Goal: Task Accomplishment & Management: Use online tool/utility

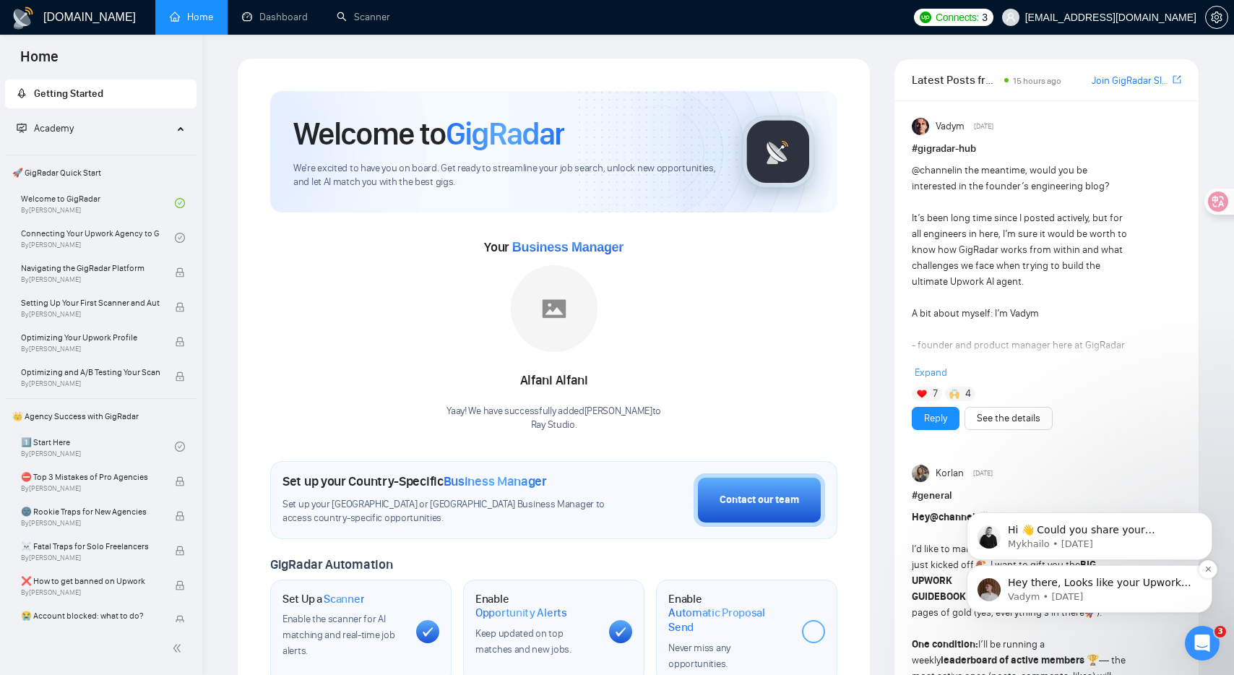
click at [1092, 583] on span "Hey there, Looks like your Upwork agency Ray Studio ran out of connects. We rec…" at bounding box center [1099, 668] width 183 height 184
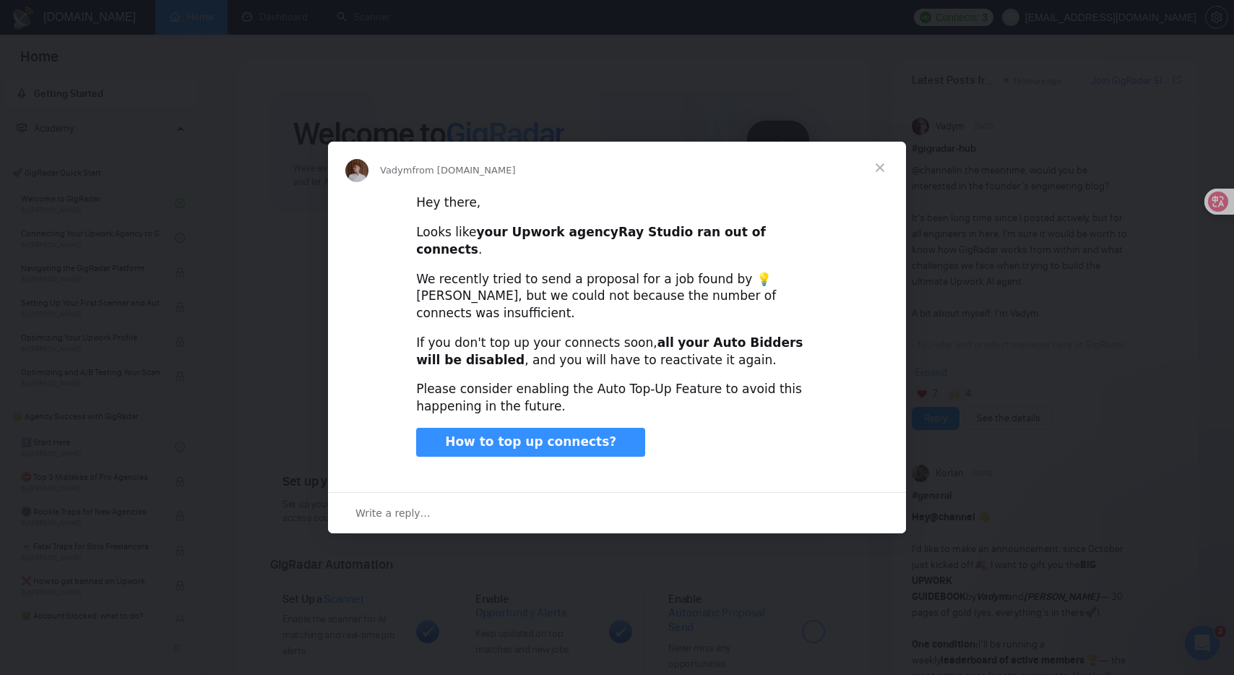
click at [877, 181] on span "Close" at bounding box center [880, 168] width 52 height 52
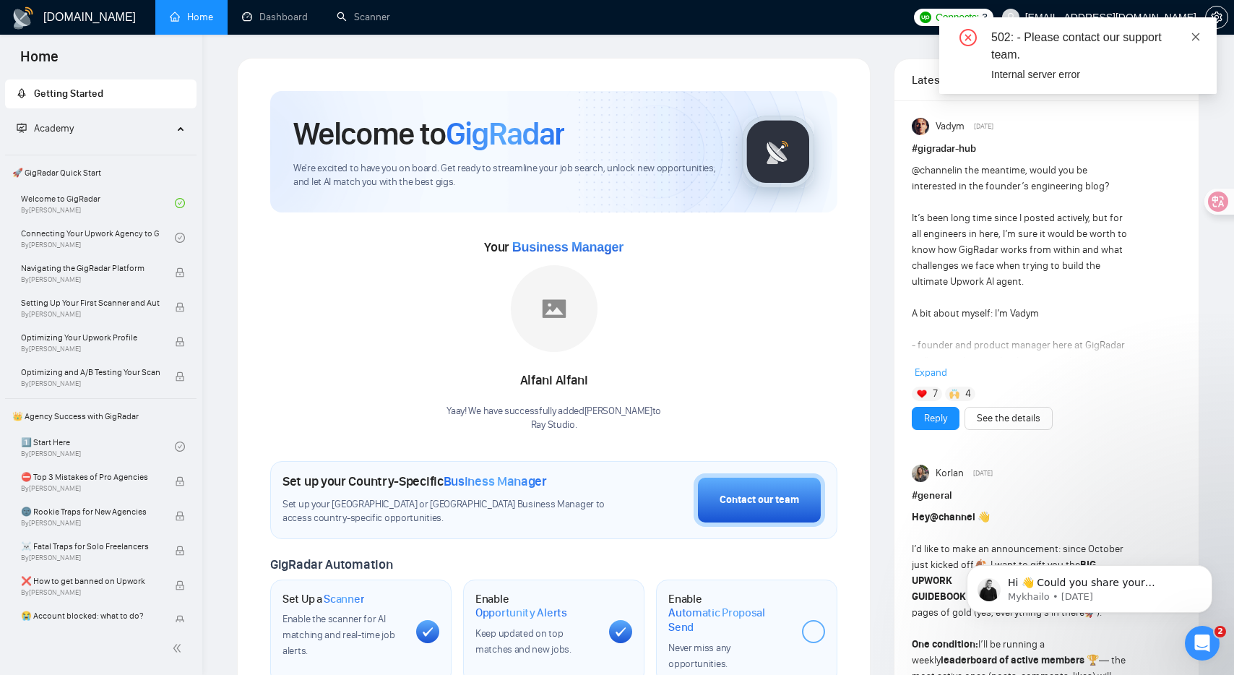
click at [1198, 35] on icon "close" at bounding box center [1195, 37] width 10 height 10
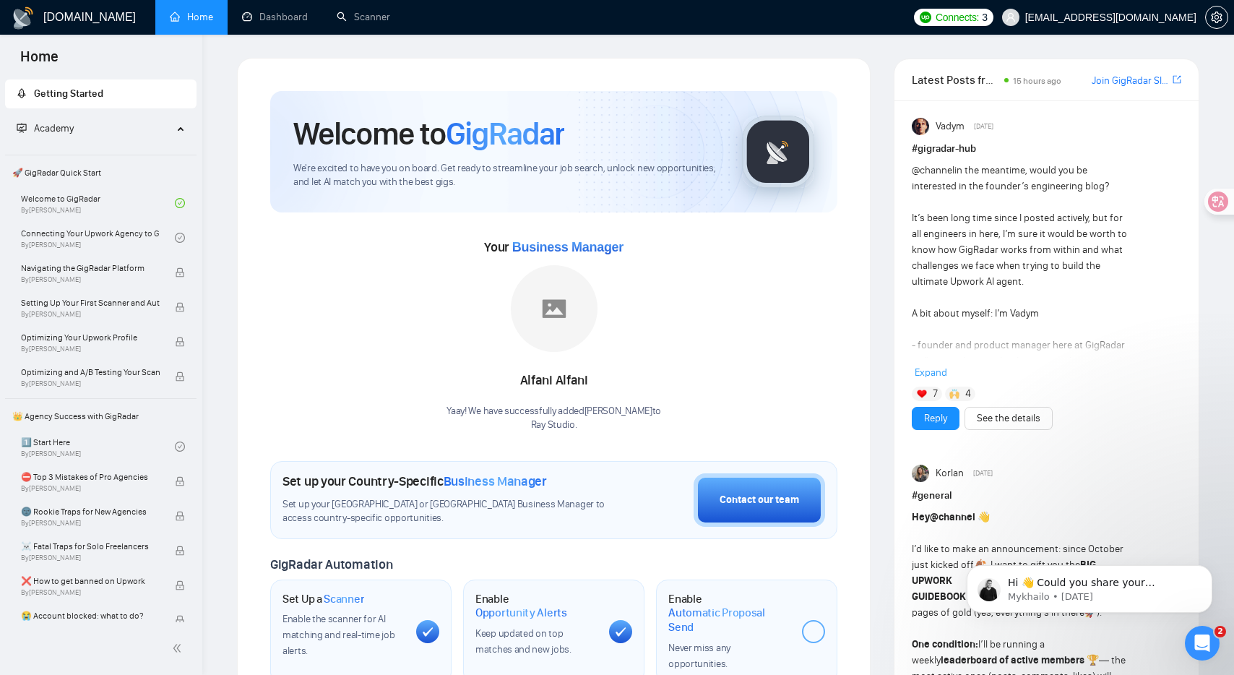
scroll to position [1, 0]
click at [979, 12] on span "Connects:" at bounding box center [956, 17] width 43 height 16
click at [256, 11] on link "Dashboard" at bounding box center [275, 17] width 66 height 12
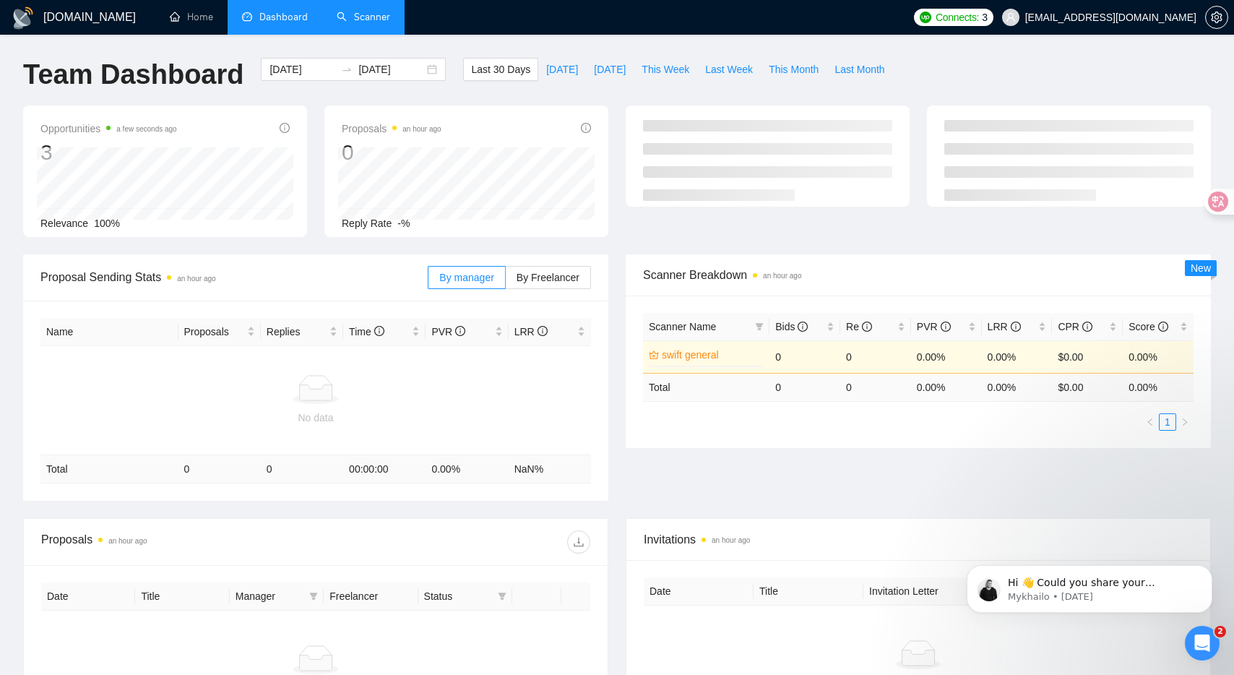
click at [353, 11] on link "Scanner" at bounding box center [363, 17] width 53 height 12
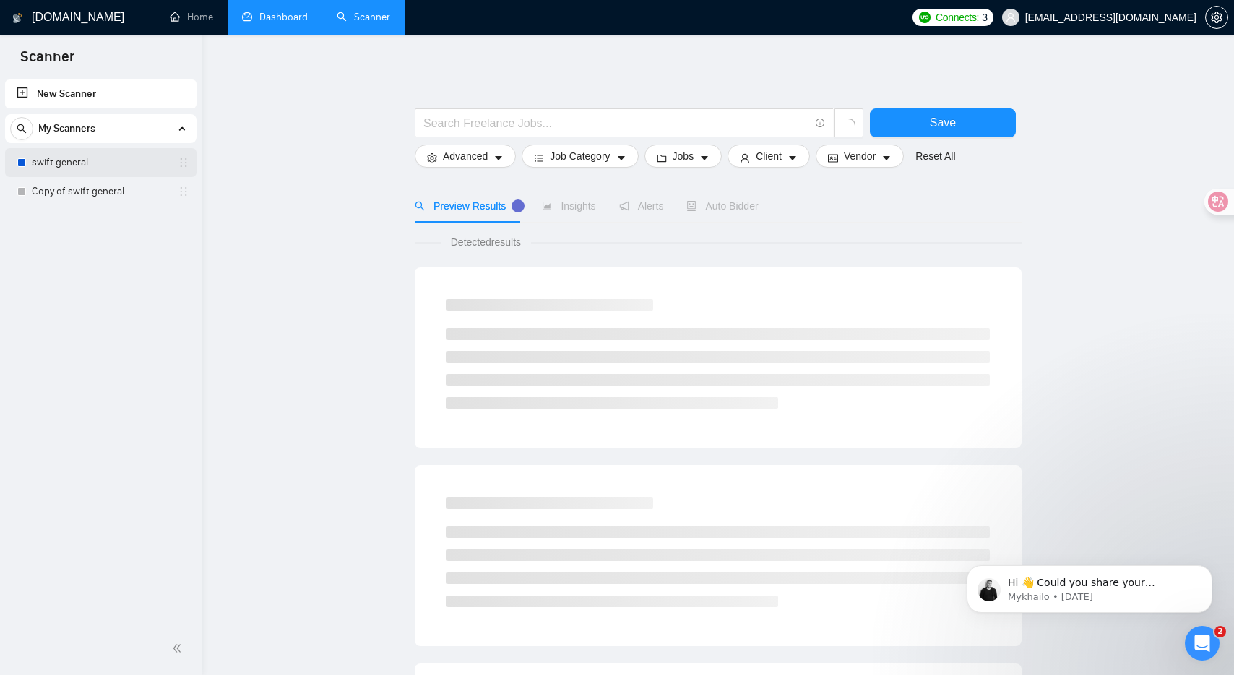
click at [87, 176] on link "swift general" at bounding box center [100, 162] width 137 height 29
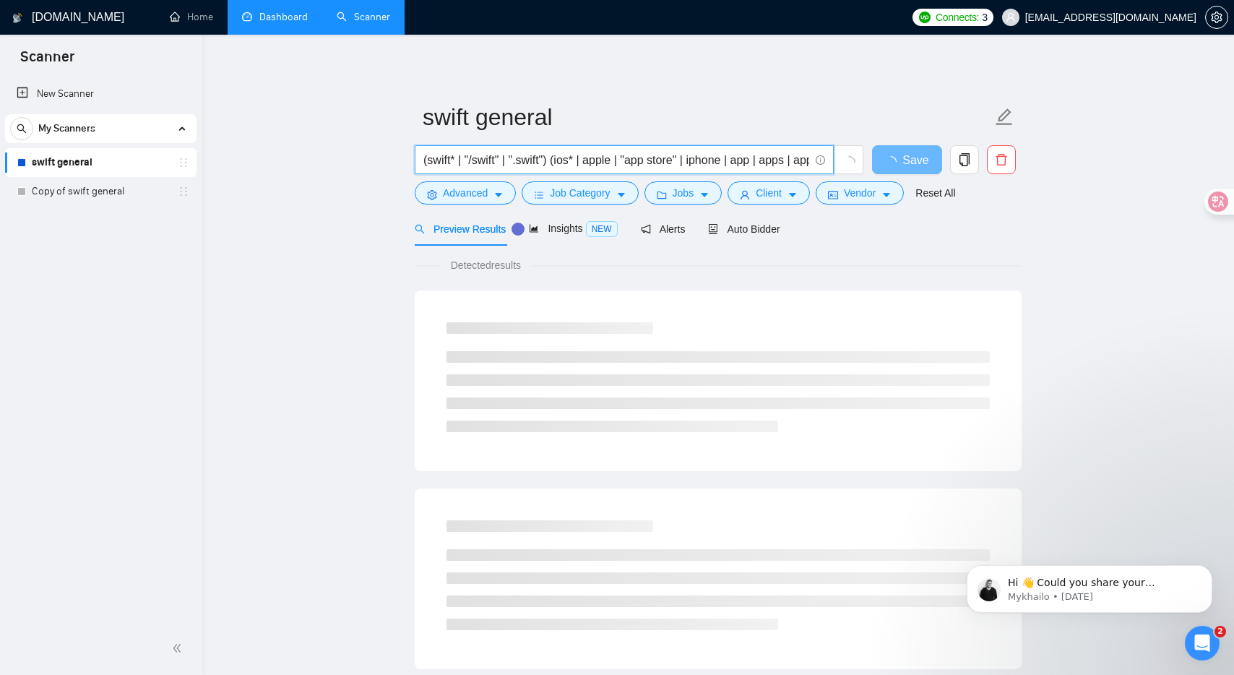
click at [618, 165] on input "(swift* | "/swift" | ".swift") (ios* | apple | "app store" | iphone | app | app…" at bounding box center [616, 160] width 386 height 18
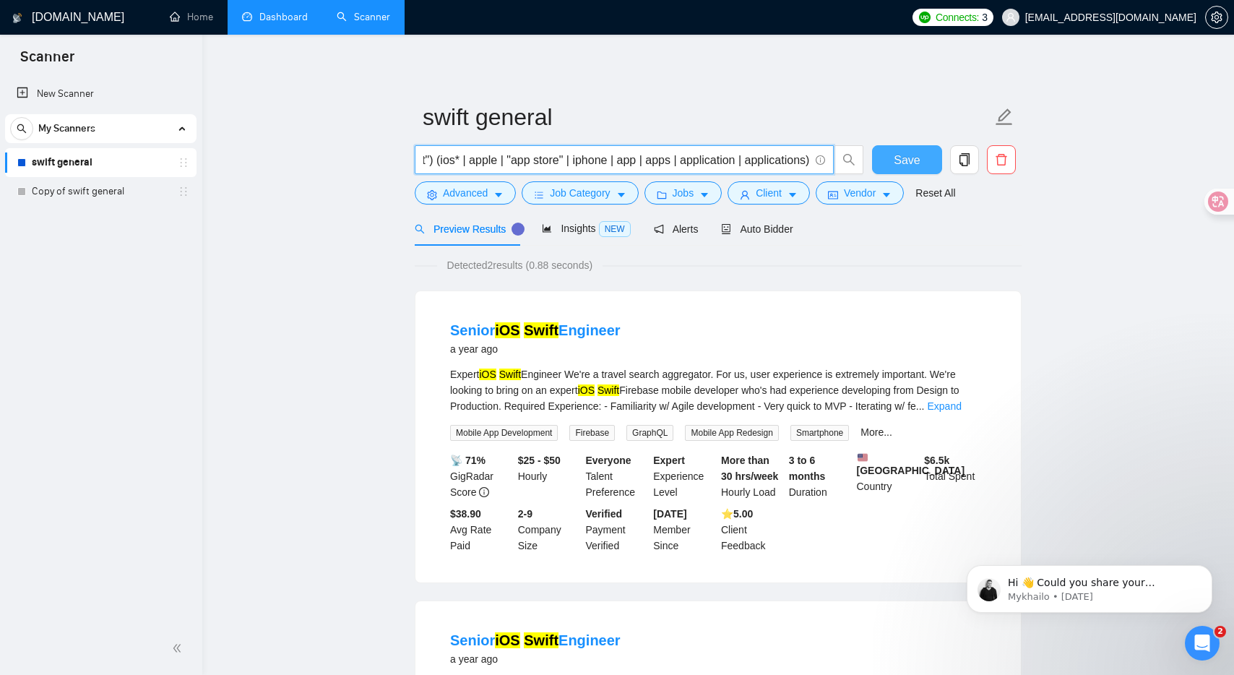
click at [914, 162] on span "Save" at bounding box center [907, 160] width 26 height 18
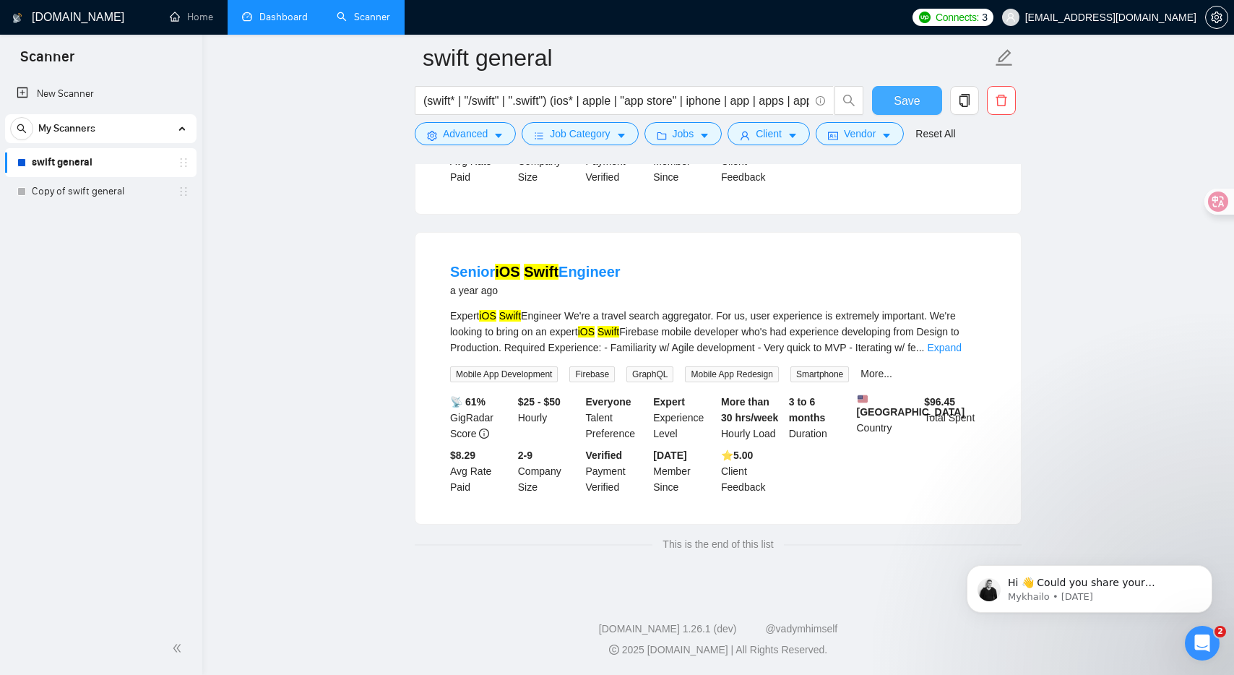
scroll to position [0, 0]
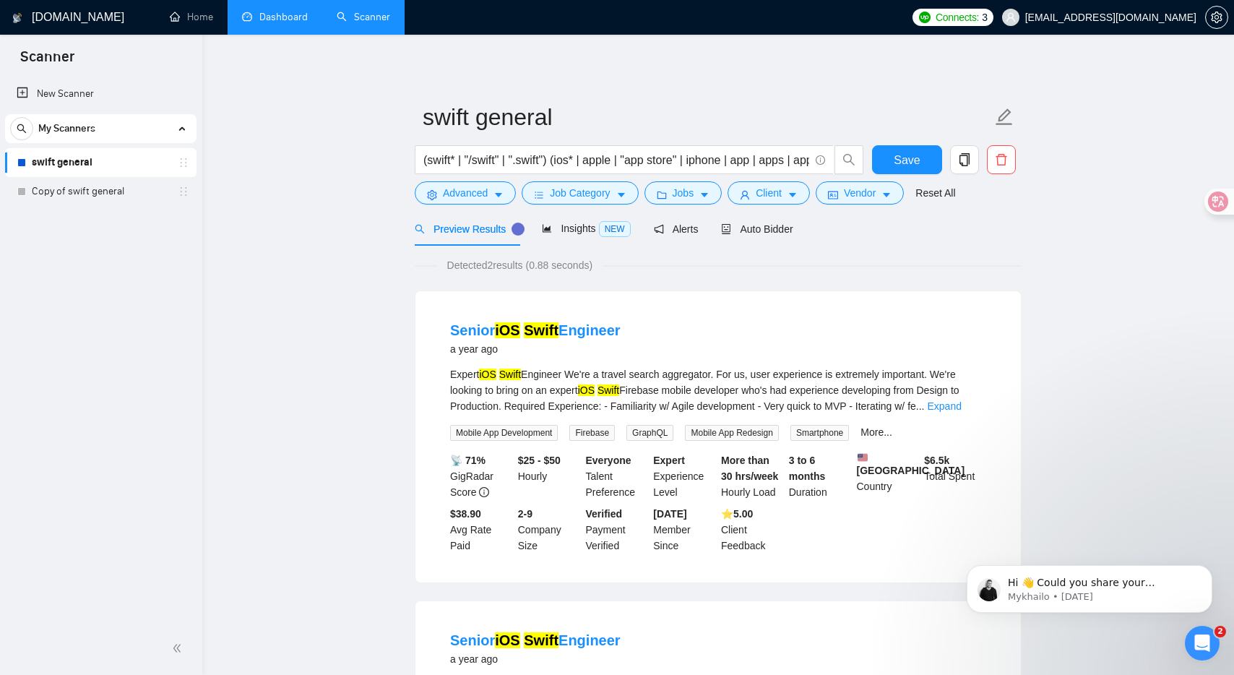
click at [91, 174] on link "swift general" at bounding box center [100, 162] width 137 height 29
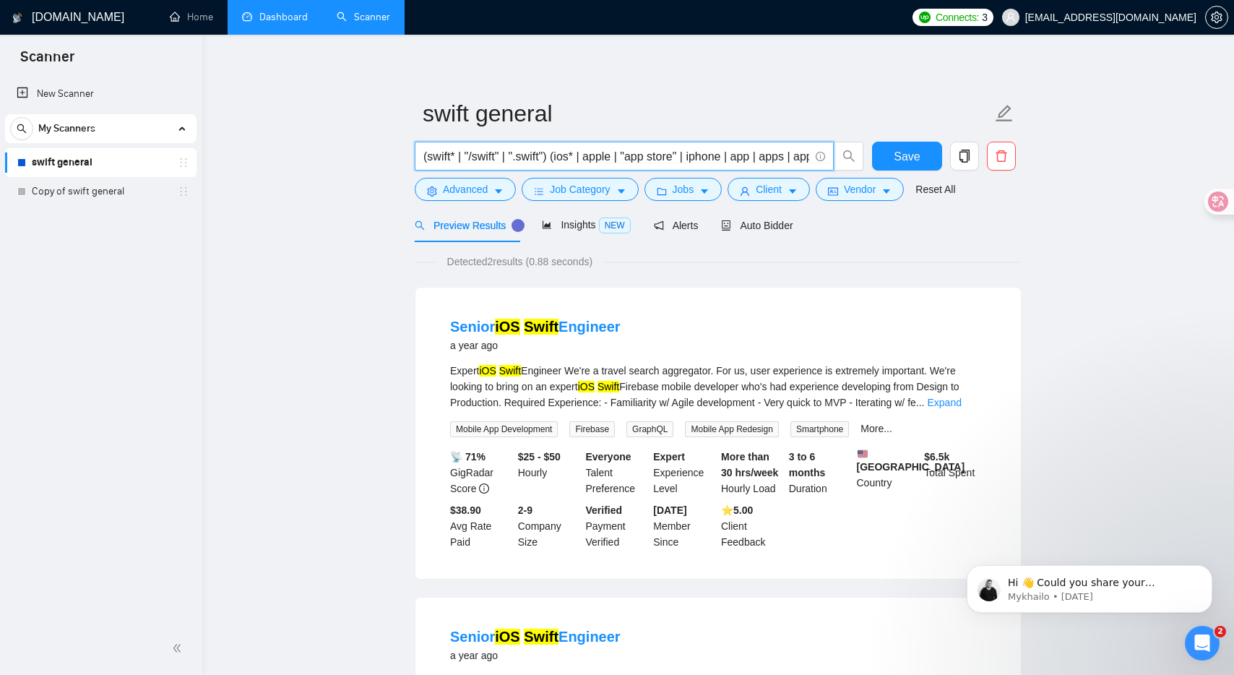
click at [680, 158] on input "(swift* | "/swift" | ".swift") (ios* | apple | "app store" | iphone | app | app…" at bounding box center [616, 156] width 386 height 18
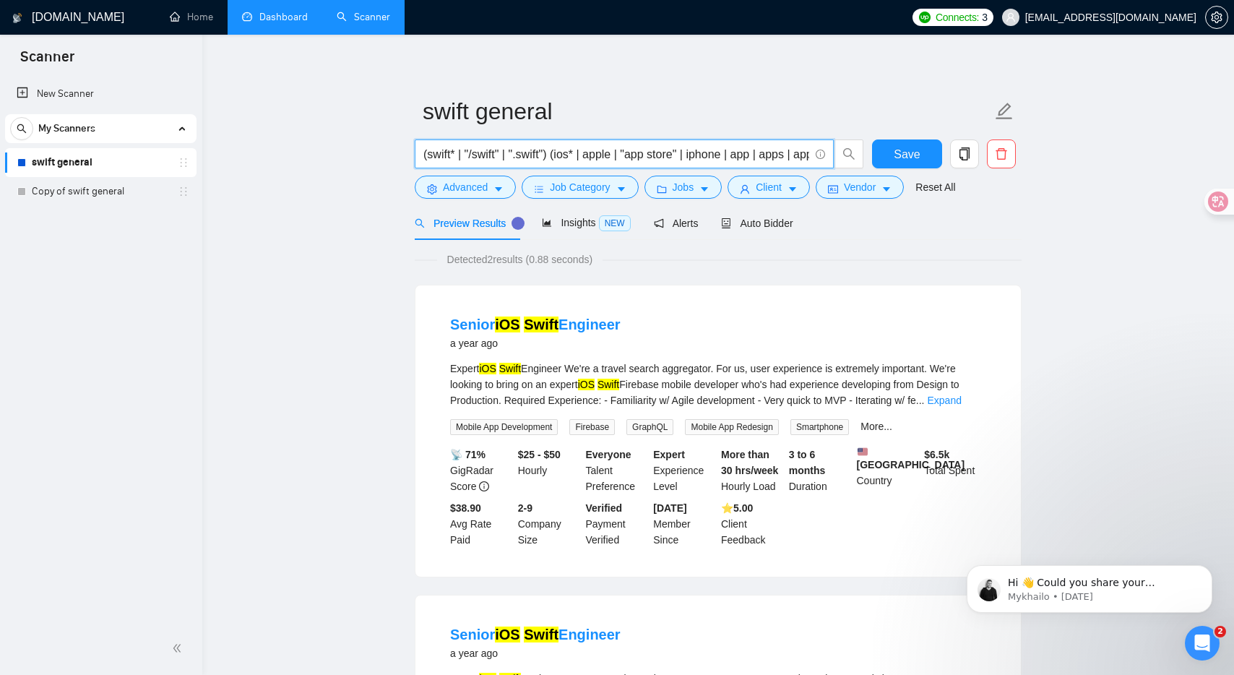
click at [680, 158] on input "(swift* | "/swift" | ".swift") (ios* | apple | "app store" | iphone | app | app…" at bounding box center [616, 154] width 386 height 18
click at [584, 189] on span "Job Category" at bounding box center [580, 187] width 60 height 16
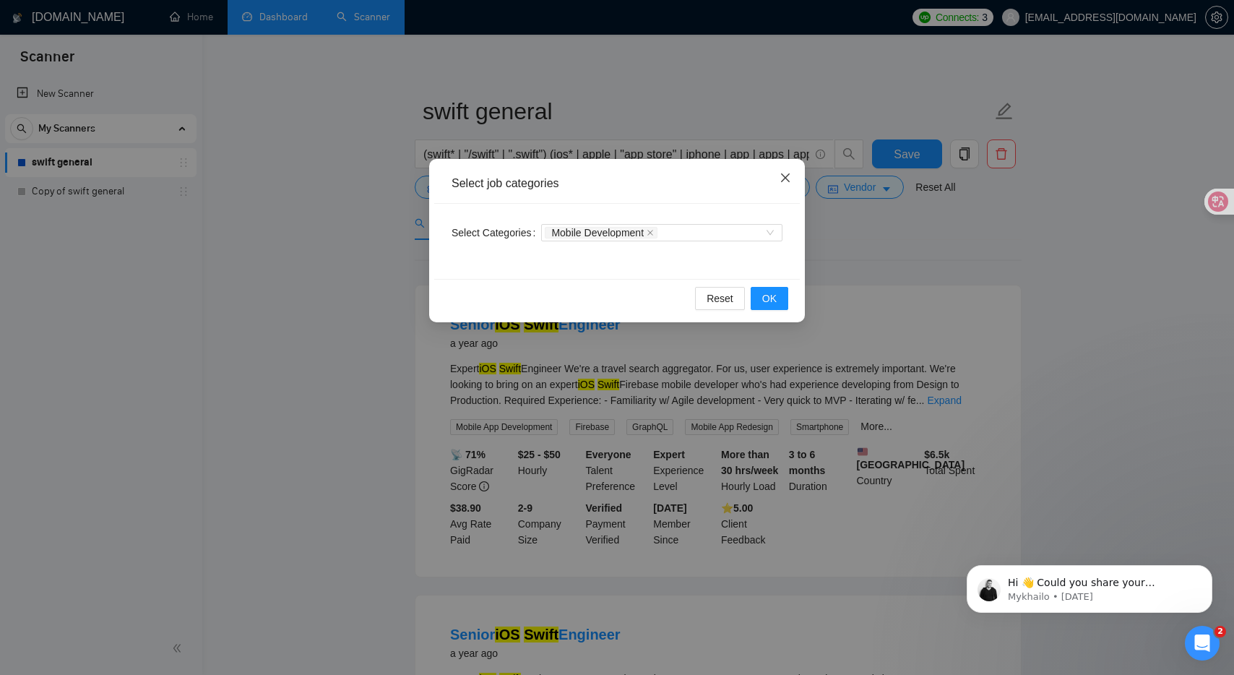
click at [792, 182] on span "Close" at bounding box center [785, 178] width 39 height 39
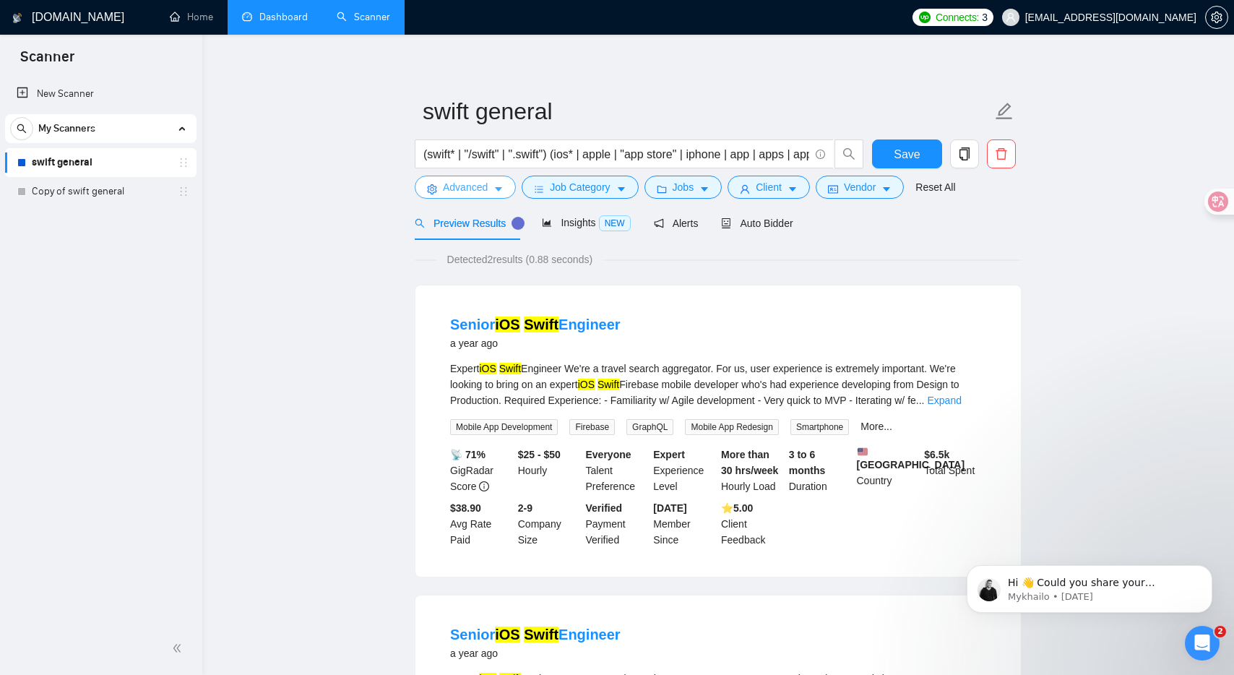
click at [498, 189] on icon "caret-down" at bounding box center [498, 190] width 7 height 4
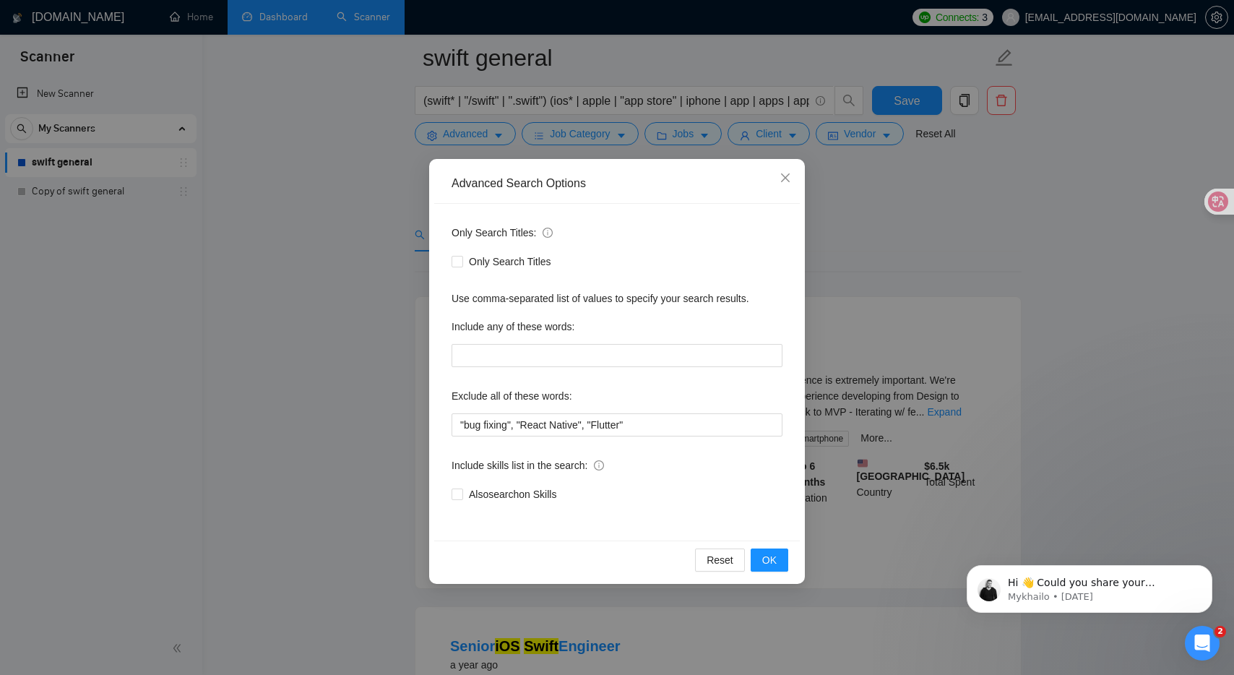
scroll to position [262, 0]
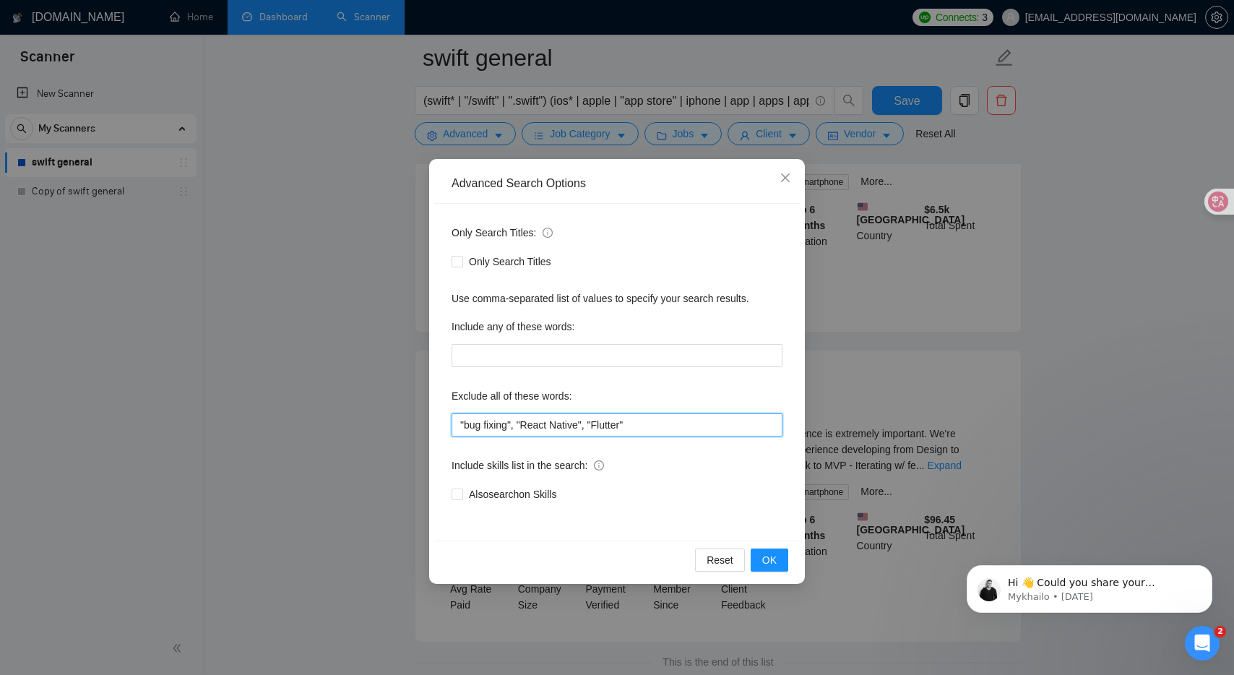
drag, startPoint x: 519, startPoint y: 424, endPoint x: 420, endPoint y: 415, distance: 99.3
click at [420, 415] on div "Advanced Search Options Only Search Titles: Only Search Titles Use comma-separa…" at bounding box center [617, 337] width 1234 height 675
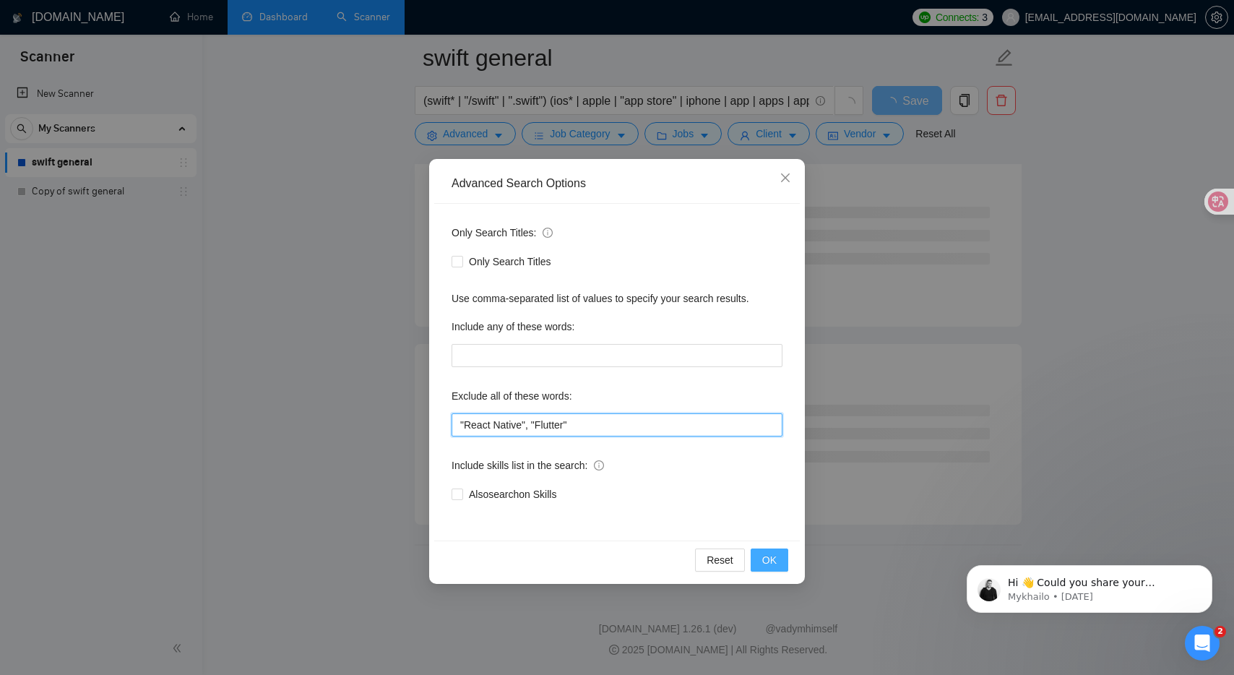
scroll to position [156, 0]
type input ""React Native", "Flutter""
click at [763, 557] on span "OK" at bounding box center [769, 560] width 14 height 16
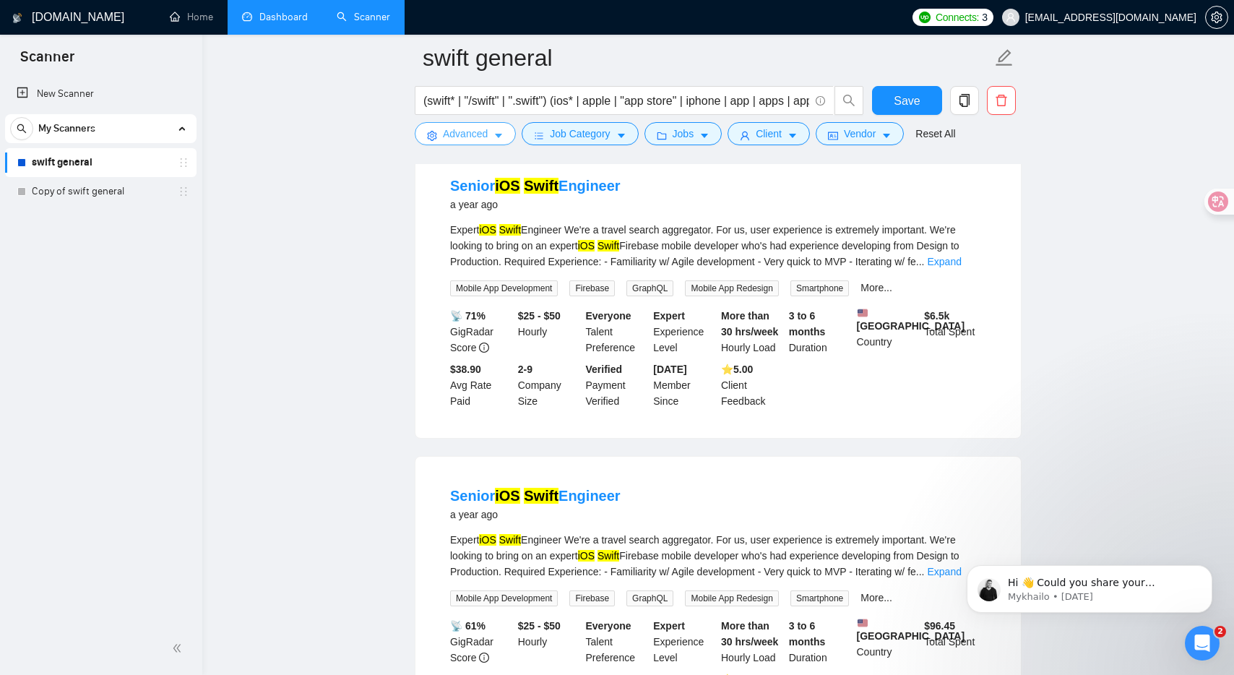
click at [462, 142] on span "Advanced" at bounding box center [465, 134] width 45 height 16
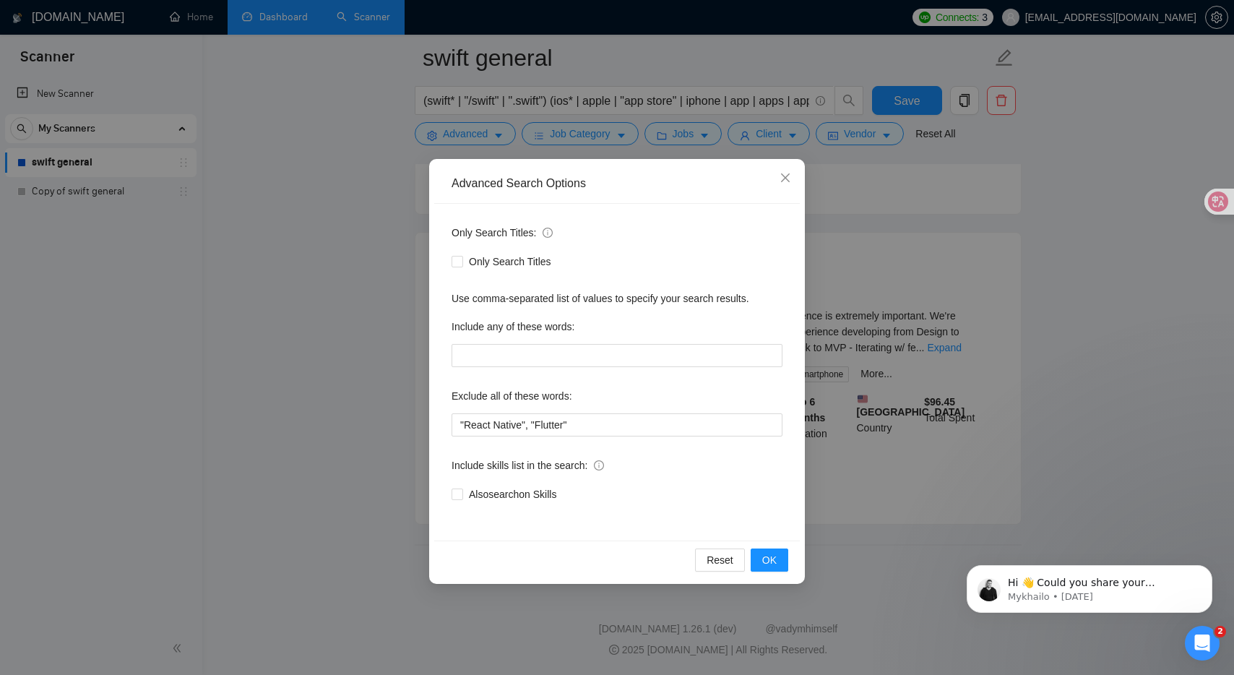
scroll to position [399, 0]
click at [790, 170] on span "Close" at bounding box center [785, 178] width 39 height 39
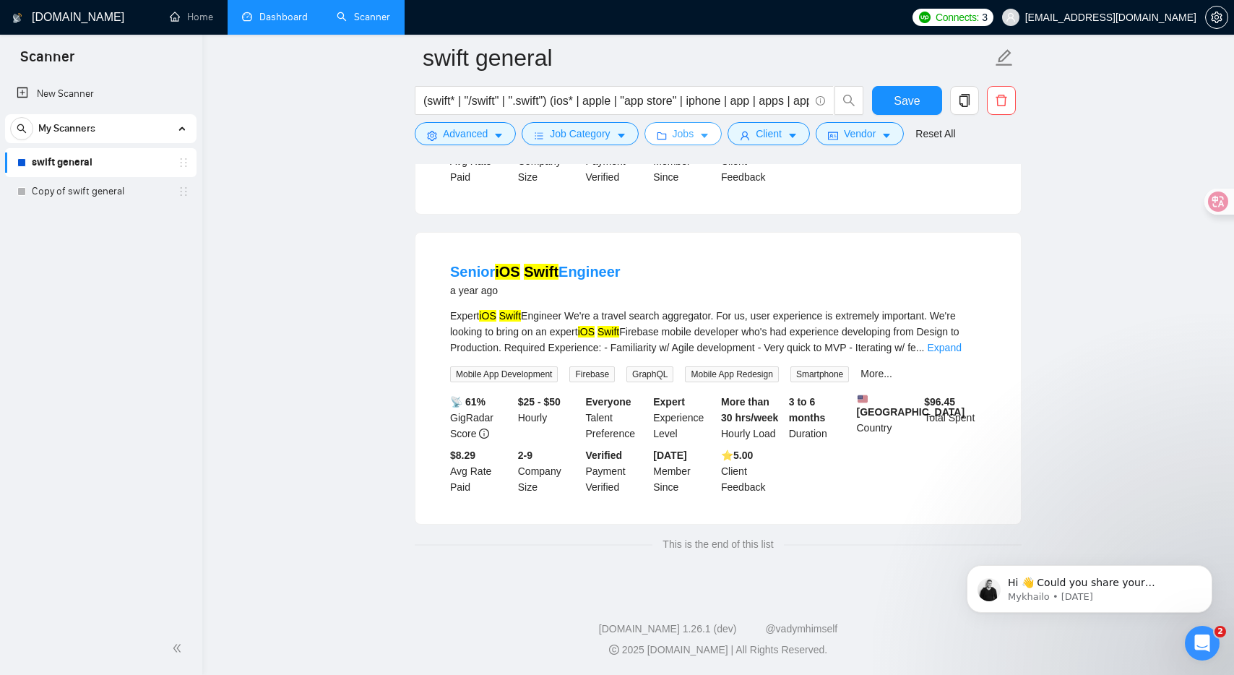
click at [675, 128] on button "Jobs" at bounding box center [683, 133] width 78 height 23
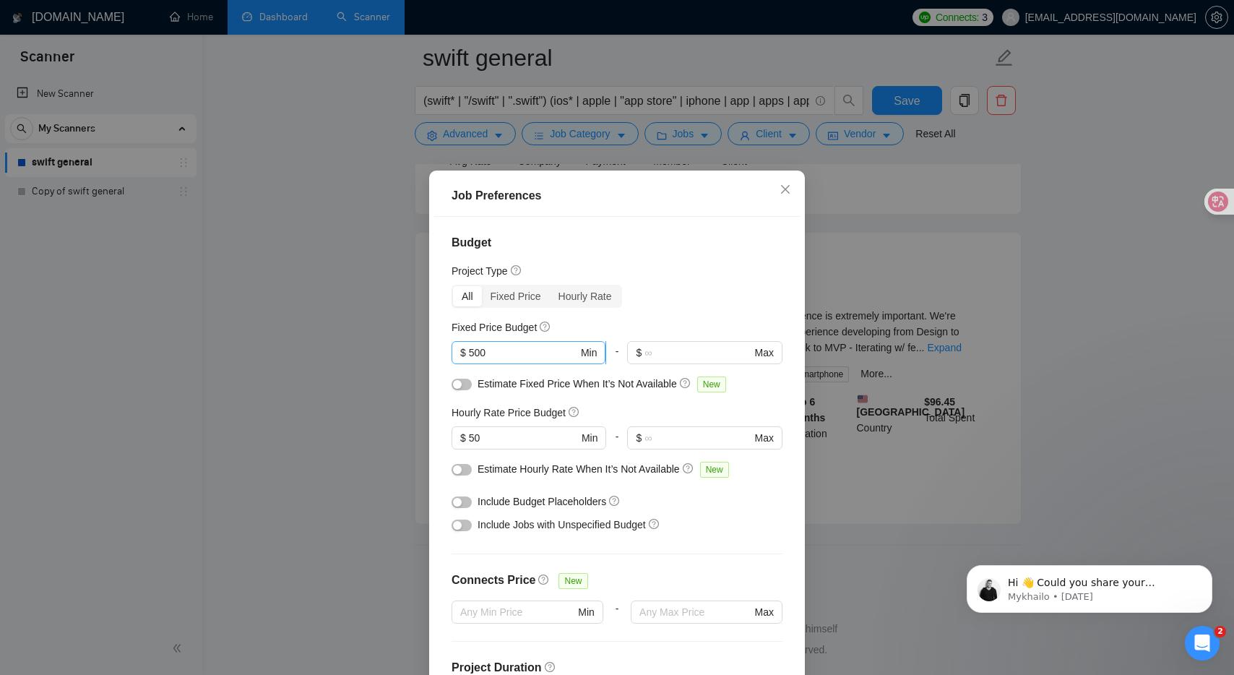
click at [476, 350] on input "500" at bounding box center [523, 353] width 109 height 16
click at [1208, 194] on icon at bounding box center [1207, 201] width 14 height 14
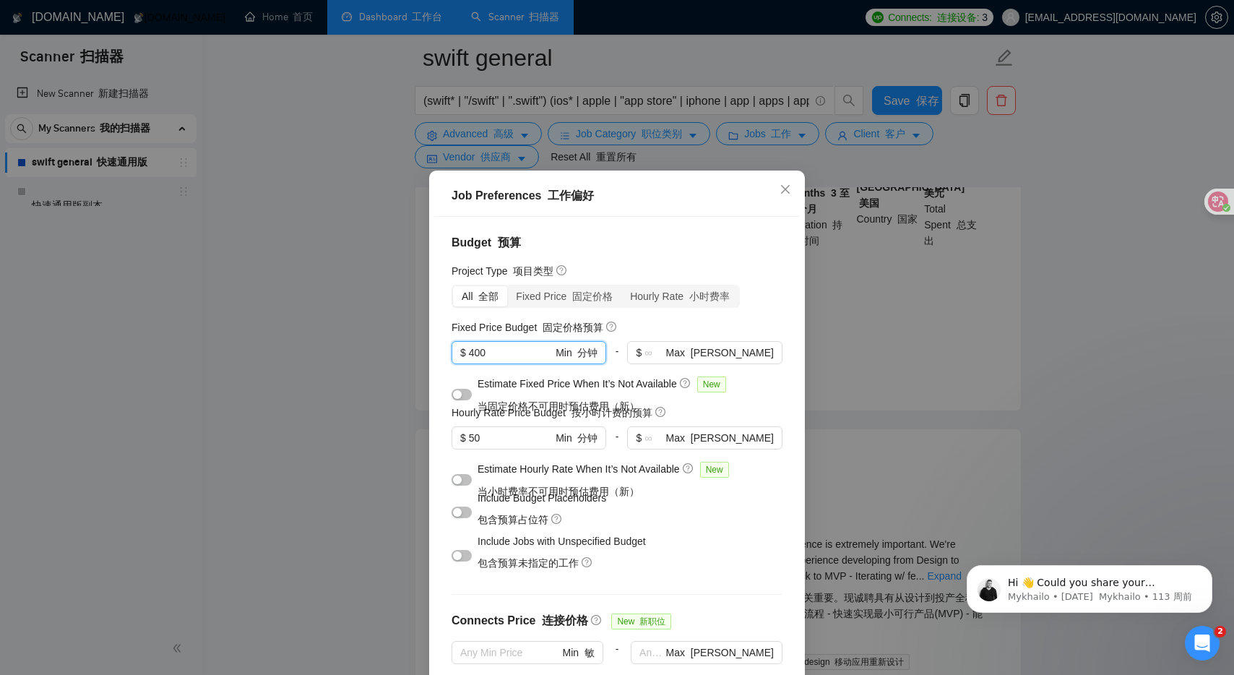
type input "400"
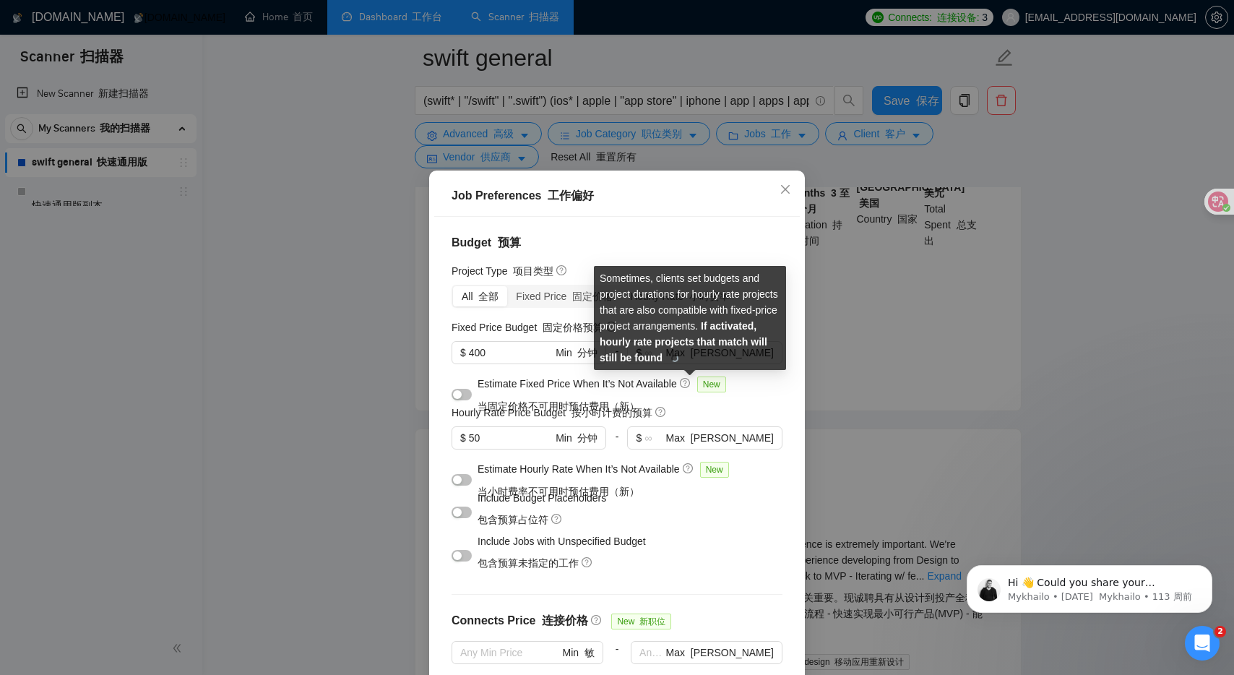
click at [690, 387] on icon "question-circle" at bounding box center [685, 383] width 10 height 10
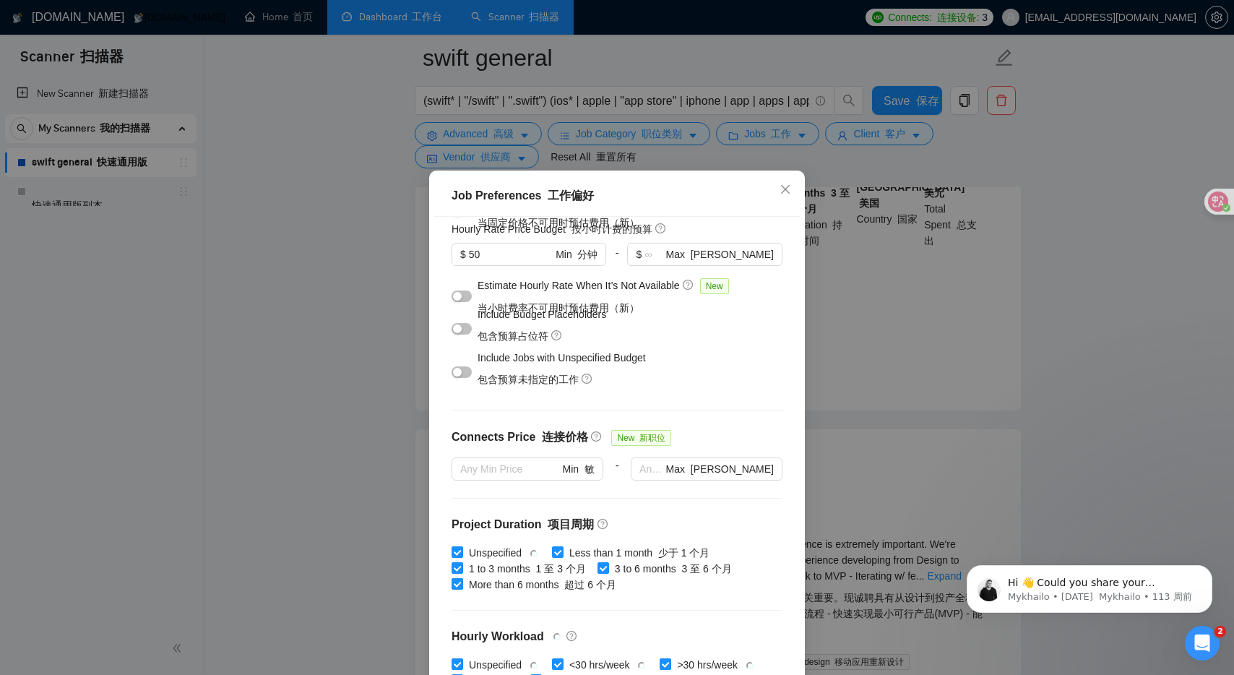
scroll to position [187, 0]
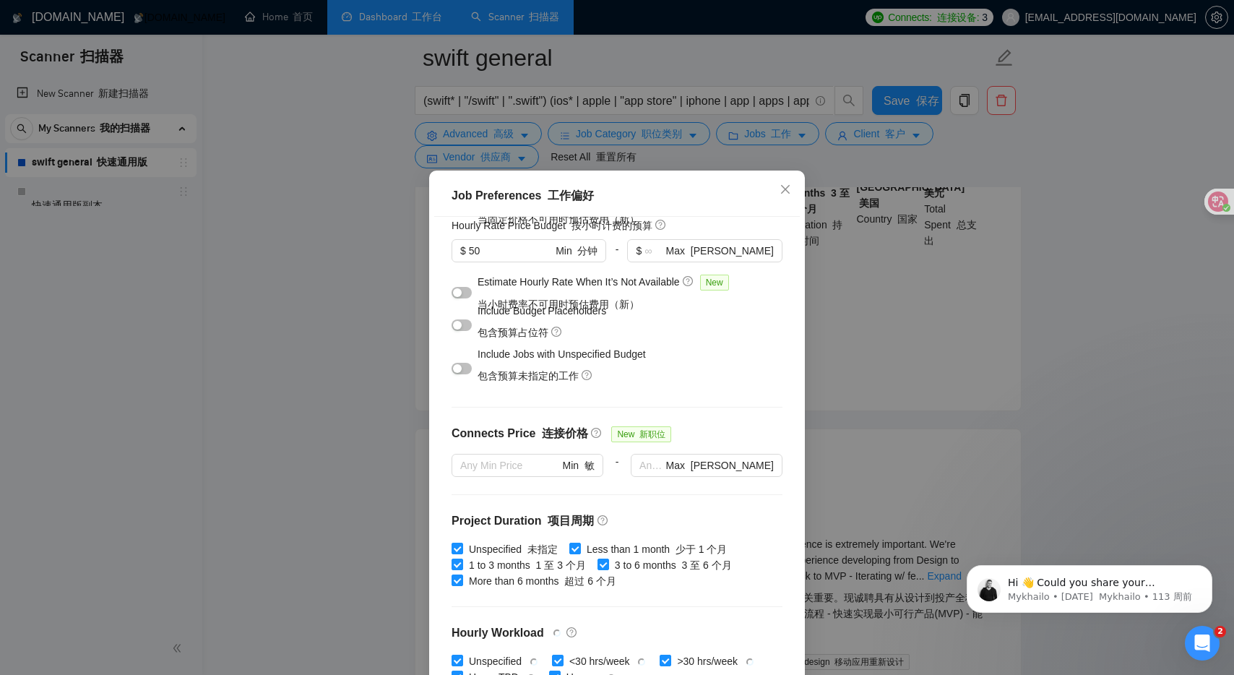
click at [462, 328] on button "button" at bounding box center [461, 325] width 20 height 12
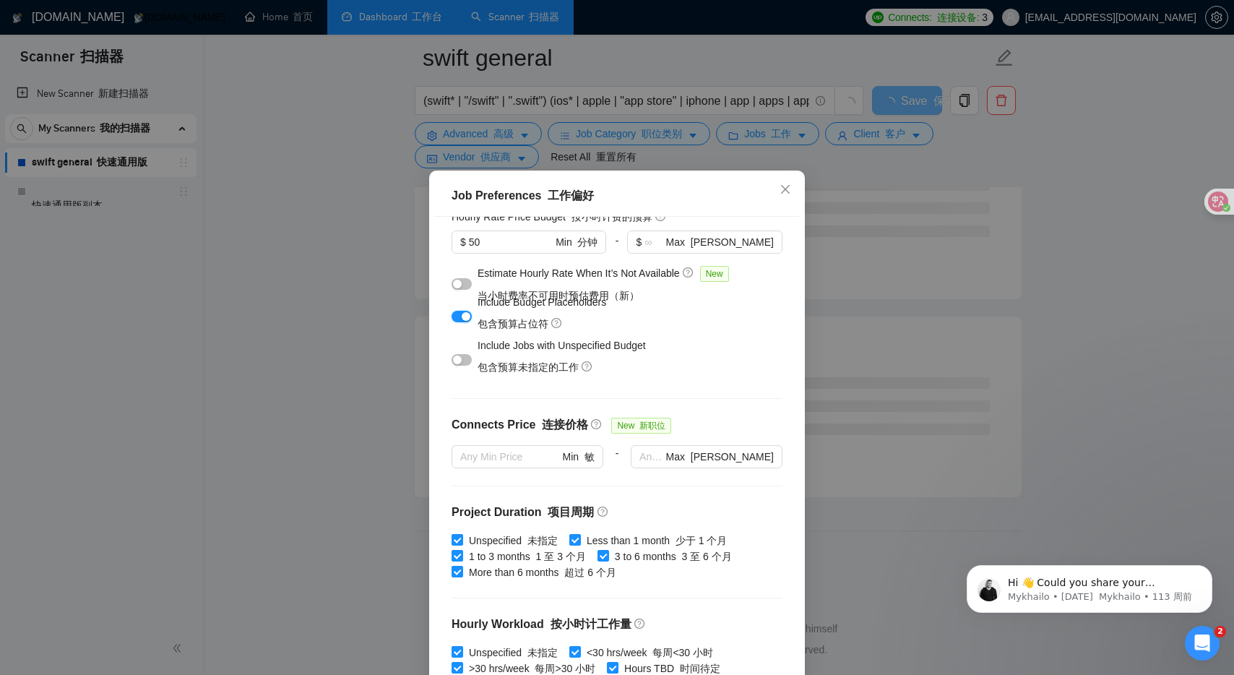
scroll to position [207, 0]
click at [463, 359] on button "button" at bounding box center [461, 360] width 20 height 12
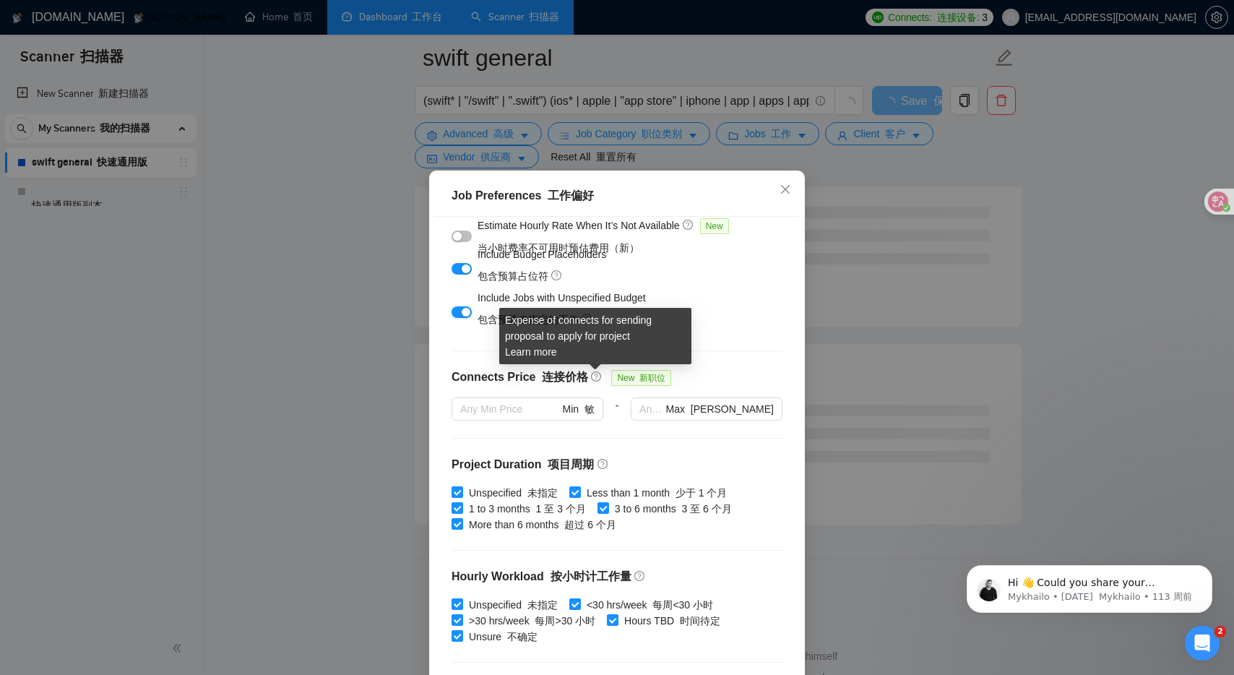
scroll to position [243, 0]
click at [596, 375] on icon "question-circle" at bounding box center [596, 377] width 10 height 10
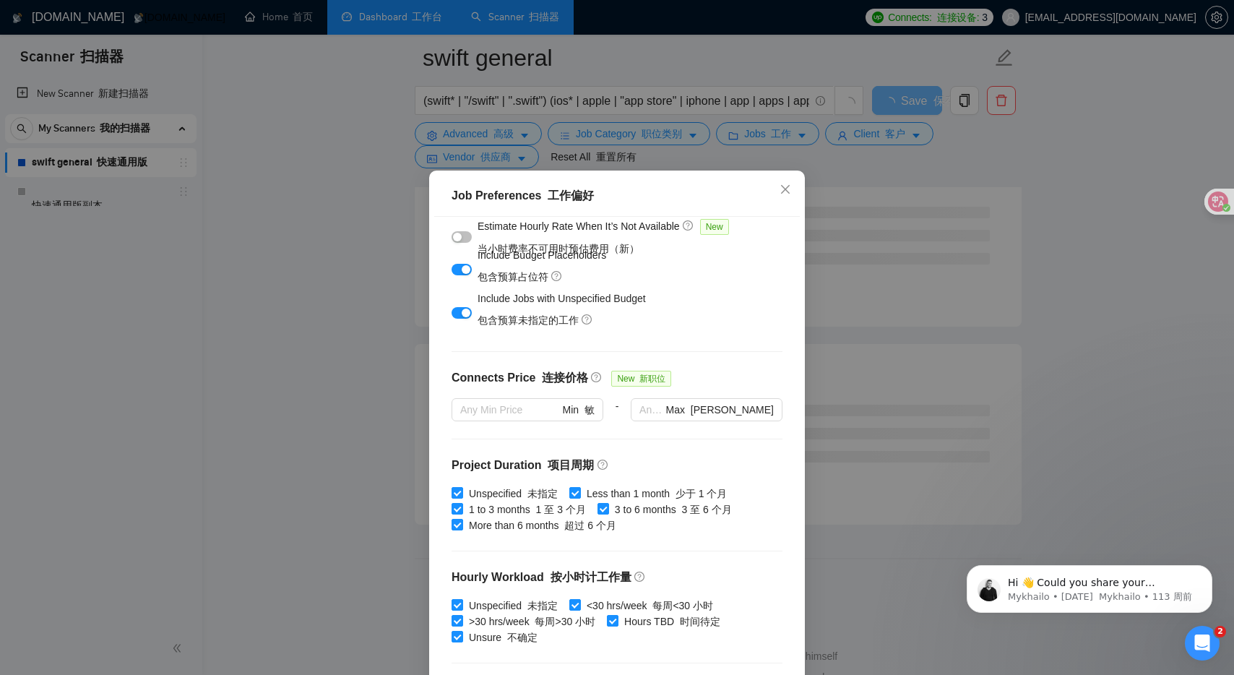
scroll to position [290, 0]
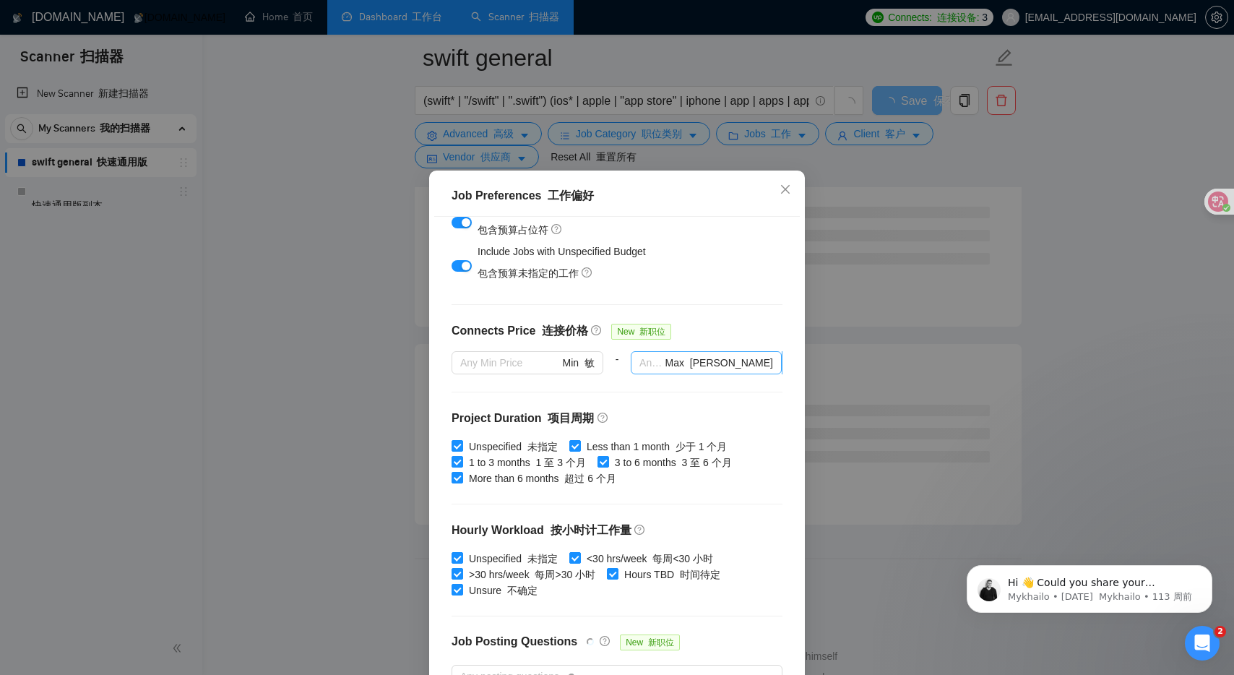
click at [662, 363] on input "text" at bounding box center [650, 363] width 23 height 16
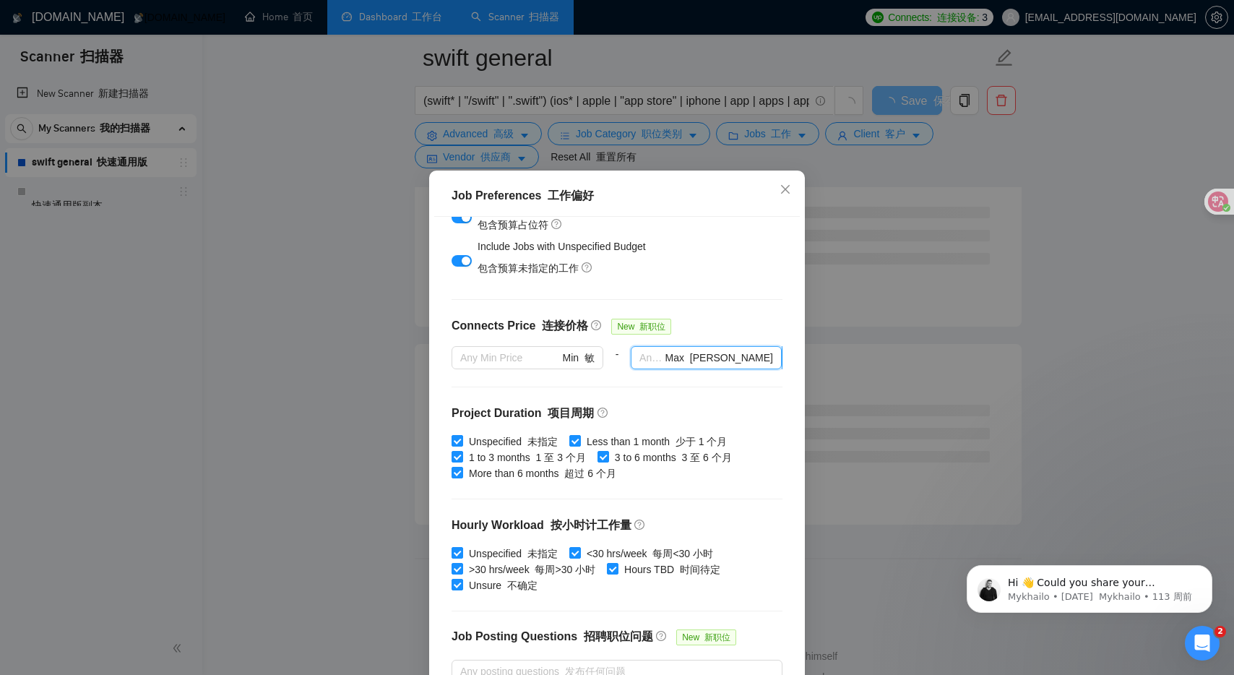
type input "5"
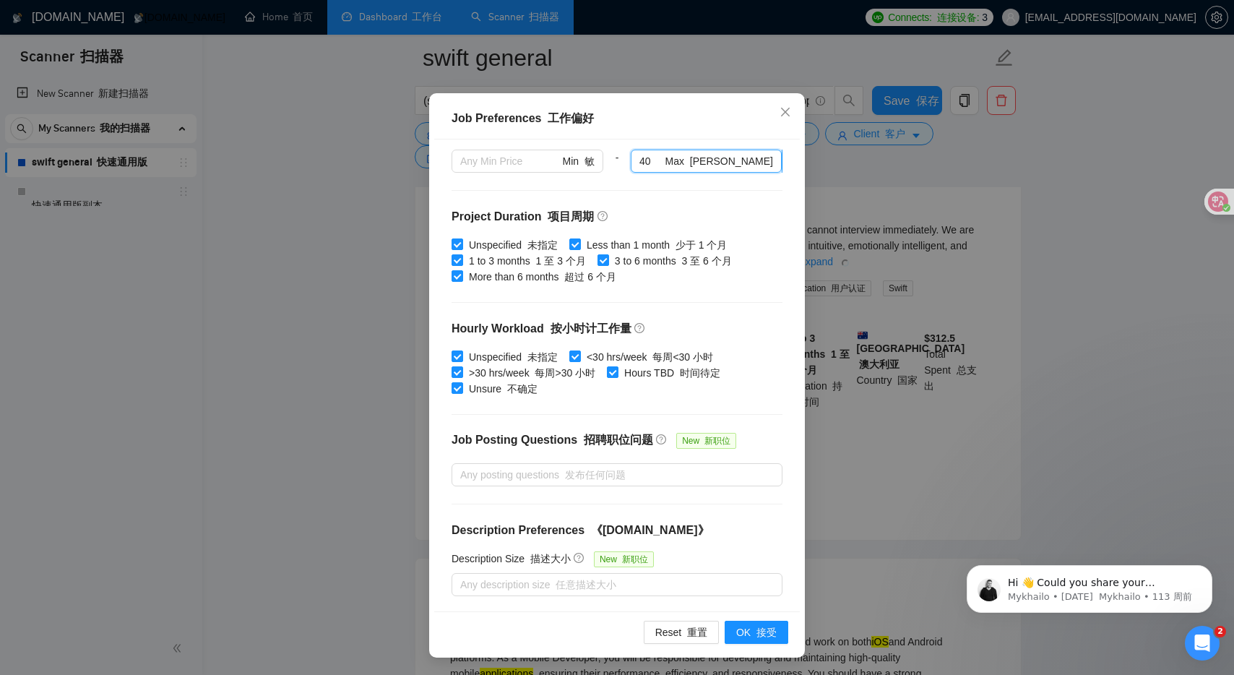
scroll to position [0, 0]
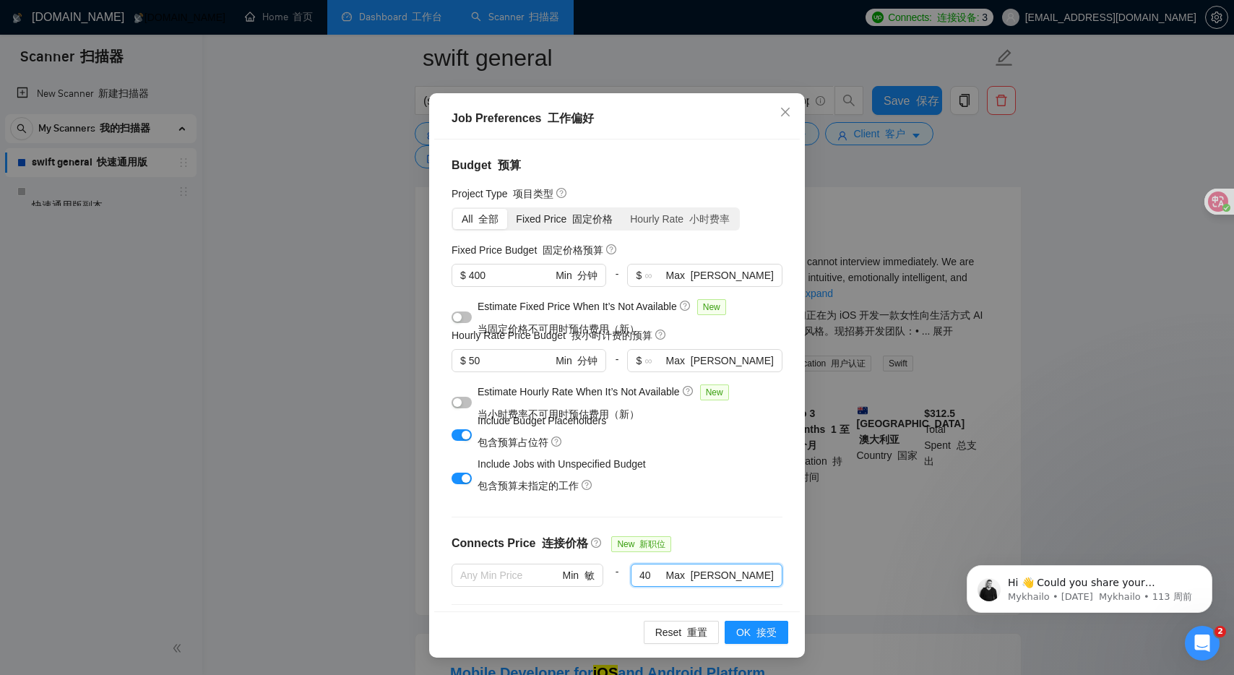
type input "40"
click at [582, 220] on font "固定价格" at bounding box center [592, 219] width 40 height 12
click at [507, 209] on input "Fixed Price 固定价格" at bounding box center [507, 209] width 0 height 0
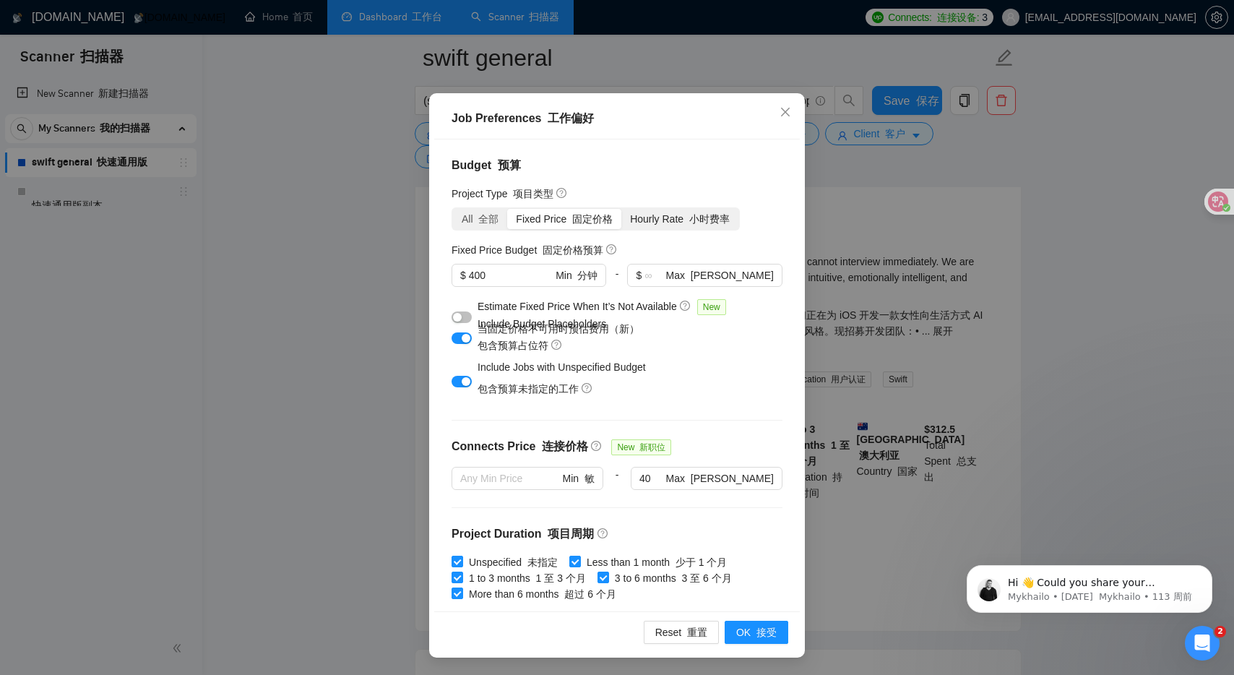
click at [657, 215] on div "Hourly Rate 小时费率" at bounding box center [679, 219] width 117 height 20
click at [621, 209] on input "Hourly Rate 小时费率" at bounding box center [621, 209] width 0 height 0
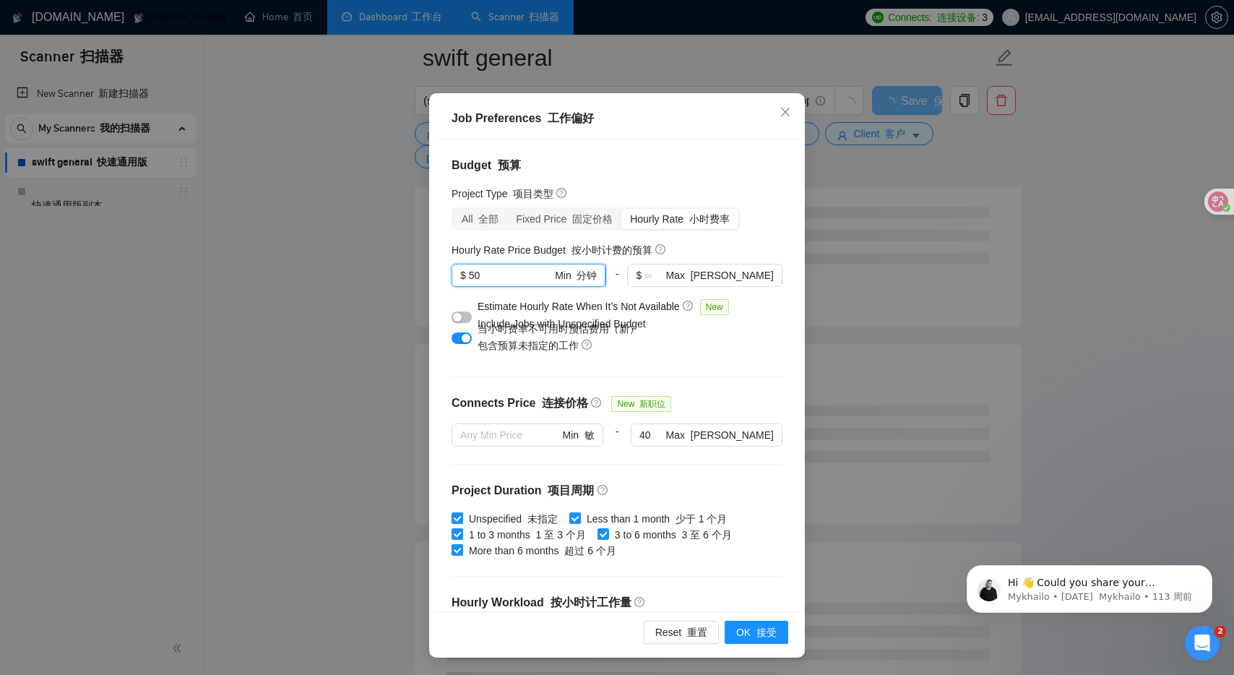
click at [472, 272] on input "50" at bounding box center [510, 275] width 83 height 16
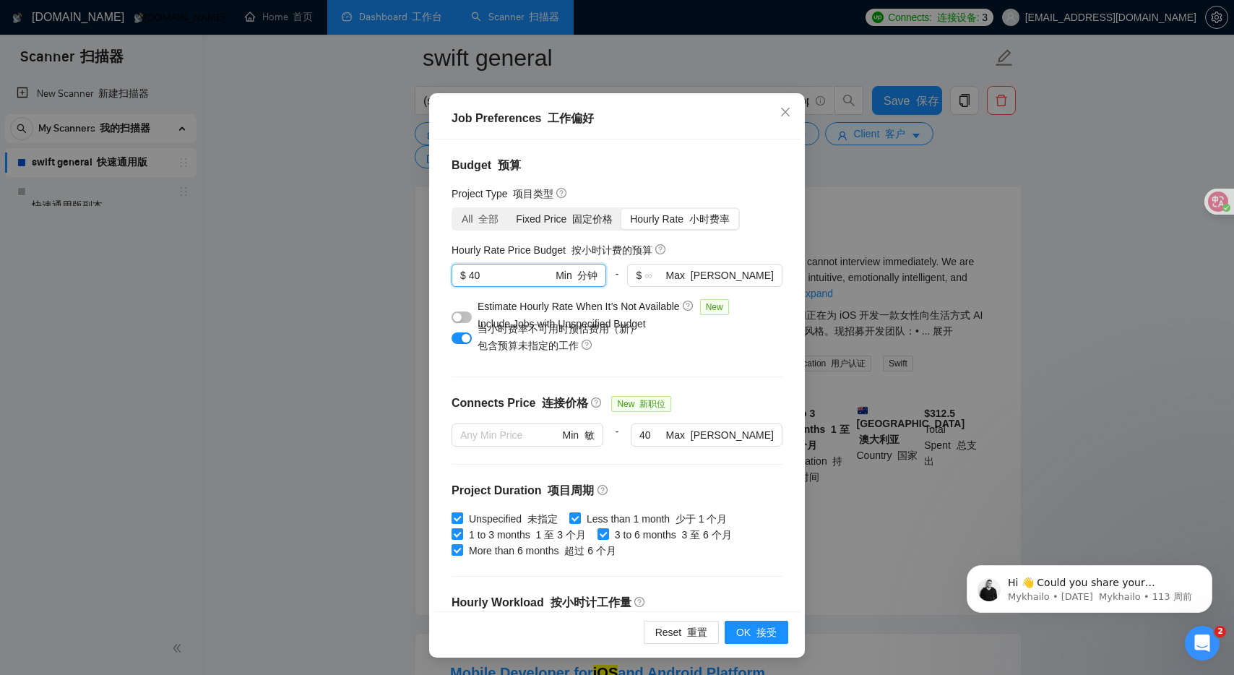
type input "40"
click at [574, 218] on font "固定价格" at bounding box center [592, 219] width 40 height 12
click at [507, 209] on input "Fixed Price 固定价格" at bounding box center [507, 209] width 0 height 0
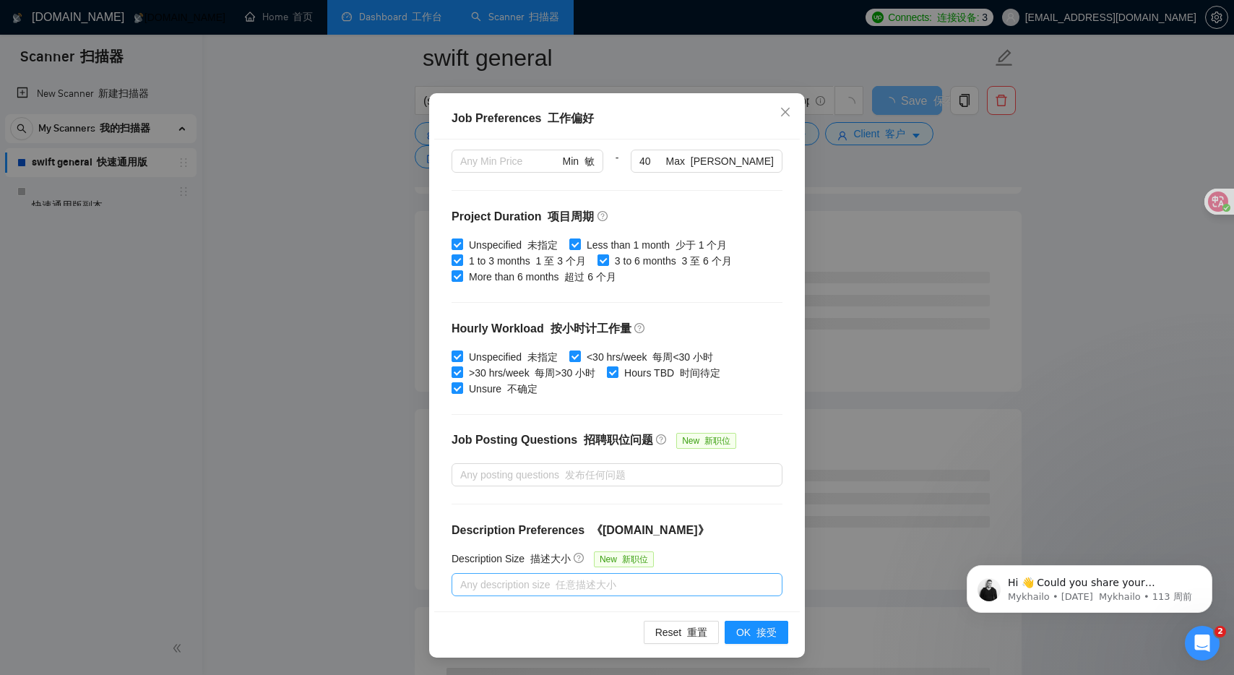
scroll to position [544, 0]
click at [764, 624] on span "OK 接受" at bounding box center [756, 632] width 40 height 16
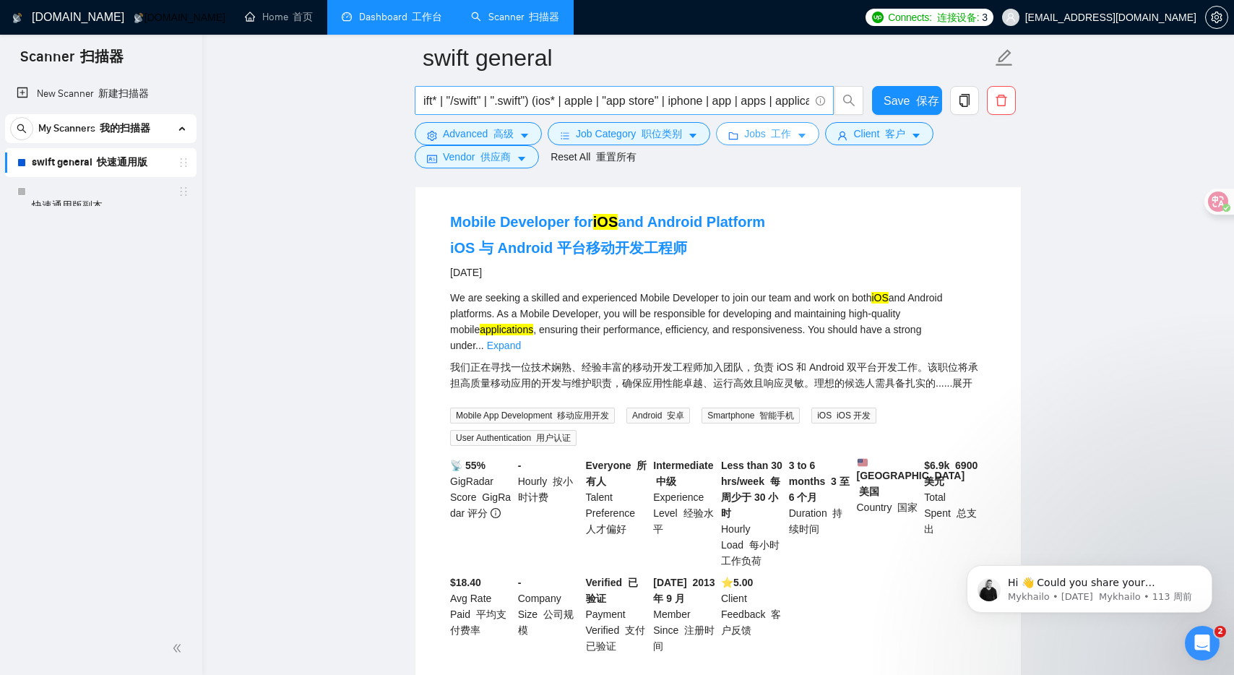
scroll to position [0, 130]
drag, startPoint x: 803, startPoint y: 99, endPoint x: 641, endPoint y: 97, distance: 162.5
click at [641, 97] on input "(swift* | "/swift" | ".swift") (ios* | apple | "app store" | iphone | app | app…" at bounding box center [616, 101] width 386 height 18
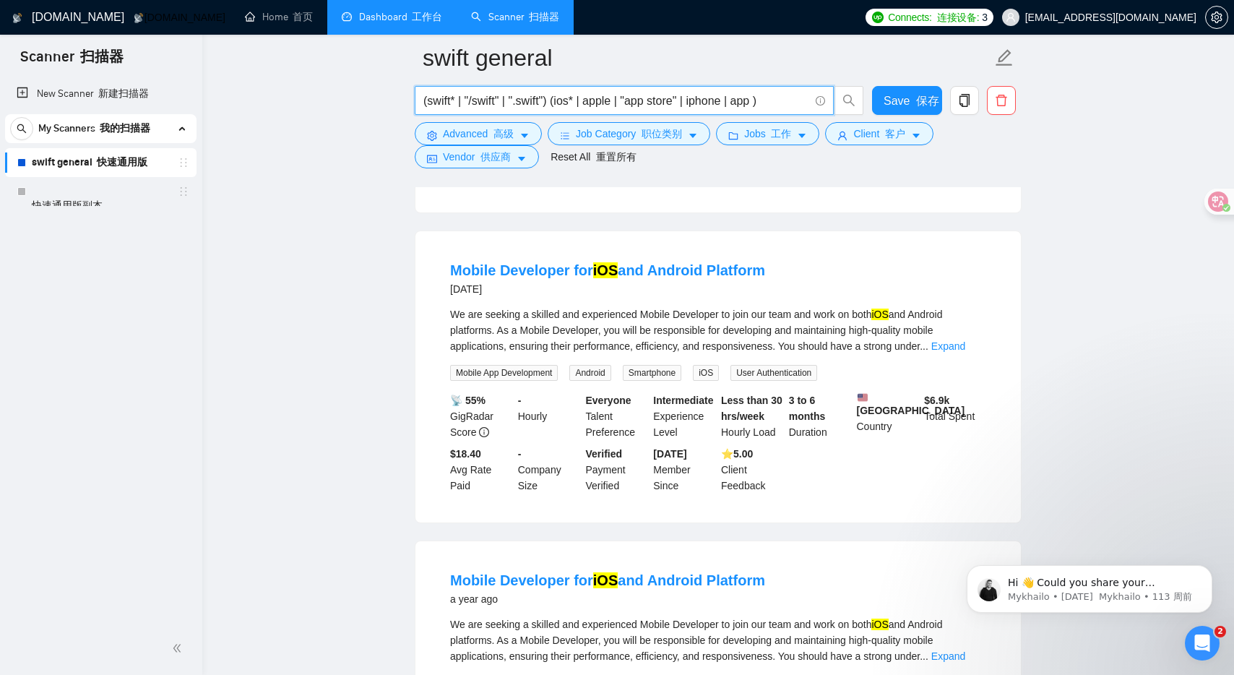
scroll to position [544, 0]
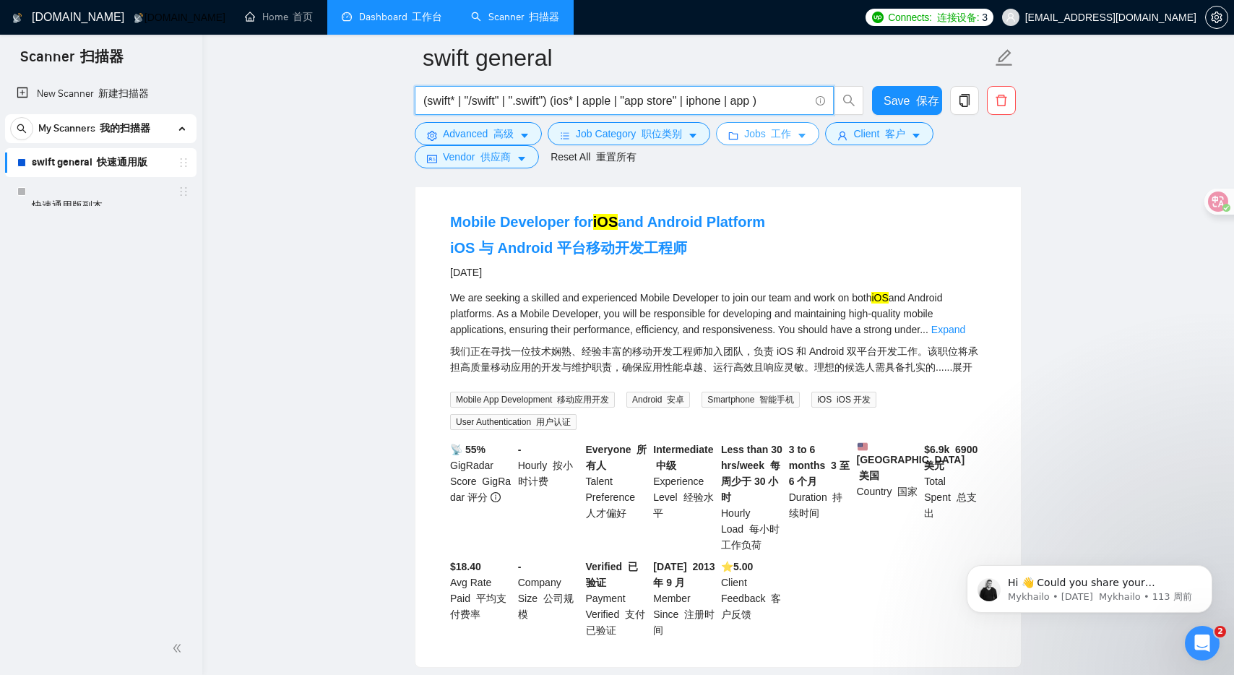
click at [789, 129] on font "工作" at bounding box center [781, 134] width 20 height 12
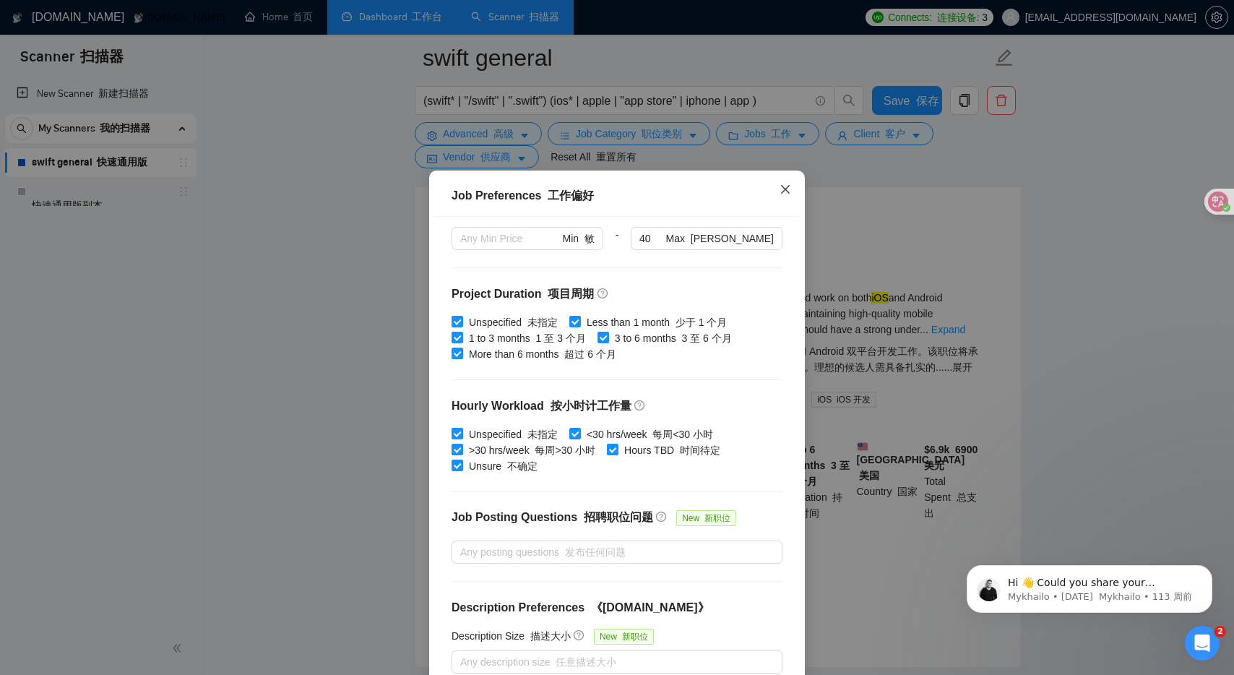
click at [787, 189] on icon "close" at bounding box center [785, 189] width 12 height 12
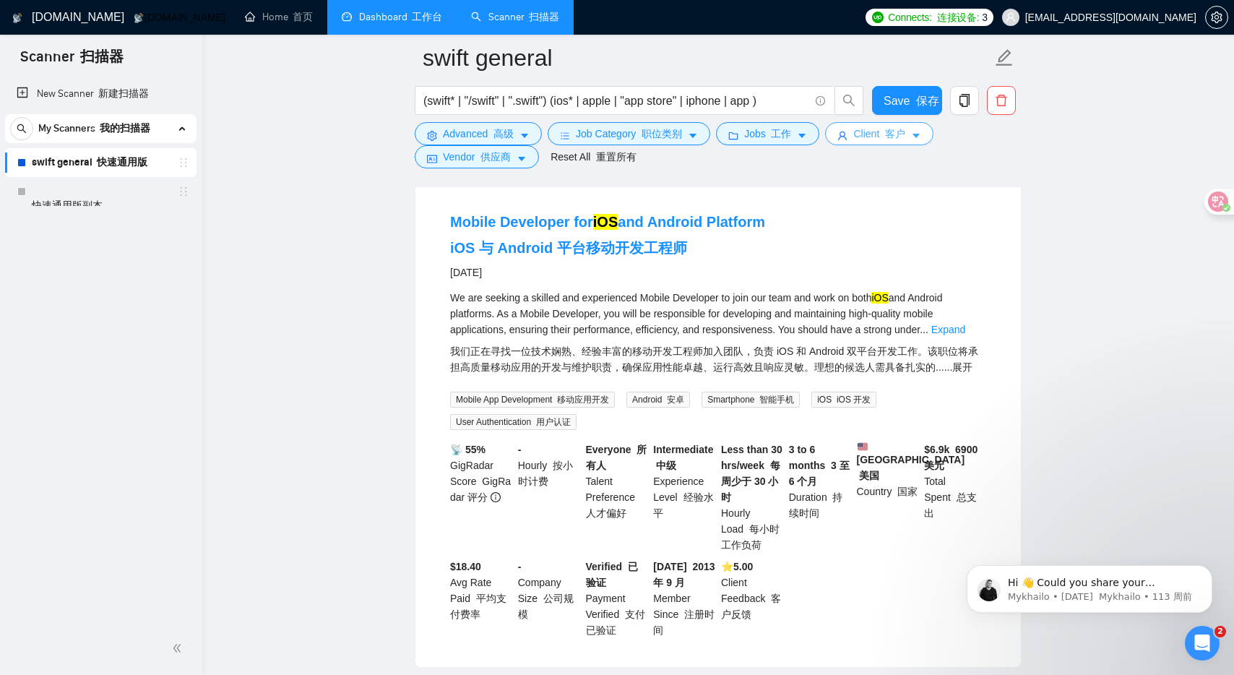
click at [877, 135] on span "Client 客户" at bounding box center [879, 134] width 52 height 16
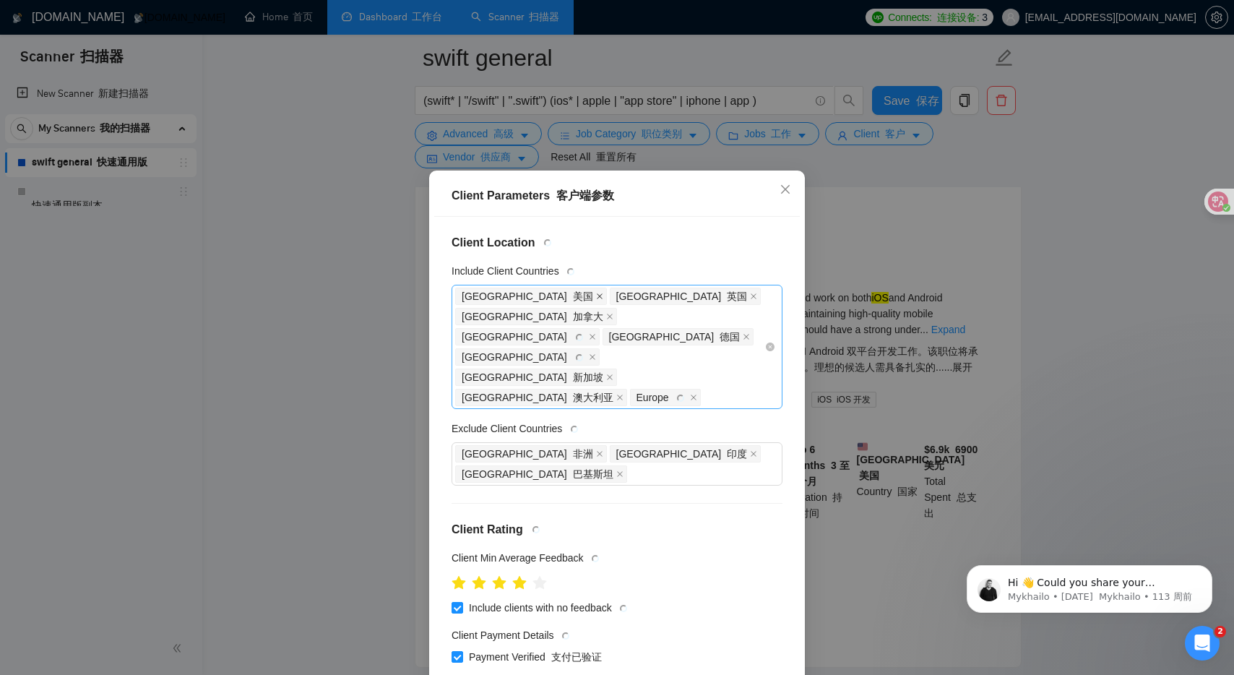
click at [596, 294] on icon "close" at bounding box center [599, 296] width 7 height 7
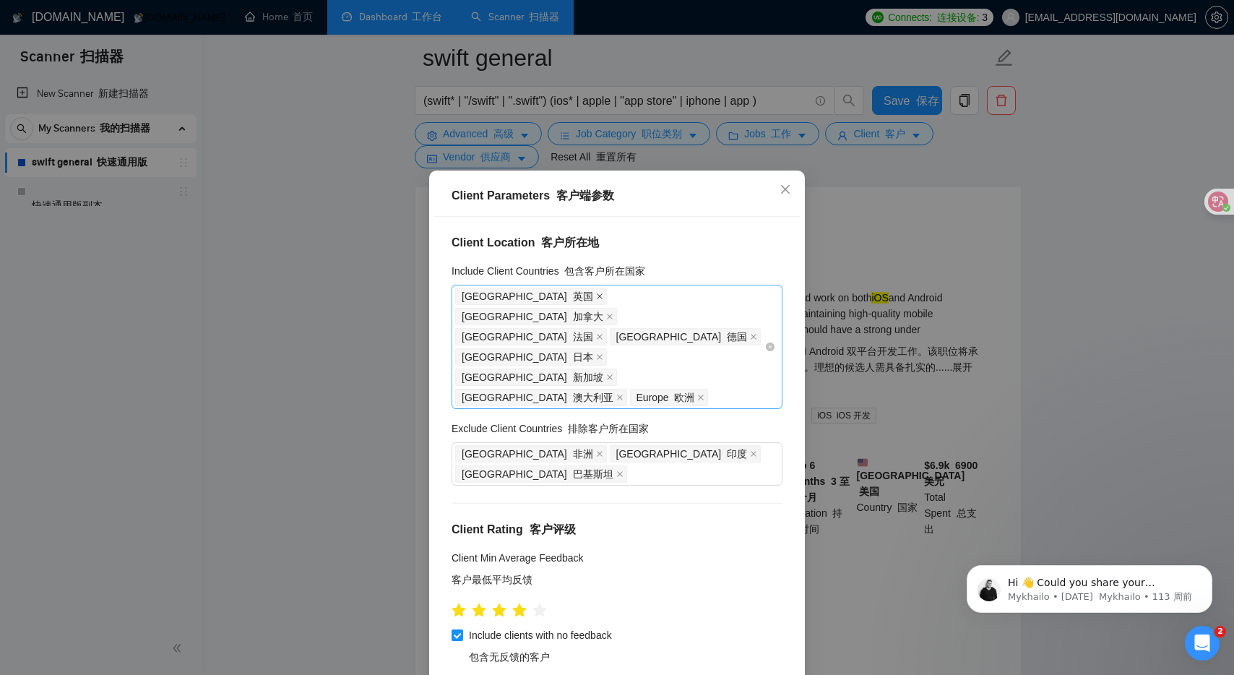
click at [596, 298] on icon "close" at bounding box center [599, 296] width 7 height 7
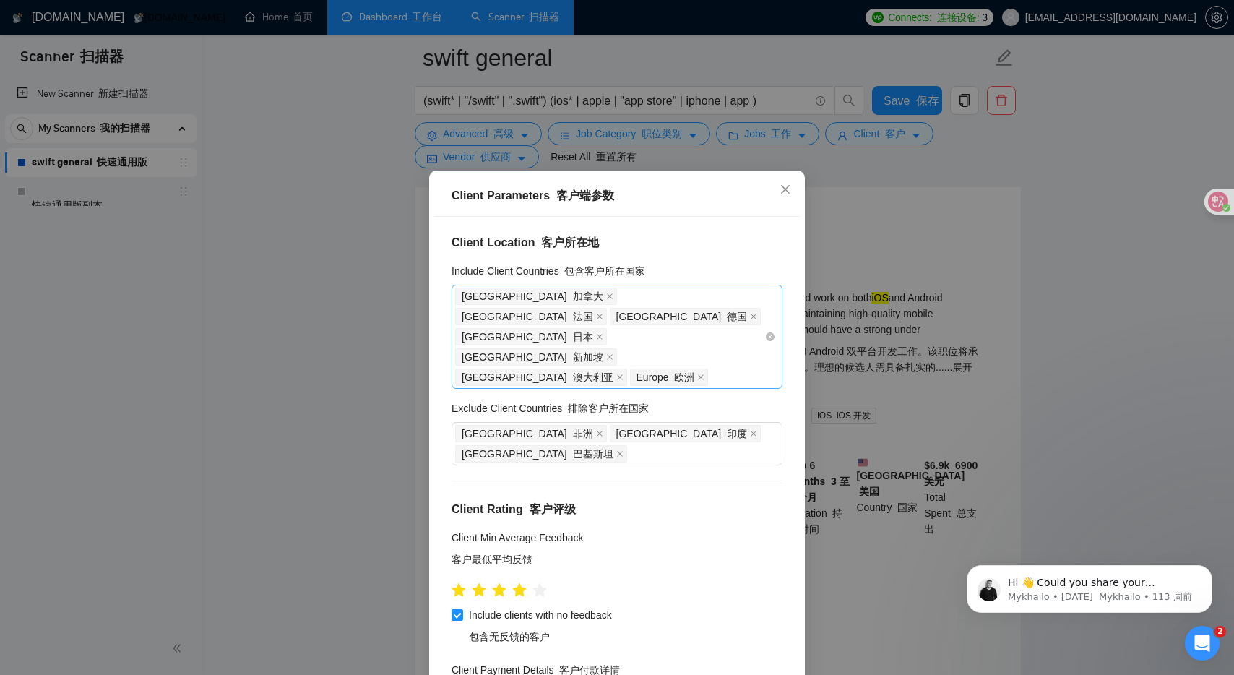
drag, startPoint x: 620, startPoint y: 295, endPoint x: 563, endPoint y: 295, distance: 57.1
click at [602, 313] on icon "close" at bounding box center [600, 316] width 6 height 6
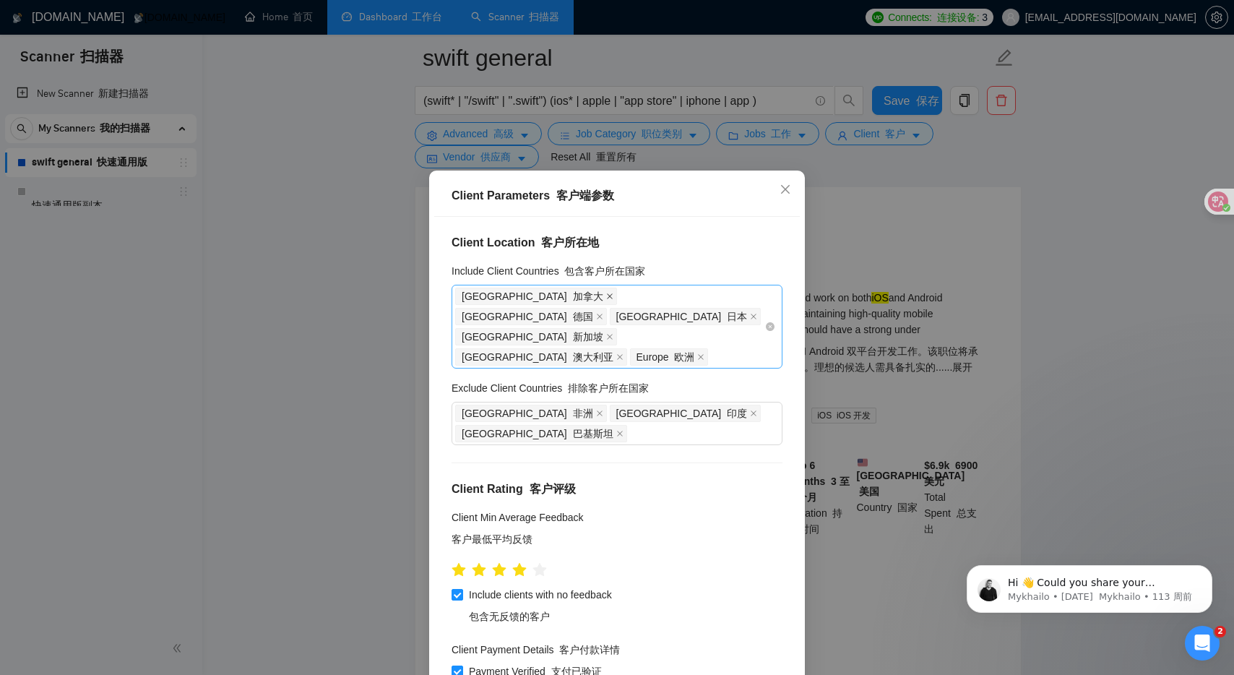
click at [607, 294] on icon "close" at bounding box center [610, 296] width 6 height 6
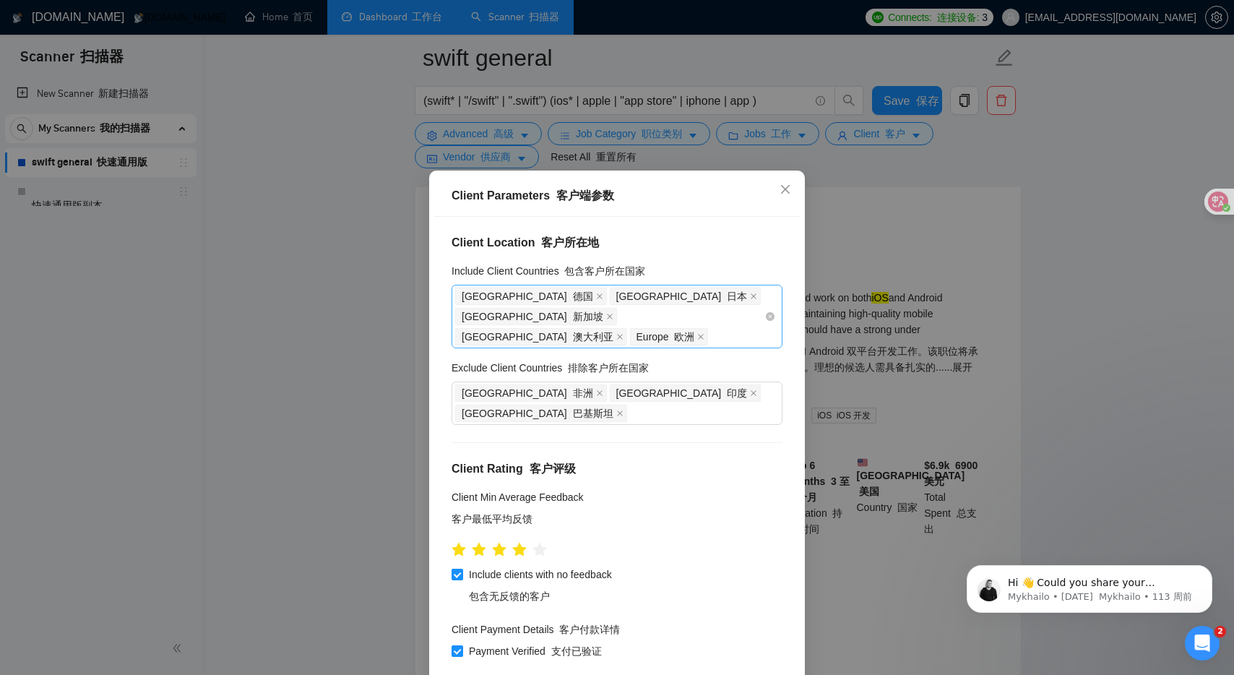
click at [597, 294] on icon "close" at bounding box center [600, 296] width 6 height 6
click at [526, 293] on span "[GEOGRAPHIC_DATA] 日本" at bounding box center [531, 295] width 152 height 17
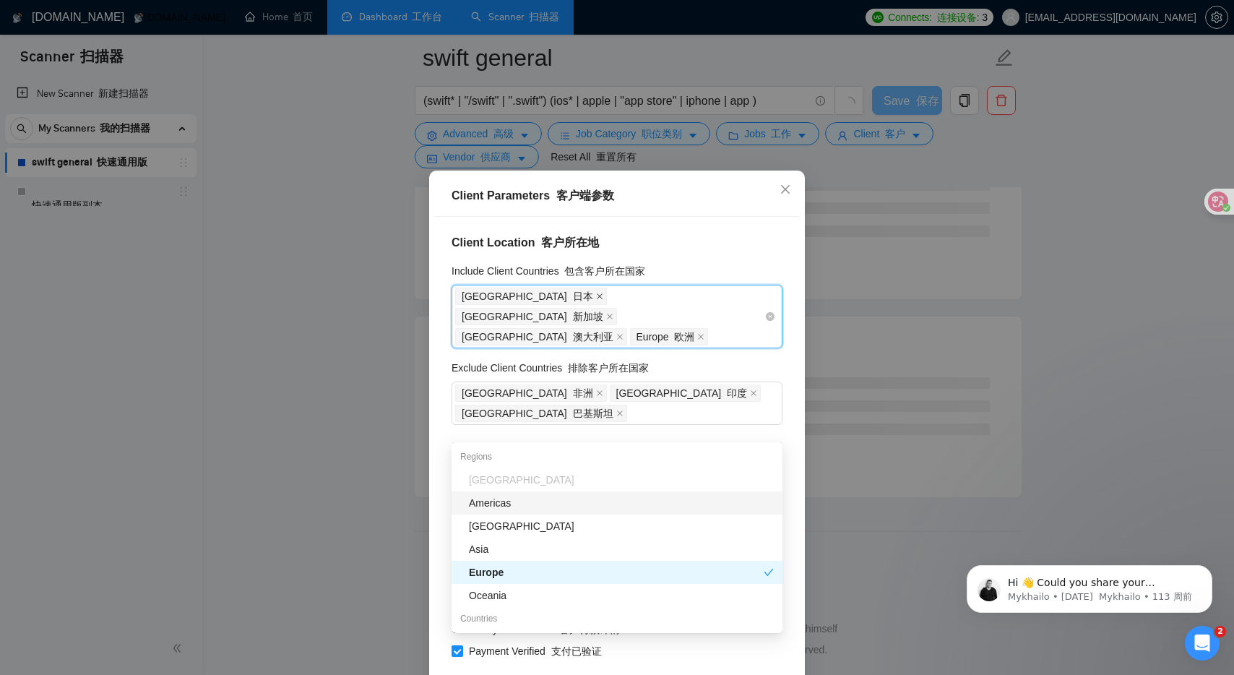
scroll to position [432, 0]
click at [597, 295] on icon "close" at bounding box center [600, 296] width 6 height 6
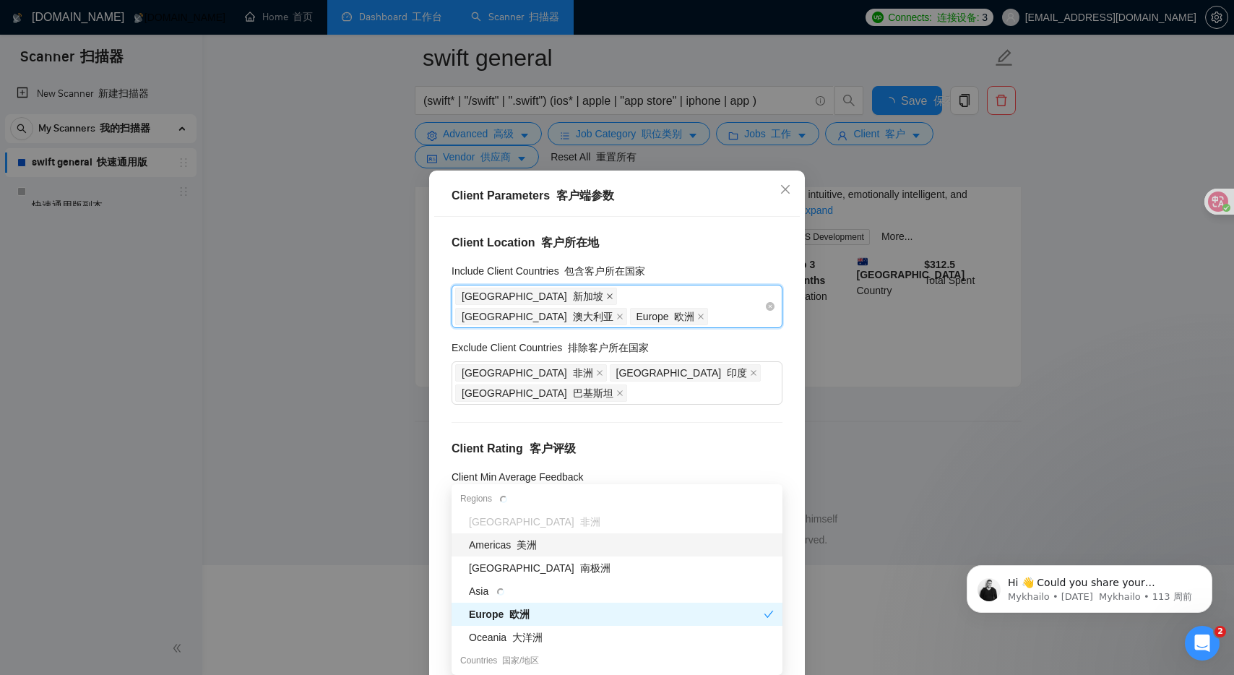
click at [606, 294] on icon "close" at bounding box center [609, 296] width 7 height 7
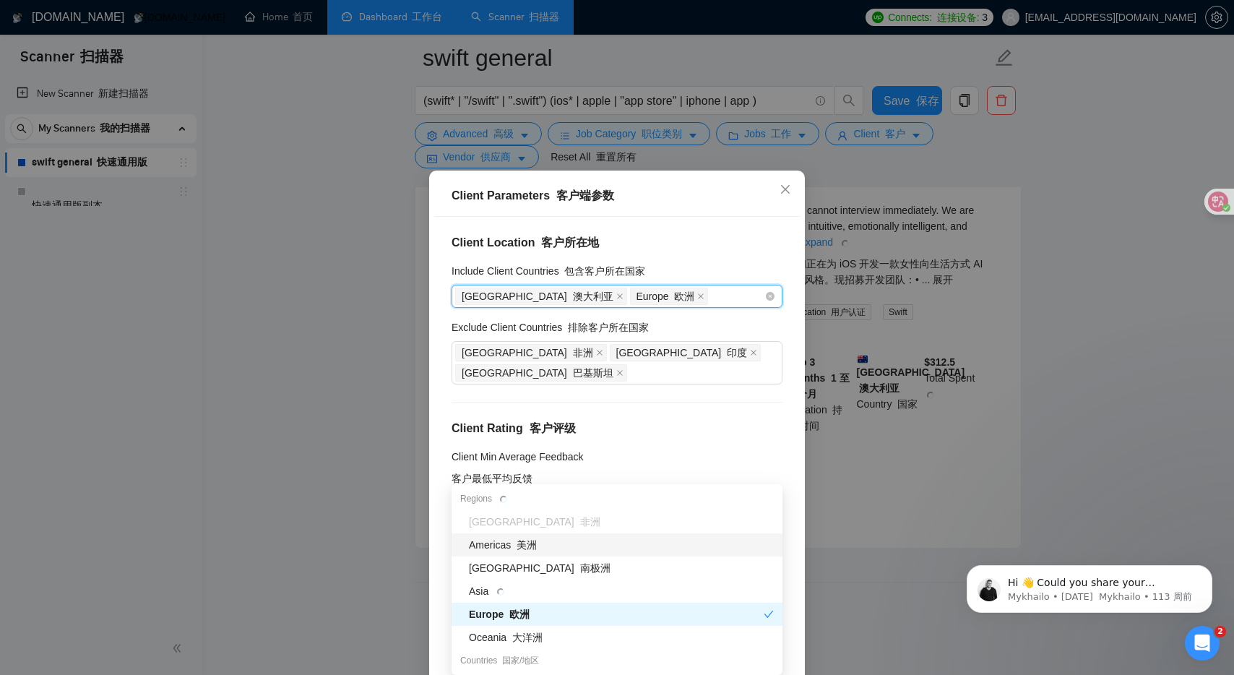
scroll to position [356, 0]
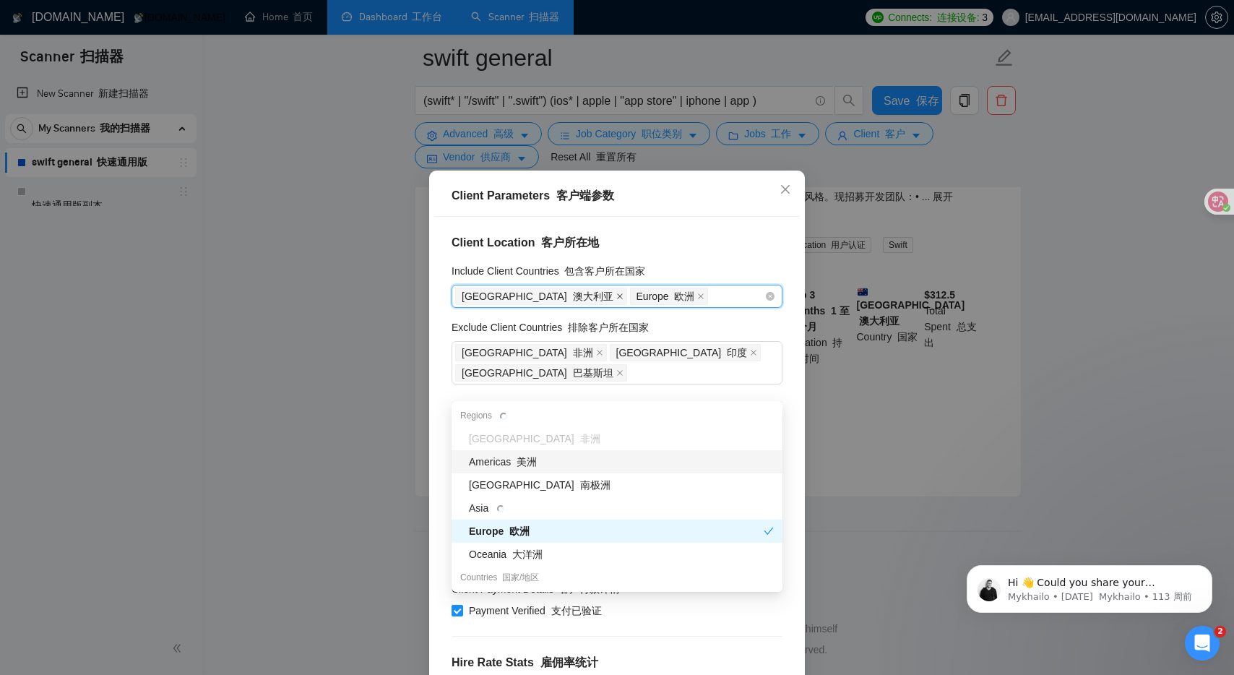
click at [616, 294] on icon "close" at bounding box center [619, 296] width 7 height 7
click at [529, 294] on icon "close" at bounding box center [526, 296] width 7 height 7
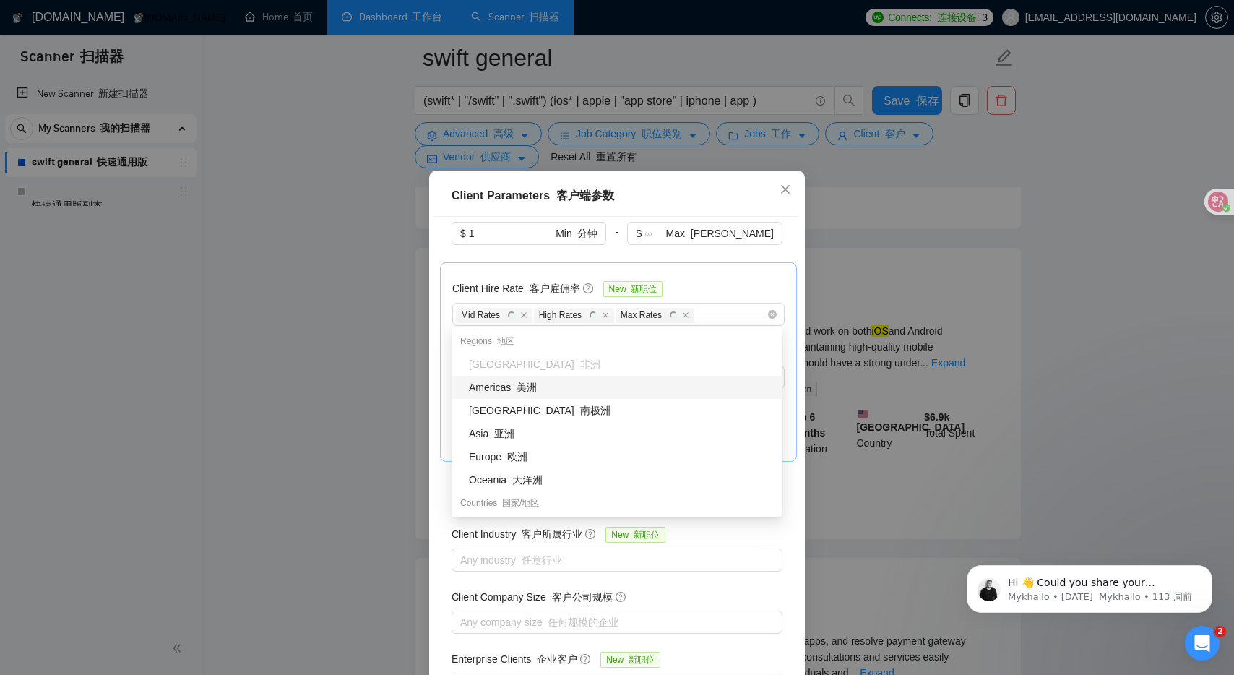
scroll to position [503, 0]
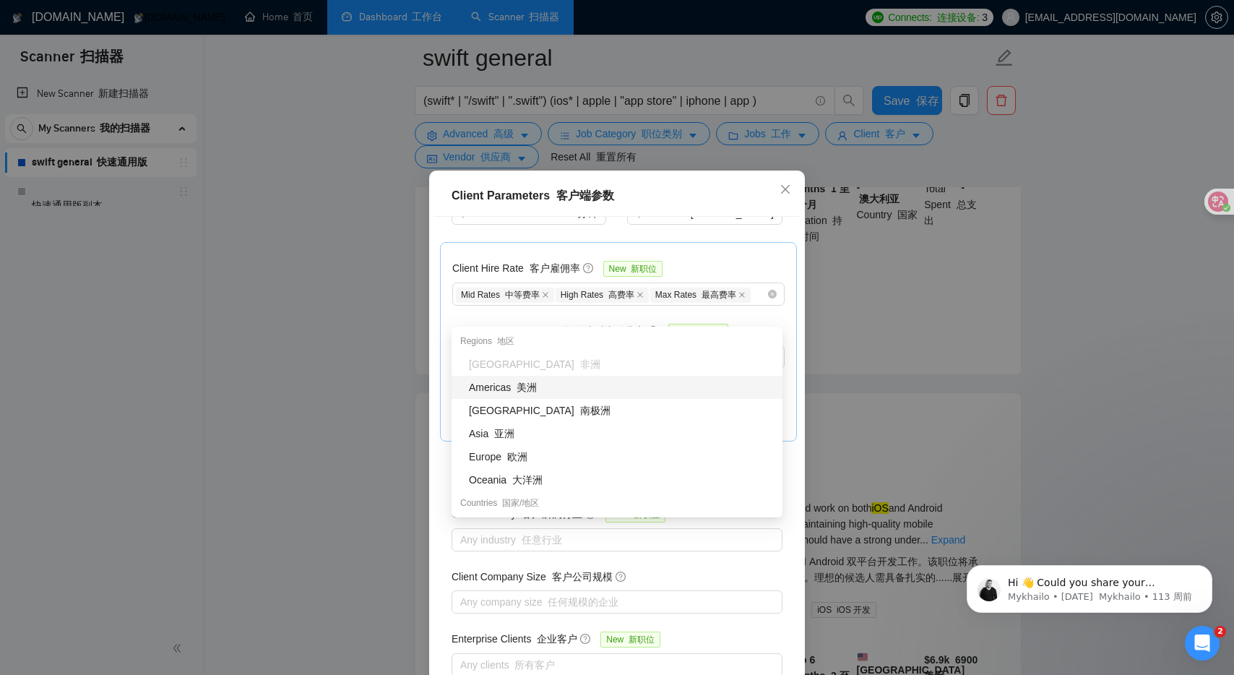
click at [1022, 190] on div "Client Parameters 客户端参数 Client Location 客户所在地 Include Client Countries 包含客户所在国家…" at bounding box center [617, 337] width 1234 height 675
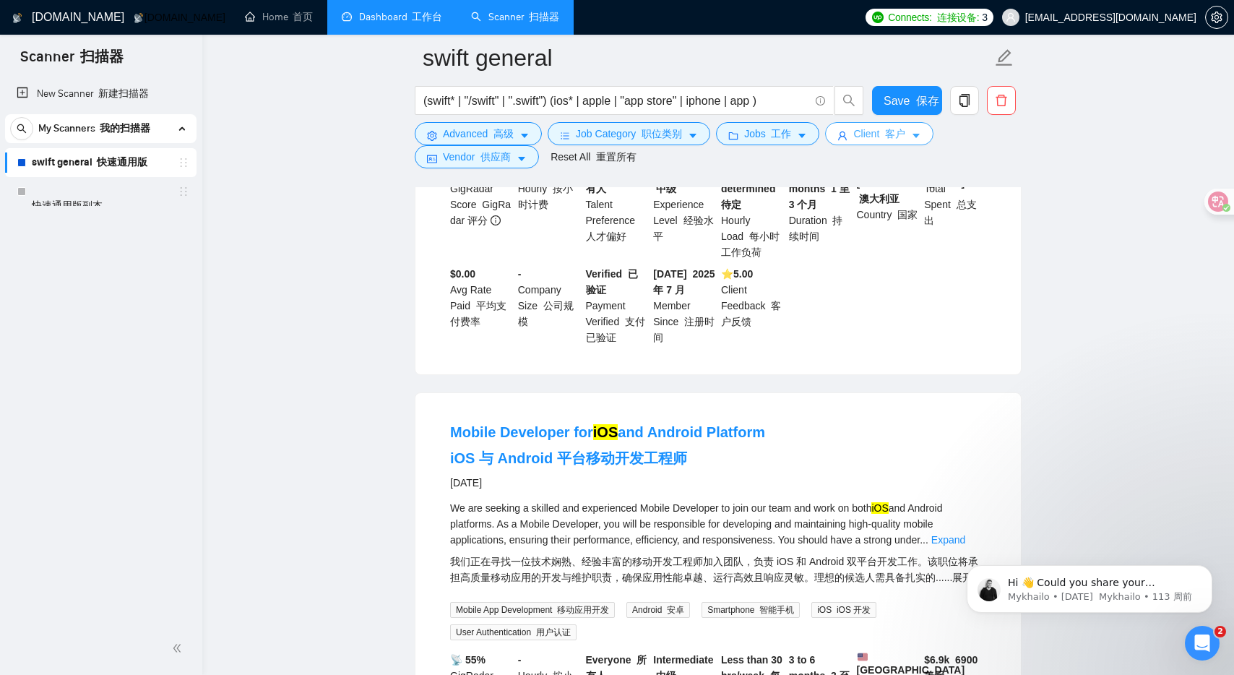
scroll to position [0, 0]
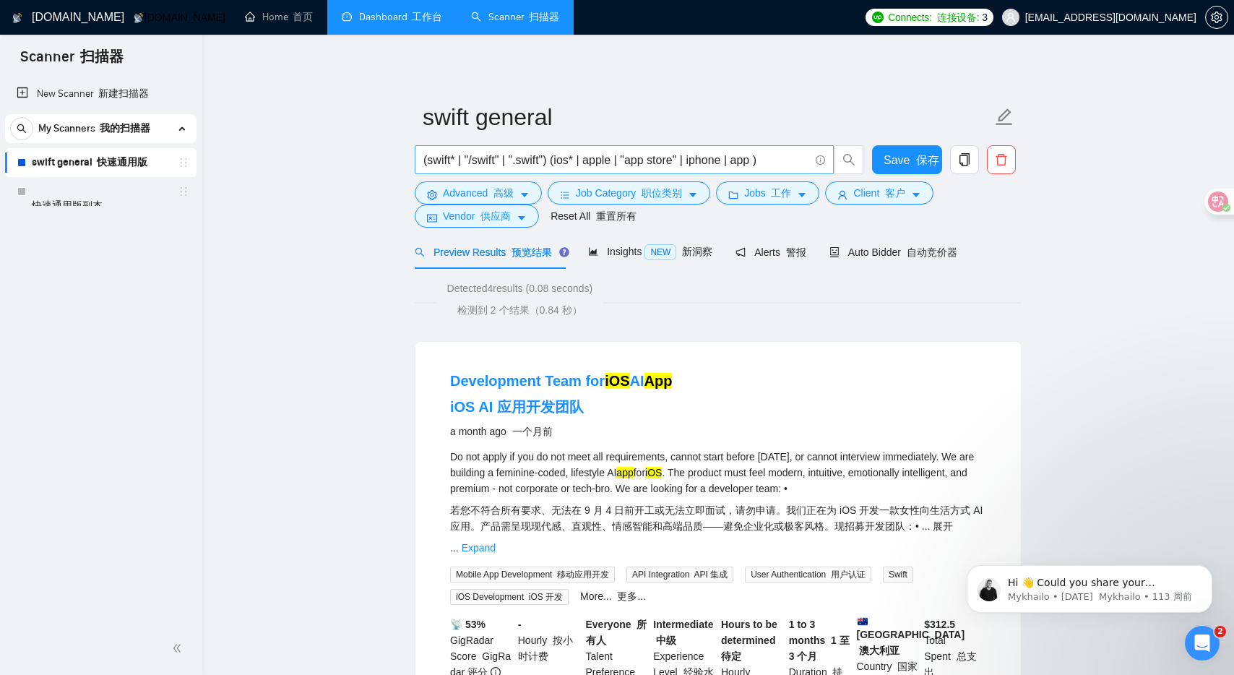
click at [756, 159] on input "(swift* | "/swift" | ".swift") (ios* | apple | "app store" | iphone | app )" at bounding box center [616, 160] width 386 height 18
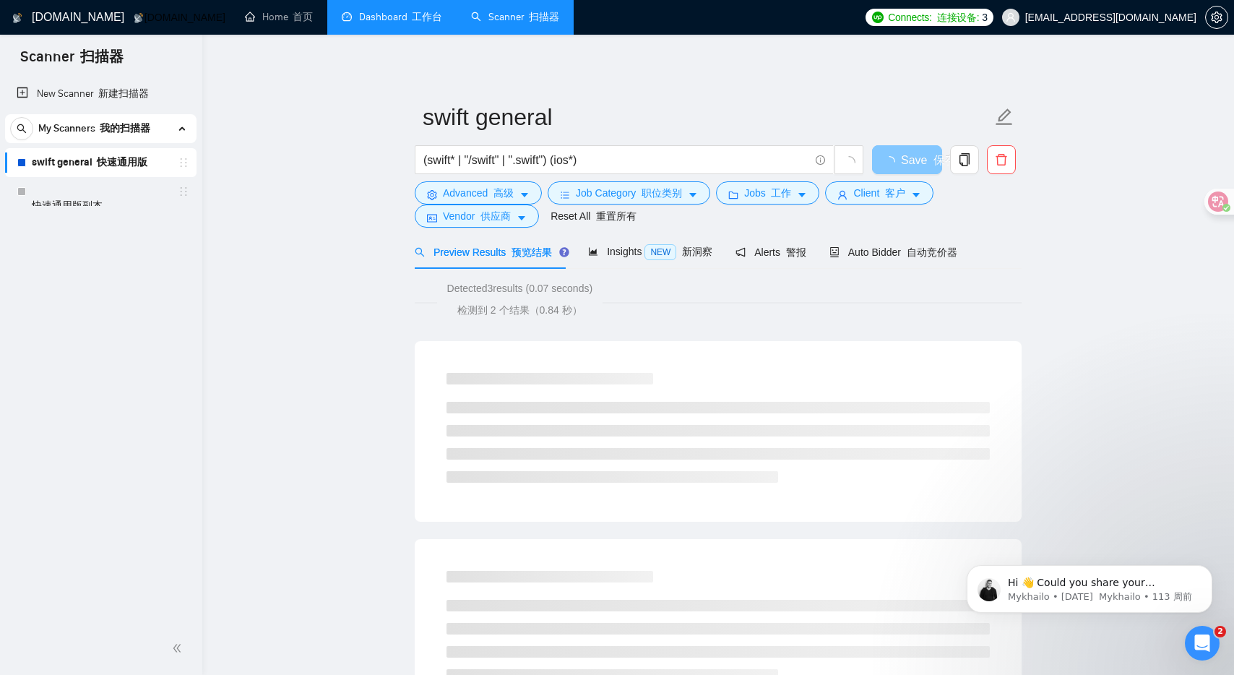
click at [907, 153] on span "Save 保存" at bounding box center [929, 160] width 56 height 18
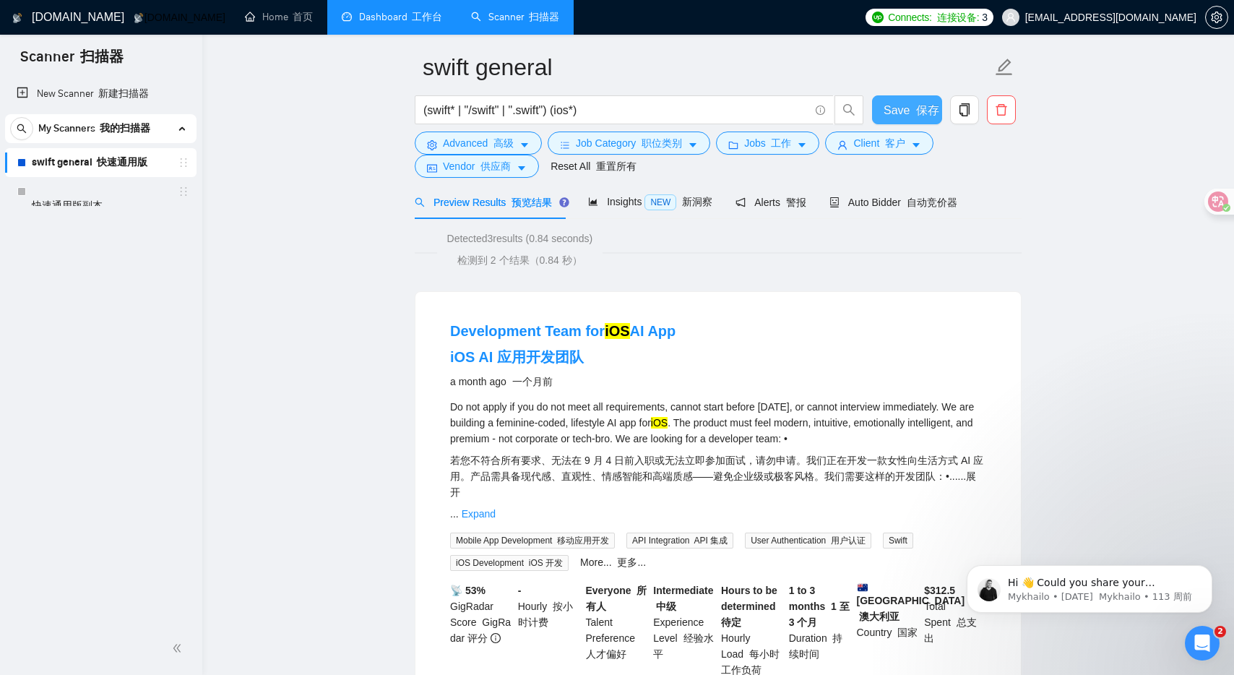
scroll to position [51, 0]
click at [509, 165] on font "供应商" at bounding box center [495, 165] width 30 height 12
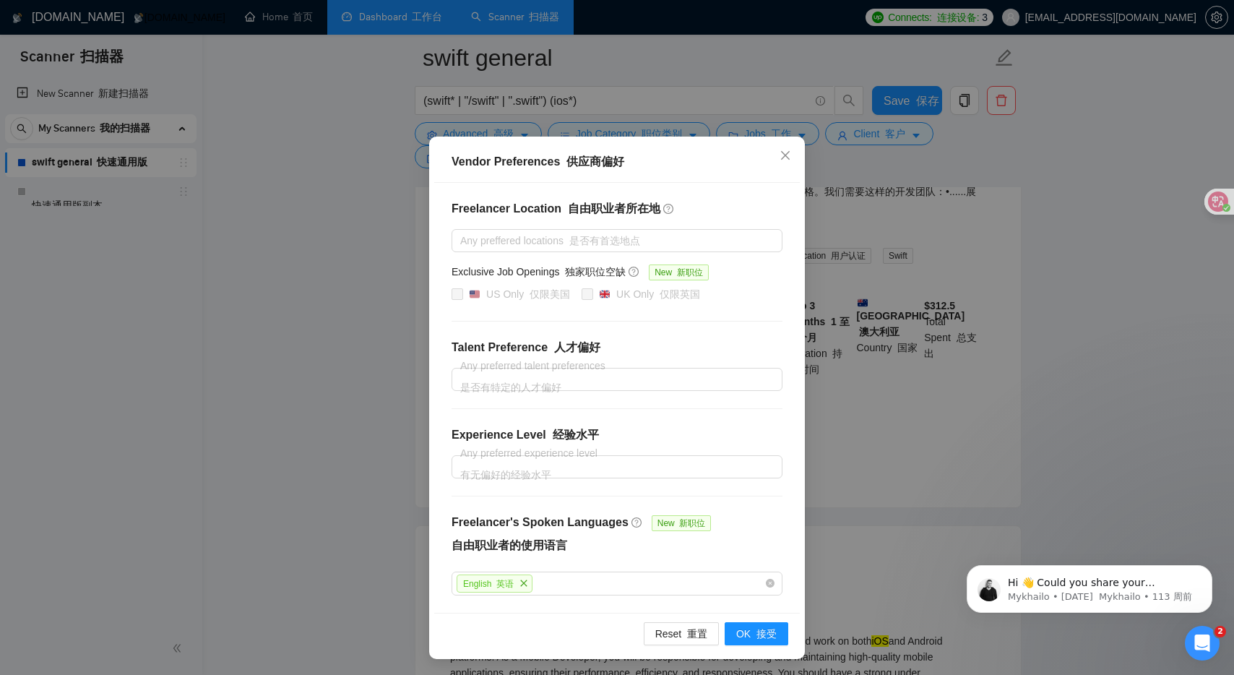
scroll to position [0, 0]
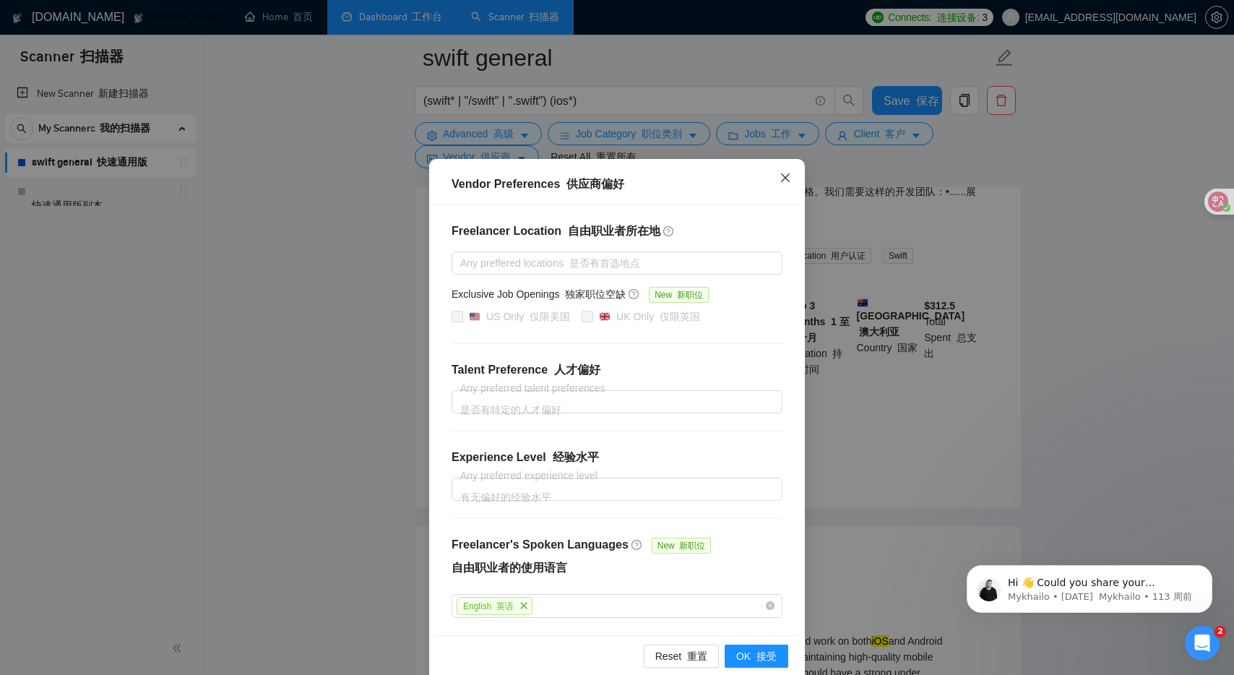
click at [790, 175] on icon "close" at bounding box center [785, 178] width 12 height 12
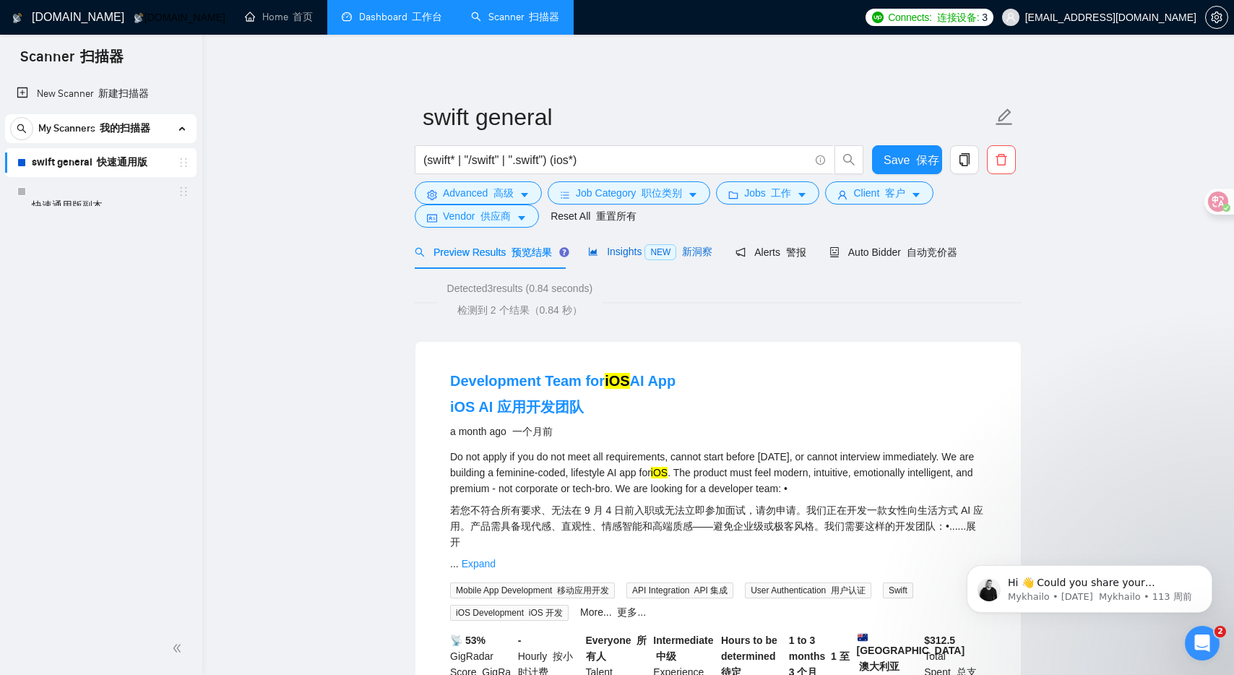
click at [638, 259] on div "Insights NEW 新洞察" at bounding box center [650, 251] width 124 height 17
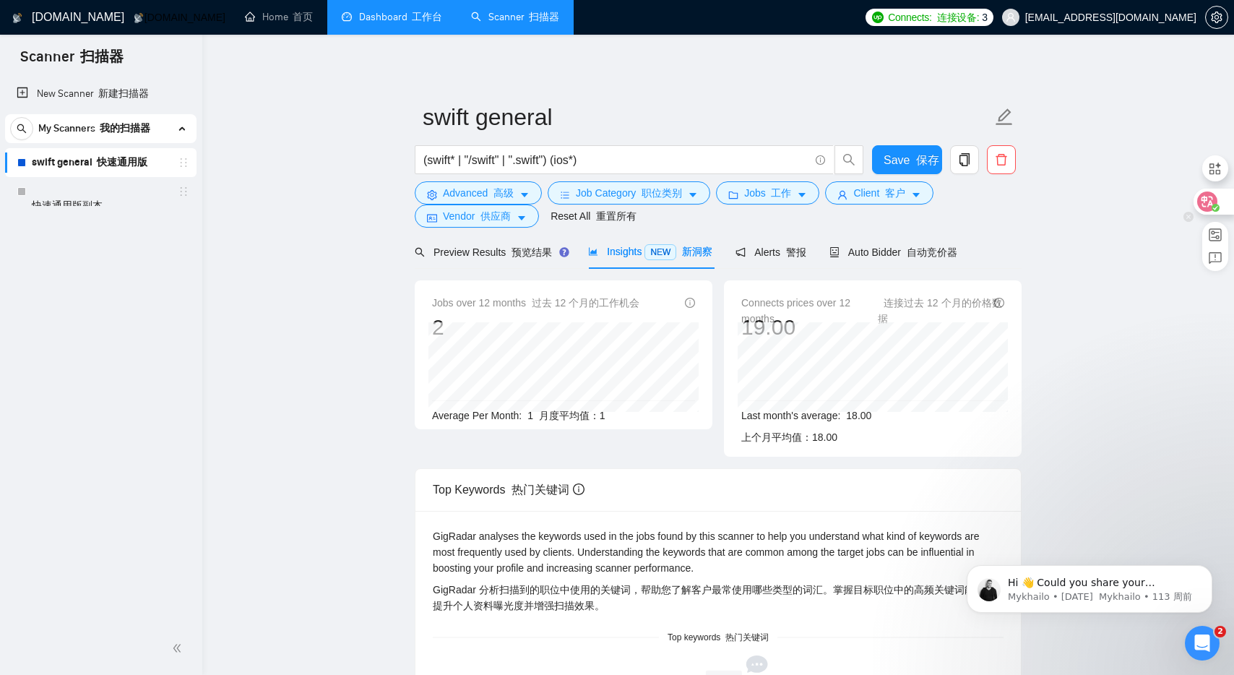
click at [1213, 201] on icon at bounding box center [1207, 201] width 14 height 14
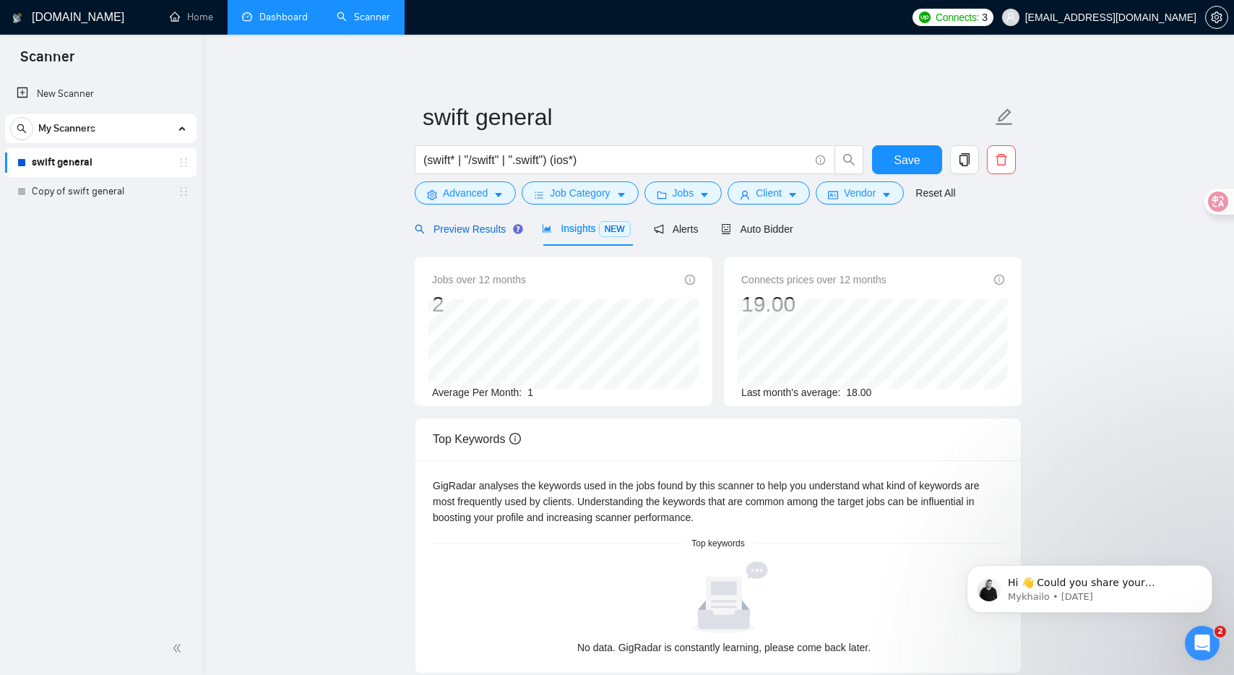
click at [464, 225] on span "Preview Results" at bounding box center [467, 229] width 104 height 12
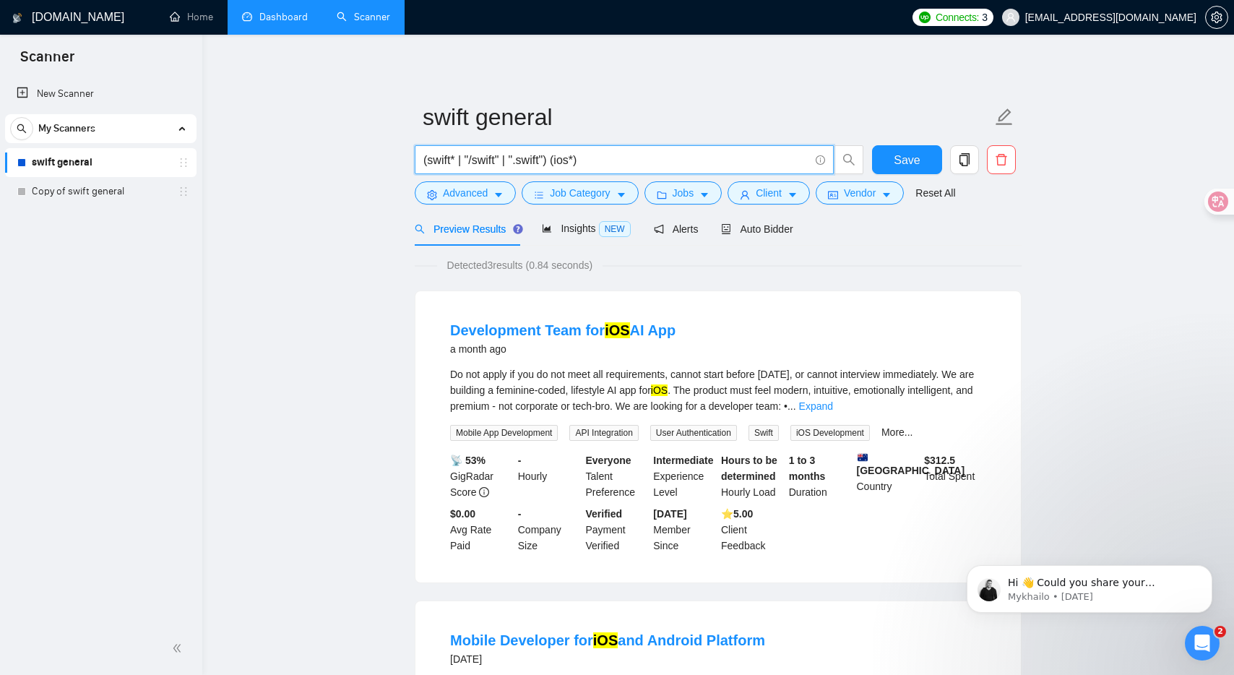
drag, startPoint x: 612, startPoint y: 160, endPoint x: 316, endPoint y: 150, distance: 295.6
click at [316, 150] on main "swift general ([PERSON_NAME]* | "/swift" | ".swift") (ios*) Save Advanced Job C…" at bounding box center [717, 650] width 985 height 1184
type input "ios"
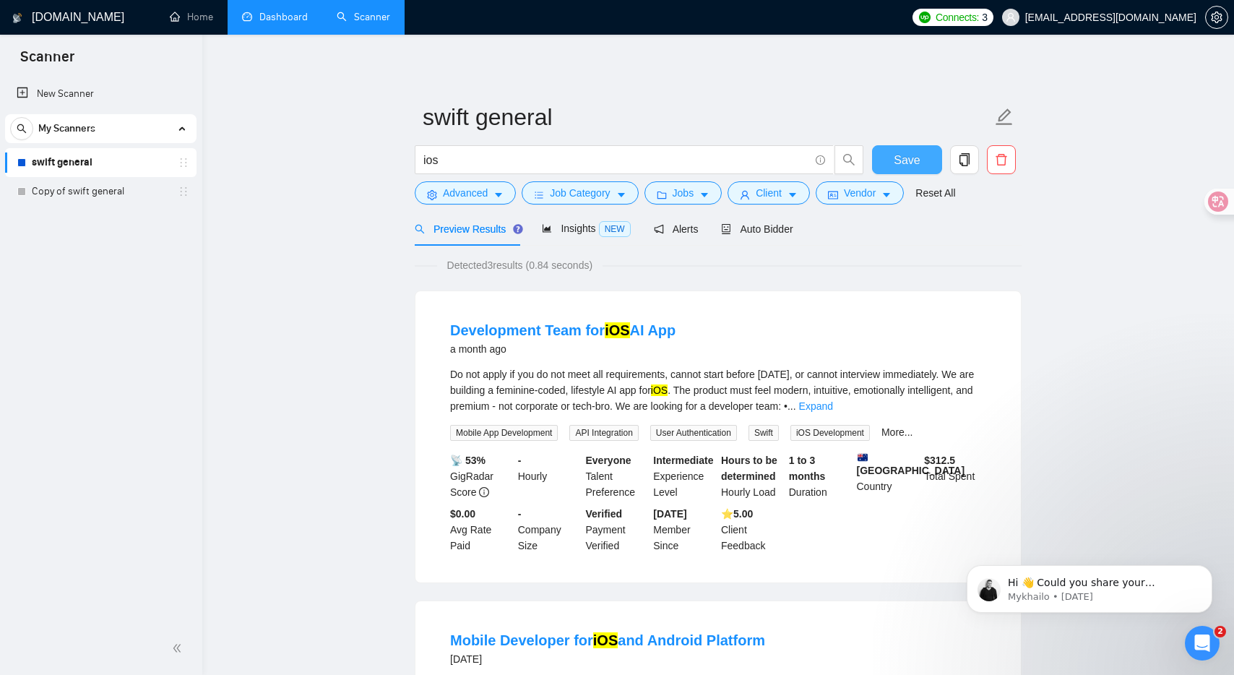
click at [905, 161] on span "Save" at bounding box center [907, 160] width 26 height 18
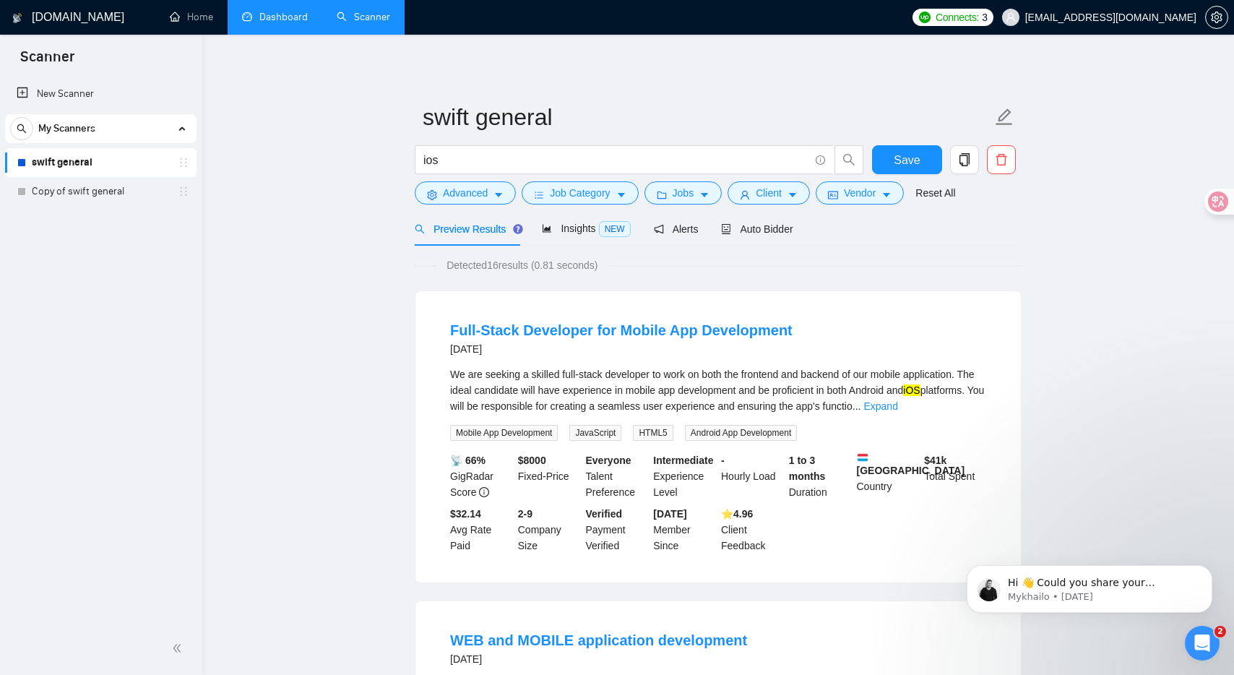
click at [894, 385] on div "We are seeking a skilled full-stack developer to work on both the frontend and …" at bounding box center [718, 390] width 536 height 48
copy div "Android"
click at [444, 199] on span "Advanced" at bounding box center [465, 193] width 45 height 16
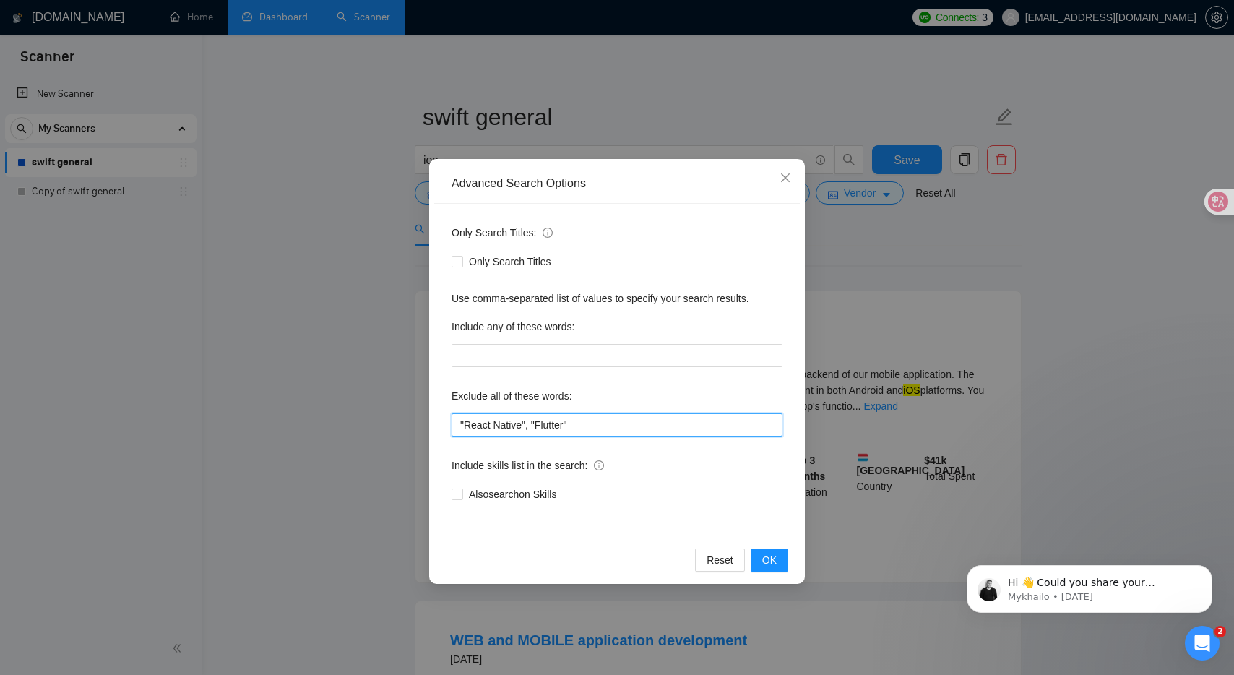
click at [586, 425] on input ""React Native", "Flutter"" at bounding box center [616, 424] width 331 height 23
paste input "Android"
type input ""React Native", "Flutter", "Android""
click at [786, 563] on button "OK" at bounding box center [770, 559] width 38 height 23
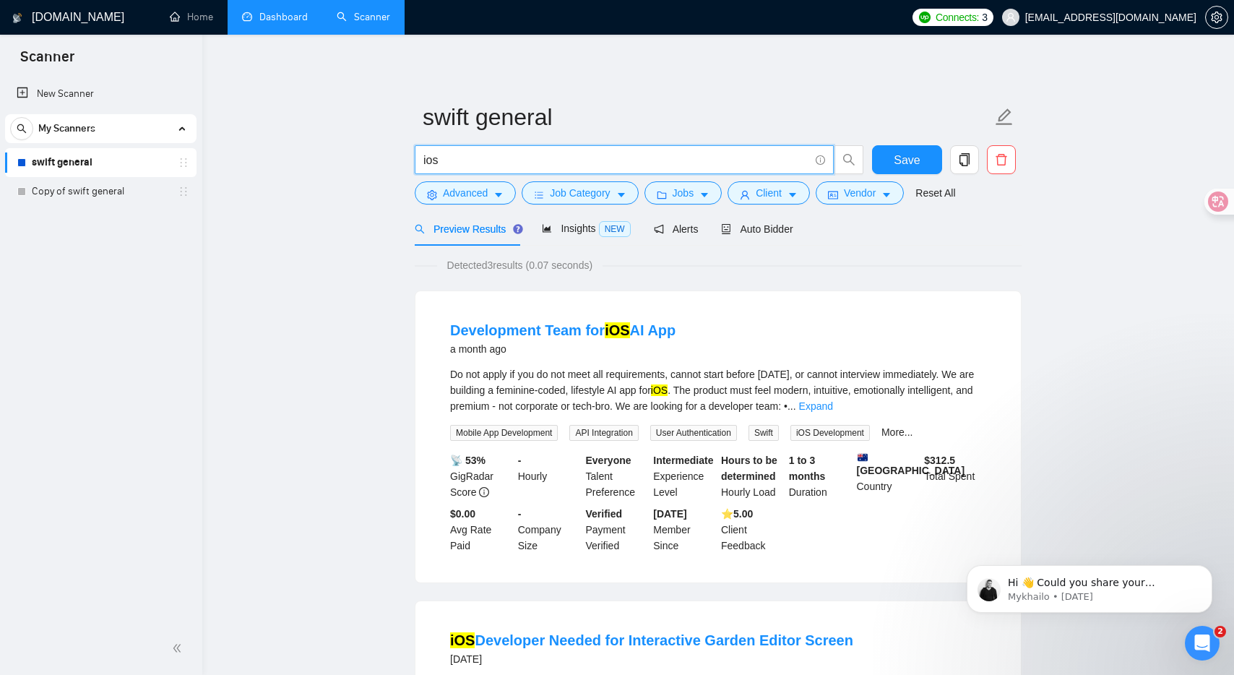
click at [448, 165] on input "ios" at bounding box center [616, 160] width 386 height 18
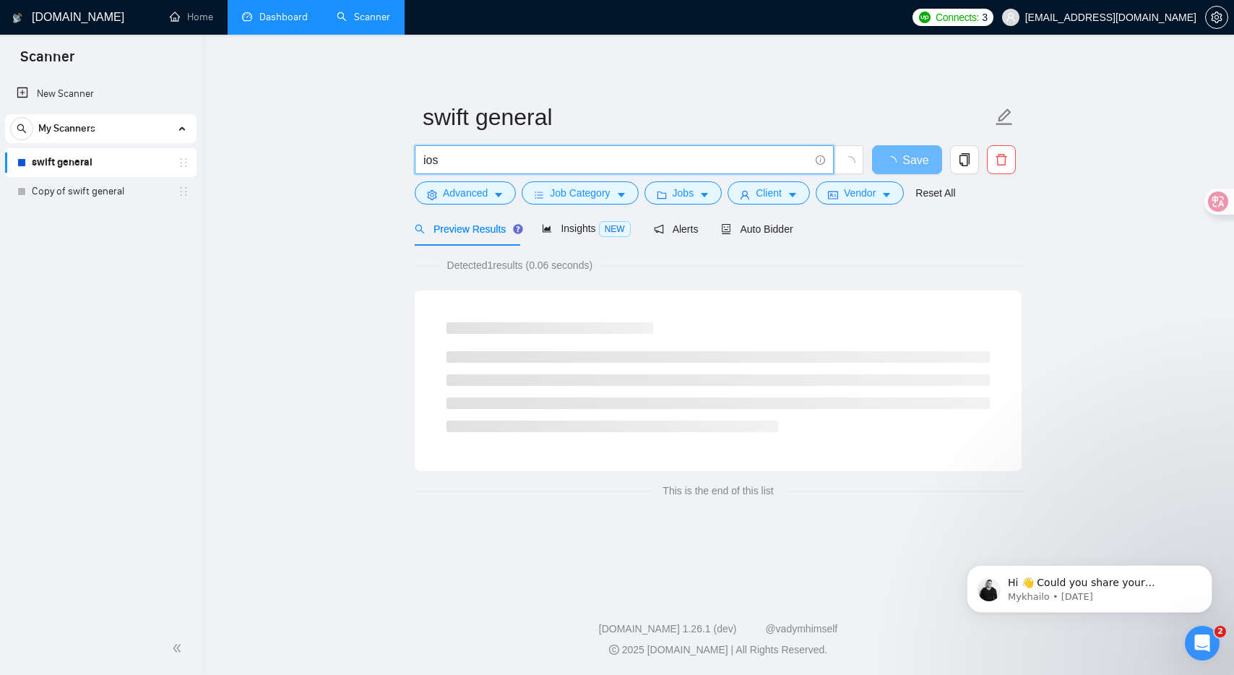
click at [633, 172] on span "ios" at bounding box center [624, 159] width 419 height 29
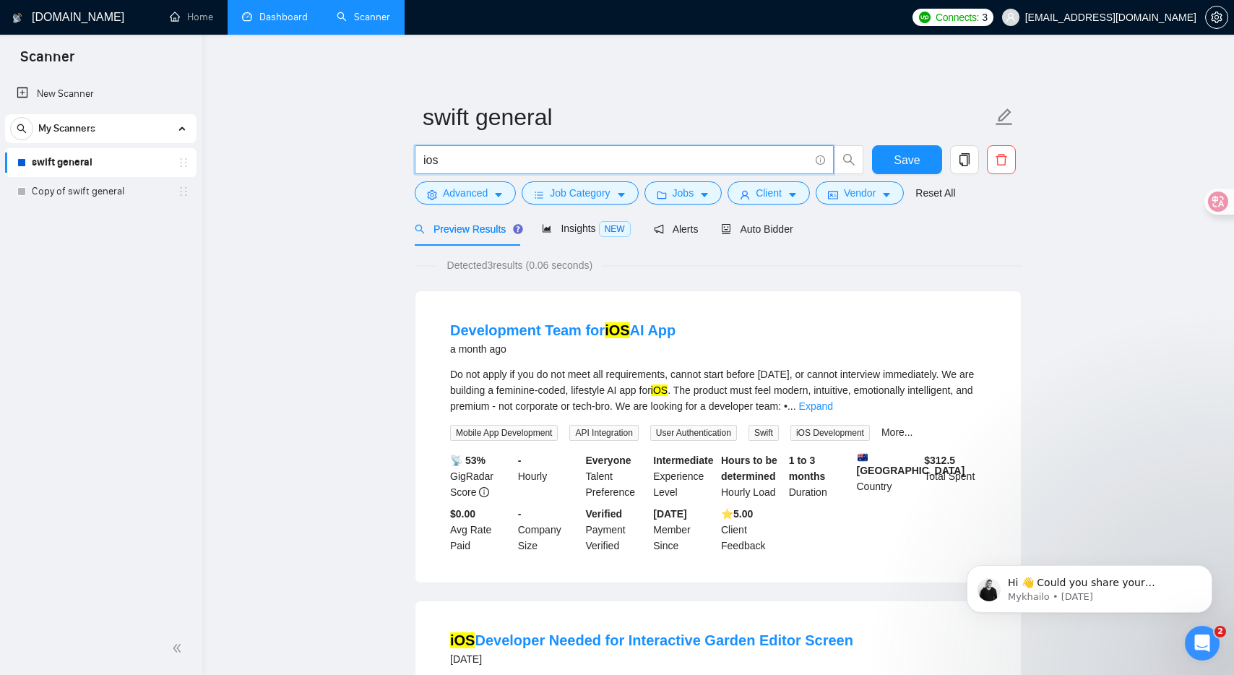
click at [623, 161] on input "ios" at bounding box center [616, 160] width 386 height 18
click at [516, 160] on input "ios" at bounding box center [616, 160] width 386 height 18
paste input "(swift* | "/swift" | ".swift") (ios* | apple | "app store" | iphone | app | app…"
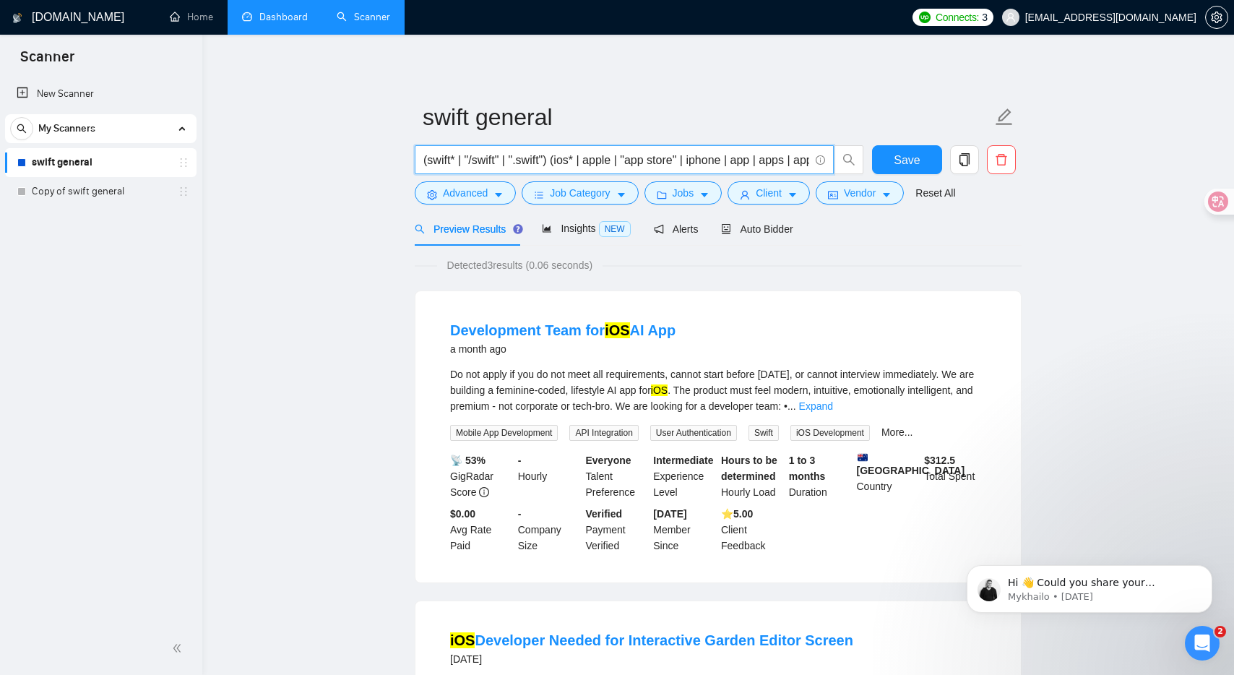
scroll to position [0, 130]
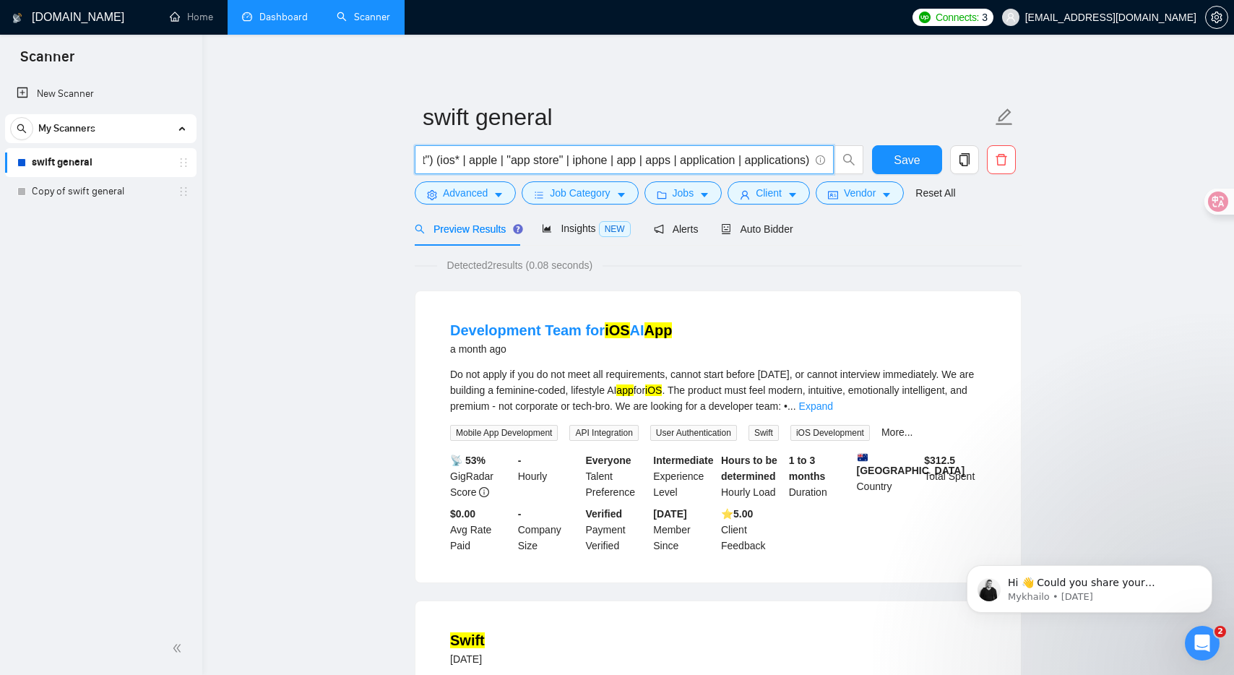
drag, startPoint x: 803, startPoint y: 160, endPoint x: 467, endPoint y: 163, distance: 335.9
click at [467, 163] on input "(swift* | "/swift" | ".swift") (ios* | apple | "app store" | iphone | app | app…" at bounding box center [616, 160] width 386 height 18
type input "(swift* | "/swift" | ".swift") (ios*)"
click at [904, 160] on span "Save" at bounding box center [907, 160] width 26 height 18
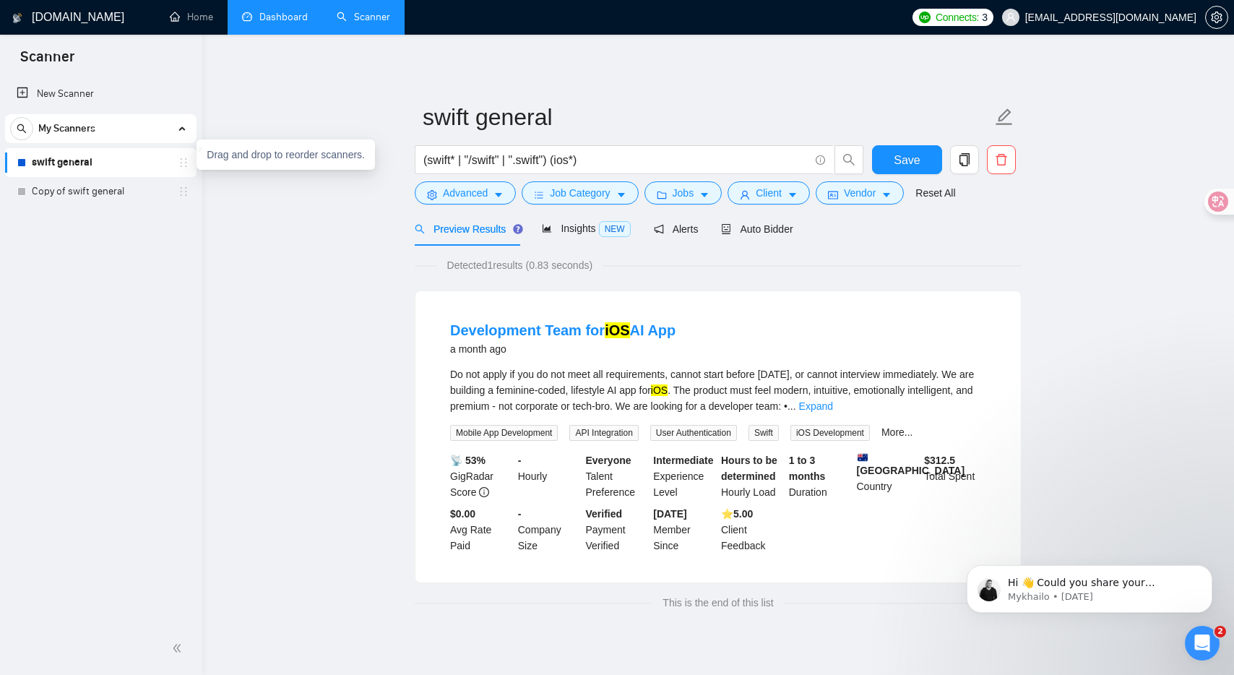
scroll to position [3, 0]
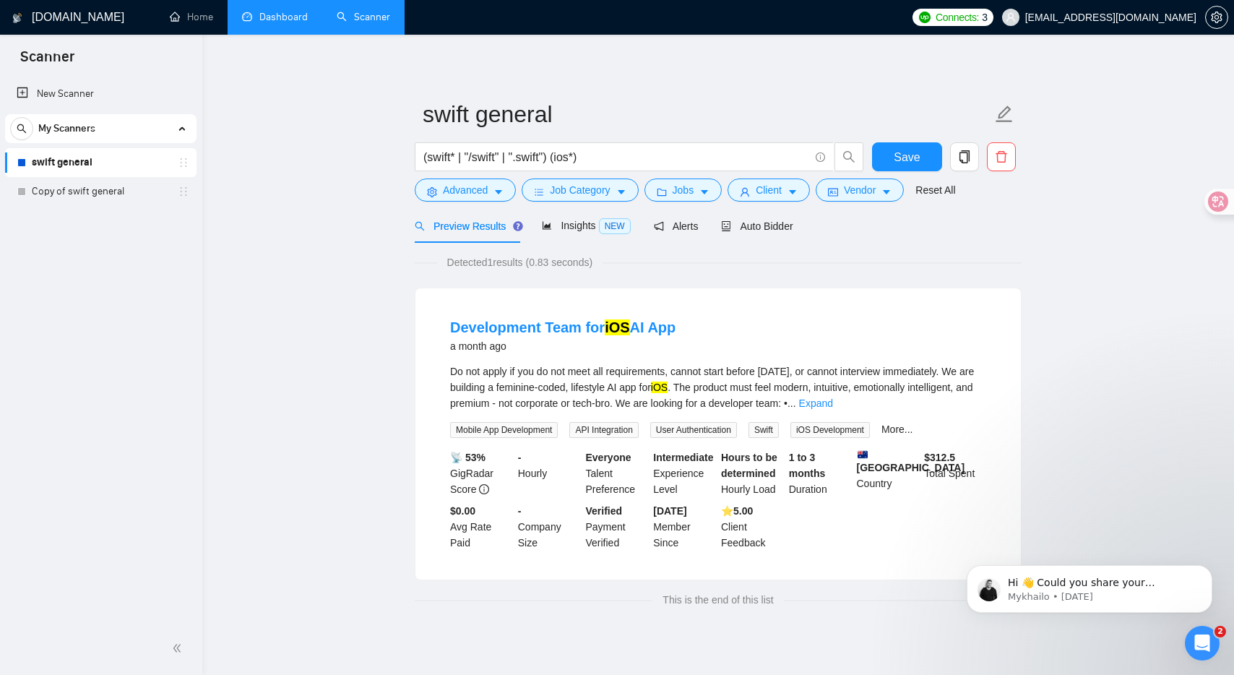
click at [992, 192] on div "Advanced Job Category Jobs Client Vendor Reset All" at bounding box center [715, 189] width 607 height 23
click at [966, 161] on icon "copy" at bounding box center [964, 156] width 13 height 13
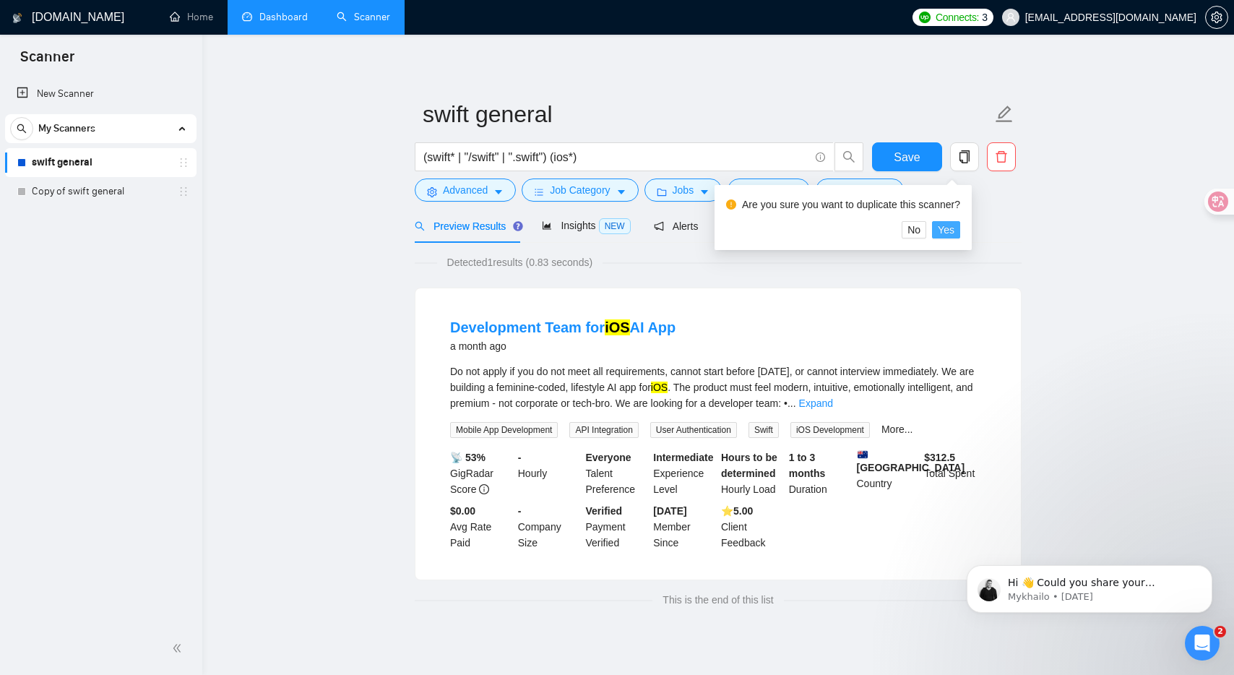
click at [954, 225] on span "Yes" at bounding box center [946, 230] width 17 height 16
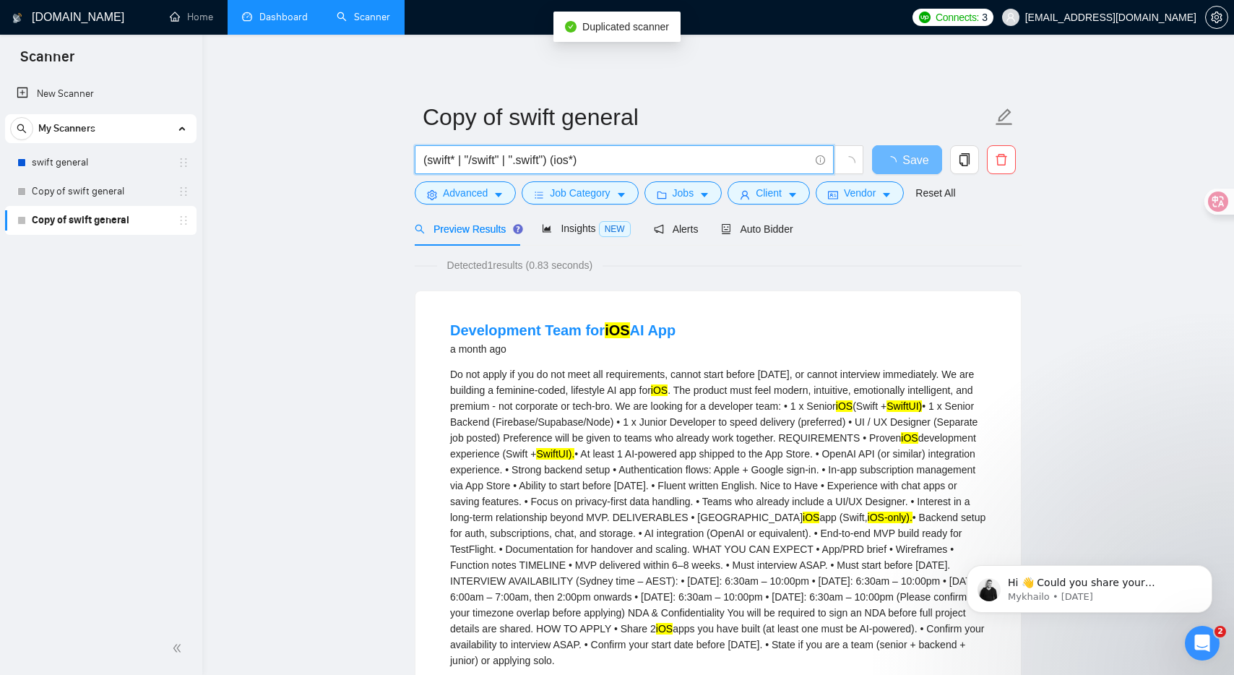
click at [441, 160] on input "(swift* | "/swift" | ".swift") (ios*)" at bounding box center [616, 160] width 386 height 18
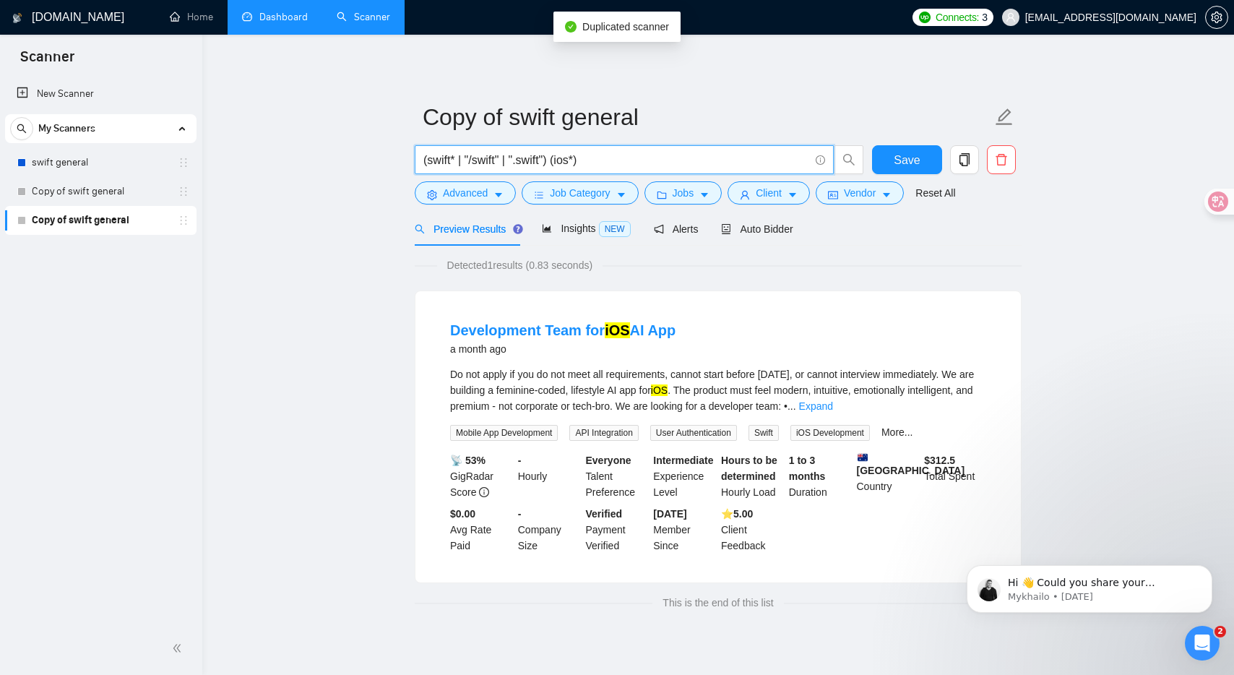
click at [441, 160] on input "(swift* | "/swift" | ".swift") (ios*)" at bounding box center [616, 160] width 386 height 18
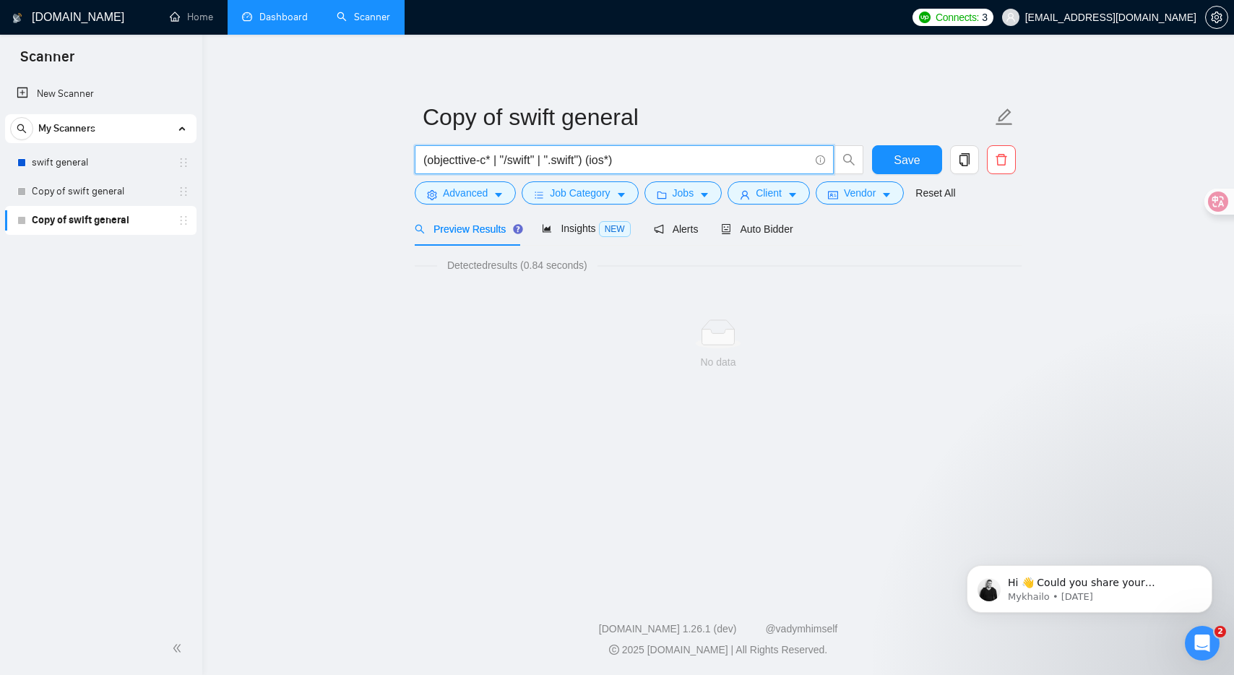
drag, startPoint x: 498, startPoint y: 160, endPoint x: 542, endPoint y: 156, distance: 44.9
click at [542, 156] on input "(objecttive-c* | "/swift" | ".swift") (ios*)" at bounding box center [616, 160] width 386 height 18
click at [579, 192] on span "Job Category" at bounding box center [580, 193] width 60 height 16
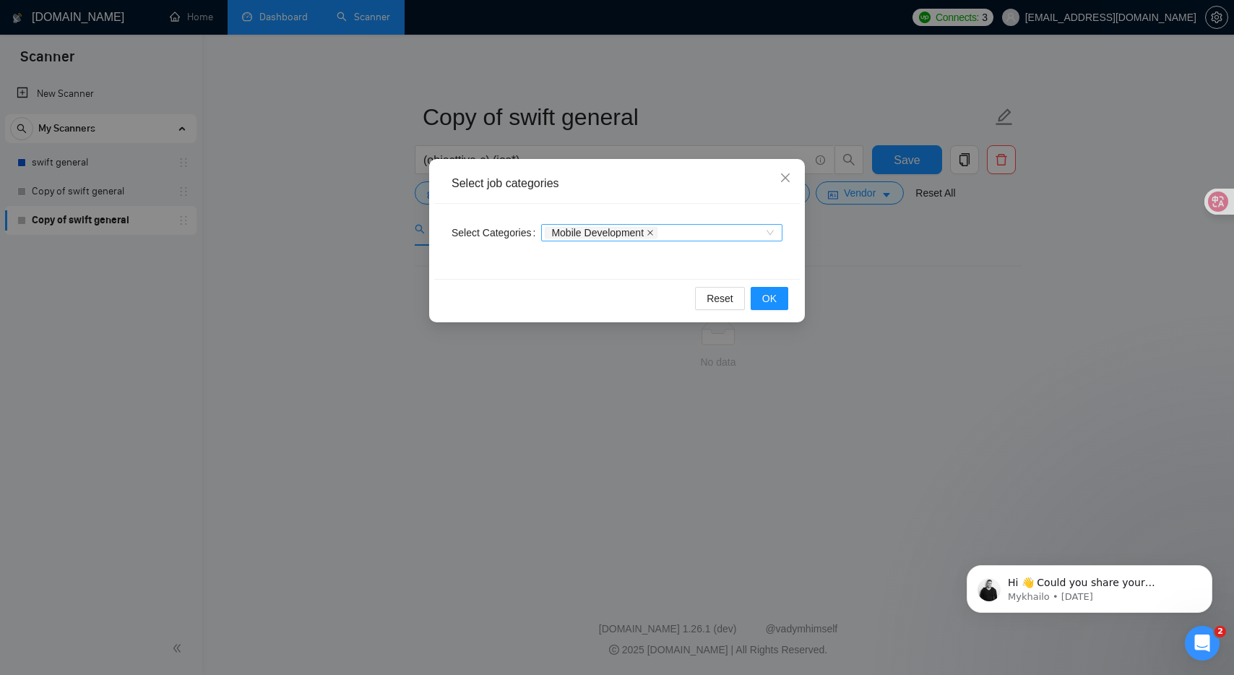
click at [653, 233] on icon "close" at bounding box center [650, 233] width 6 height 6
click at [768, 295] on span "OK" at bounding box center [769, 298] width 14 height 16
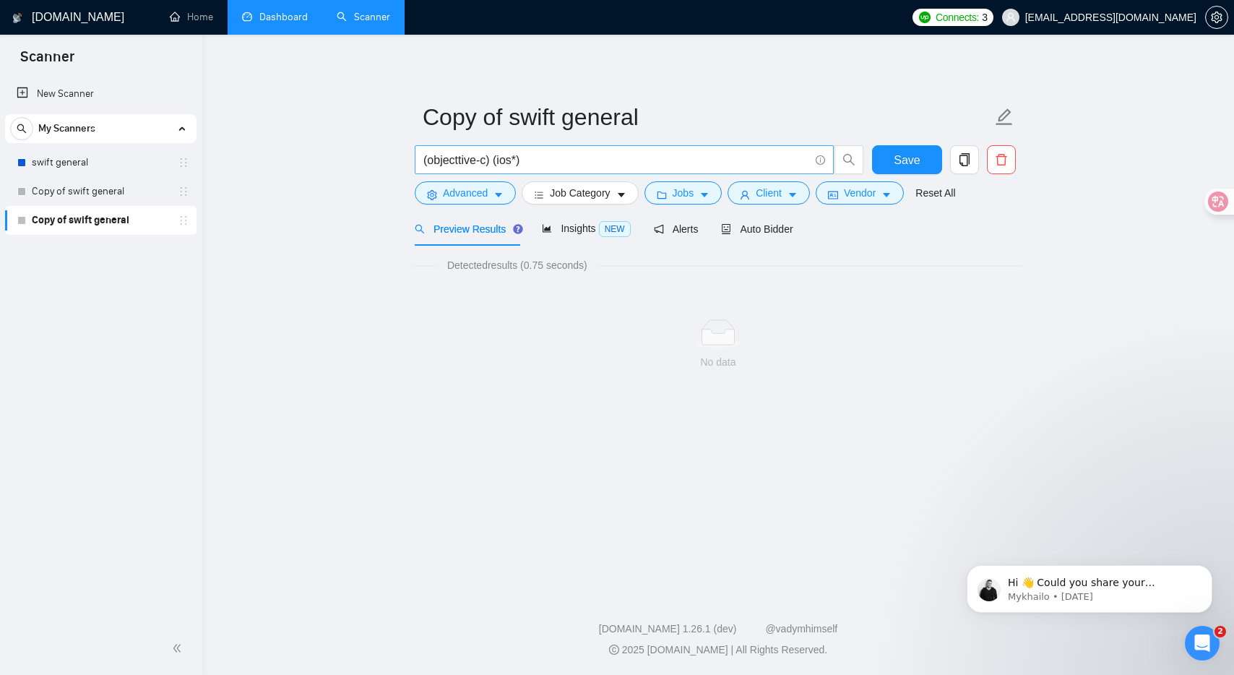
click at [571, 156] on input "(objecttive-c) (ios*)" at bounding box center [616, 160] width 386 height 18
paste input "ive-c | objc | obj-c | ".m") (ios* | apple | "app store" | iphone | app"
click at [704, 196] on button "Jobs" at bounding box center [683, 192] width 78 height 23
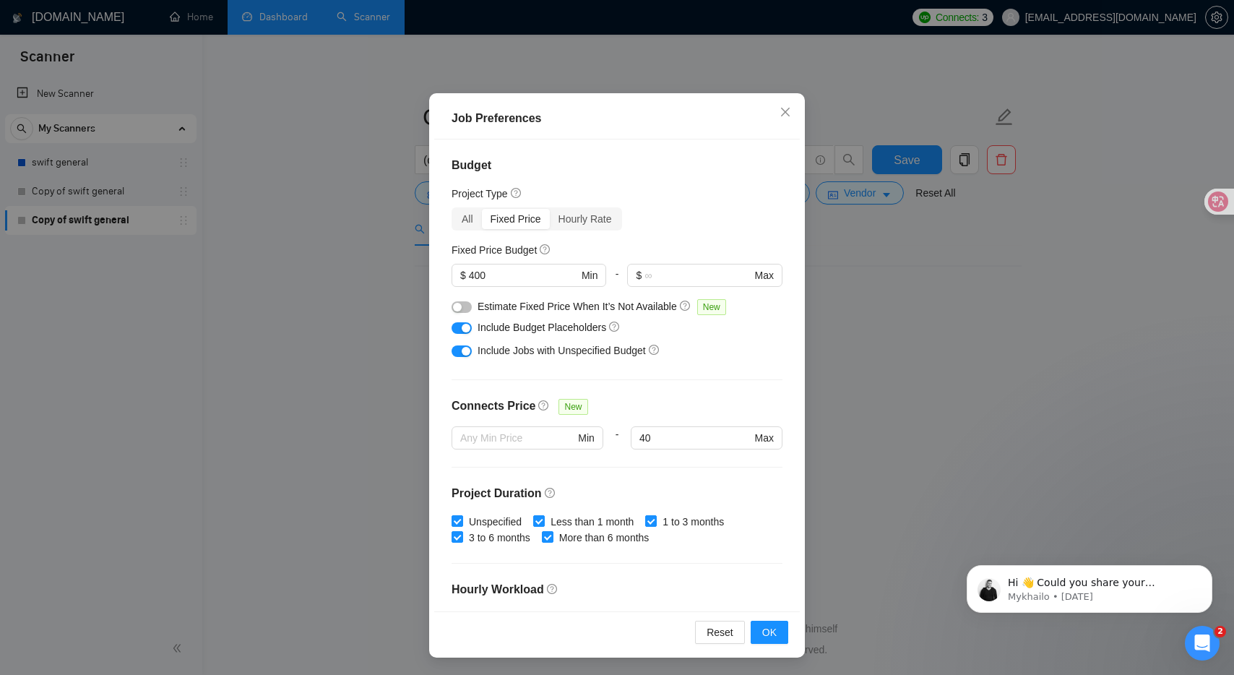
click at [469, 308] on button "button" at bounding box center [461, 307] width 20 height 12
click at [772, 623] on button "OK" at bounding box center [770, 631] width 38 height 23
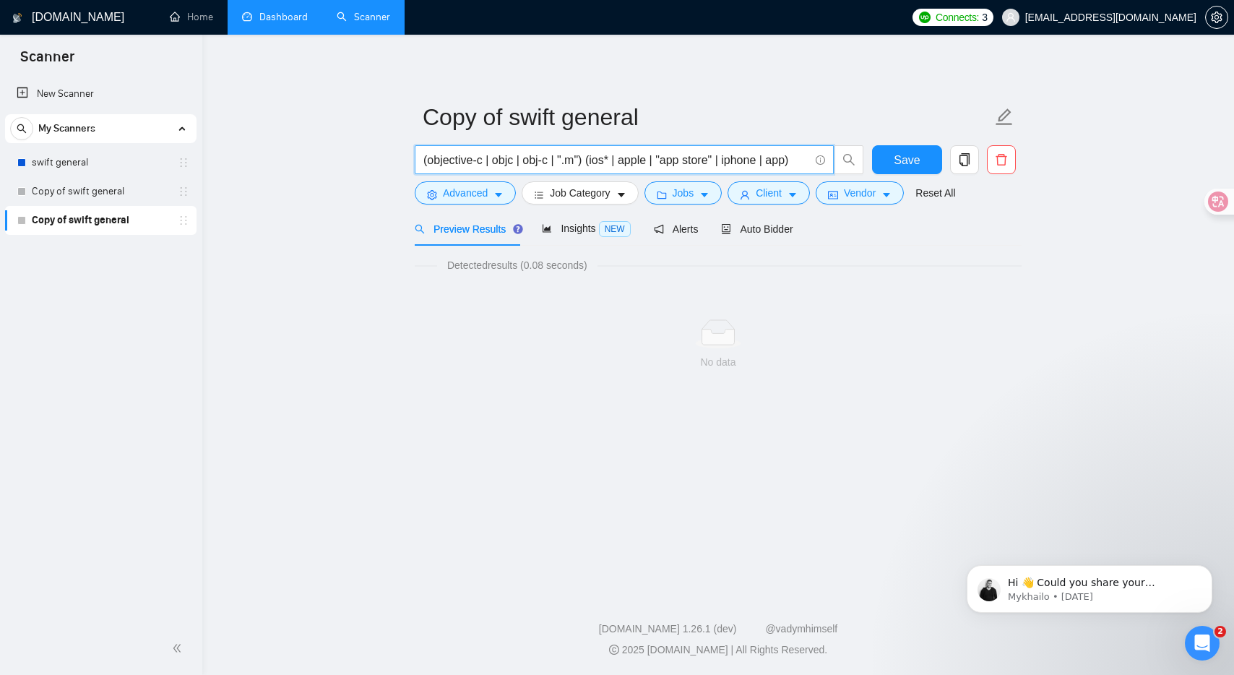
drag, startPoint x: 618, startPoint y: 160, endPoint x: 794, endPoint y: 154, distance: 175.6
click at [794, 154] on input "(objective-c | objc | obj-c | ".m") (ios* | apple | "app store" | iphone | app)" at bounding box center [616, 160] width 386 height 18
click at [748, 157] on input "(objective-c | objc | obj-c | ".m") (ios* | apple | "app store" | iphone | app)" at bounding box center [616, 160] width 386 height 18
drag, startPoint x: 768, startPoint y: 159, endPoint x: 626, endPoint y: 162, distance: 141.6
click at [626, 162] on input "(objective-c | objc | obj-c | ".m") (ios* | apple | "app store" | iphone | app)" at bounding box center [616, 160] width 386 height 18
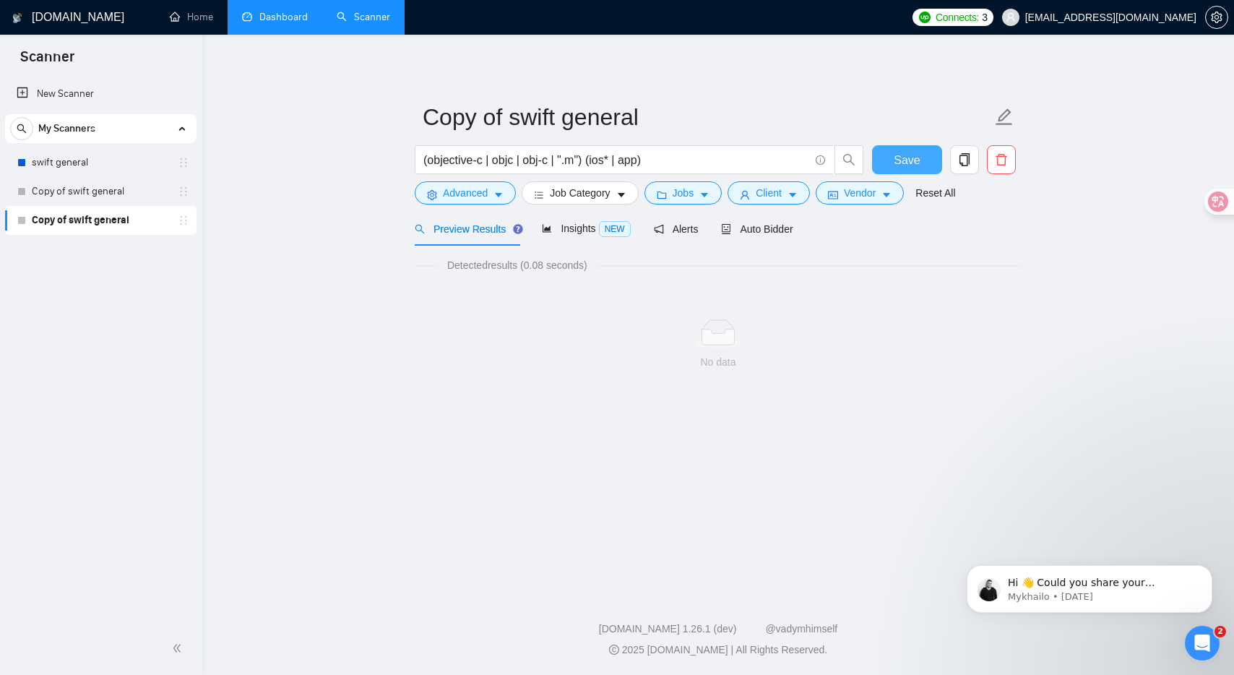
click at [912, 166] on span "Save" at bounding box center [907, 160] width 26 height 18
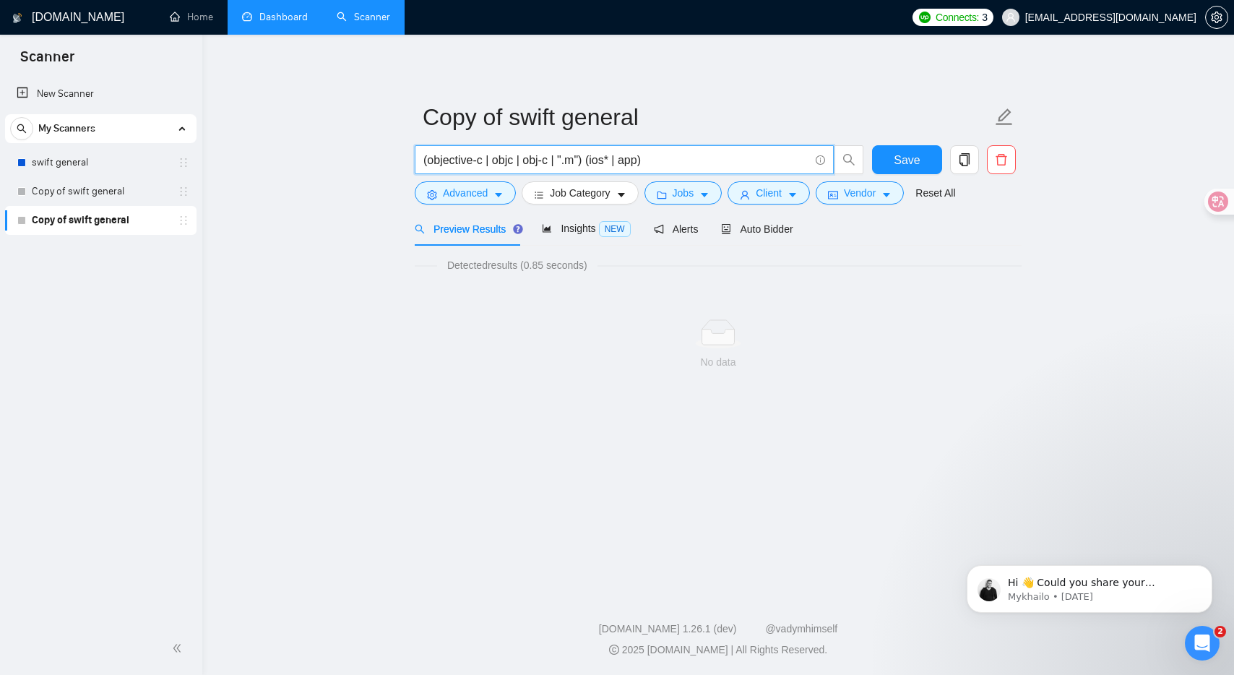
drag, startPoint x: 584, startPoint y: 160, endPoint x: 487, endPoint y: 160, distance: 97.5
click at [487, 160] on input "(objective-c | objc | obj-c | ".m") (ios* | app)" at bounding box center [616, 160] width 386 height 18
type input "(objective-c) (ios* | app)"
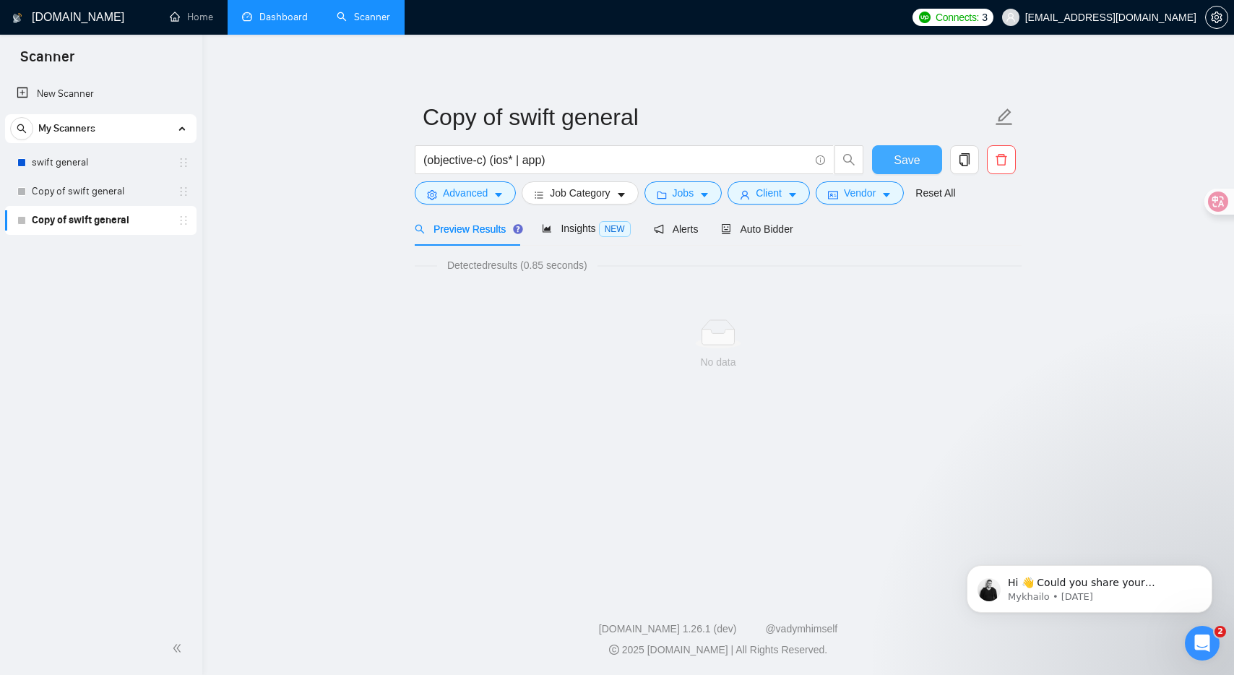
click at [893, 157] on button "Save" at bounding box center [907, 159] width 70 height 29
click at [65, 164] on link "swift general" at bounding box center [100, 162] width 137 height 29
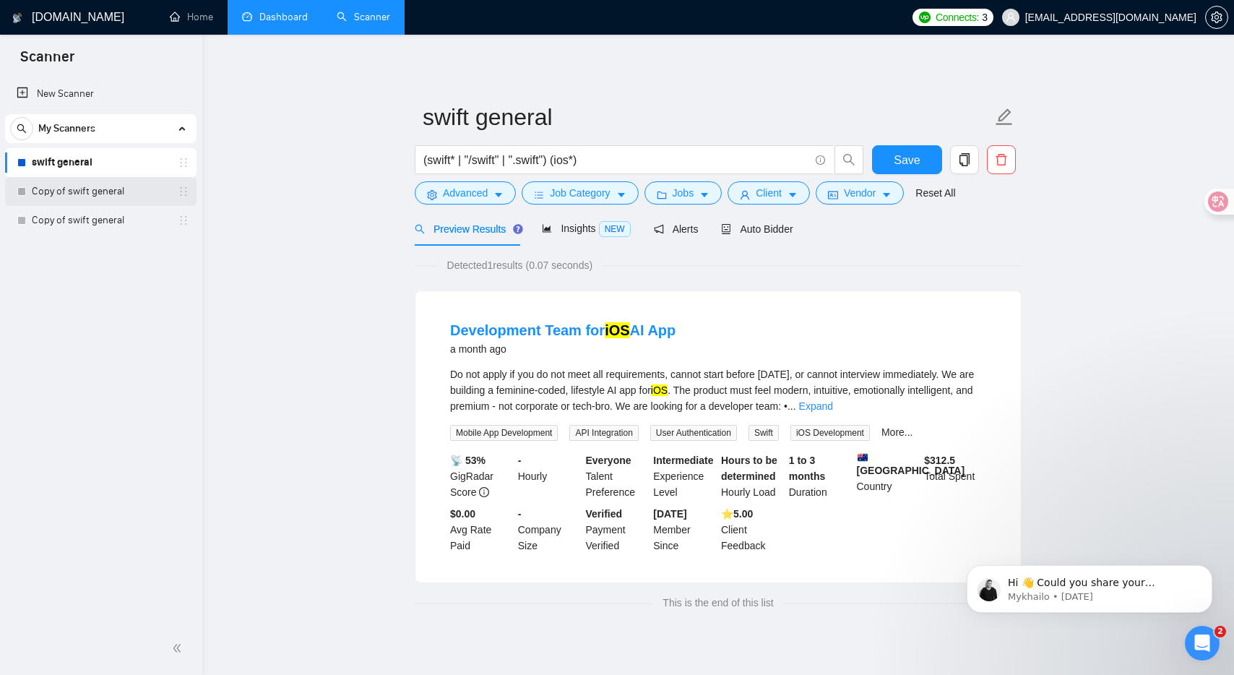
click at [68, 181] on link "Copy of swift general" at bounding box center [100, 191] width 137 height 29
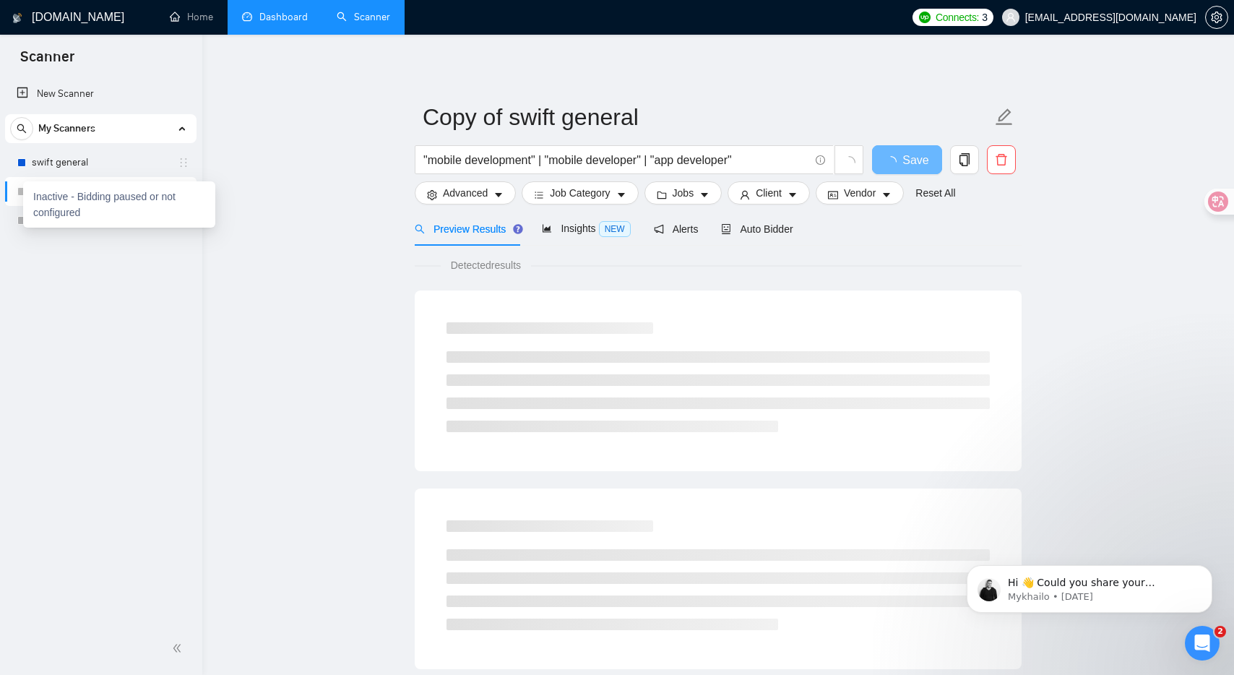
click at [25, 189] on div "Inactive - Bidding paused or not configured" at bounding box center [119, 204] width 192 height 46
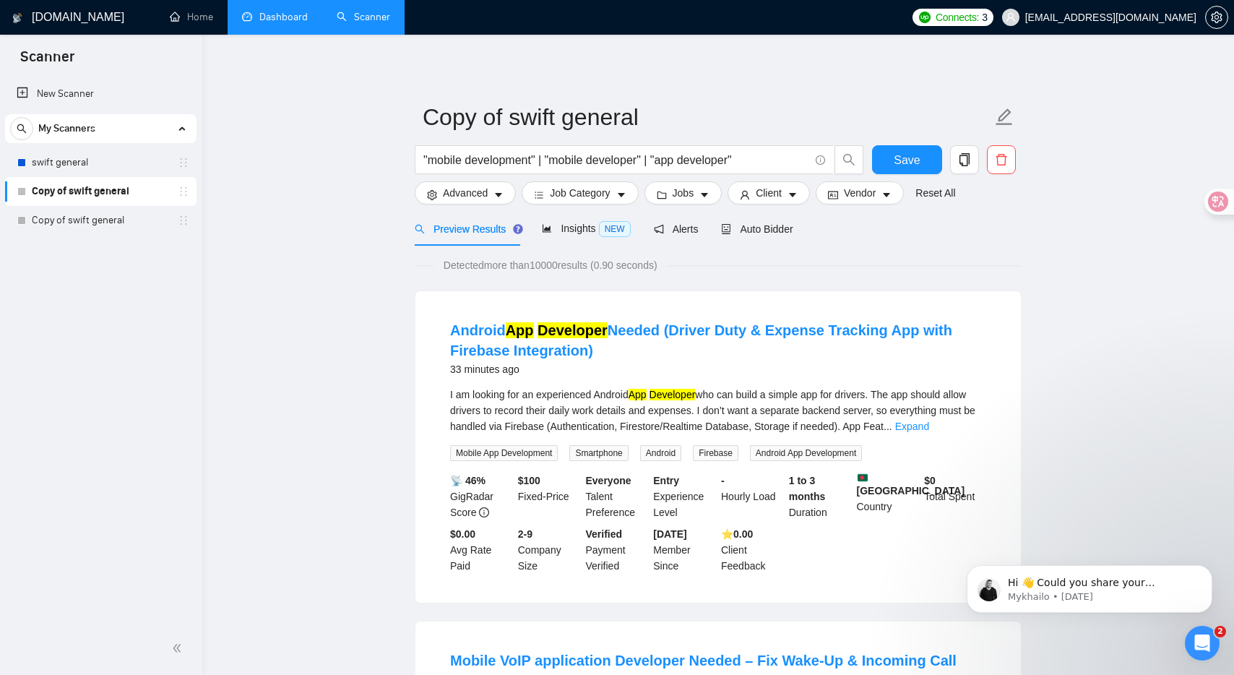
click at [69, 261] on div "New Scanner My Scanners swift general Copy of swift general Copy of swift gener…" at bounding box center [101, 349] width 202 height 545
click at [98, 169] on link "swift general" at bounding box center [100, 162] width 137 height 29
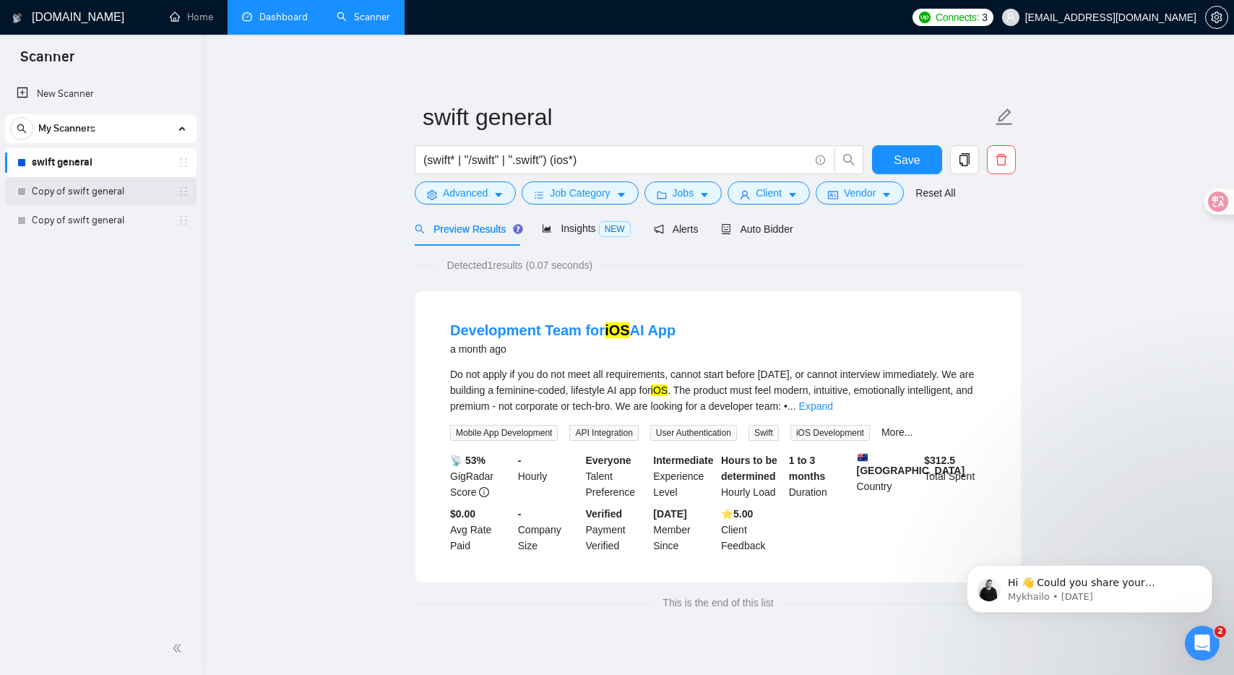
click at [111, 194] on link "Copy of swift general" at bounding box center [100, 191] width 137 height 29
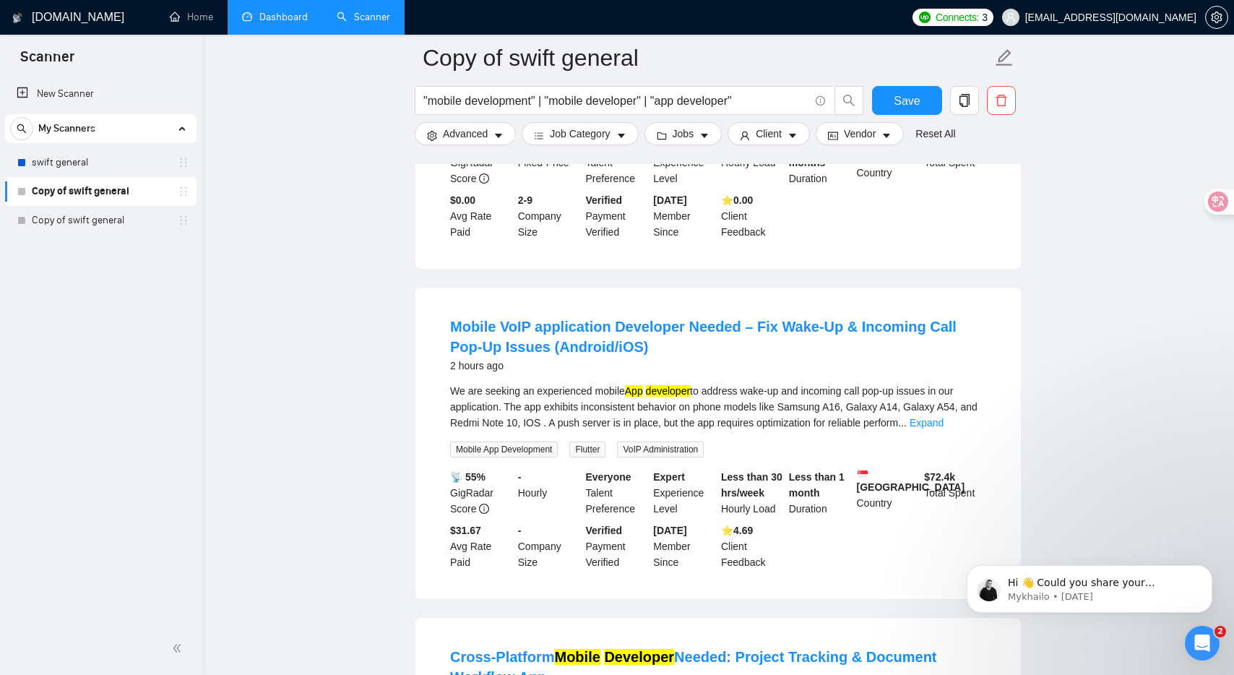
scroll to position [347, 0]
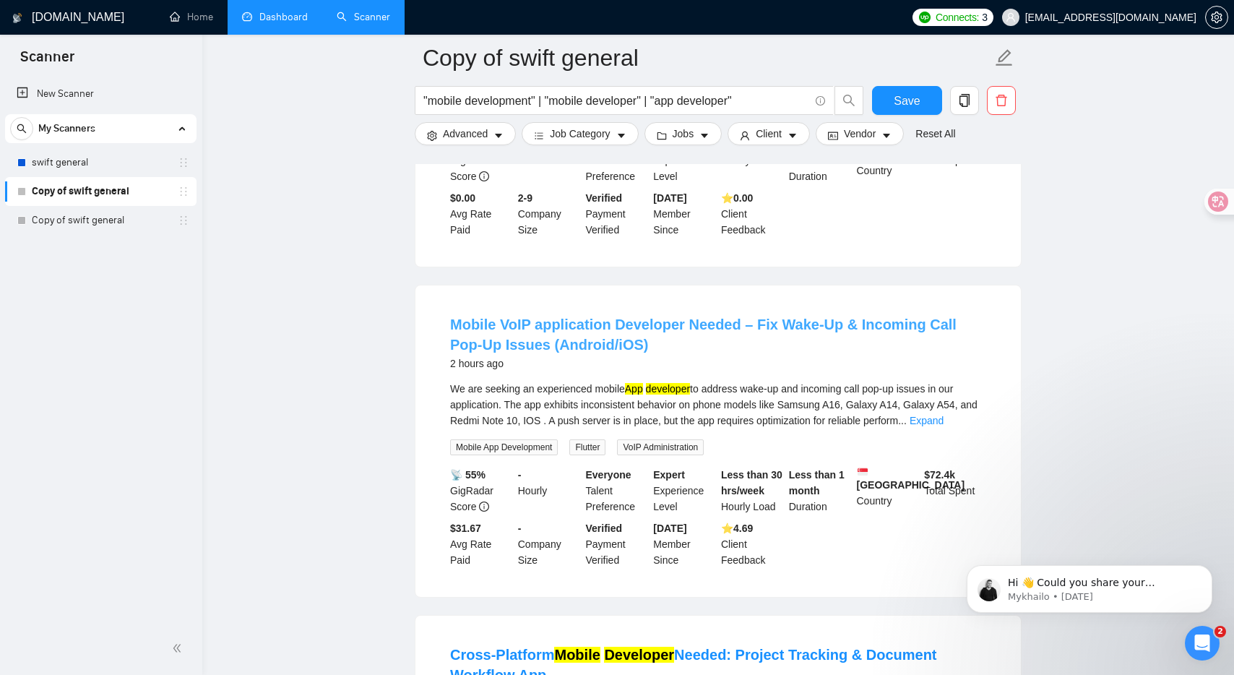
click at [686, 326] on link "Mobile VoIP application Developer Needed – Fix Wake-Up & Incoming Call Pop-Up I…" at bounding box center [703, 334] width 506 height 36
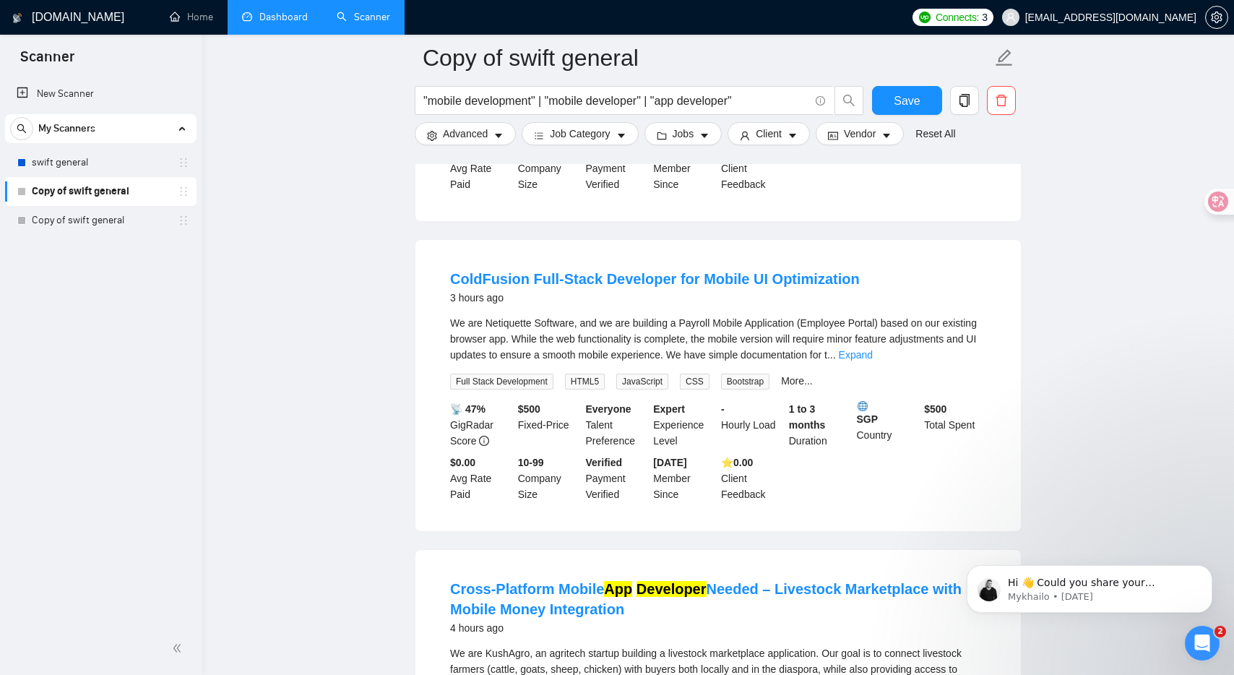
scroll to position [1050, 0]
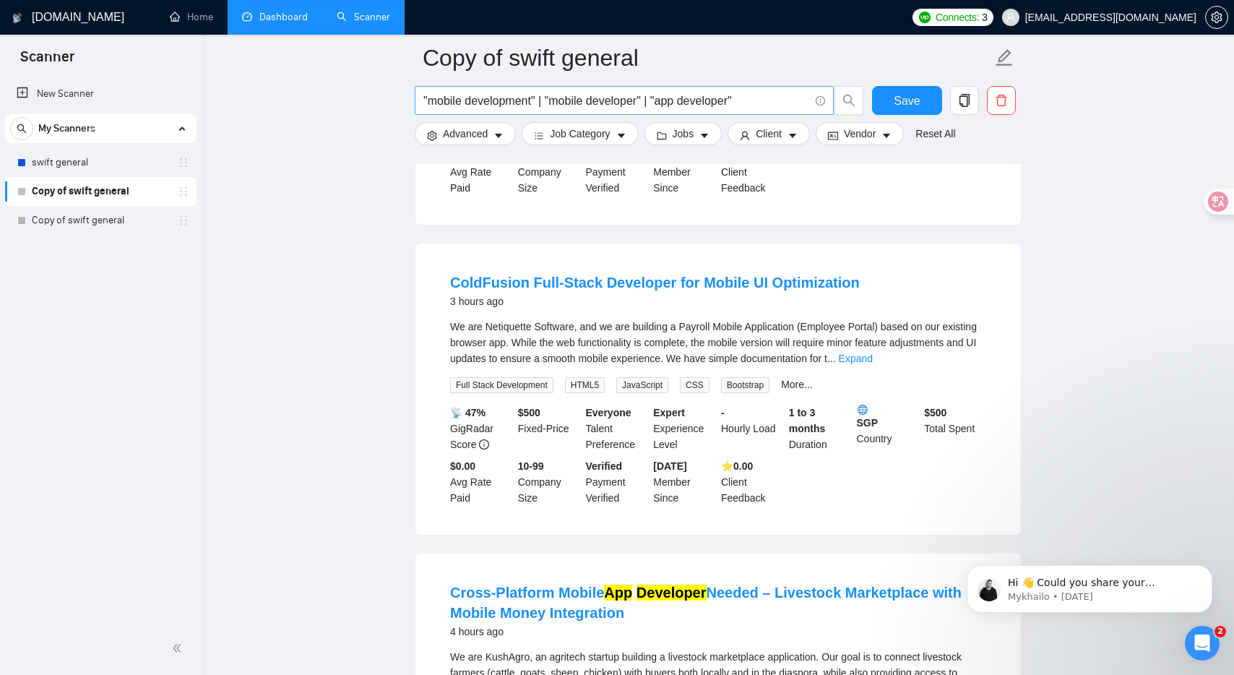
click at [742, 109] on input ""mobile development" | "mobile developer" | "app developer"" at bounding box center [616, 101] width 386 height 18
paste input "(swiftui* | "swift ui" | "/swiftui" | ".swiftui") (ios* | apple | "app store" |…"
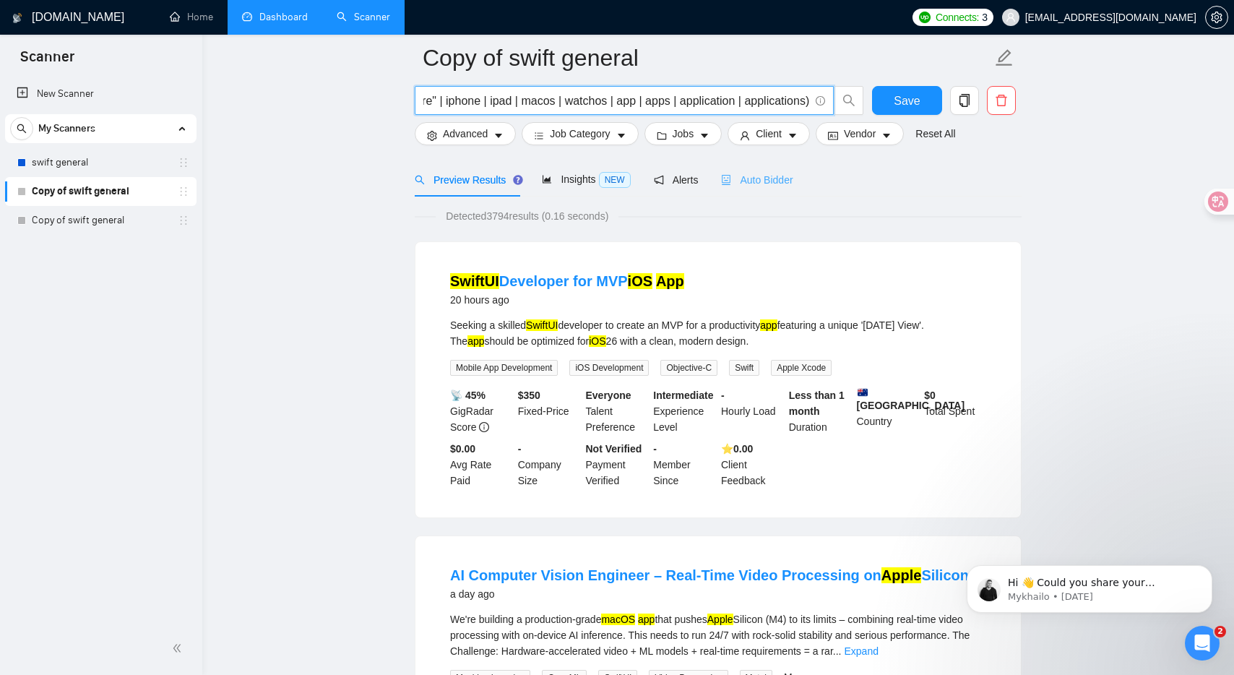
scroll to position [0, 0]
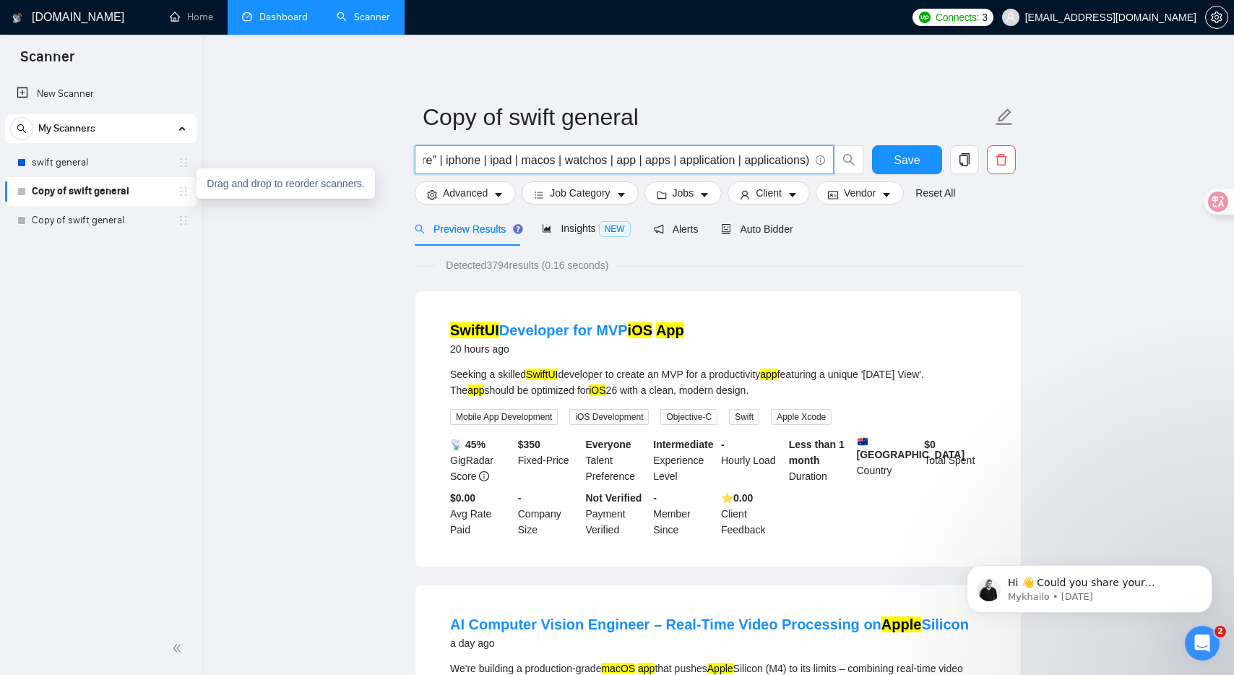
type input "(swiftui* | "swift ui" | "/swiftui" | ".swiftui") (ios* | apple | "app store" |…"
click at [178, 189] on icon "holder" at bounding box center [184, 192] width 12 height 12
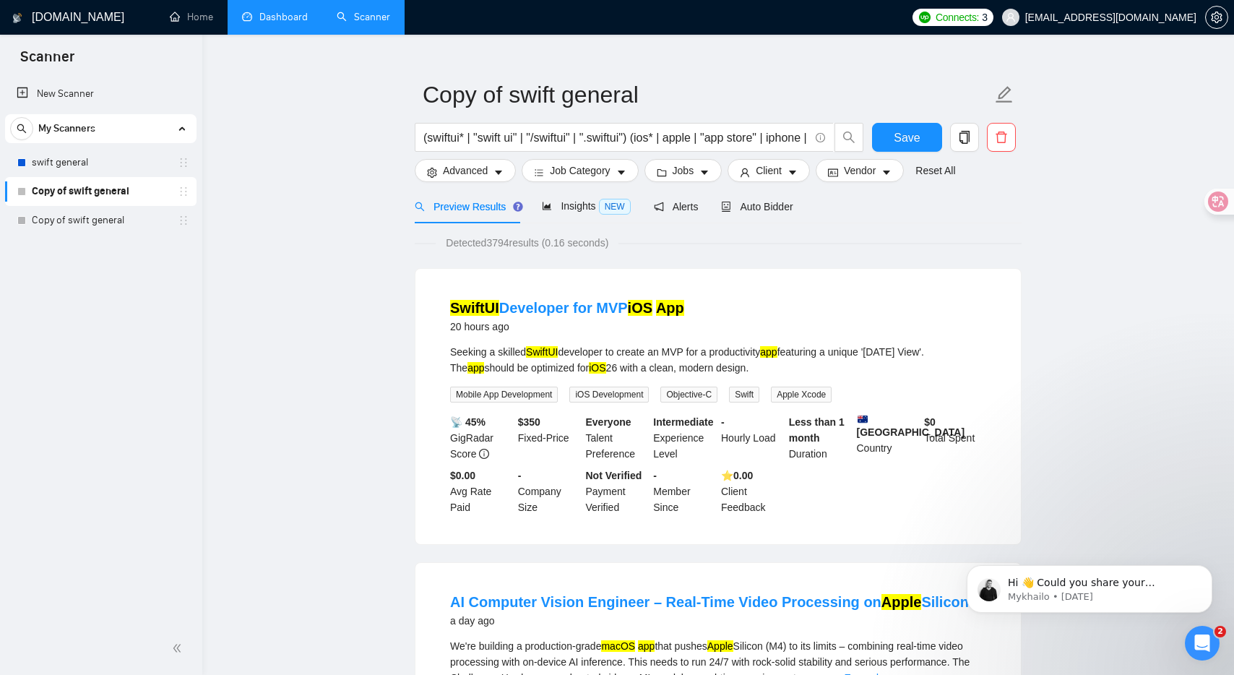
scroll to position [19, 0]
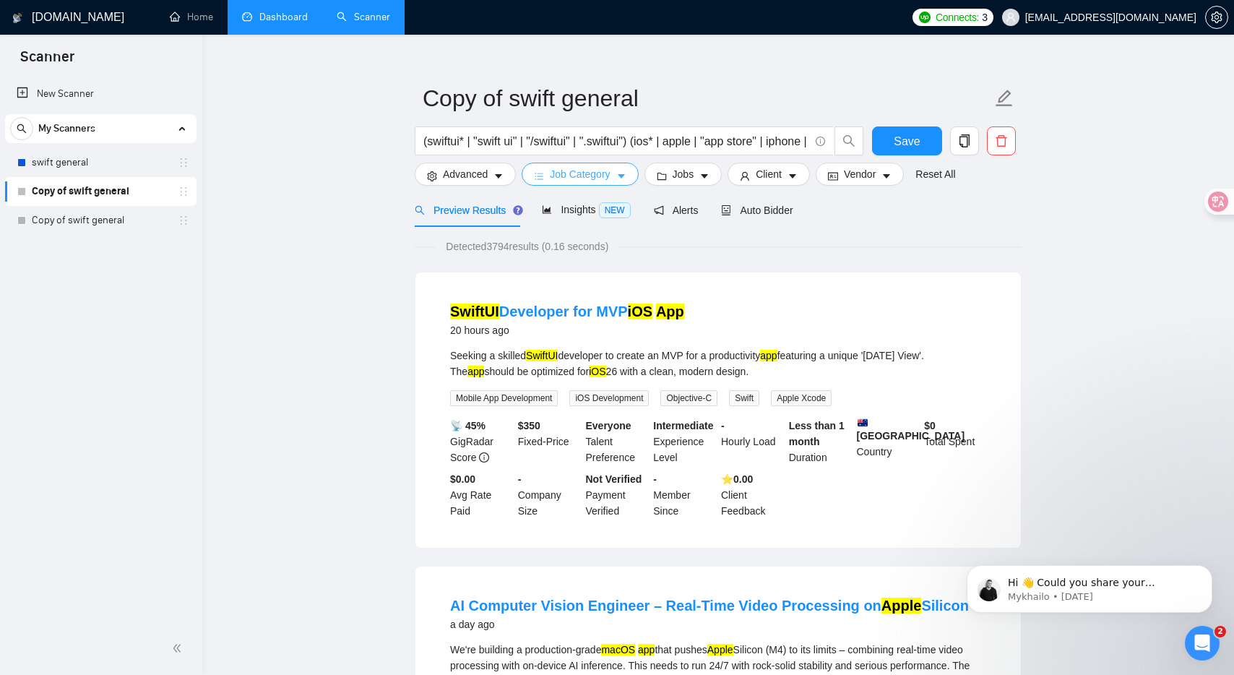
click at [600, 174] on span "Job Category" at bounding box center [580, 174] width 60 height 16
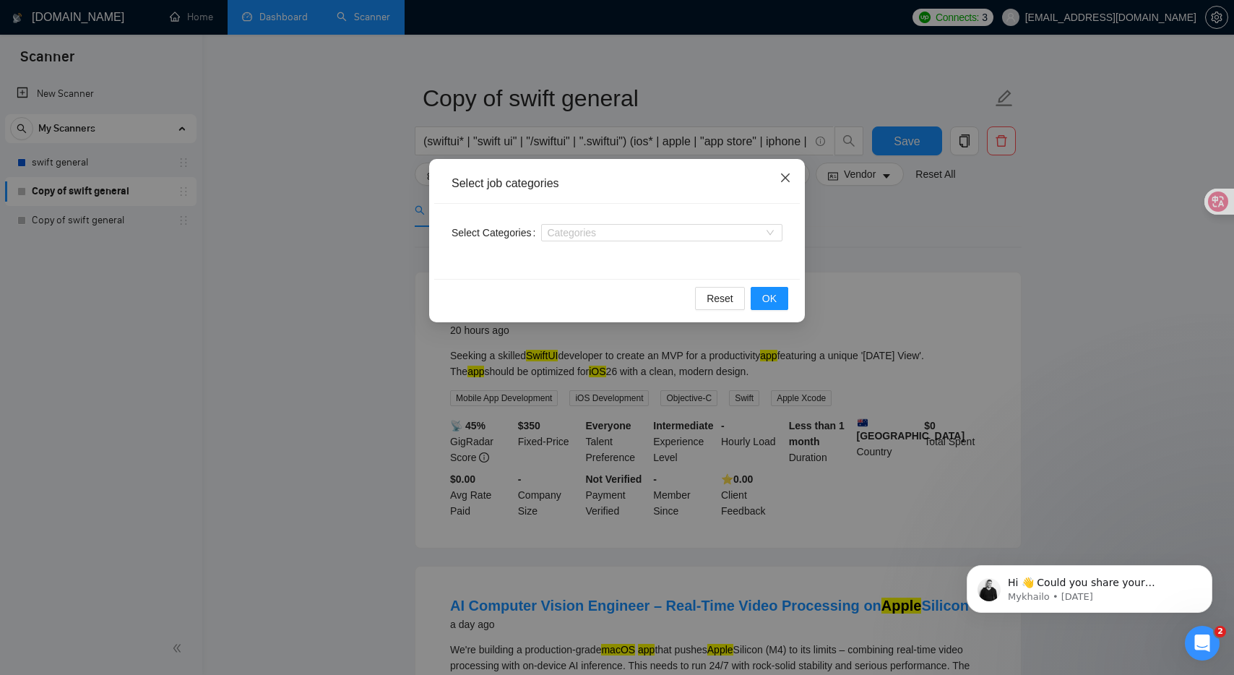
click at [782, 175] on icon "close" at bounding box center [785, 177] width 9 height 9
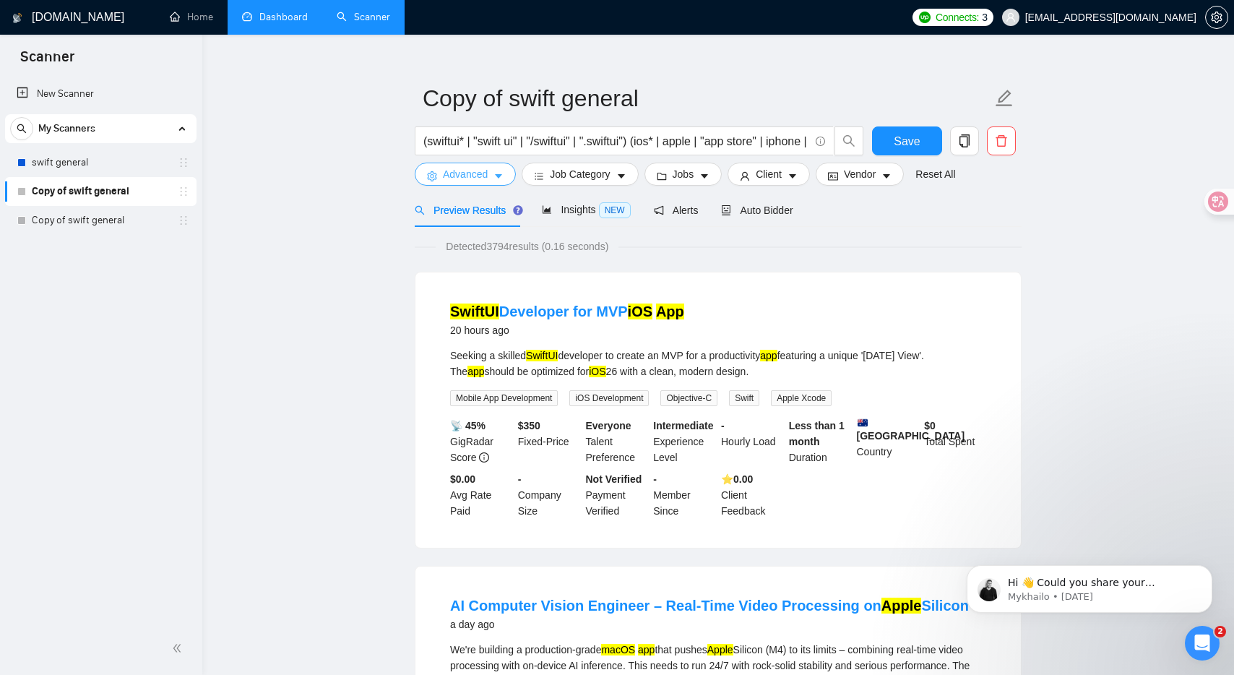
click at [488, 170] on span "Advanced" at bounding box center [465, 174] width 45 height 16
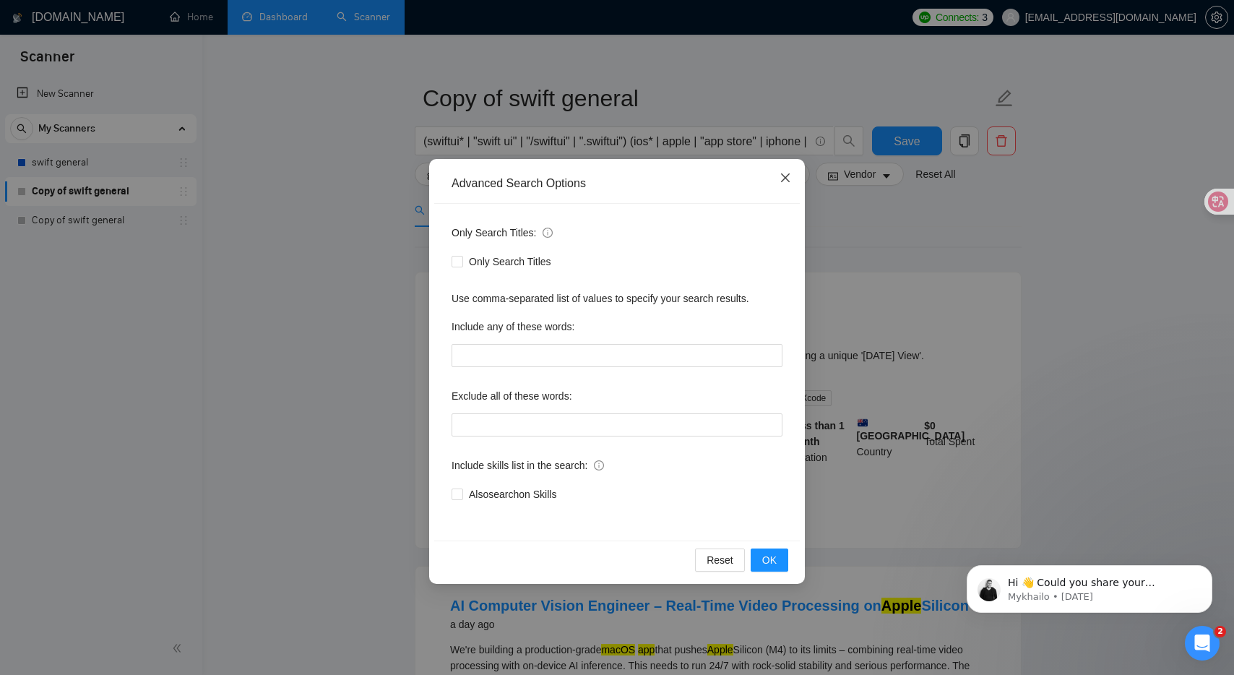
click at [790, 178] on icon "close" at bounding box center [785, 178] width 12 height 12
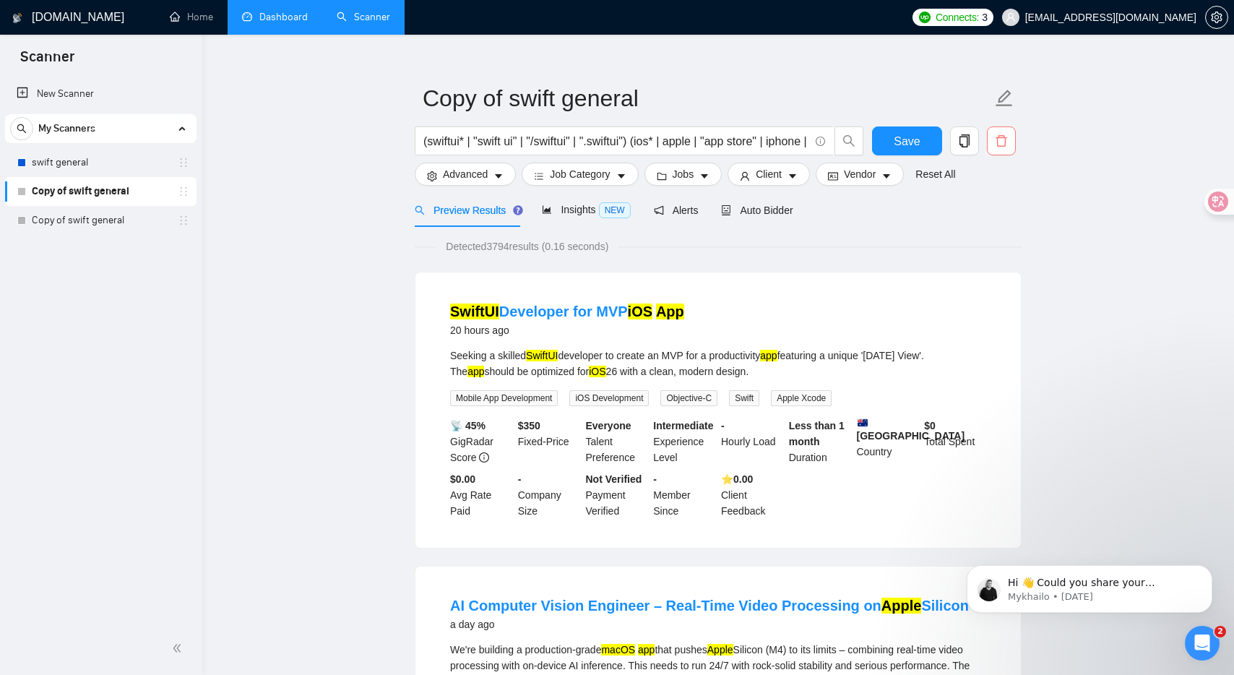
click at [1004, 142] on icon "delete" at bounding box center [1001, 140] width 13 height 13
click at [992, 216] on span "Yes" at bounding box center [983, 214] width 17 height 16
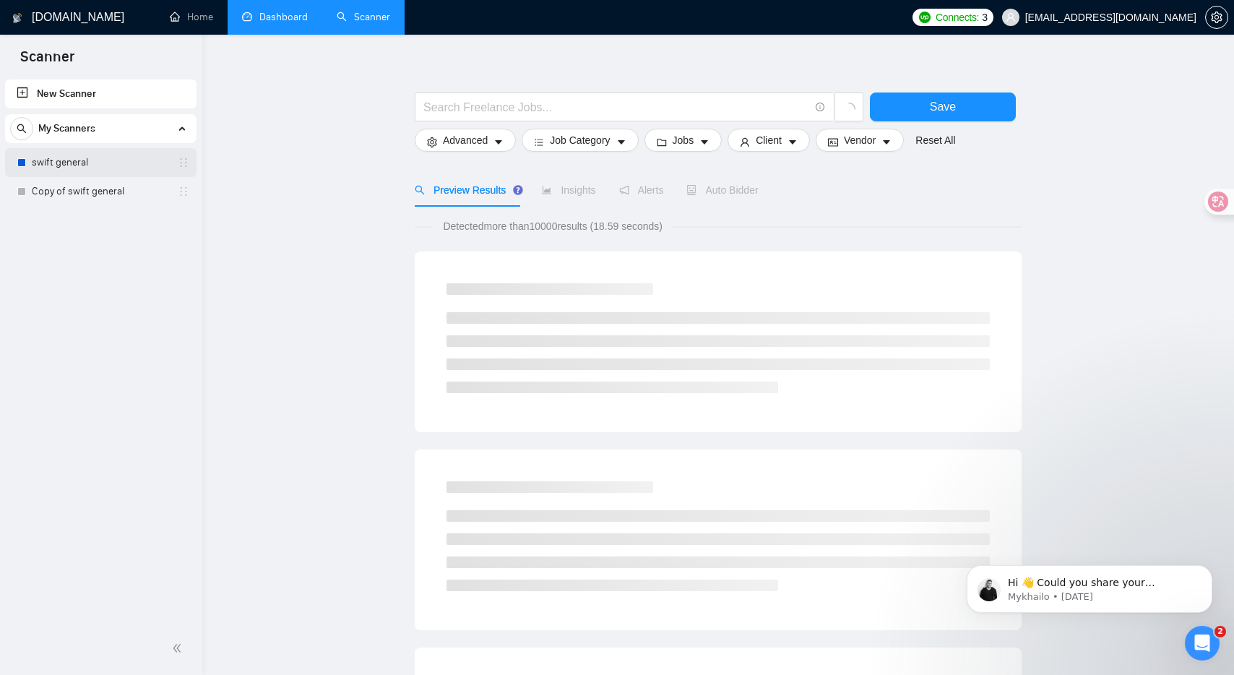
click at [133, 168] on link "swift general" at bounding box center [100, 162] width 137 height 29
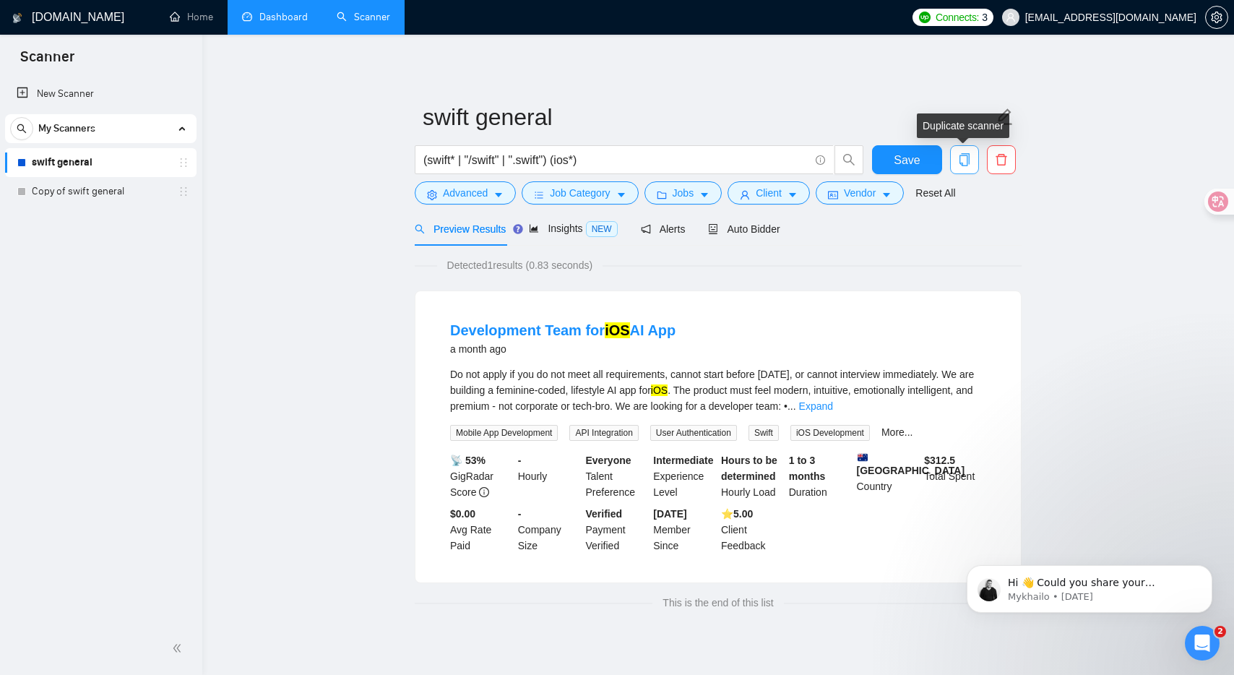
click at [968, 162] on icon "copy" at bounding box center [964, 159] width 13 height 13
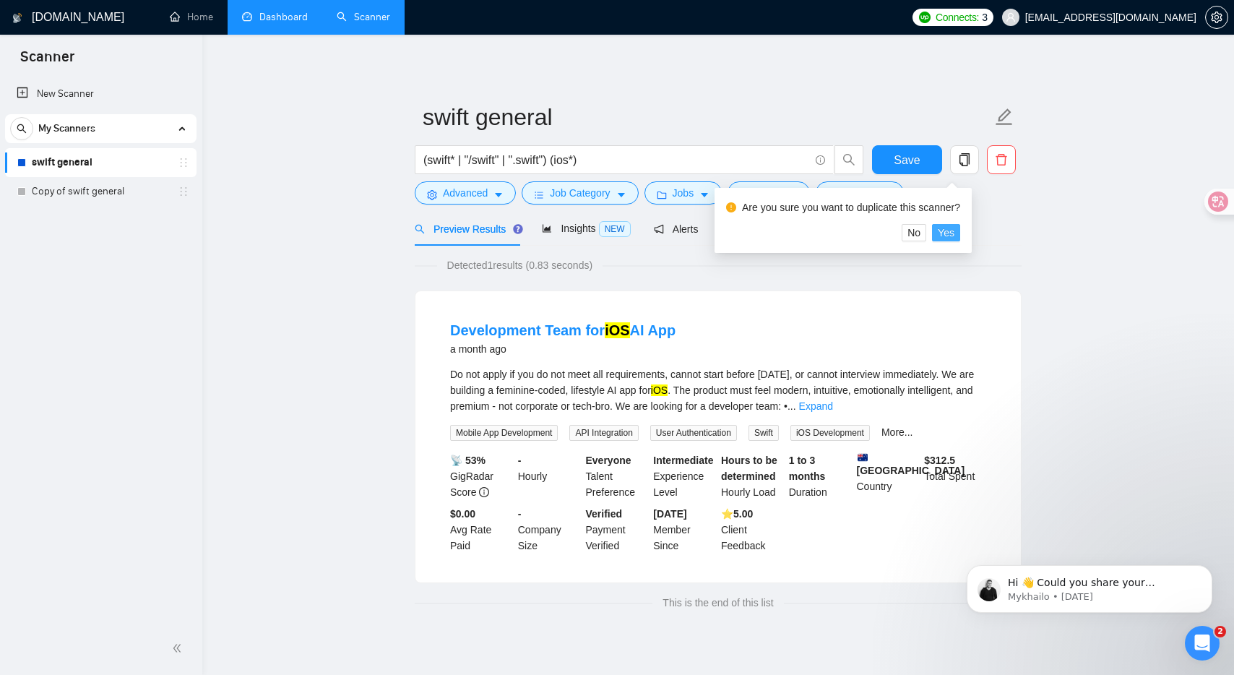
click at [960, 235] on button "Yes" at bounding box center [946, 232] width 28 height 17
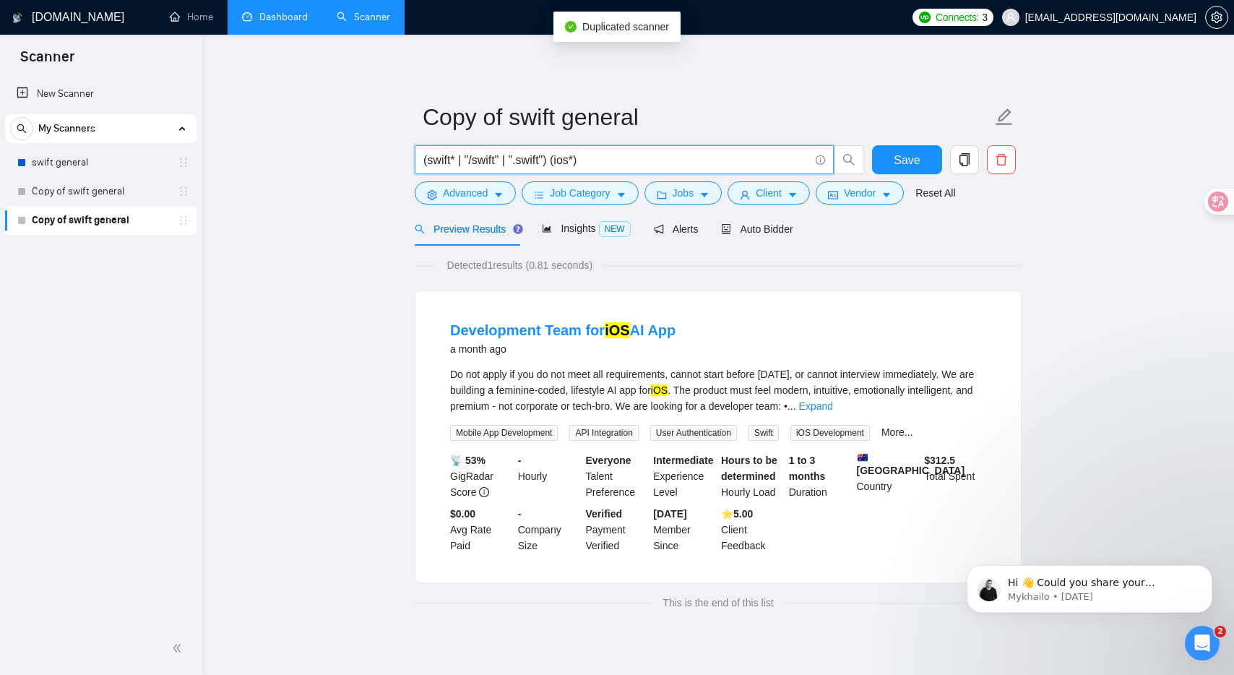
click at [513, 165] on input "(swift* | "/swift" | ".swift") (ios*)" at bounding box center [616, 160] width 386 height 18
paste input "ui* | "swift ui" | "/swiftui" | ".swiftui") (ios* | apple | "app store" | iphon…"
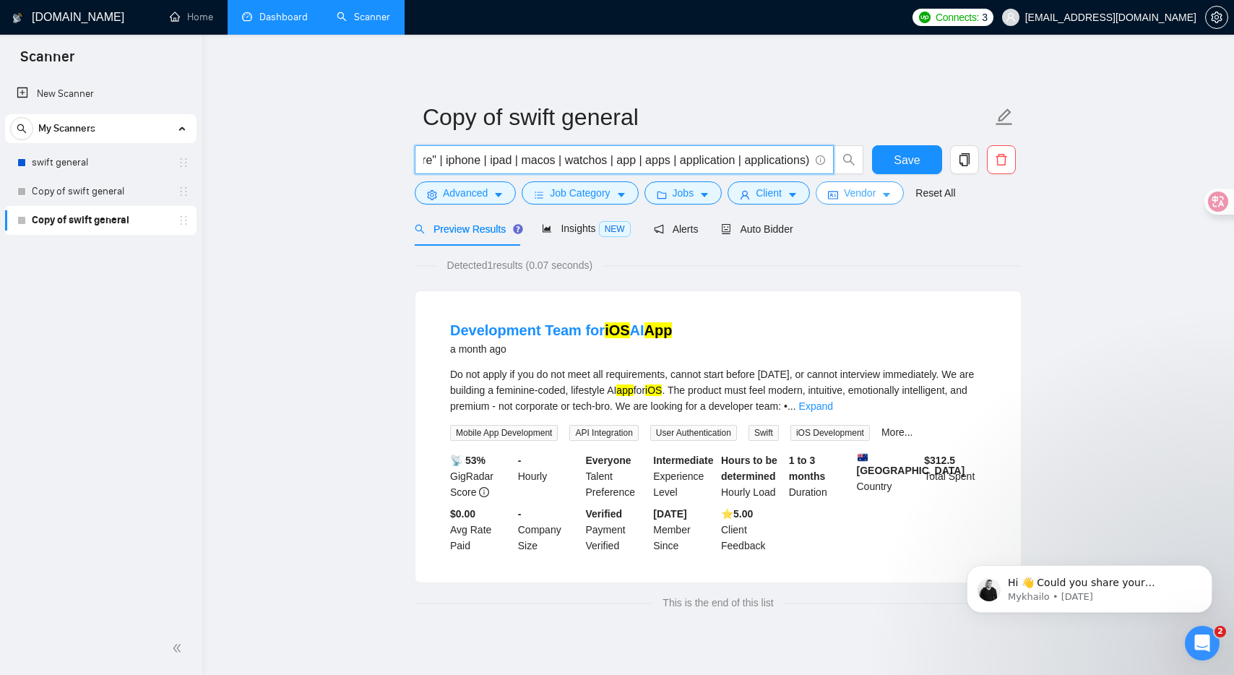
type input "(swiftui* | "swift ui" | "/swiftui" | ".swiftui") (ios* | apple | "app store" |…"
click at [862, 186] on span "Vendor" at bounding box center [860, 193] width 32 height 16
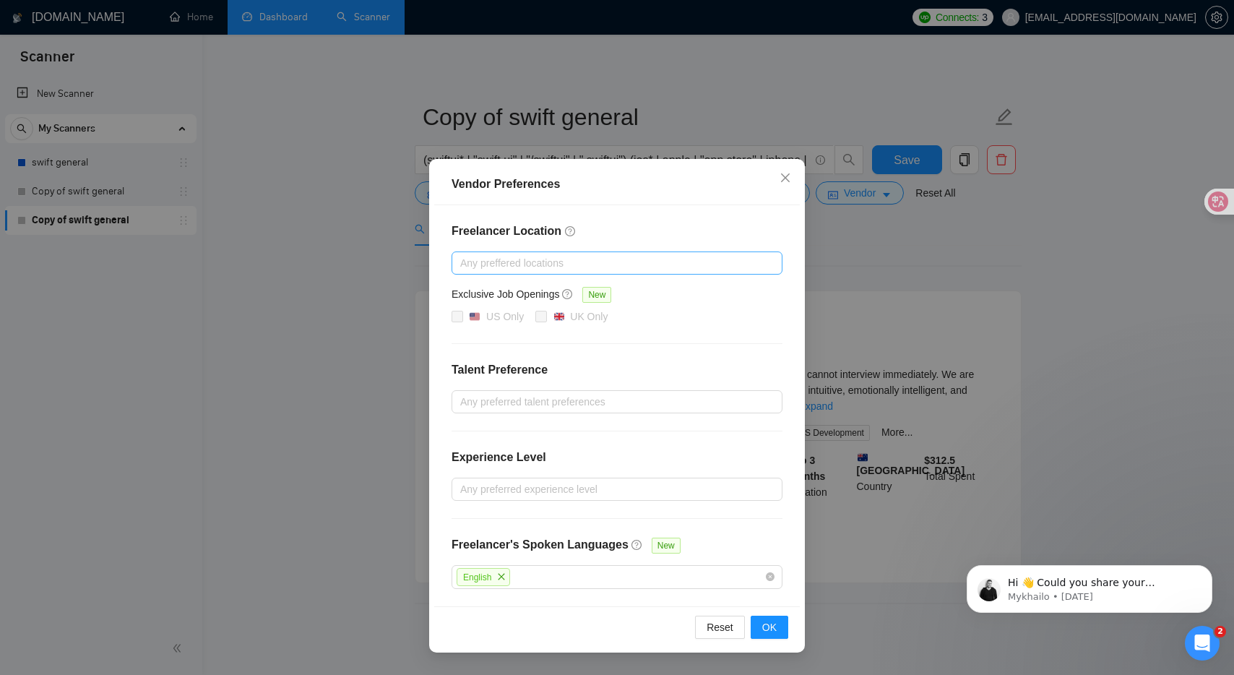
scroll to position [58, 0]
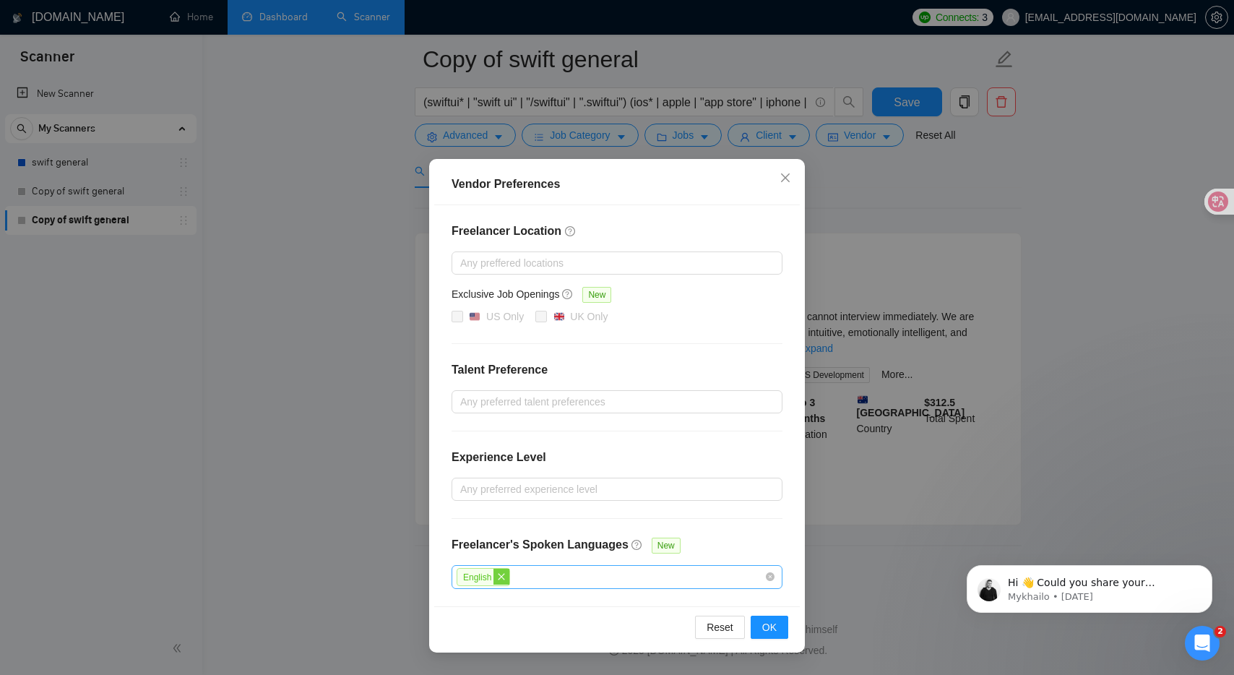
click at [506, 574] on icon "close" at bounding box center [501, 576] width 9 height 9
click at [770, 625] on span "OK" at bounding box center [769, 626] width 14 height 16
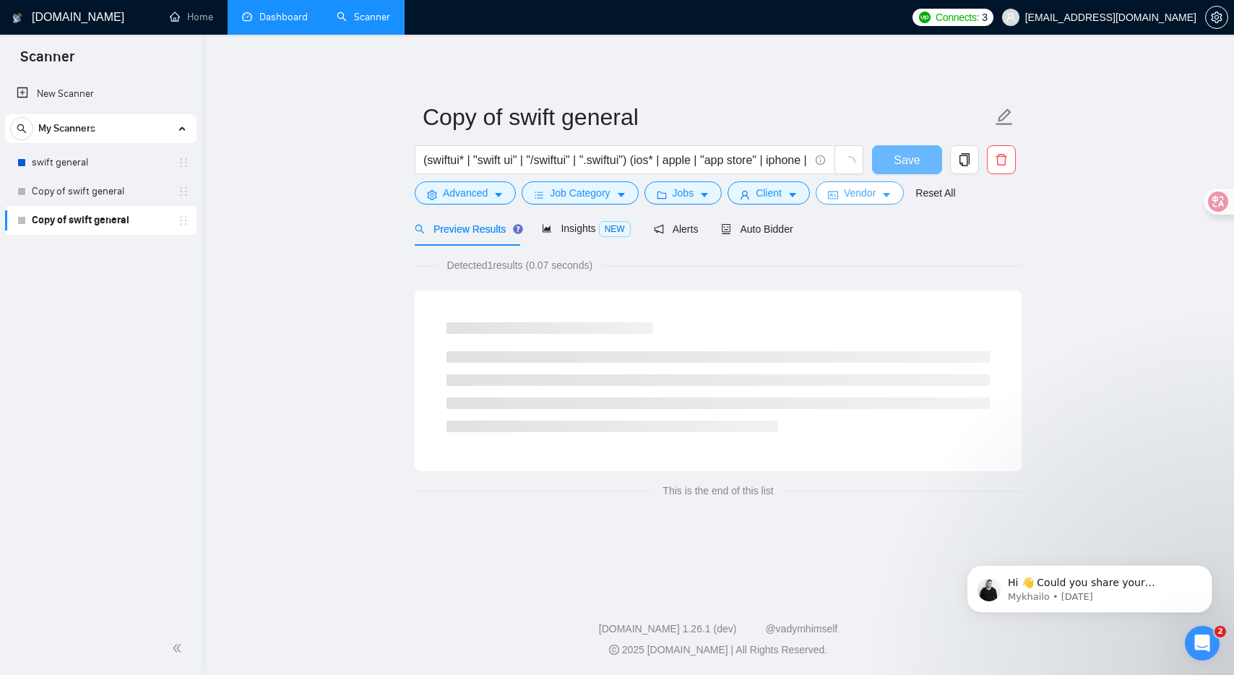
scroll to position [0, 0]
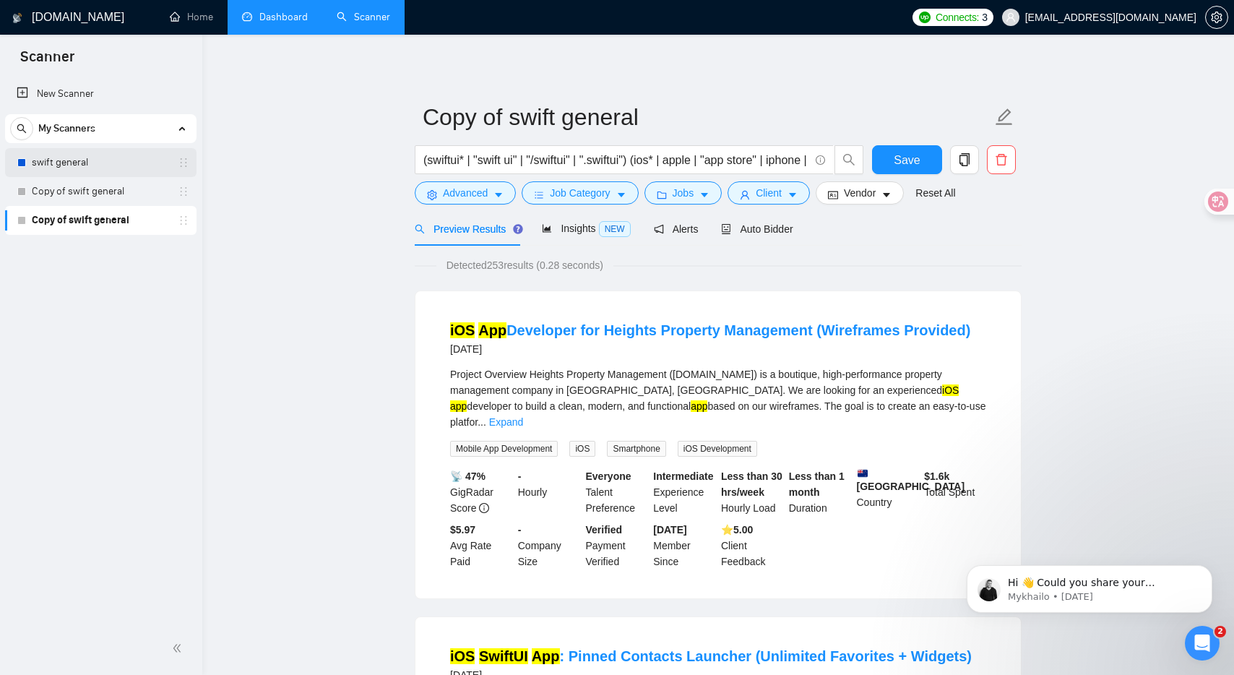
click at [95, 159] on link "swift general" at bounding box center [100, 162] width 137 height 29
click at [904, 158] on span "Save" at bounding box center [907, 160] width 26 height 18
click at [72, 165] on link "swift general" at bounding box center [100, 162] width 137 height 29
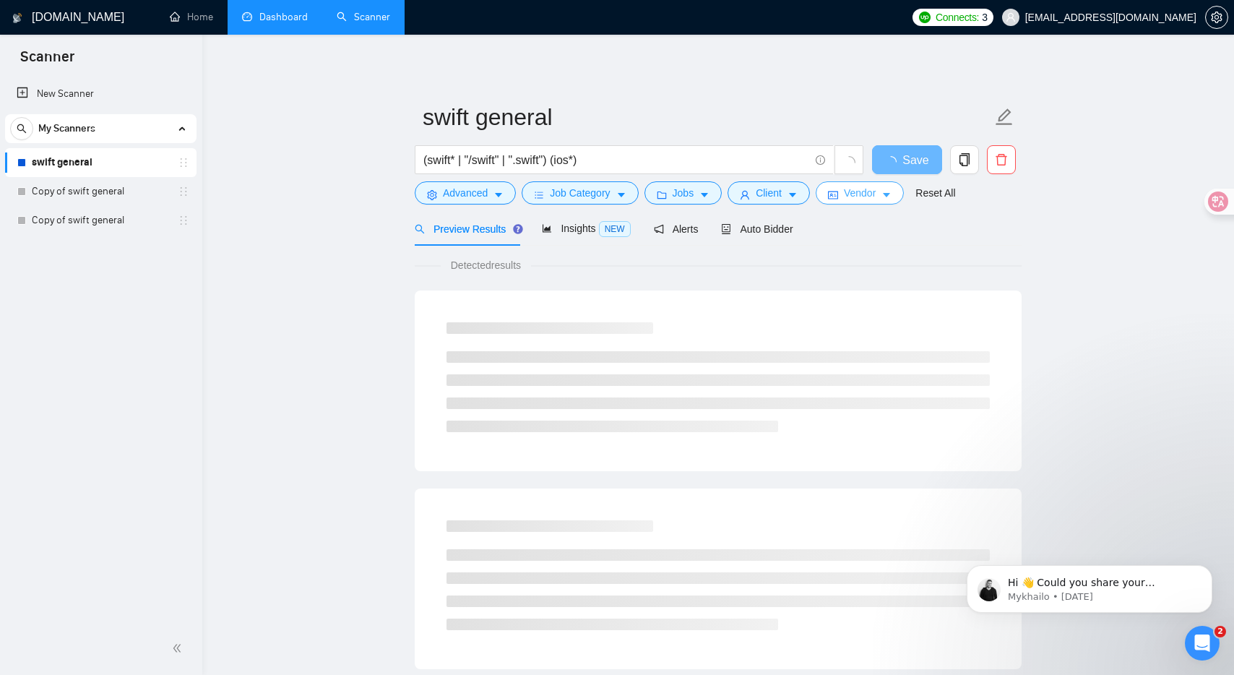
click at [872, 196] on span "Vendor" at bounding box center [860, 193] width 32 height 16
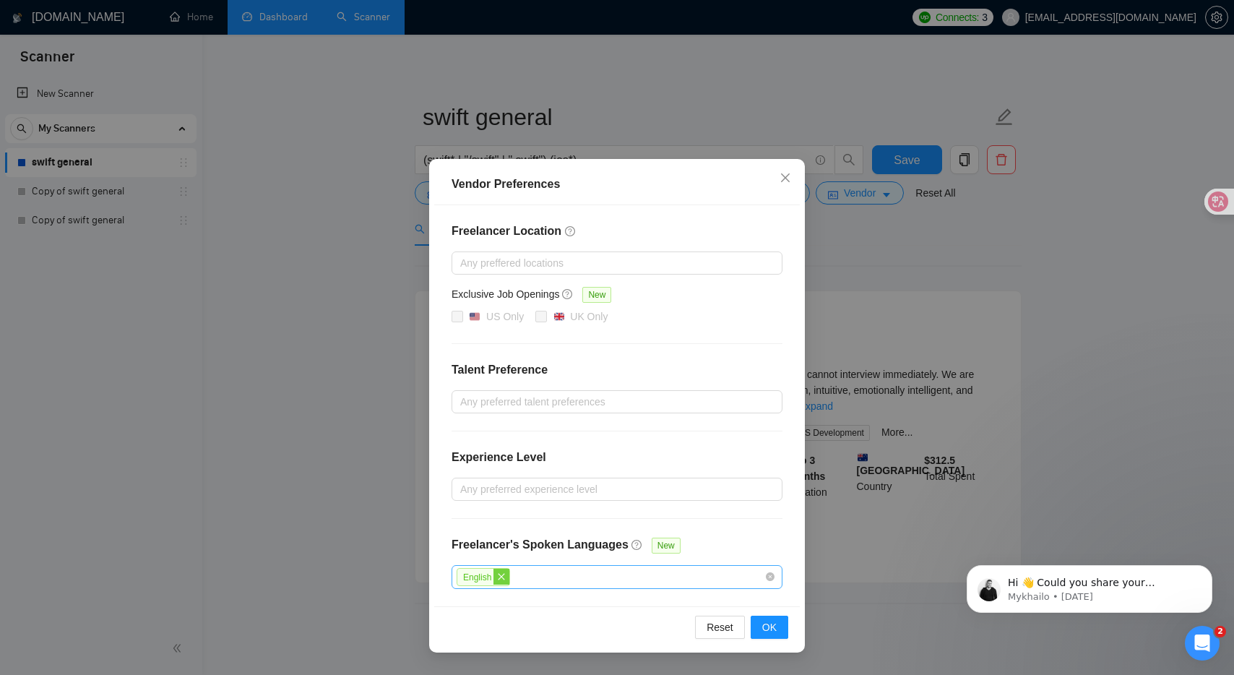
click at [508, 574] on span "close" at bounding box center [501, 576] width 16 height 16
click at [765, 620] on span "OK" at bounding box center [769, 626] width 14 height 16
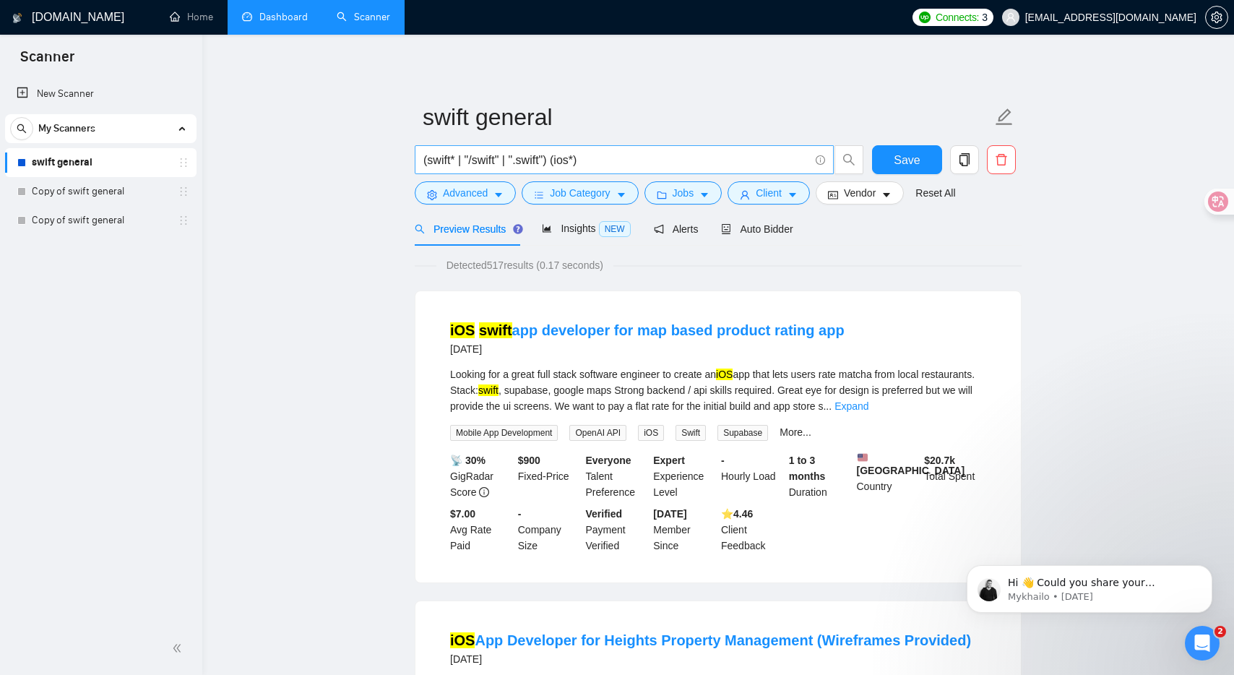
click at [581, 165] on input "(swift* | "/swift" | ".swift") (ios*)" at bounding box center [616, 160] width 386 height 18
paste input "| apple | "app store" | iphone | app | apps | application | applications"
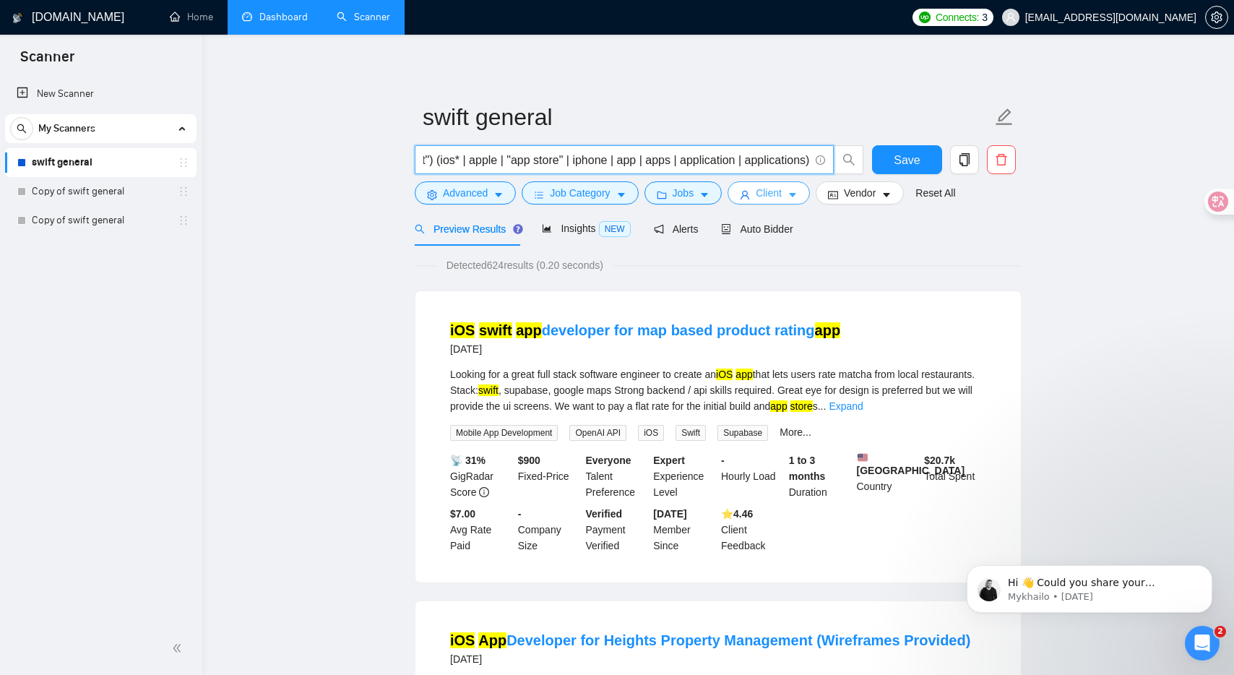
type input "(swift* | "/swift" | ".swift") (ios* | apple | "app store" | iphone | app | app…"
click at [790, 187] on button "Client" at bounding box center [768, 192] width 82 height 23
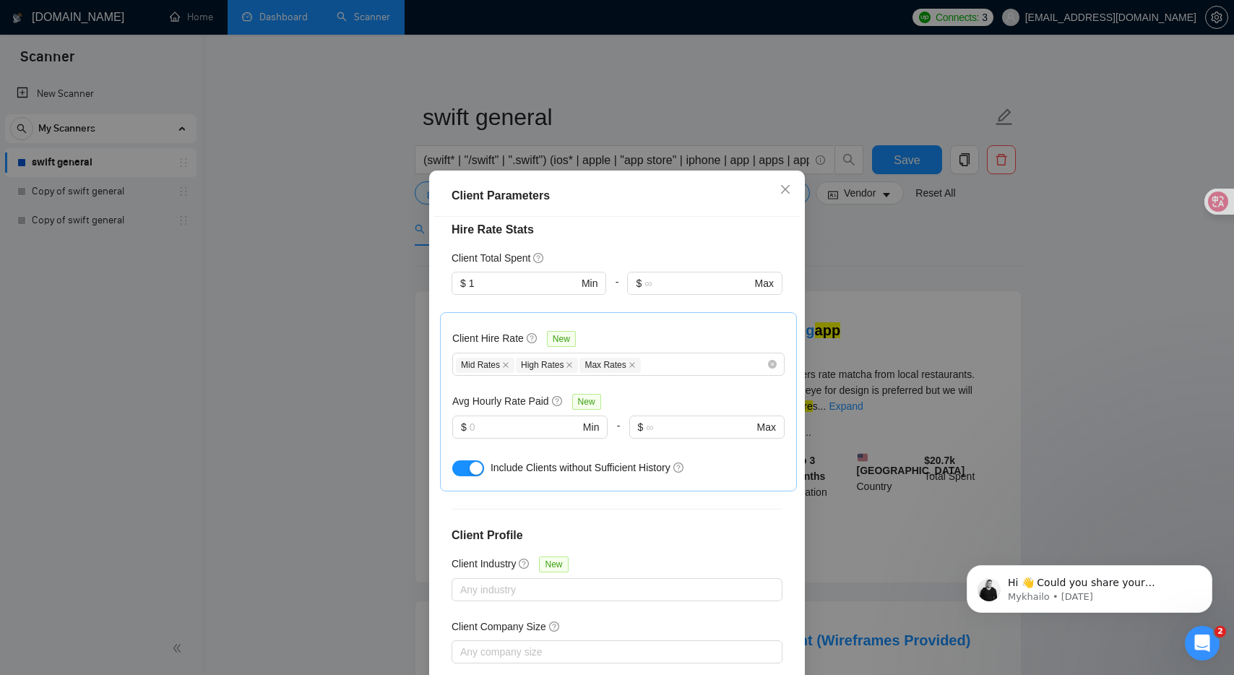
scroll to position [381, 0]
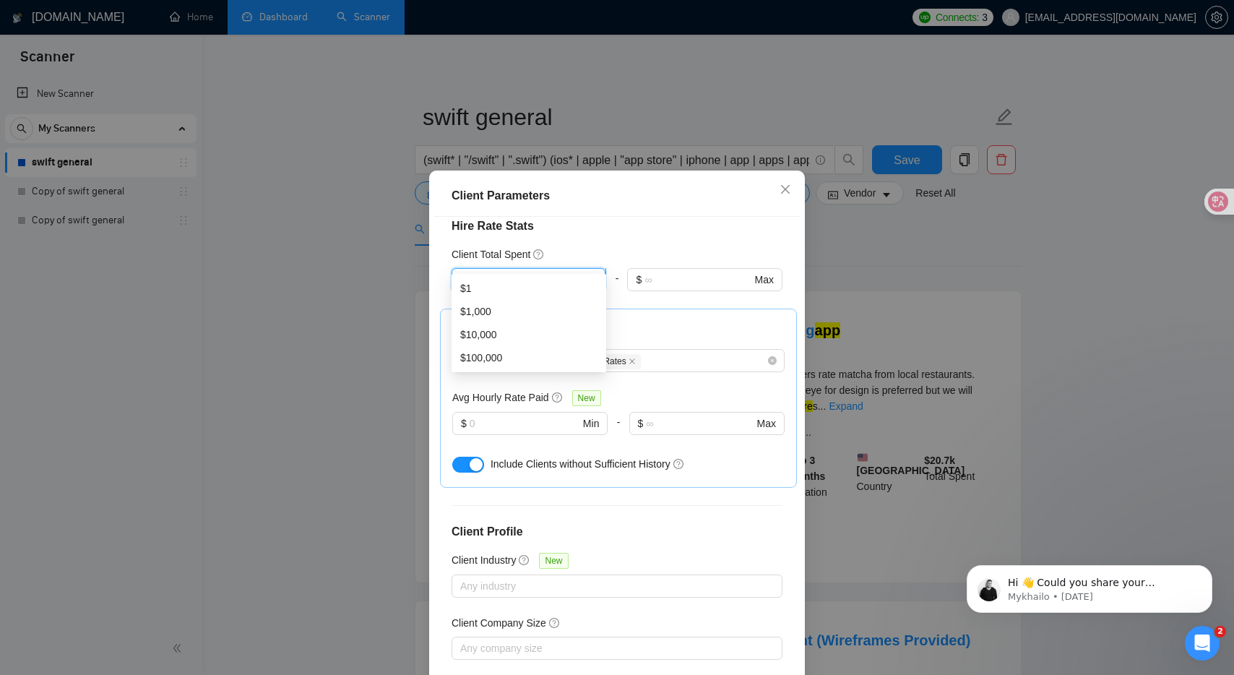
click at [551, 272] on input "1" at bounding box center [523, 280] width 109 height 16
click at [492, 305] on div "$1,000" at bounding box center [528, 311] width 137 height 16
type input "1000"
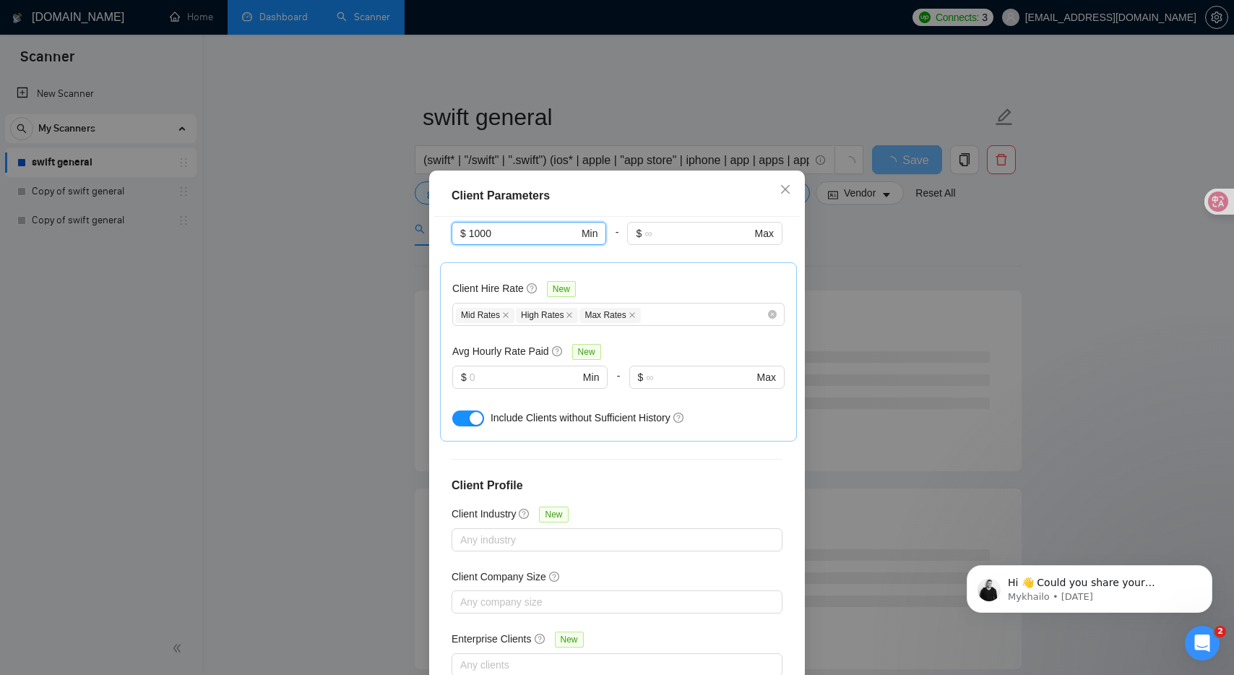
click at [1030, 237] on div "Client Parameters Client Location Include Client Countries Select Exclude Clien…" at bounding box center [617, 337] width 1234 height 675
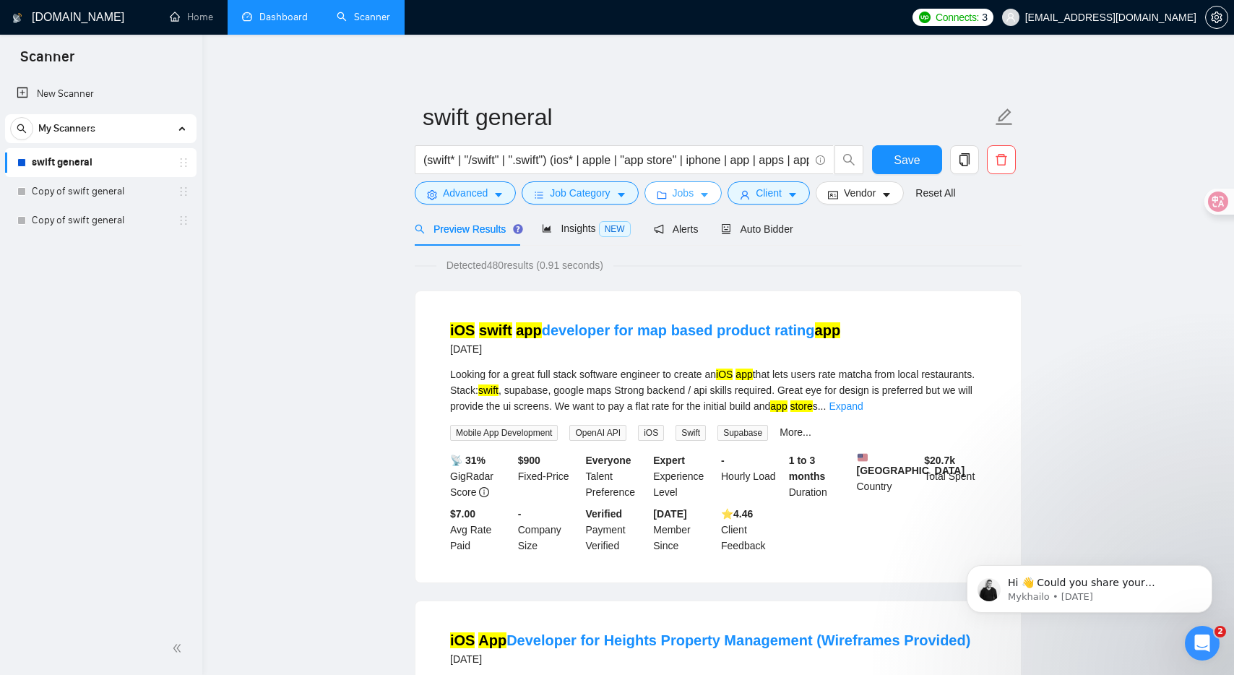
click at [690, 196] on span "Jobs" at bounding box center [683, 193] width 22 height 16
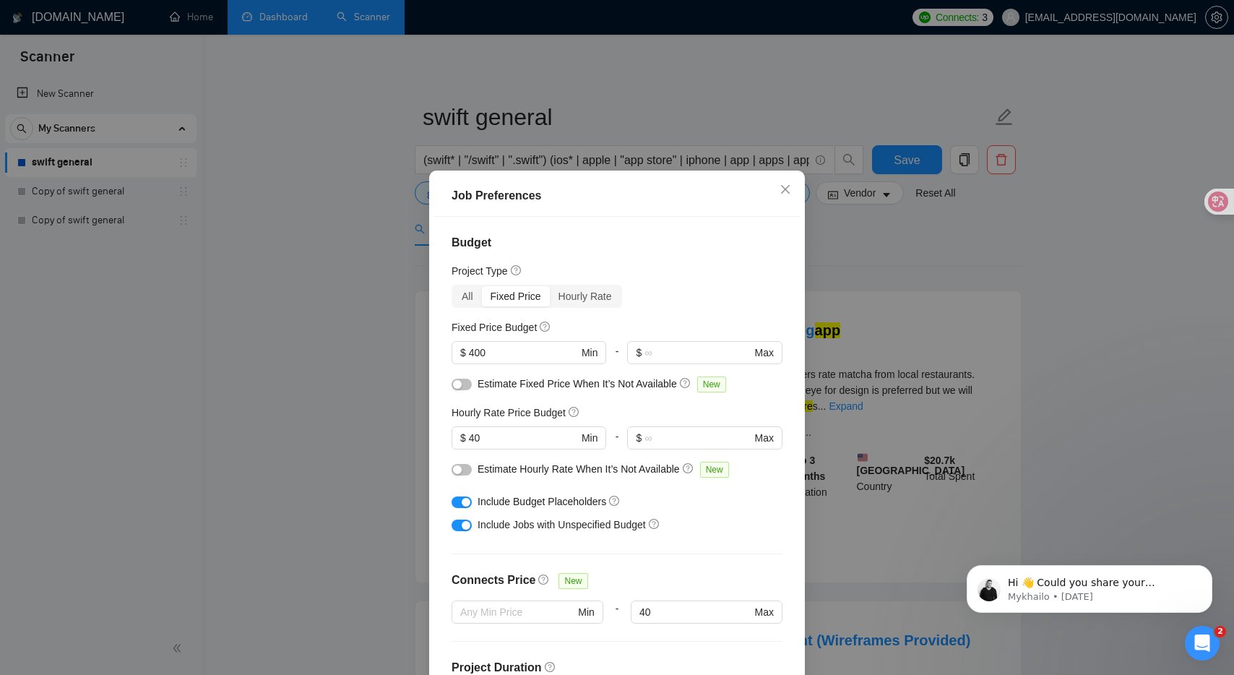
scroll to position [77, 0]
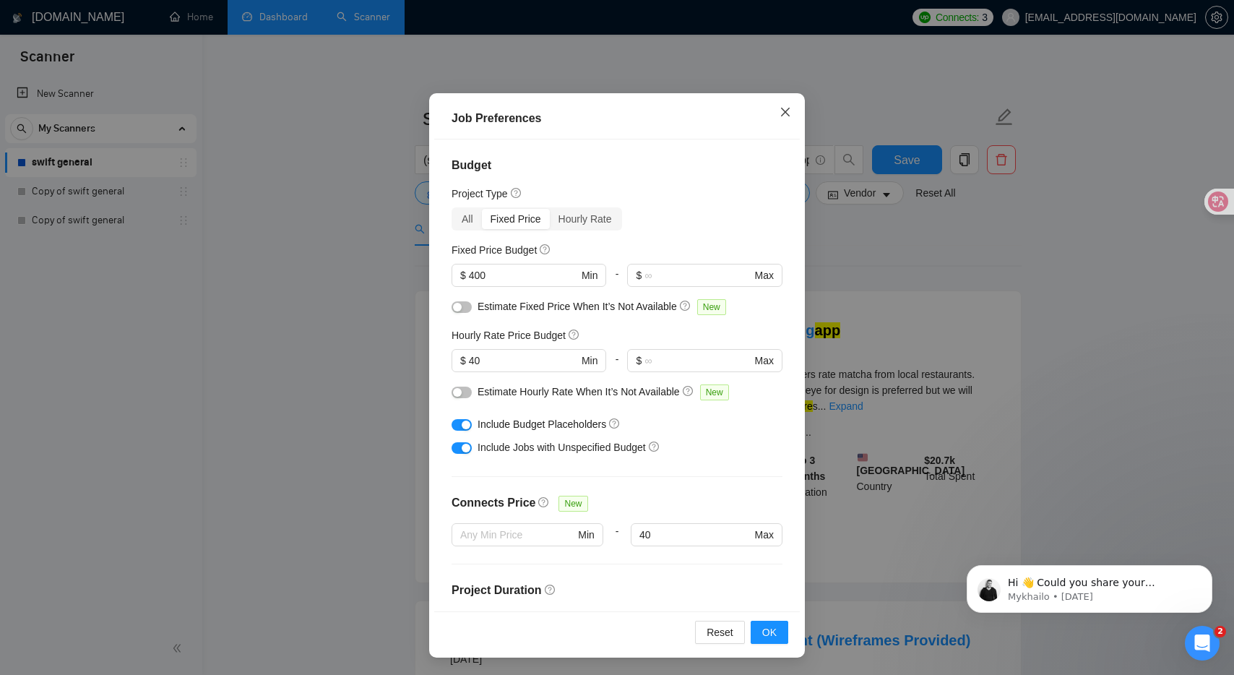
click at [791, 113] on span "Close" at bounding box center [785, 112] width 39 height 39
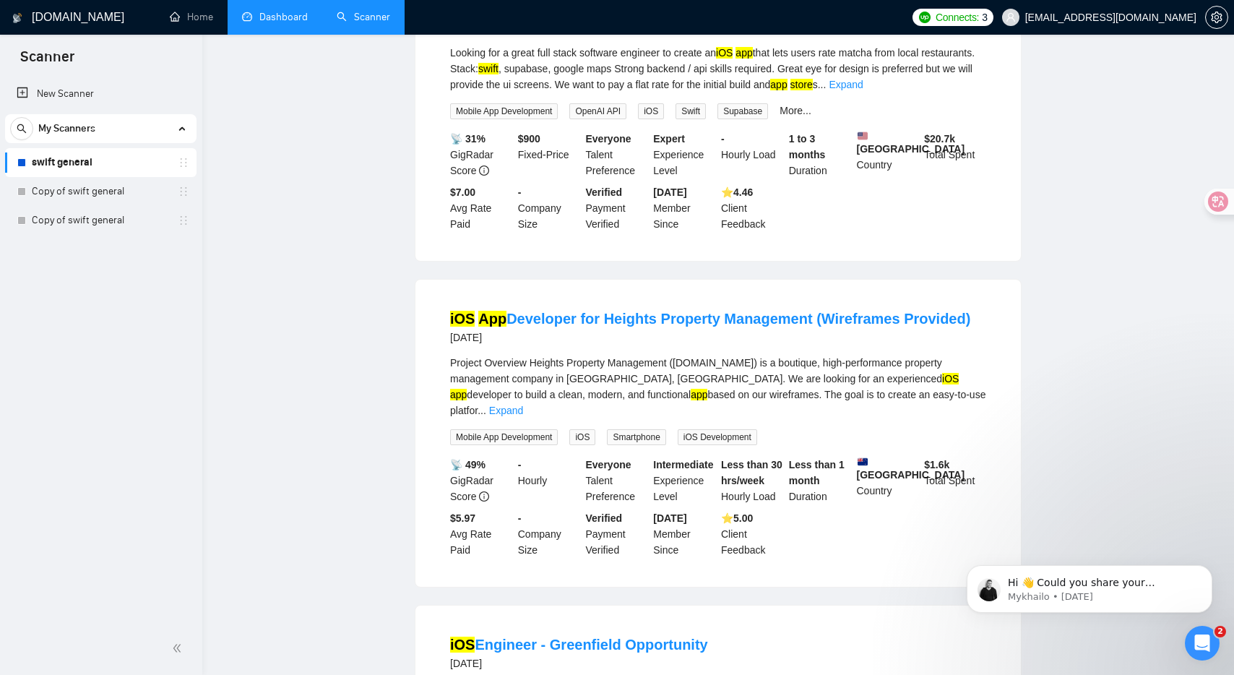
scroll to position [0, 0]
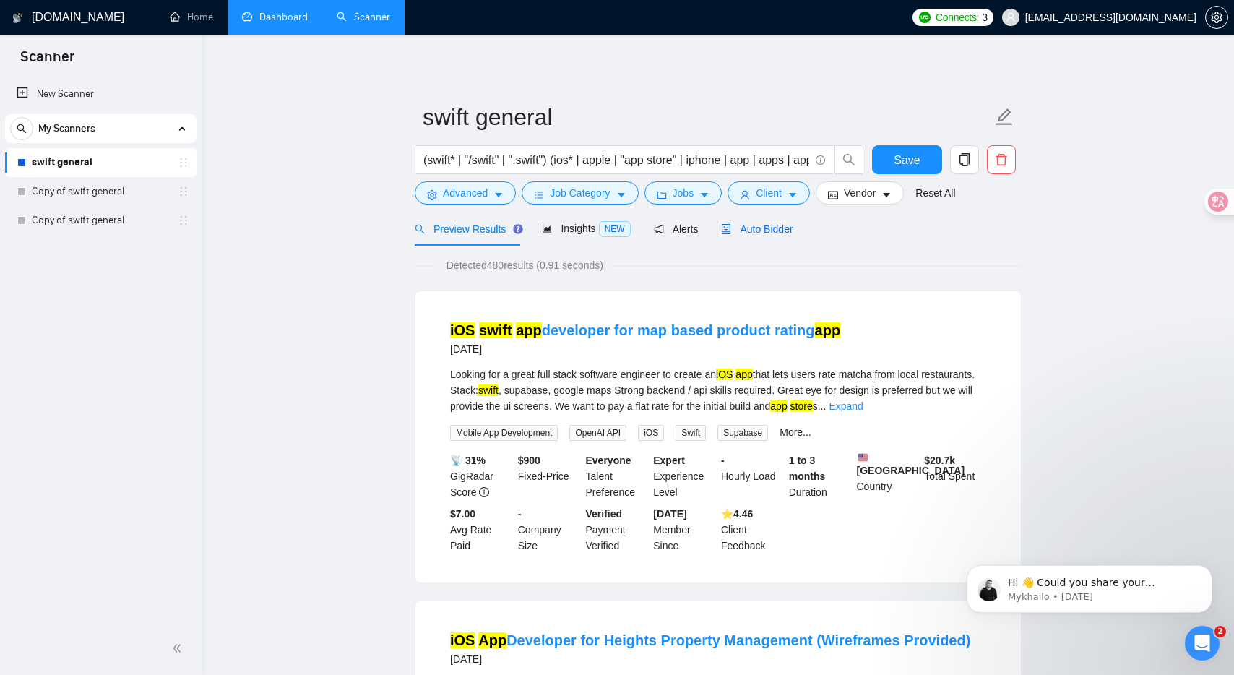
click at [748, 228] on span "Auto Bidder" at bounding box center [757, 229] width 72 height 12
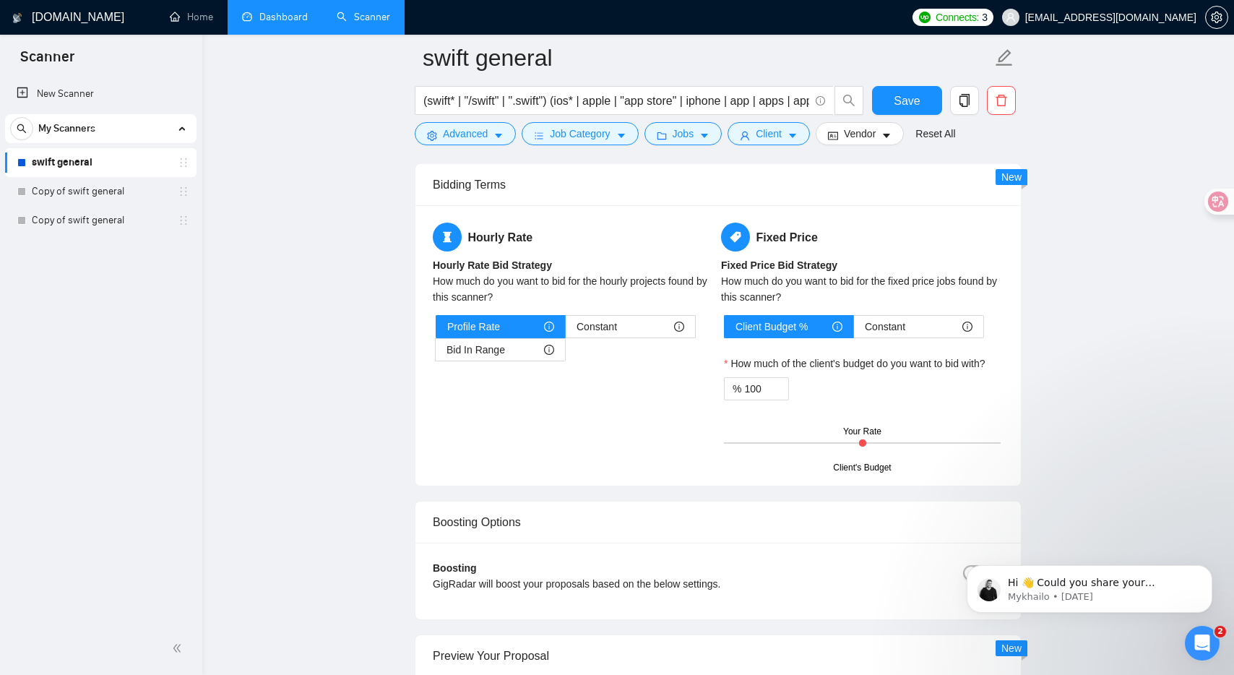
scroll to position [2186, 0]
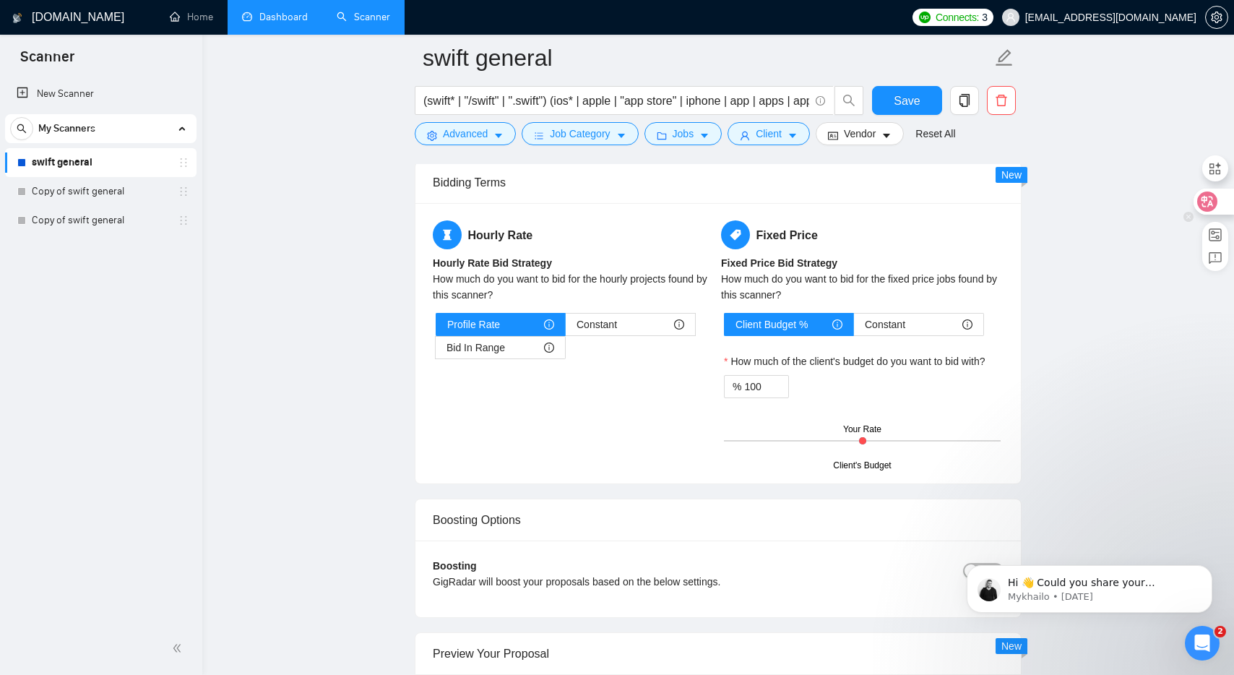
click at [1219, 206] on div at bounding box center [1212, 202] width 39 height 26
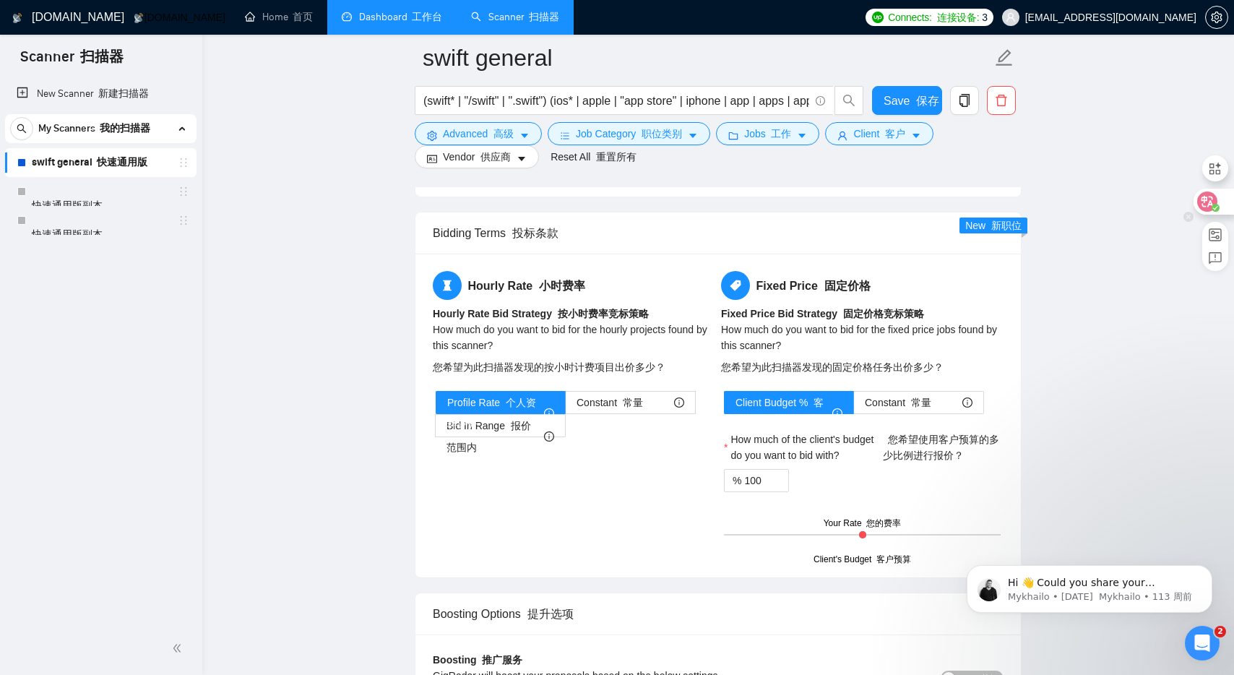
click at [1222, 202] on div at bounding box center [1212, 202] width 39 height 26
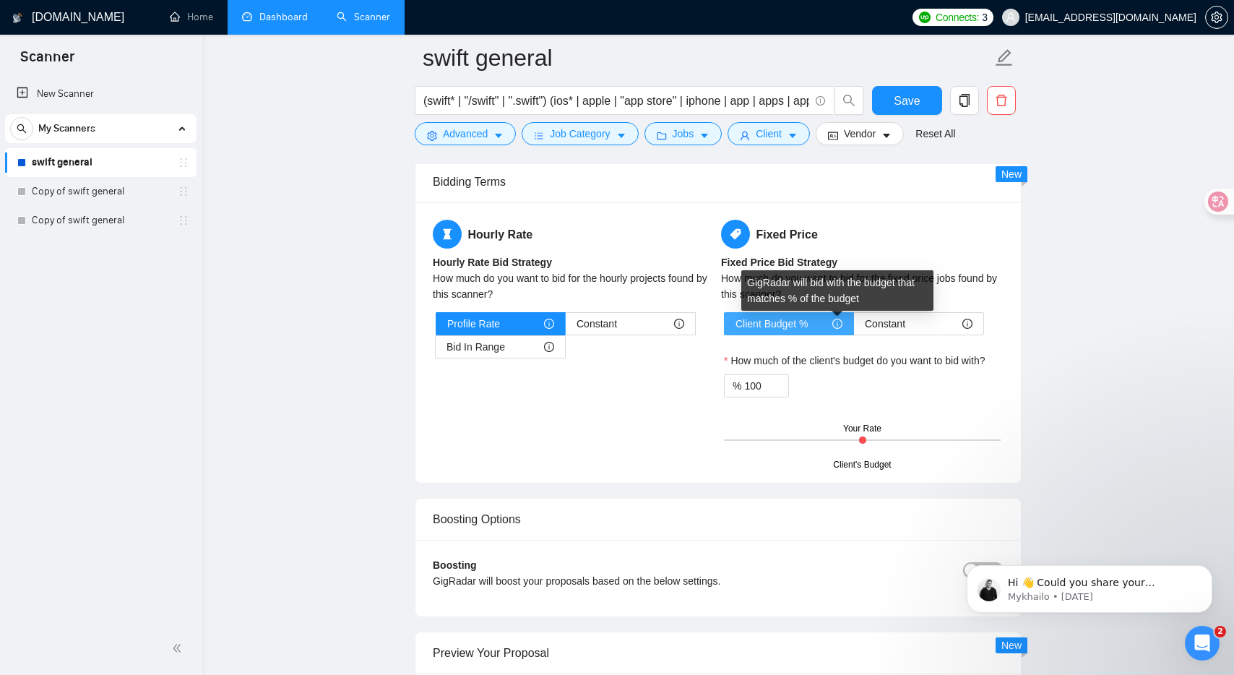
click at [838, 323] on icon "info-circle" at bounding box center [837, 324] width 10 height 10
click at [725, 327] on input "Client Budget %" at bounding box center [725, 327] width 0 height 0
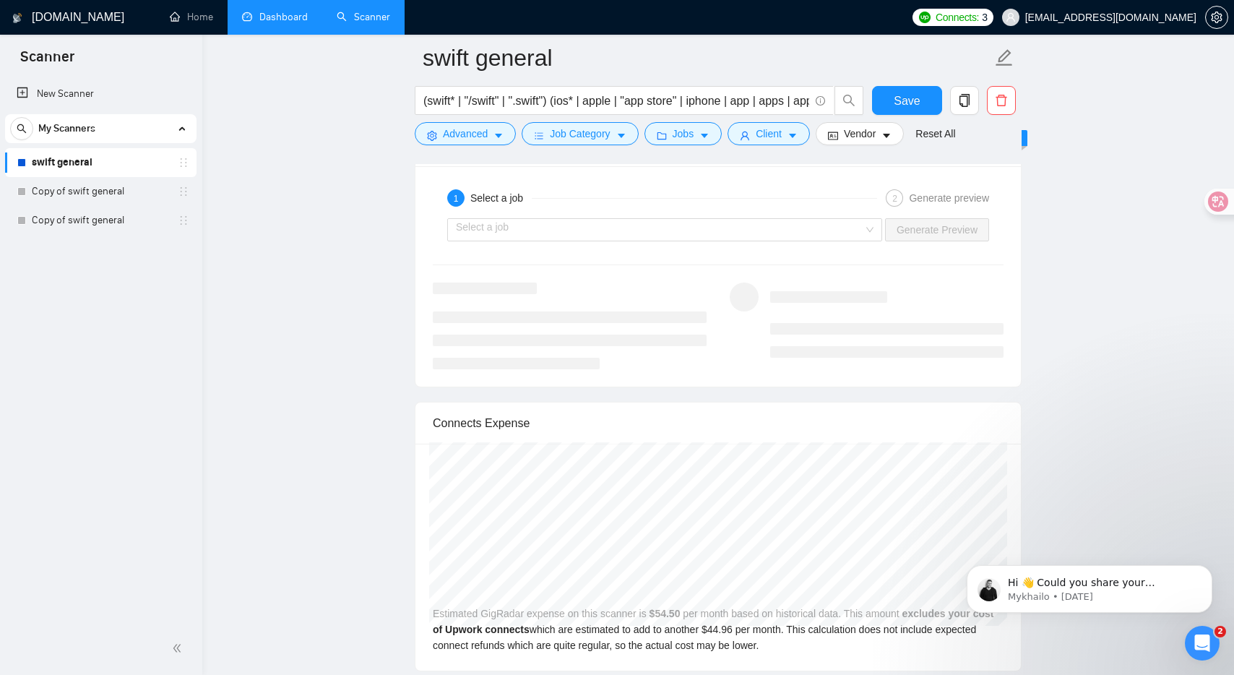
scroll to position [2708, 0]
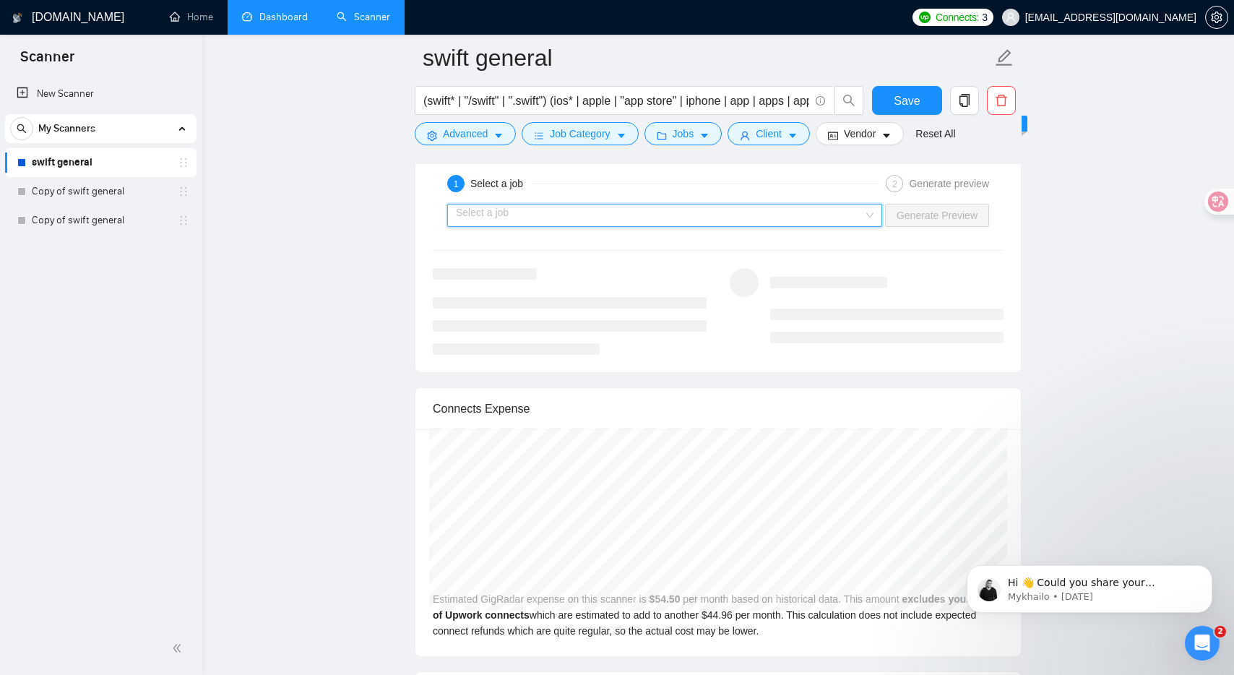
click at [602, 213] on input "search" at bounding box center [659, 215] width 407 height 22
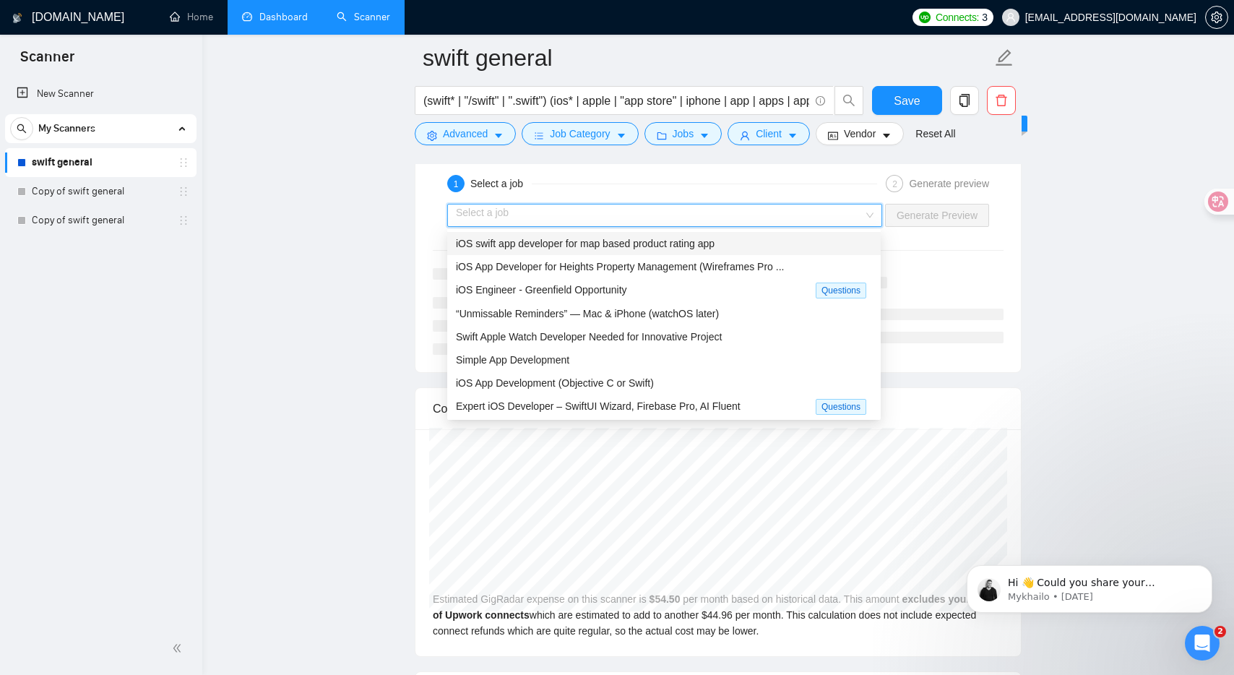
scroll to position [2639, 0]
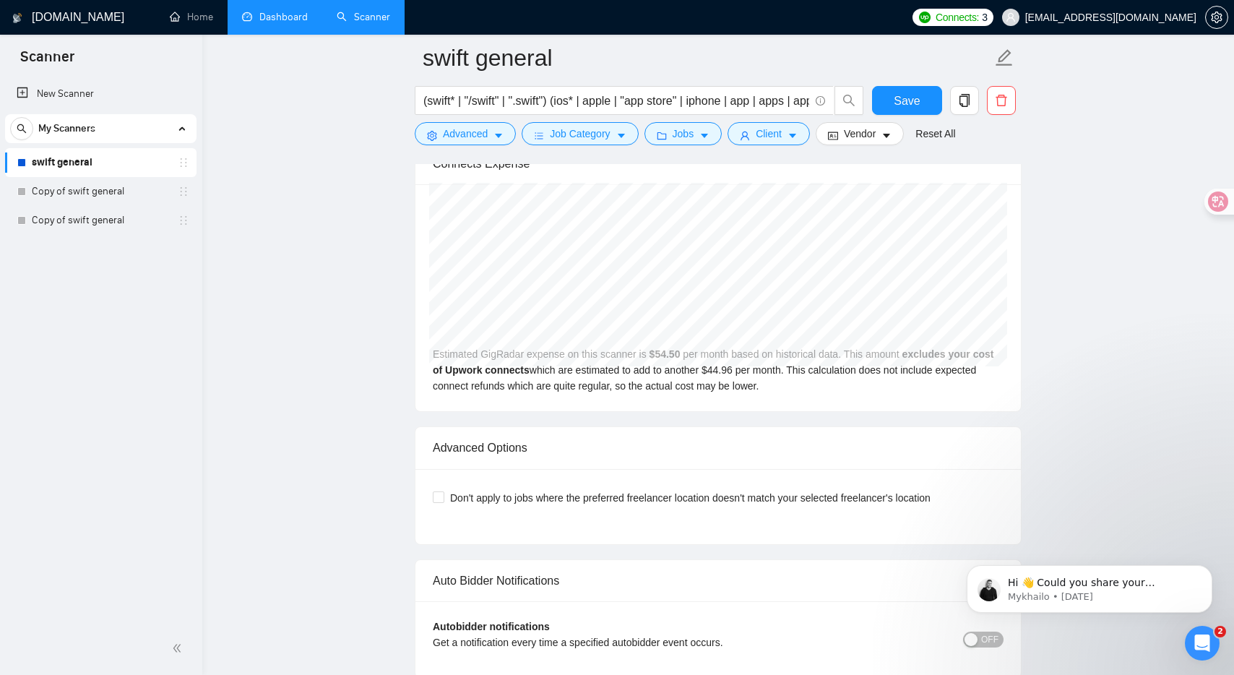
scroll to position [2670, 0]
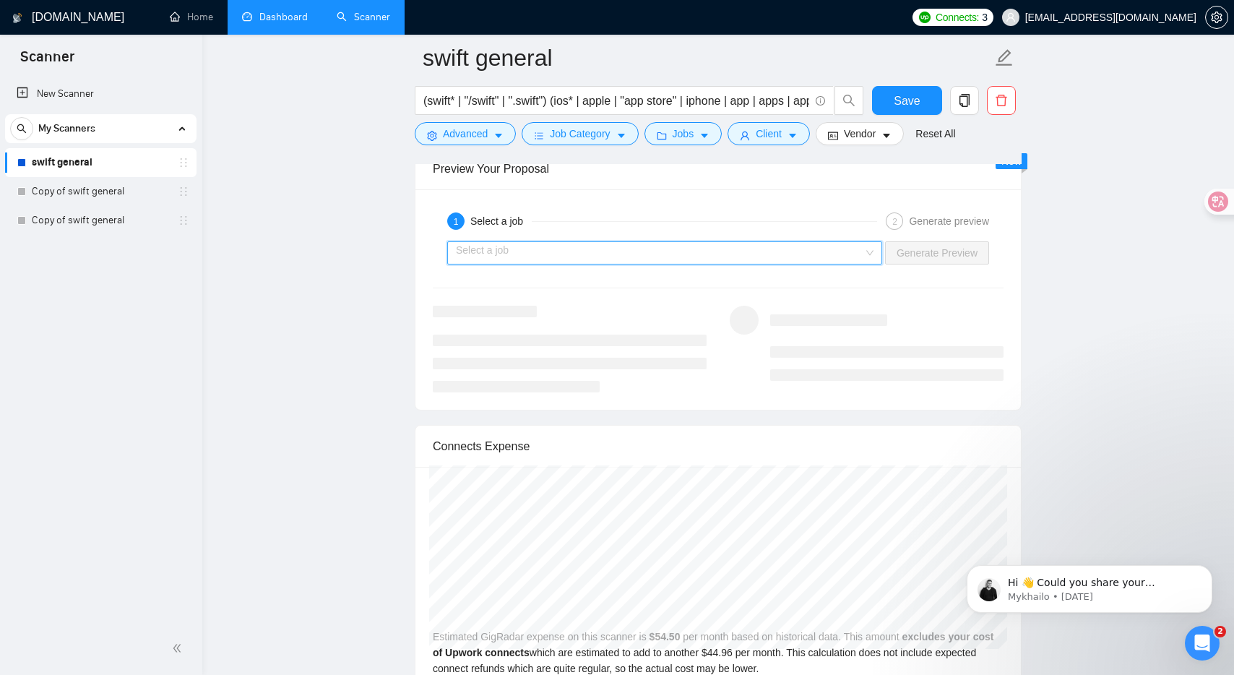
click at [858, 256] on input "search" at bounding box center [659, 253] width 407 height 22
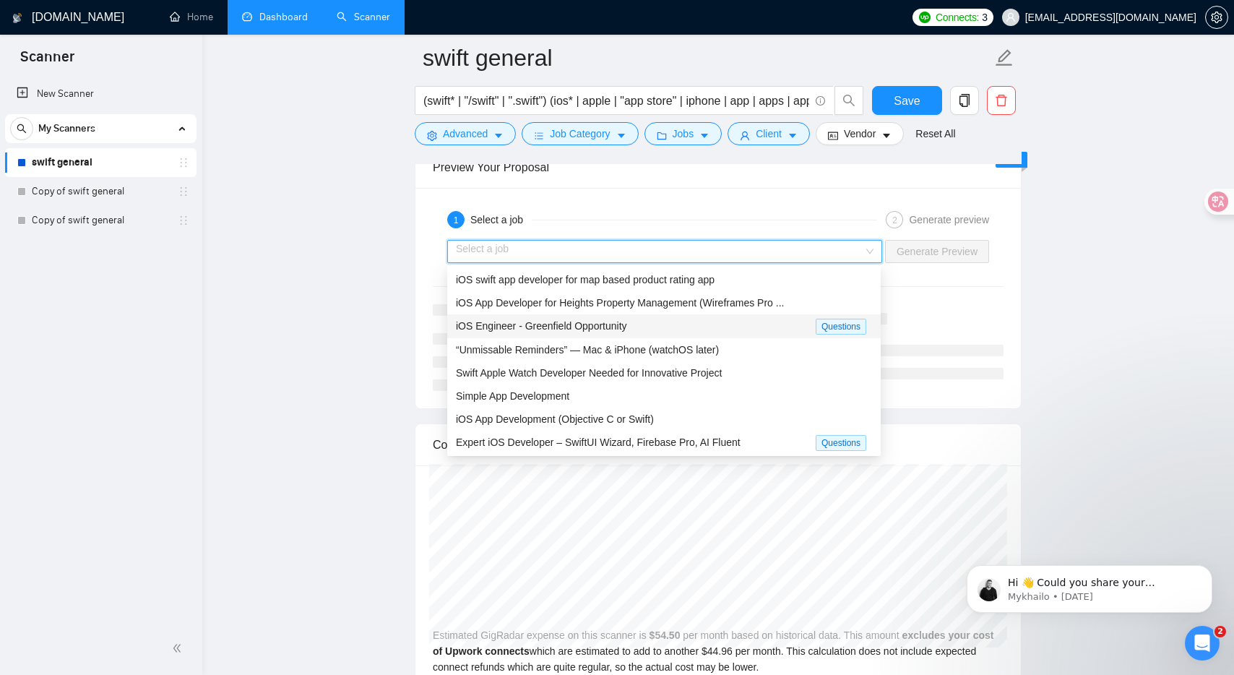
click at [768, 332] on div "iOS Engineer - Greenfield Opportunity" at bounding box center [636, 326] width 360 height 17
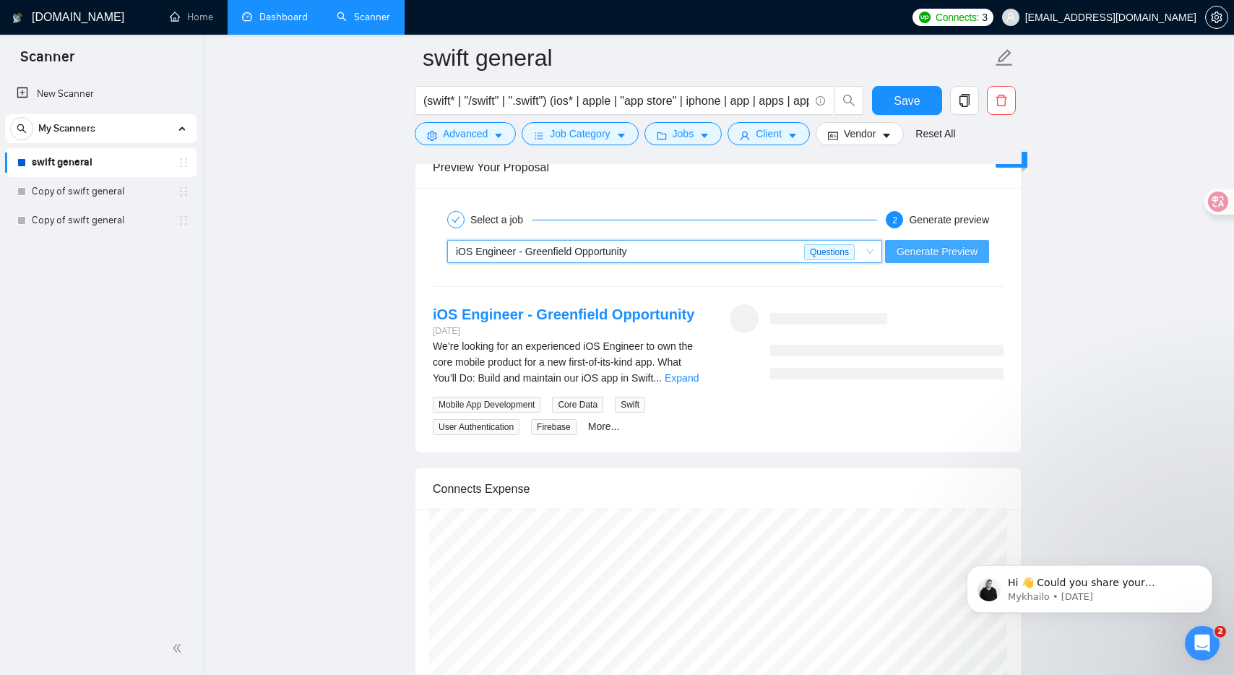
click at [926, 256] on span "Generate Preview" at bounding box center [936, 251] width 81 height 16
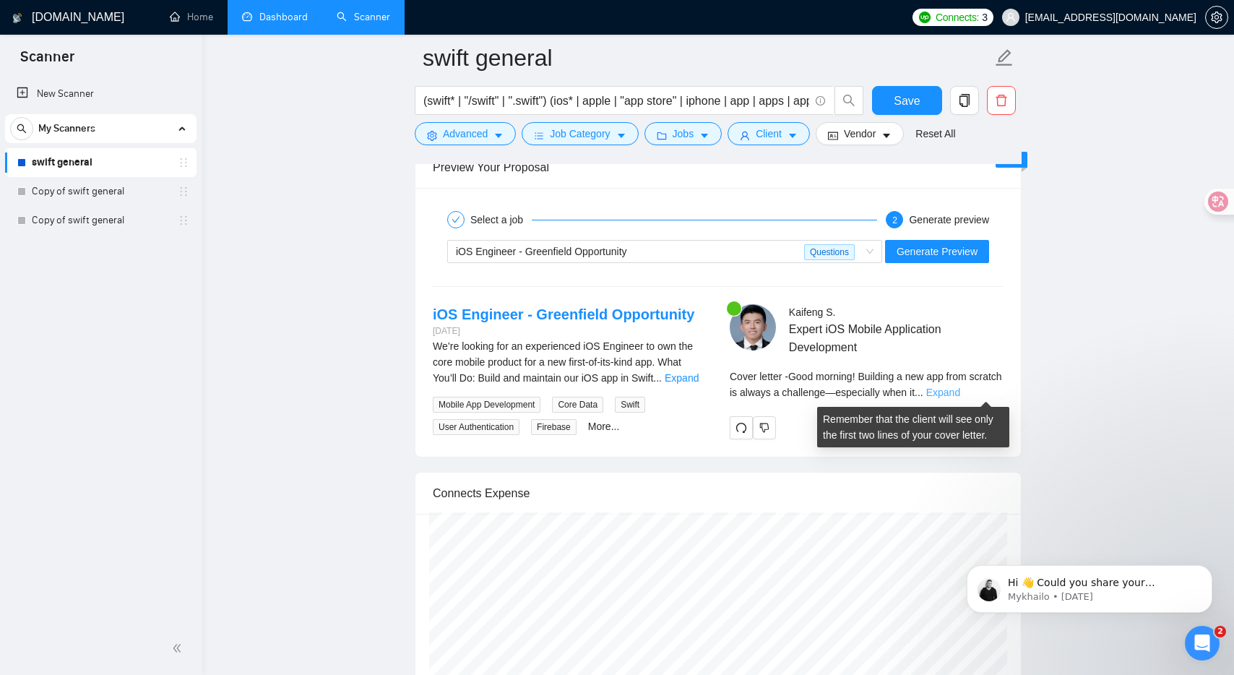
click at [960, 389] on link "Expand" at bounding box center [943, 392] width 34 height 12
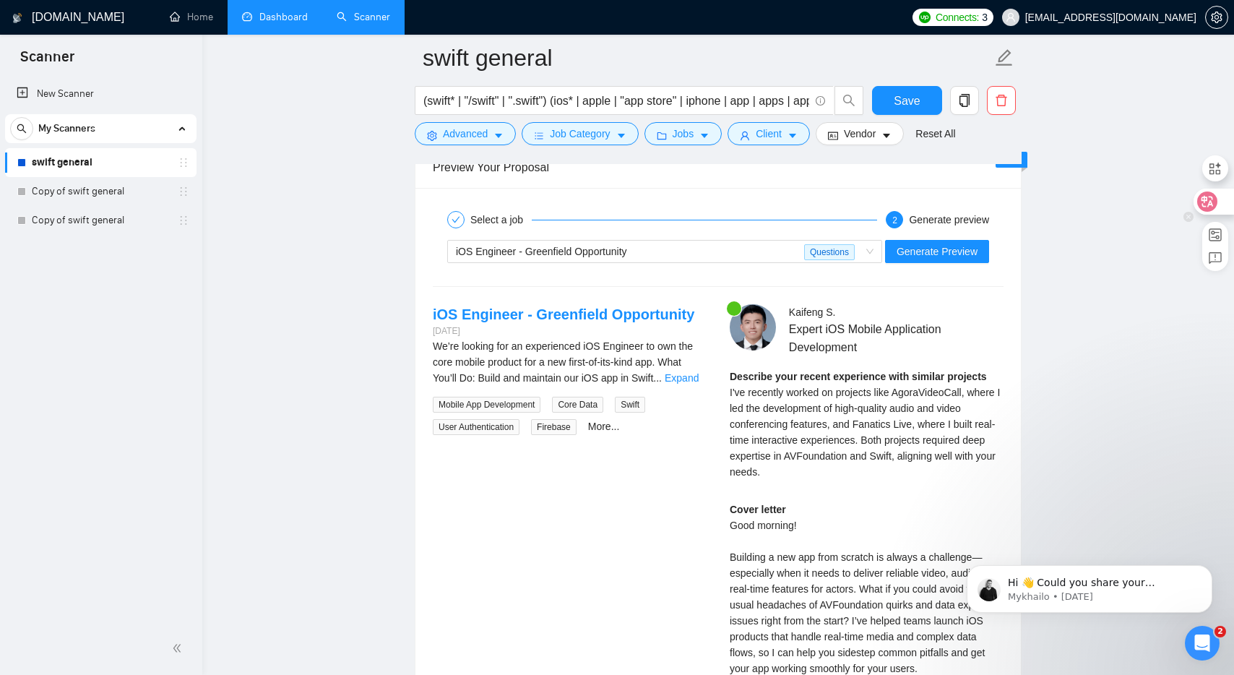
click at [1226, 194] on div at bounding box center [1212, 202] width 39 height 26
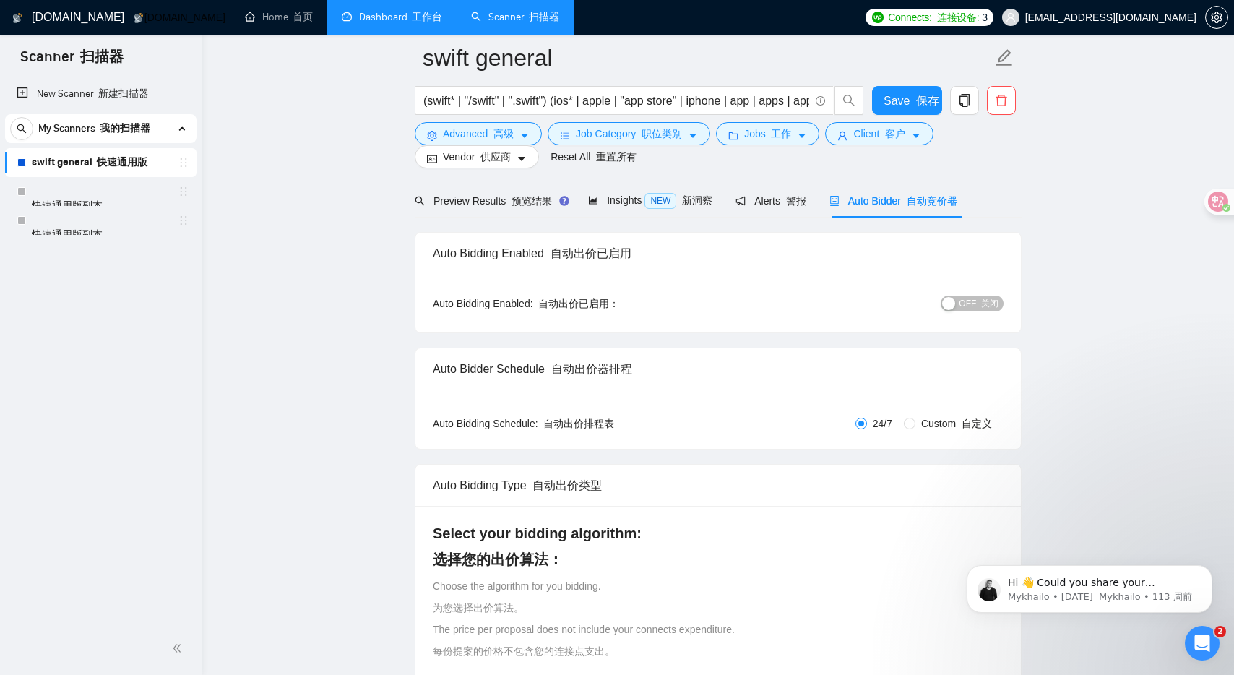
scroll to position [104, 0]
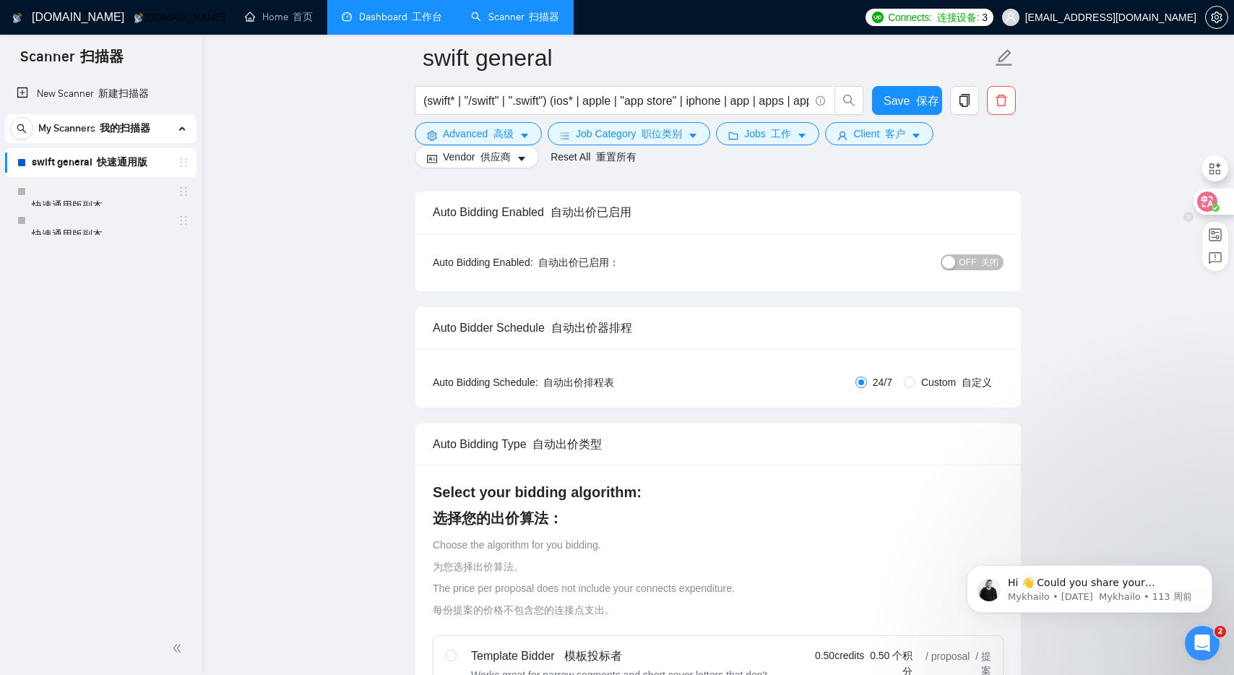
click at [1214, 199] on icon at bounding box center [1207, 201] width 20 height 20
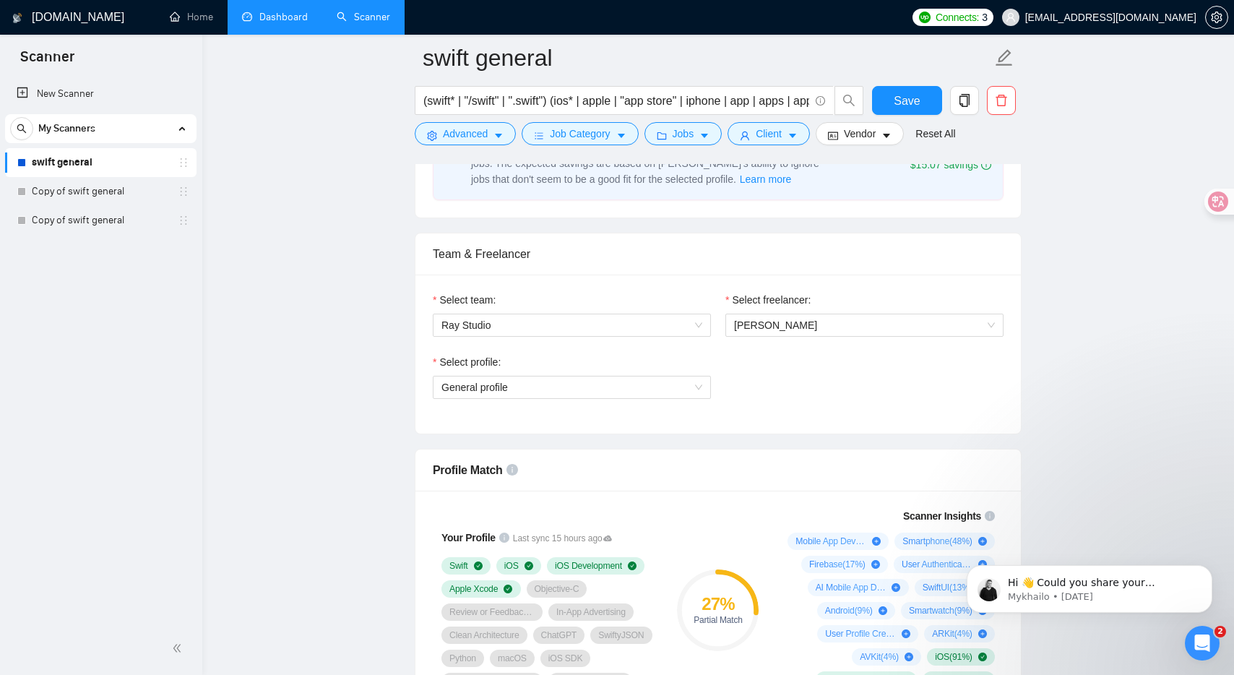
scroll to position [657, 0]
click at [567, 391] on span "General profile" at bounding box center [571, 387] width 261 height 22
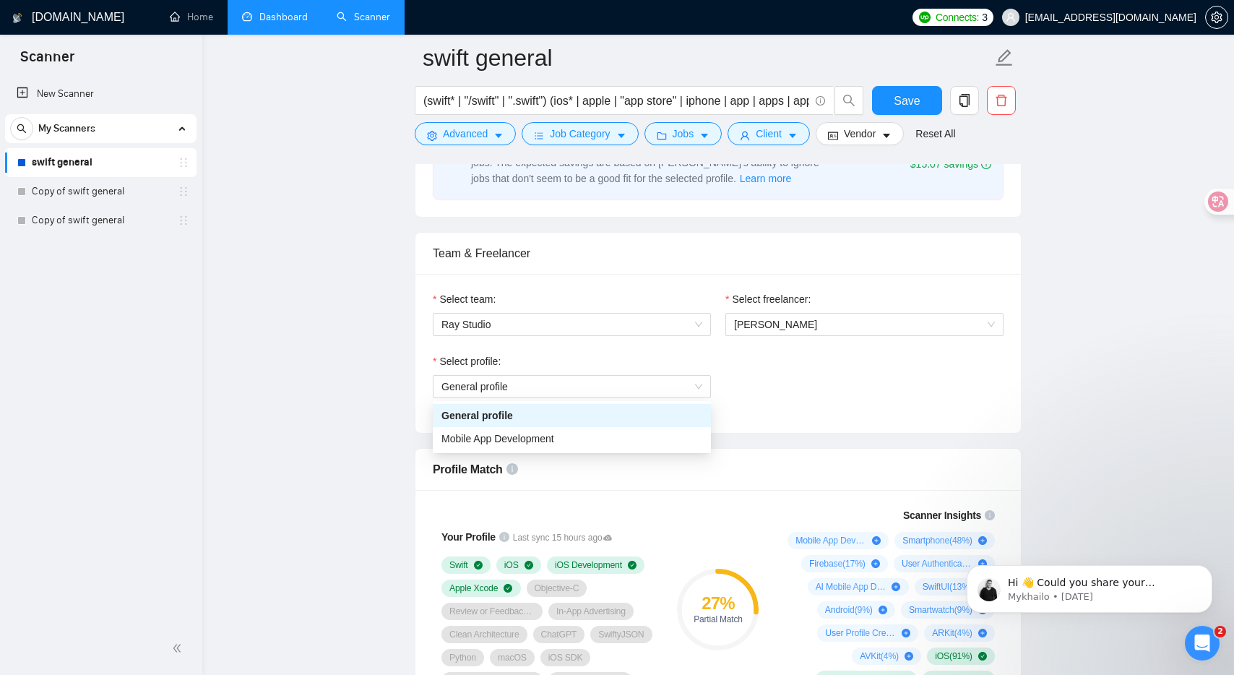
click at [873, 385] on div "Select profile: General profile" at bounding box center [717, 384] width 585 height 62
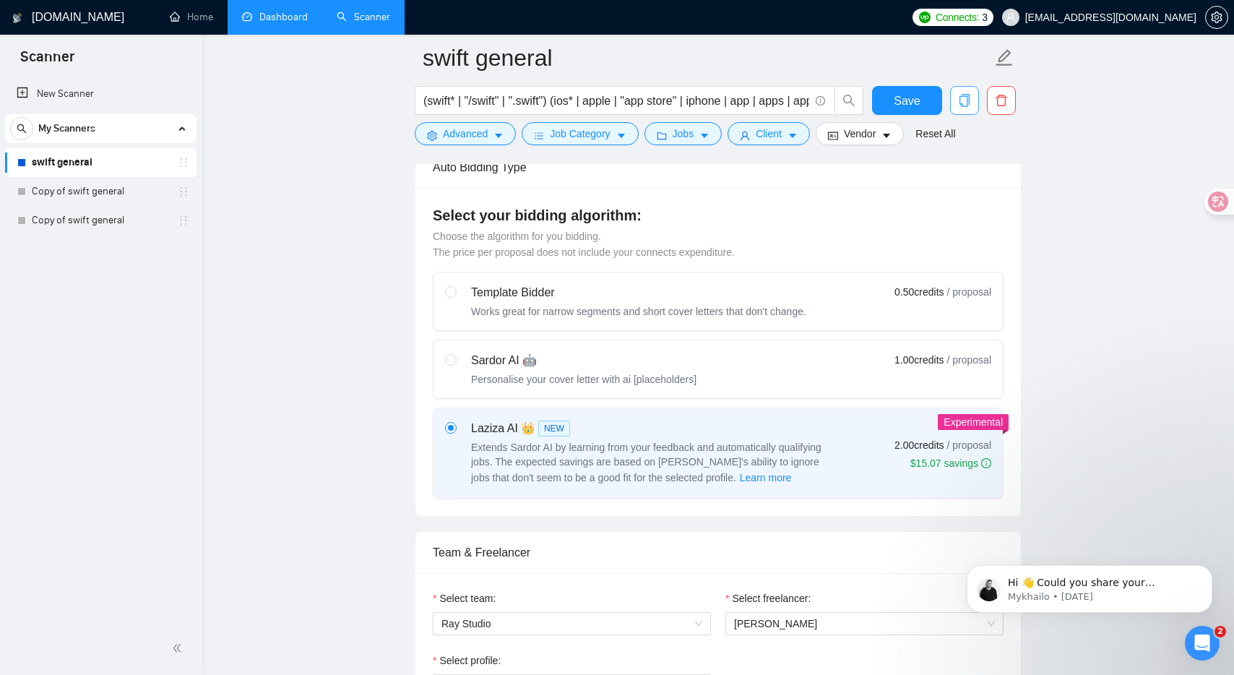
scroll to position [359, 0]
click at [924, 105] on button "Save" at bounding box center [907, 100] width 70 height 29
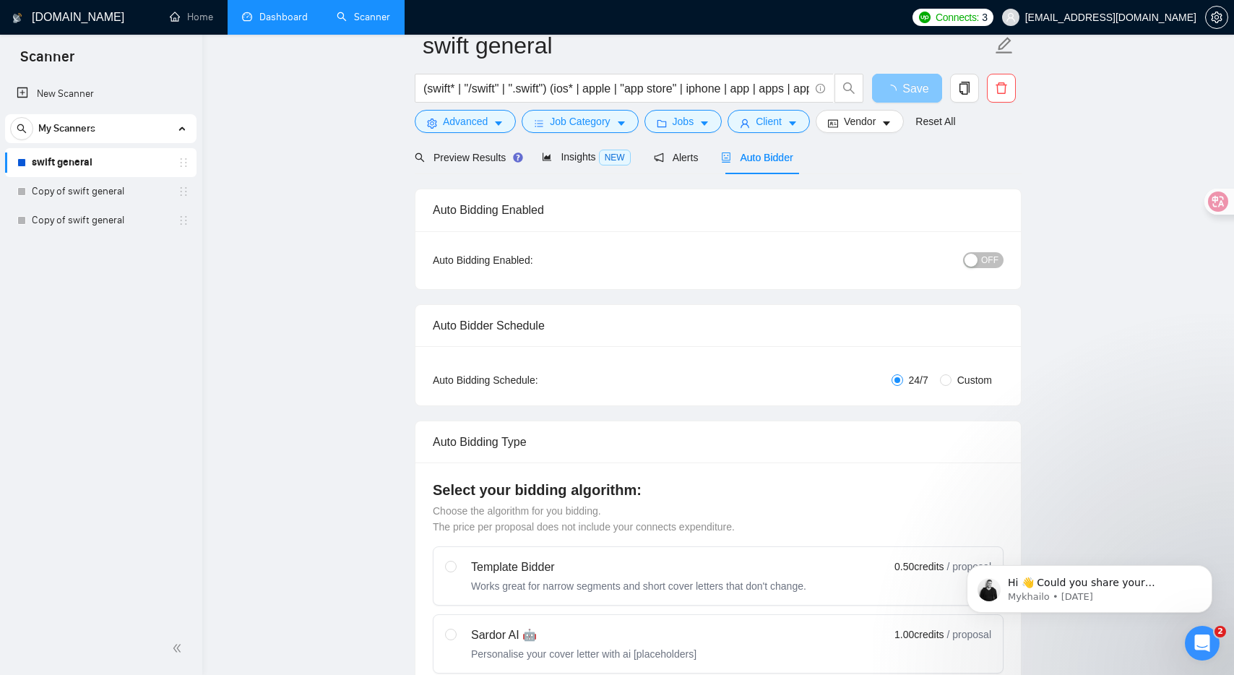
scroll to position [0, 0]
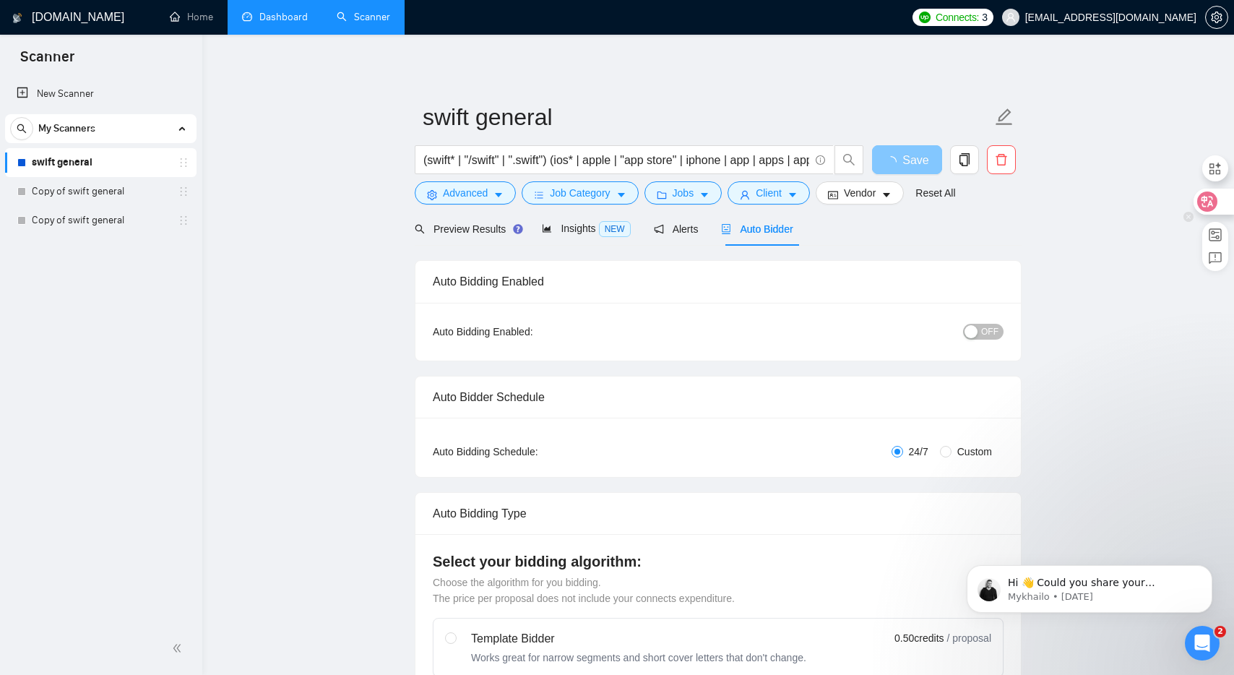
click at [1208, 194] on icon at bounding box center [1207, 201] width 20 height 20
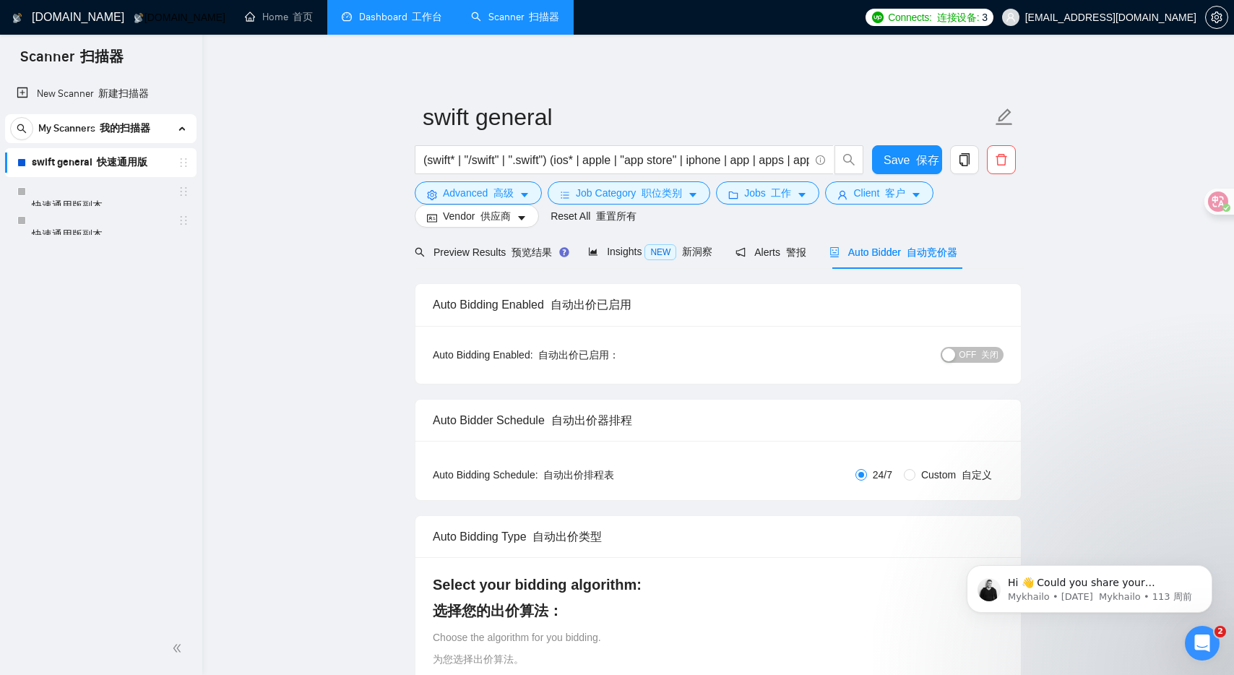
click at [987, 353] on font "关闭" at bounding box center [989, 355] width 17 height 10
click at [987, 353] on button "ON" at bounding box center [985, 355] width 36 height 16
click at [987, 353] on font "关闭" at bounding box center [989, 355] width 17 height 10
click at [982, 355] on span "ON" at bounding box center [978, 355] width 13 height 16
click at [1001, 354] on button "OFF 关闭" at bounding box center [971, 355] width 63 height 16
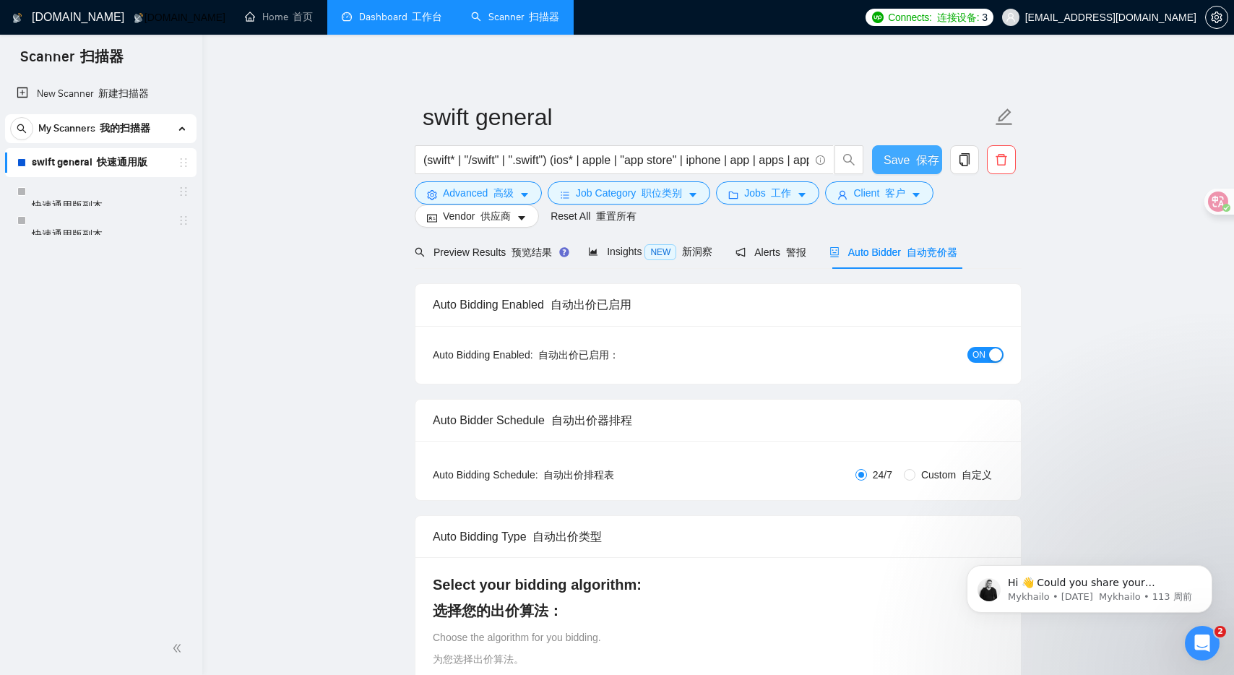
click at [901, 161] on span "Save 保存" at bounding box center [911, 160] width 56 height 18
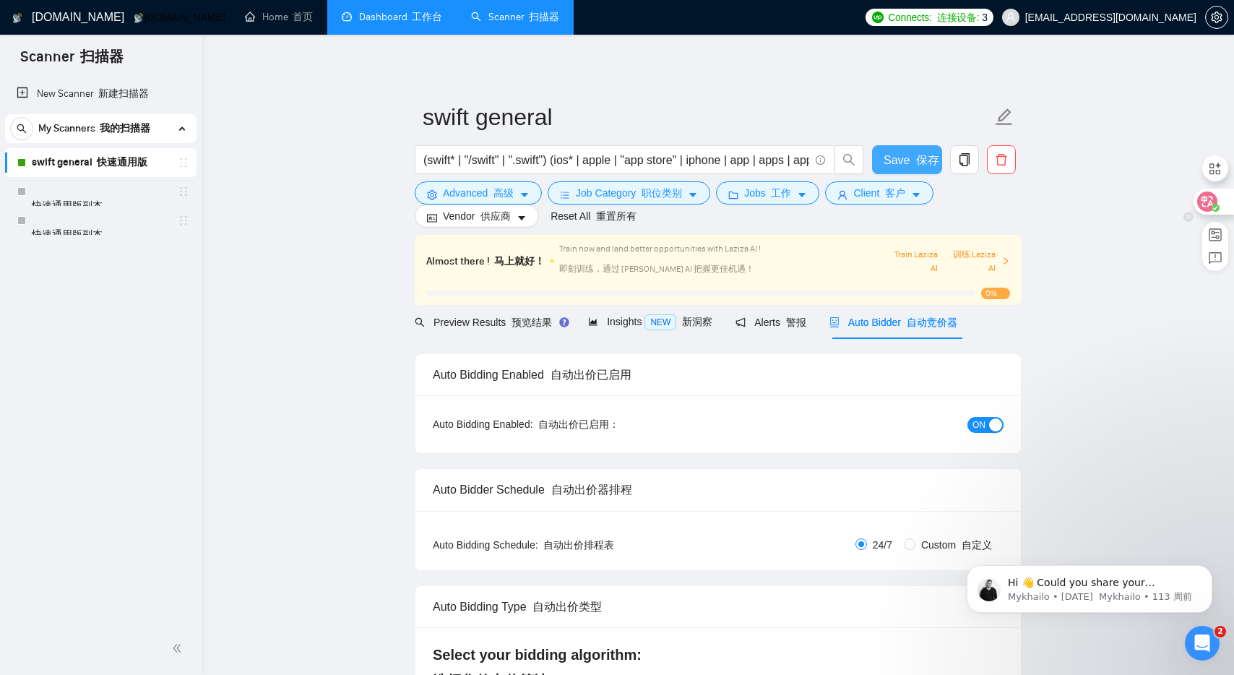
click at [1209, 195] on icon at bounding box center [1207, 201] width 14 height 14
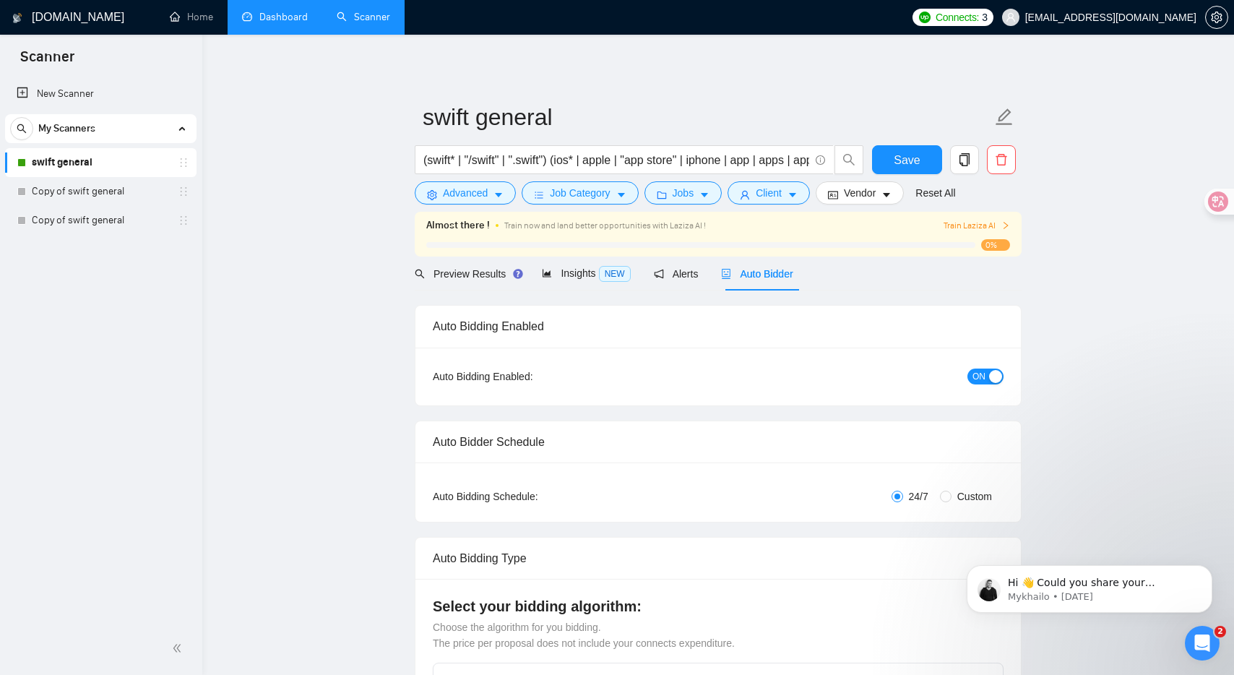
click at [974, 221] on span "Train Laziza AI" at bounding box center [976, 226] width 66 height 14
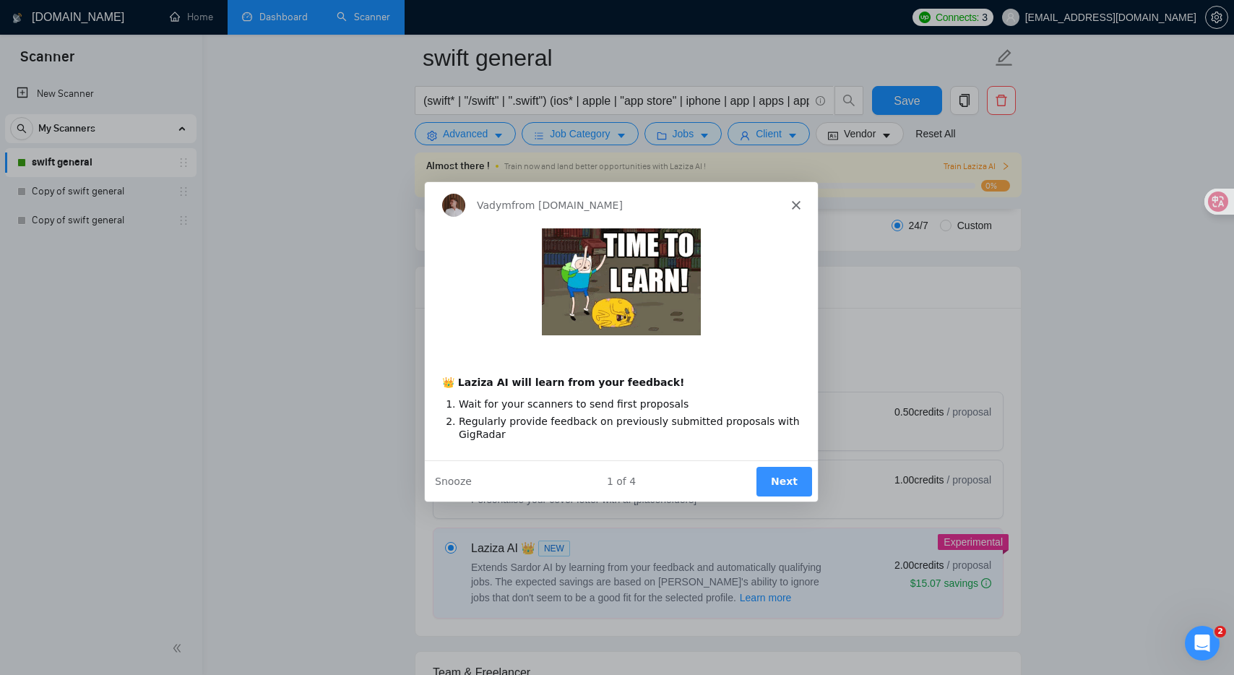
scroll to position [285, 0]
click at [778, 472] on button "Next" at bounding box center [784, 480] width 56 height 30
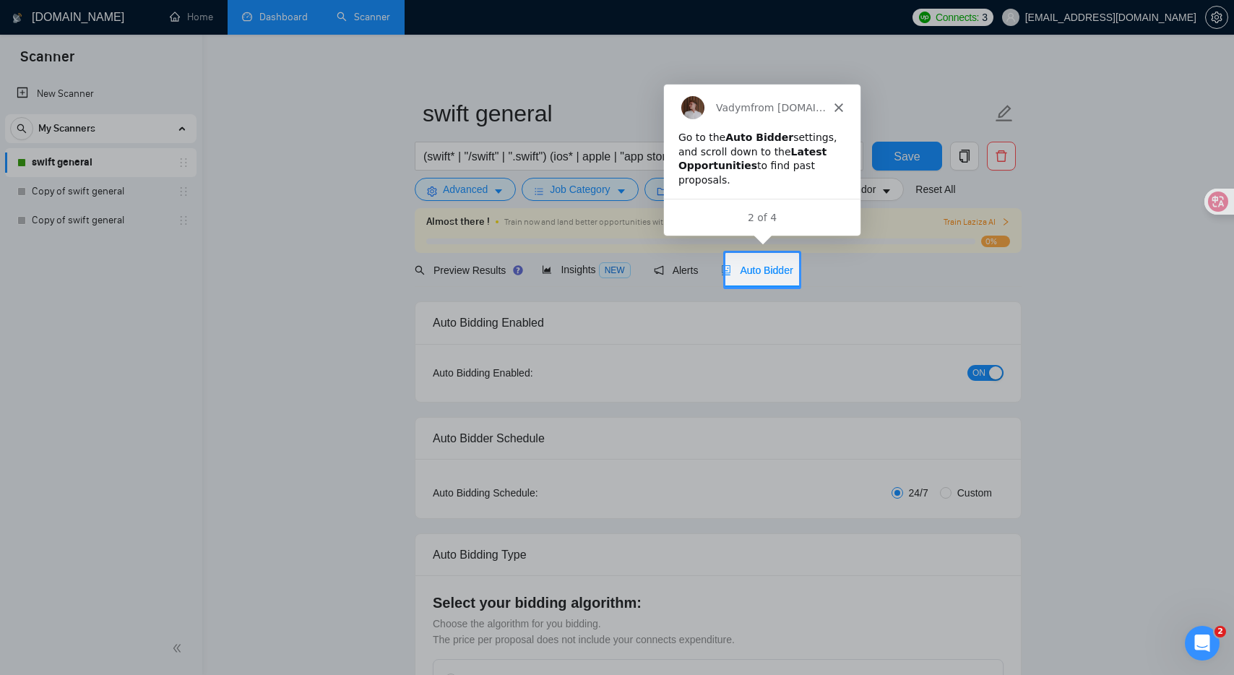
scroll to position [0, 0]
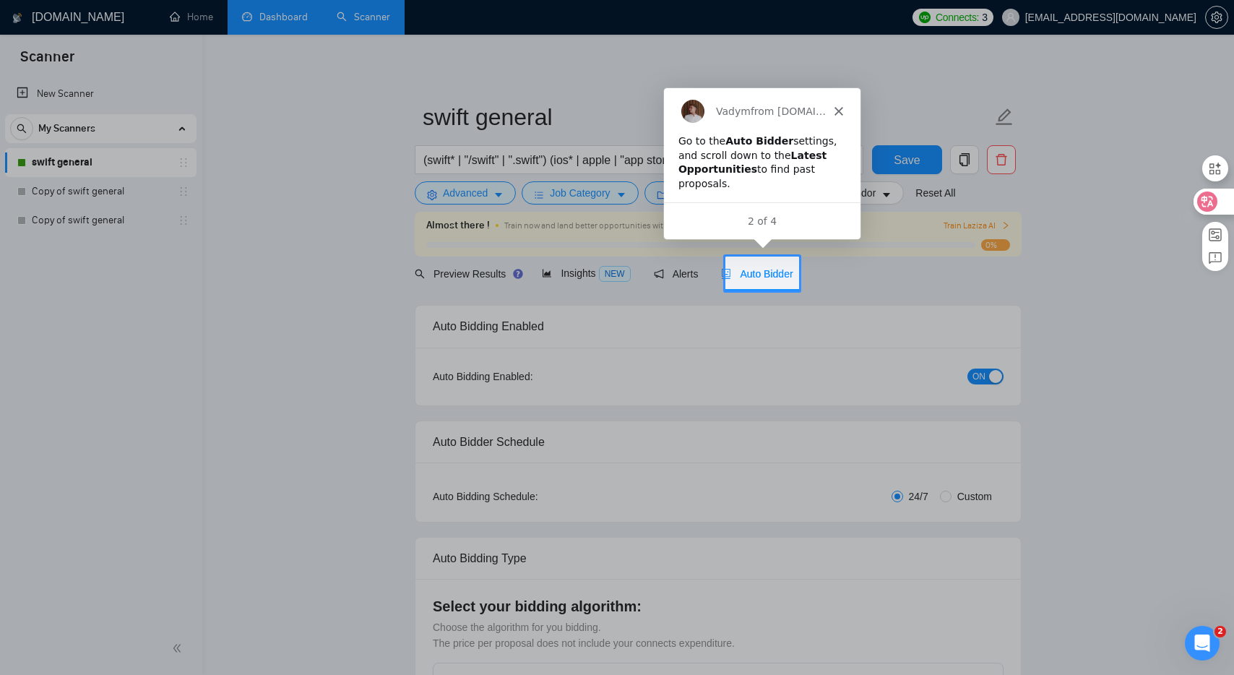
click at [1201, 201] on icon at bounding box center [1207, 201] width 14 height 14
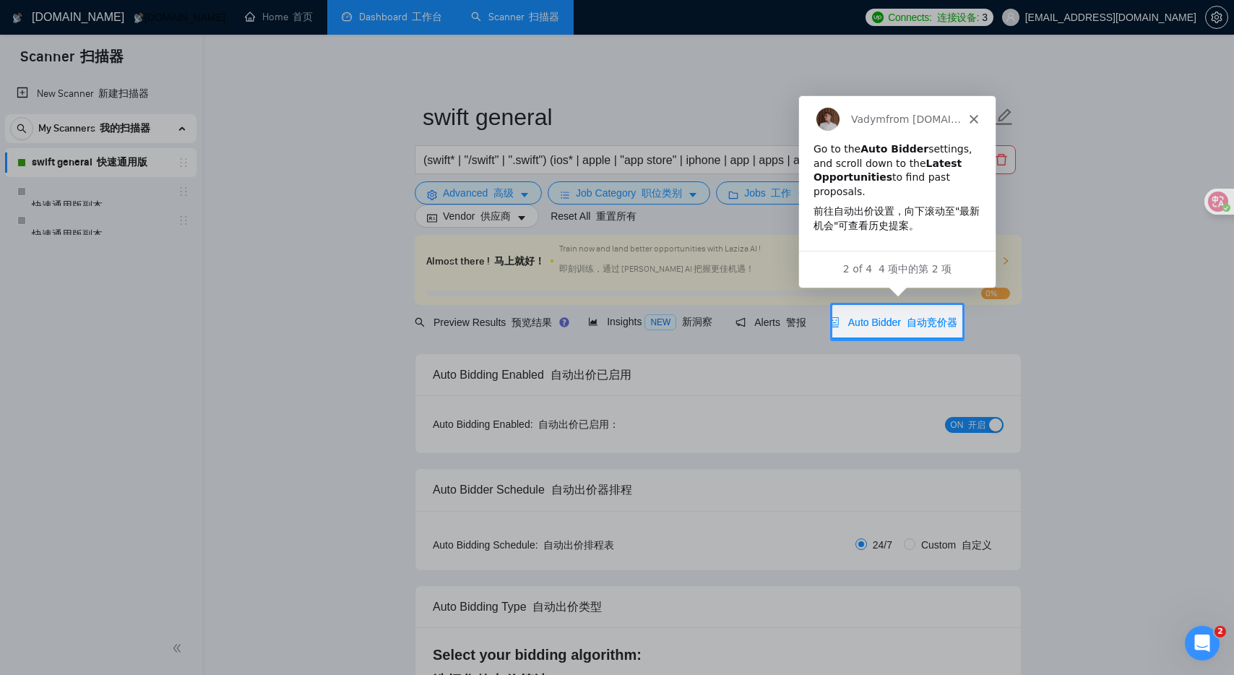
click at [970, 116] on polygon "Close" at bounding box center [973, 118] width 9 height 9
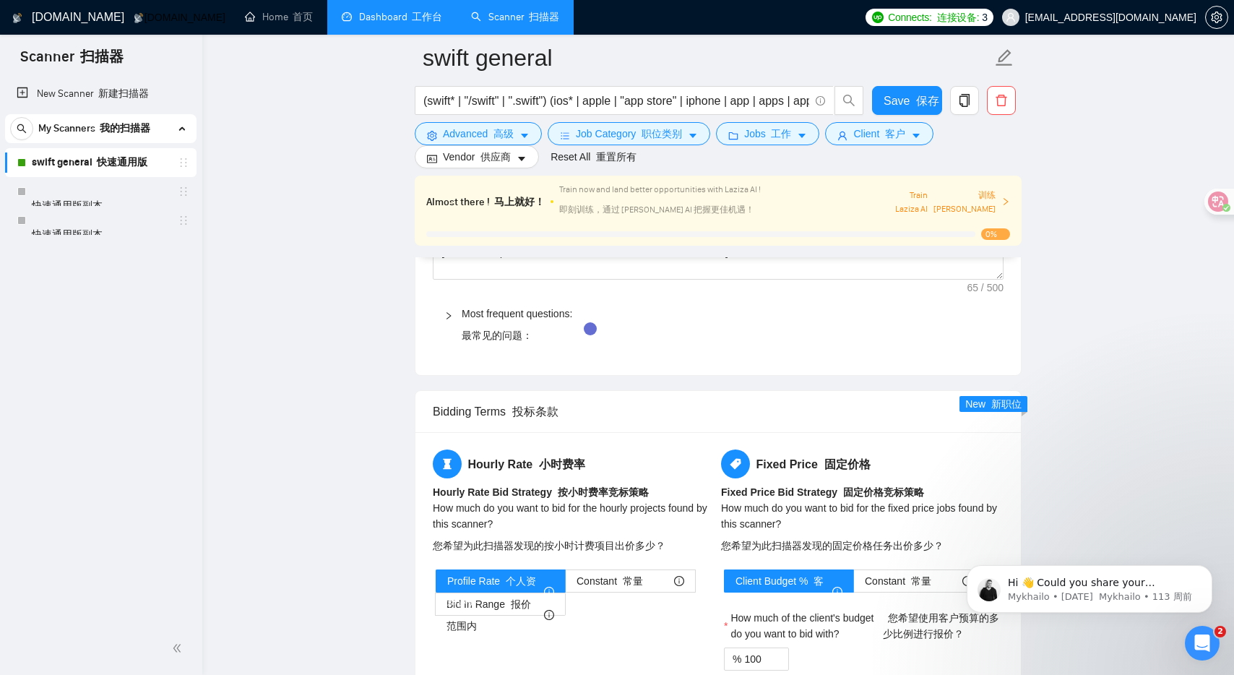
scroll to position [2376, 0]
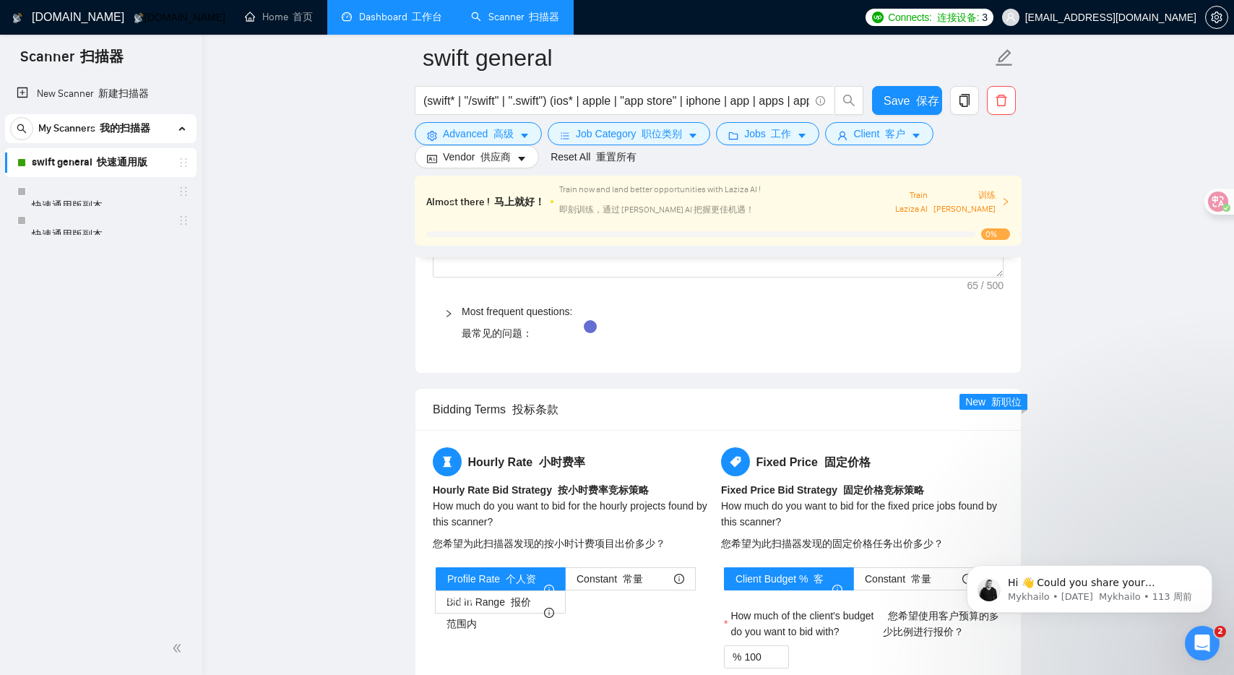
click at [986, 198] on font "训练[PERSON_NAME]" at bounding box center [964, 202] width 62 height 24
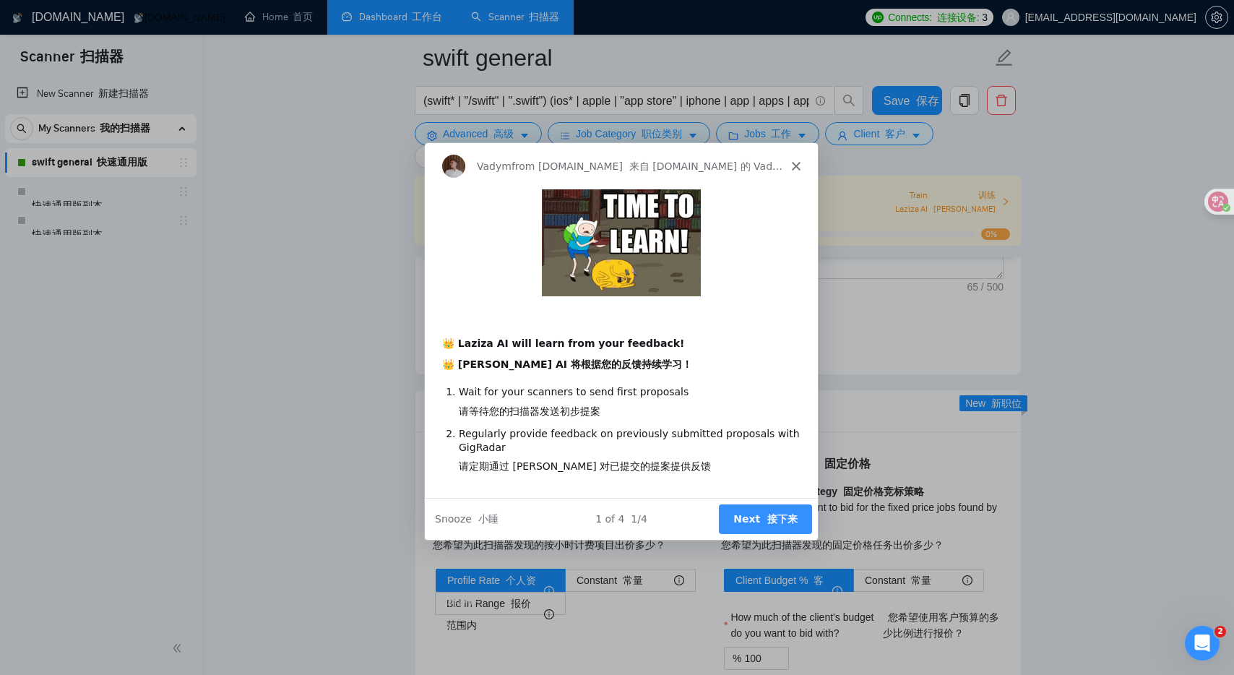
scroll to position [2376, 0]
click at [751, 510] on button "Next 接下来" at bounding box center [764, 518] width 93 height 30
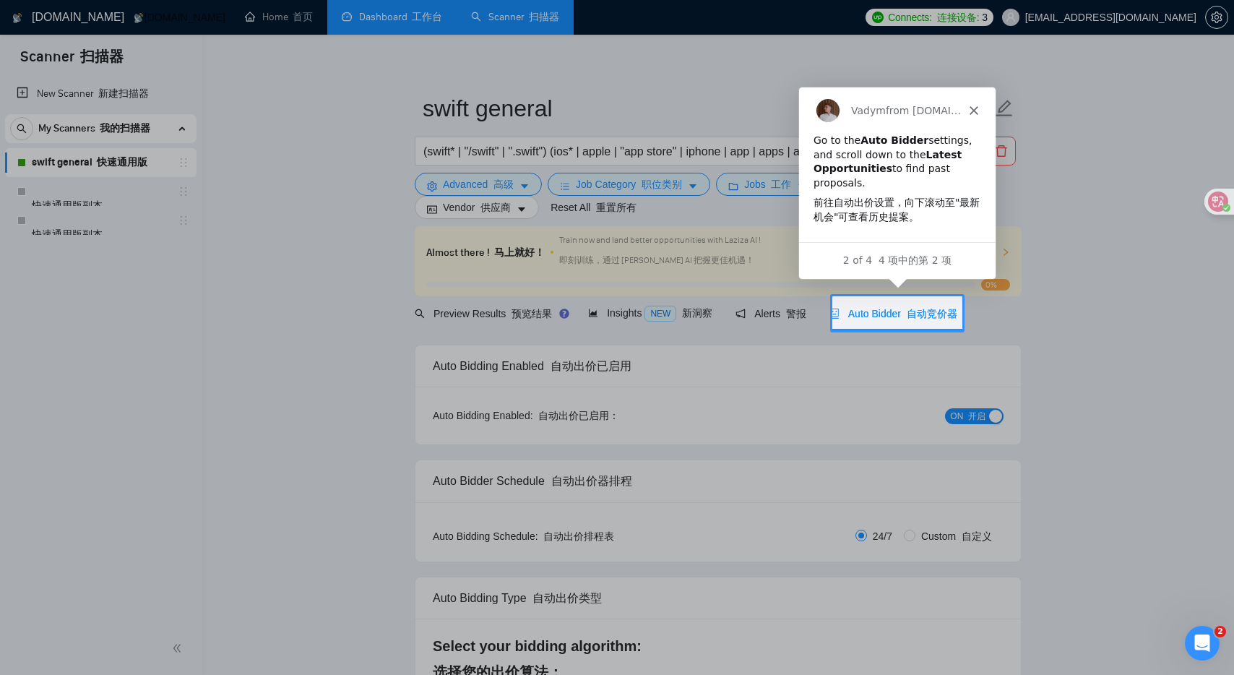
scroll to position [0, 0]
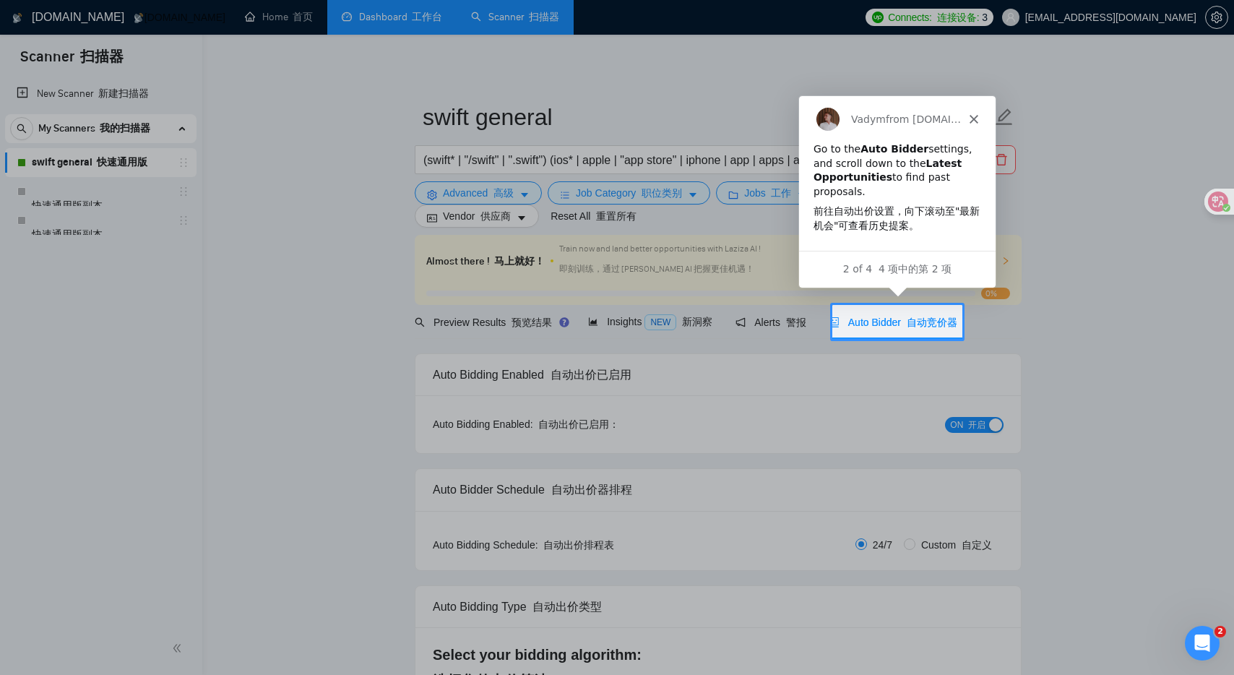
click at [899, 316] on span "Auto Bidder 自动竞价器" at bounding box center [893, 322] width 128 height 12
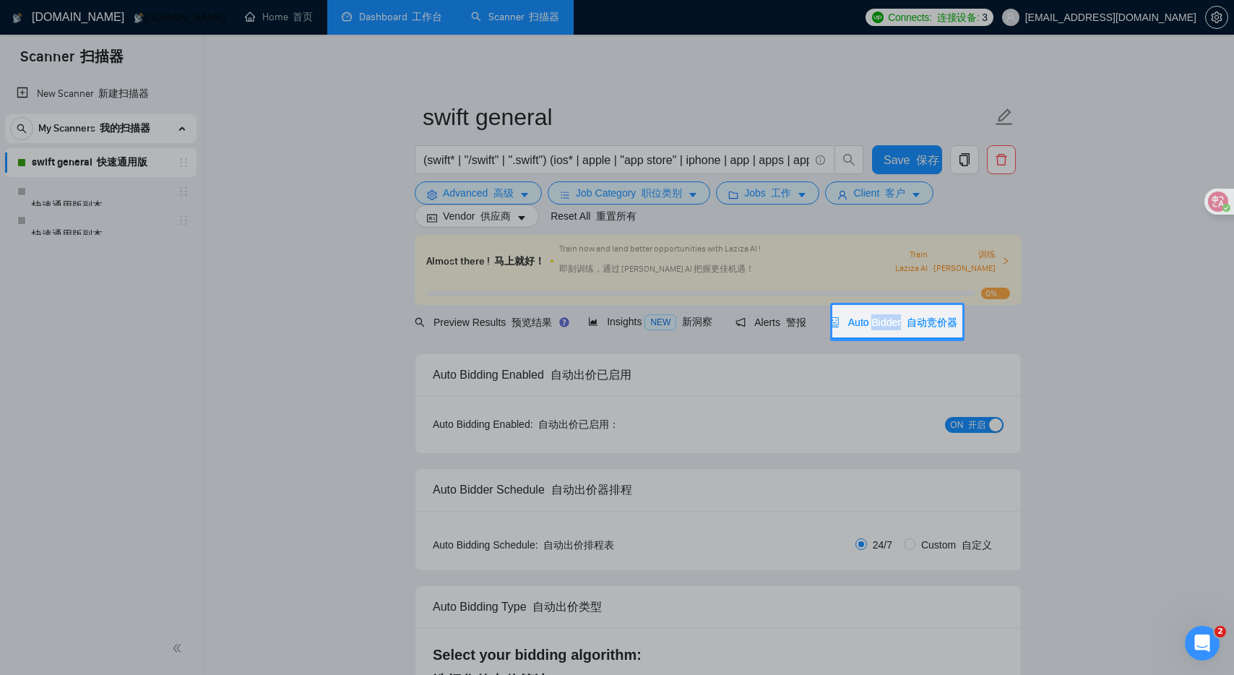
click at [899, 316] on span "Auto Bidder 自动竞价器" at bounding box center [893, 322] width 128 height 12
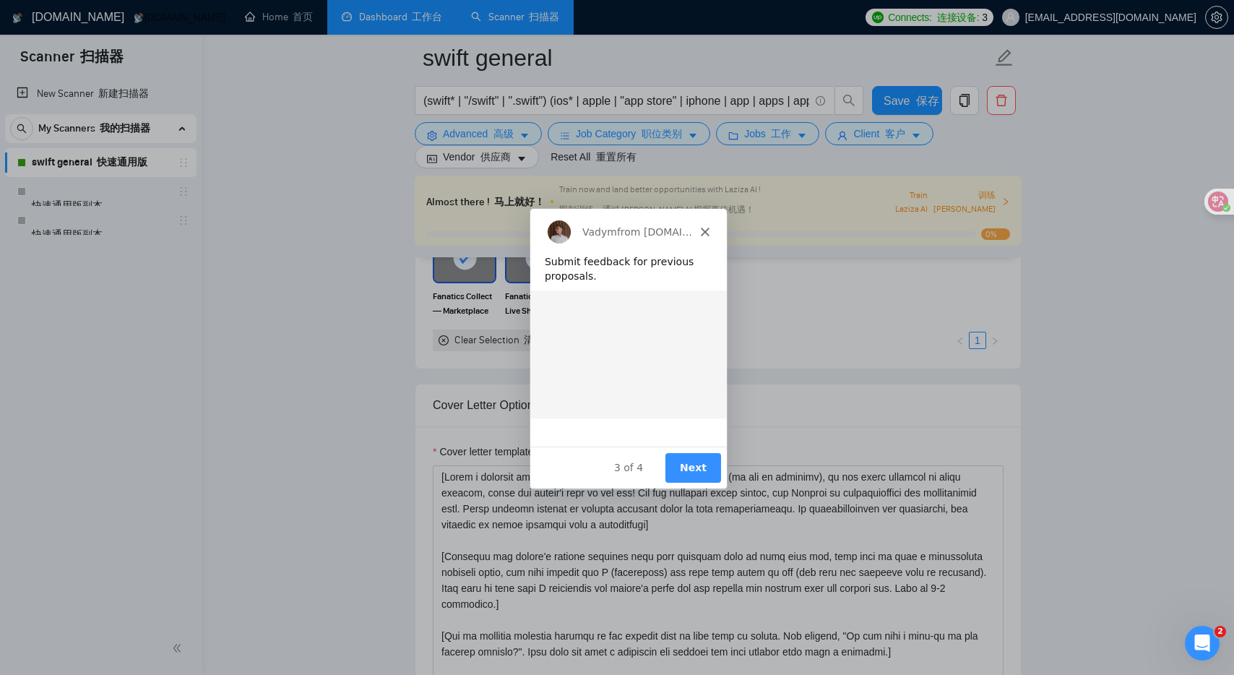
scroll to position [1726, 0]
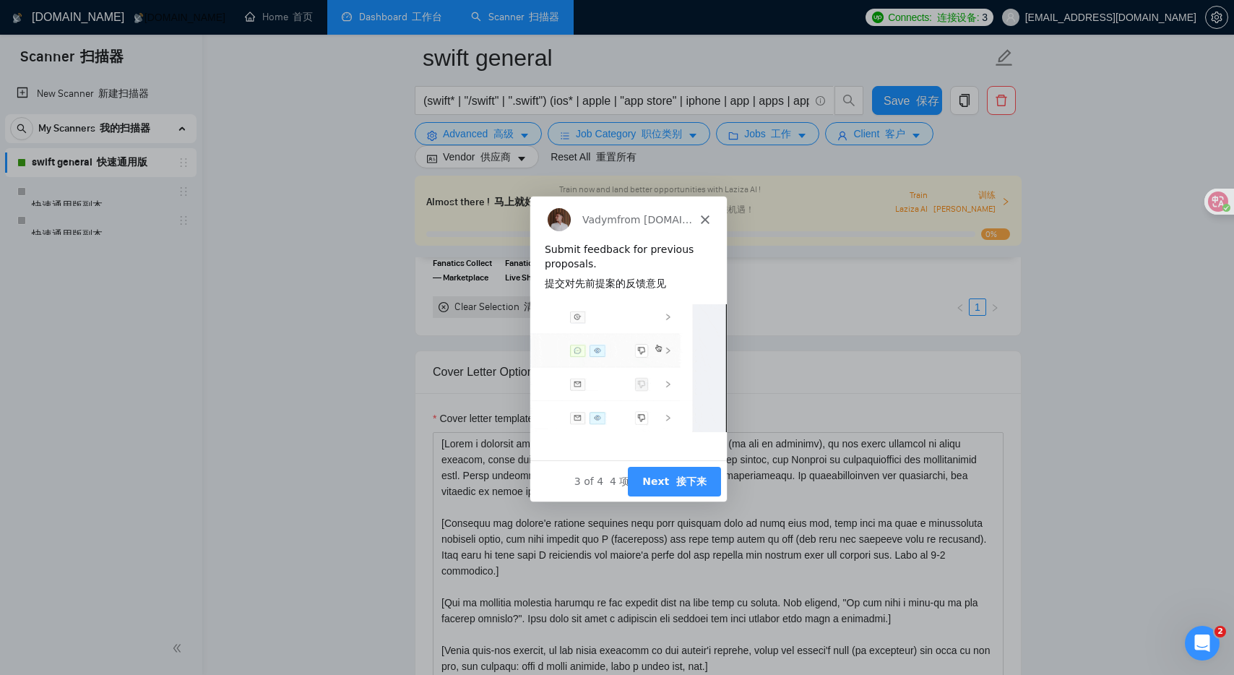
click at [694, 487] on button "Next 接下来" at bounding box center [673, 480] width 93 height 30
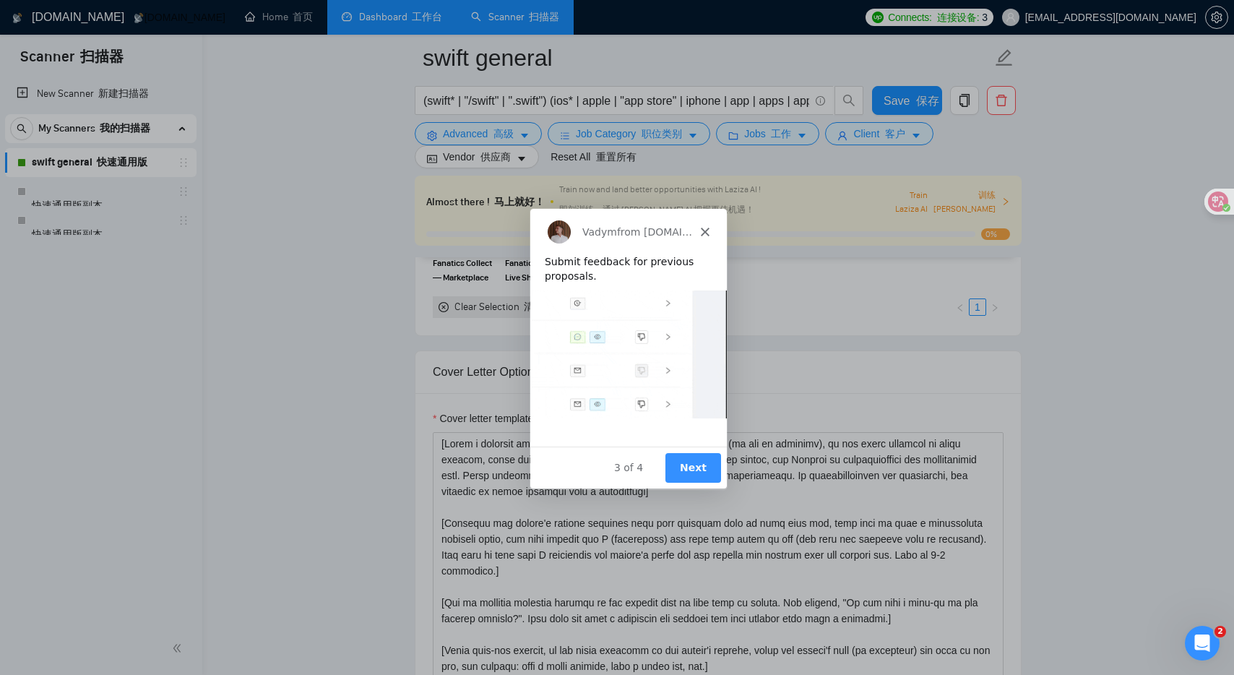
scroll to position [0, 0]
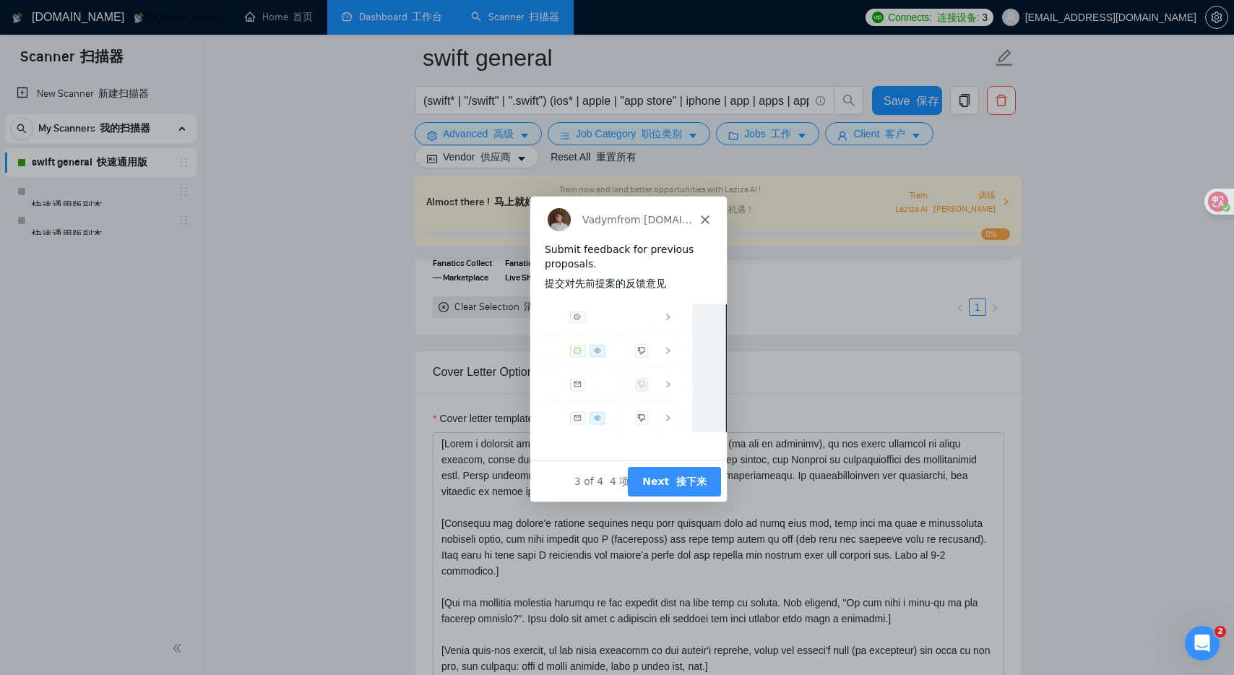
click at [698, 228] on div "Vadym from [DOMAIN_NAME] 来自 [DOMAIN_NAME] 的 Vadym" at bounding box center [627, 218] width 196 height 46
click at [715, 209] on div "Vadym from [DOMAIN_NAME] 来自 [DOMAIN_NAME] 的 Vadym" at bounding box center [627, 218] width 196 height 46
click at [699, 217] on div "Vadym from [DOMAIN_NAME] 来自 [DOMAIN_NAME] 的 Vadym" at bounding box center [627, 218] width 196 height 46
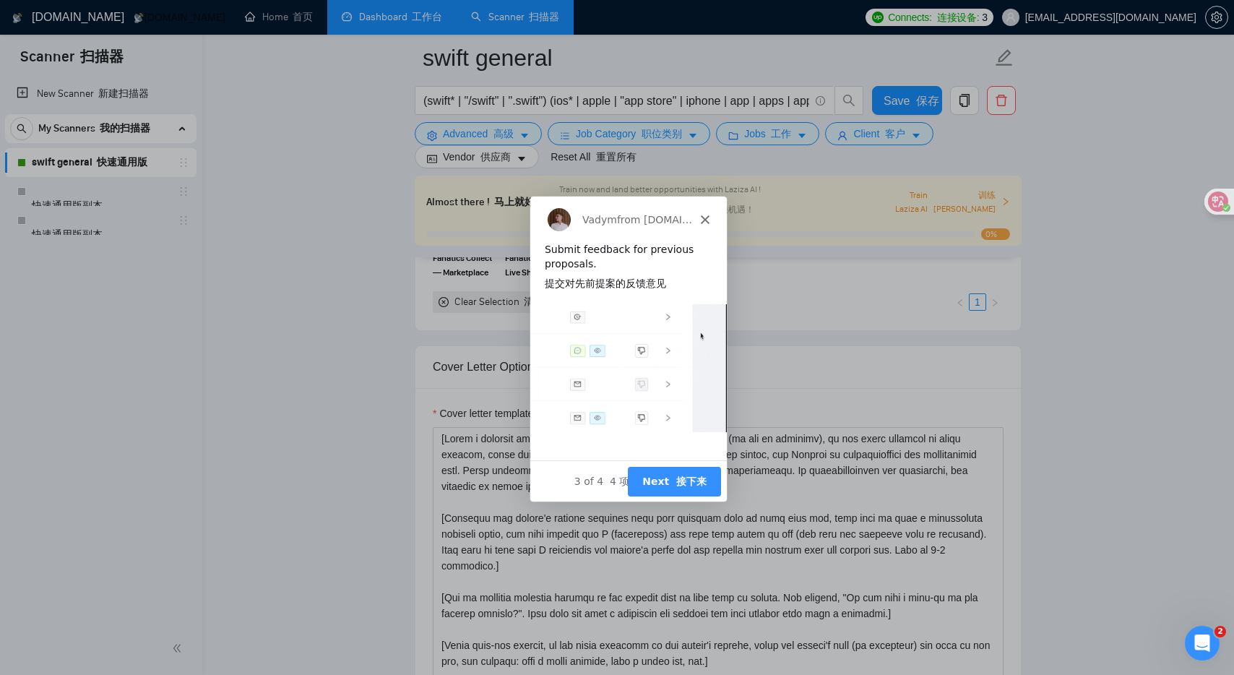
click at [703, 216] on polygon "Close" at bounding box center [704, 218] width 9 height 9
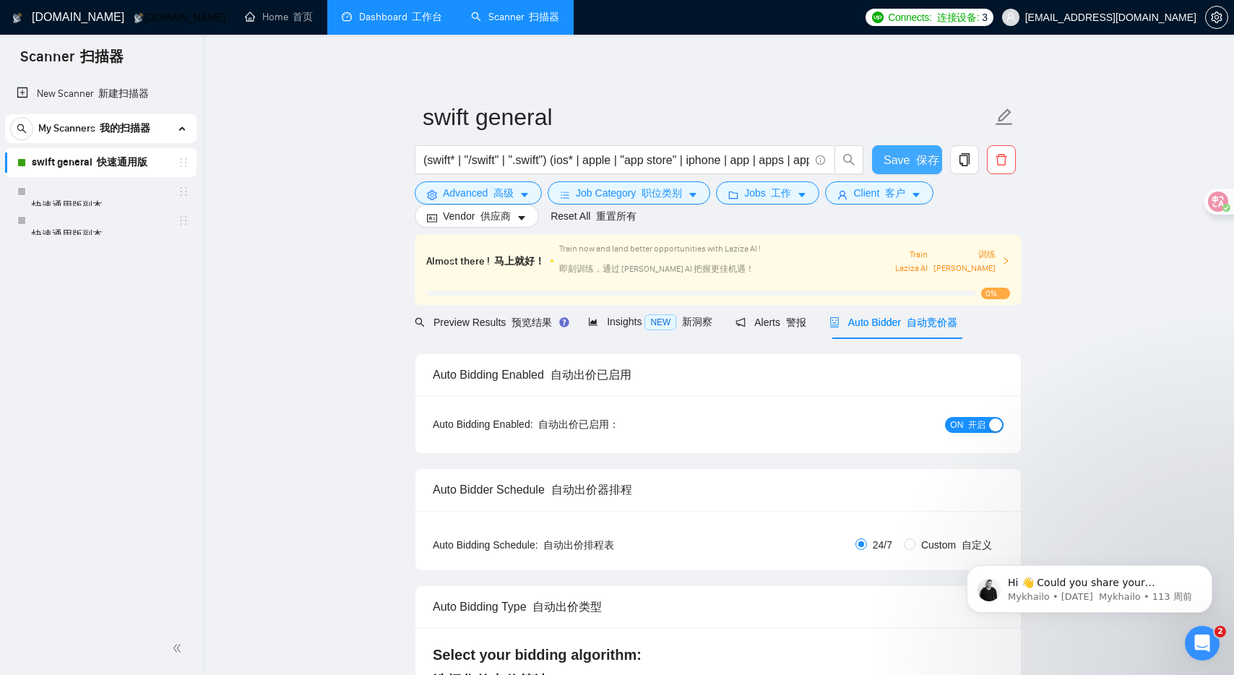
click at [909, 155] on font "button" at bounding box center [912, 160] width 7 height 12
click at [1205, 201] on icon at bounding box center [1207, 202] width 12 height 12
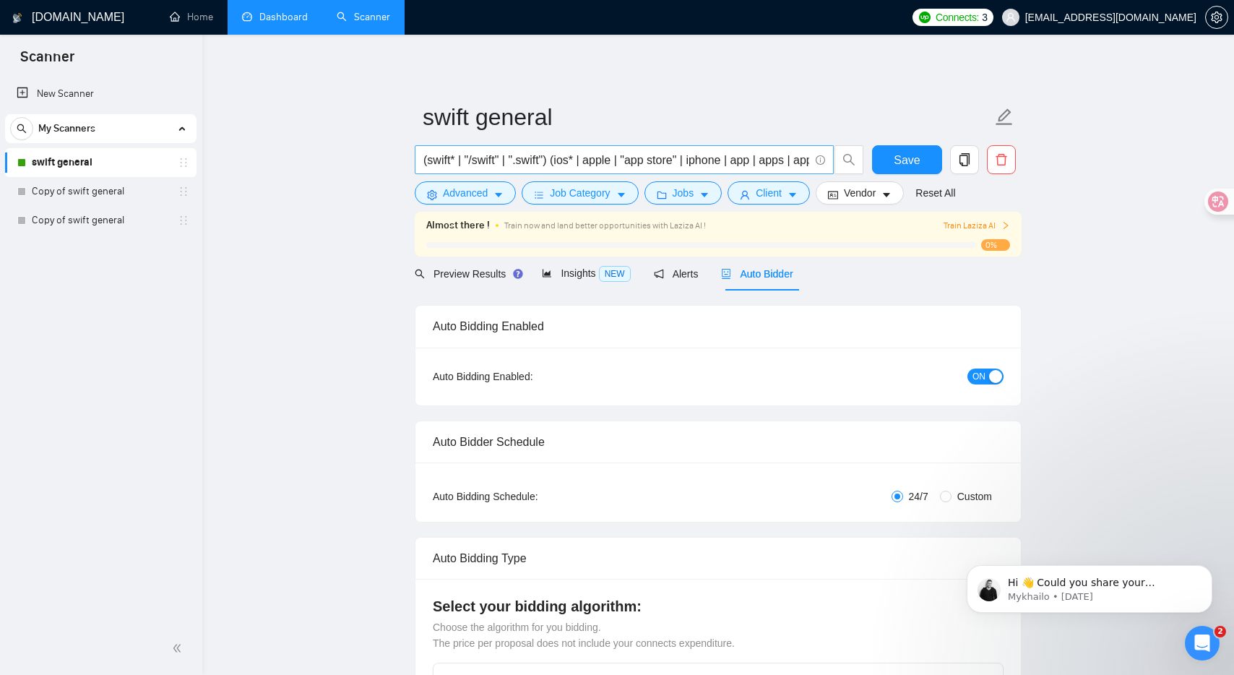
click at [619, 159] on input "(swift* | "/swift" | ".swift") (ios* | apple | "app store" | iphone | app | app…" at bounding box center [616, 160] width 386 height 18
click at [118, 190] on link "Copy of swift general" at bounding box center [100, 191] width 137 height 29
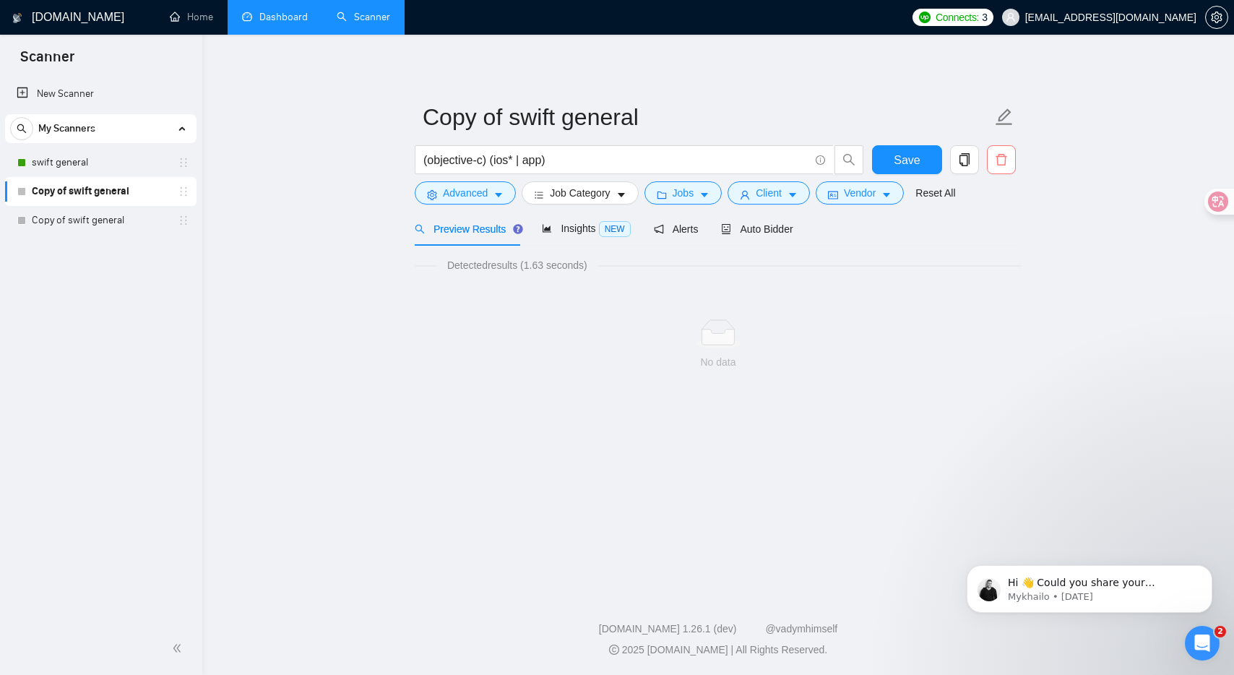
click at [999, 163] on icon "delete" at bounding box center [1001, 159] width 13 height 13
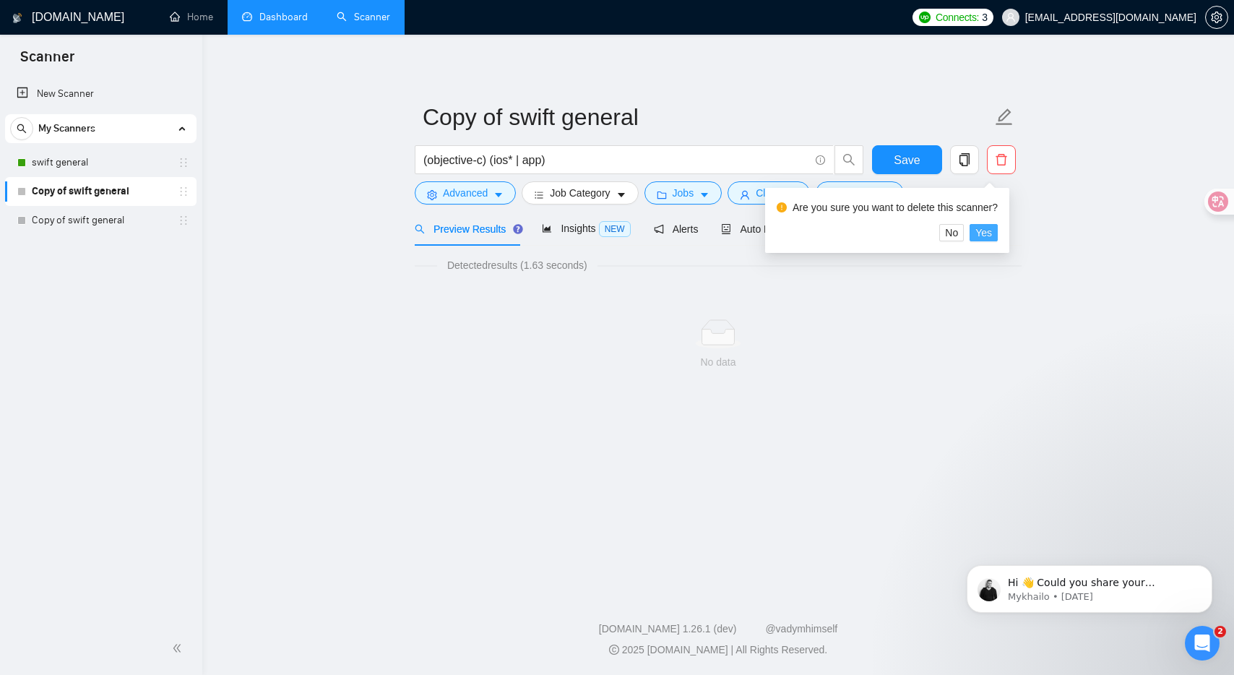
click at [987, 235] on span "Yes" at bounding box center [983, 233] width 17 height 16
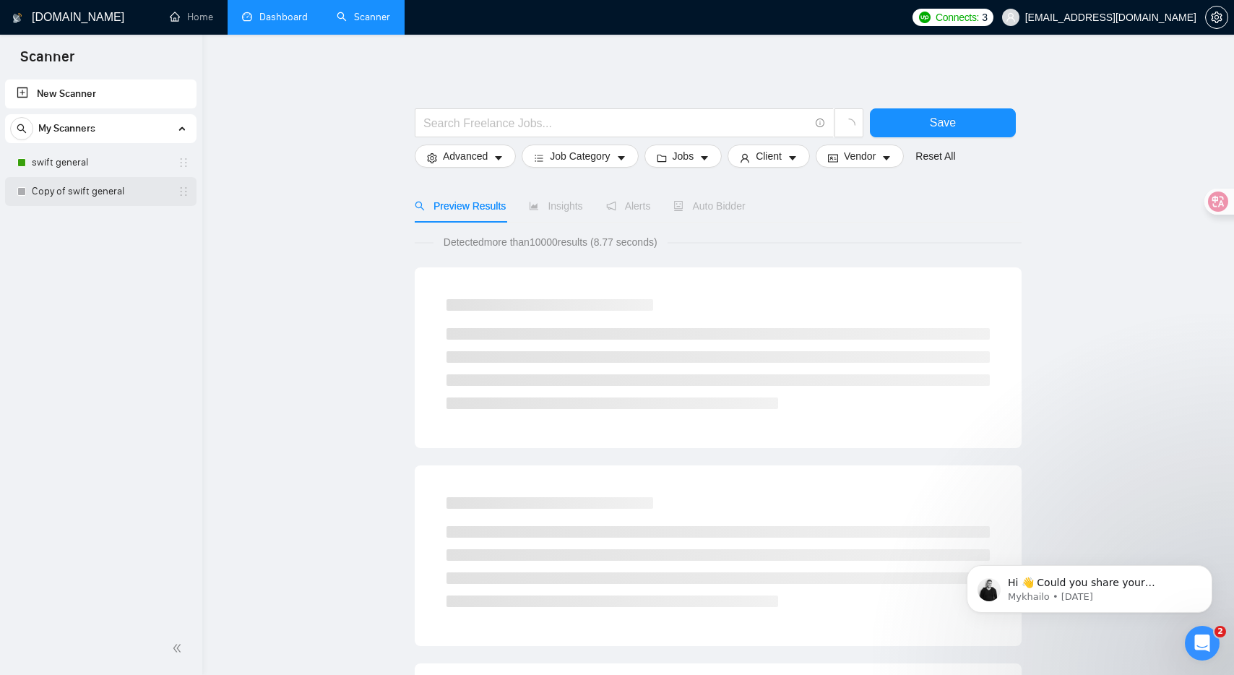
click at [58, 189] on link "Copy of swift general" at bounding box center [100, 191] width 137 height 29
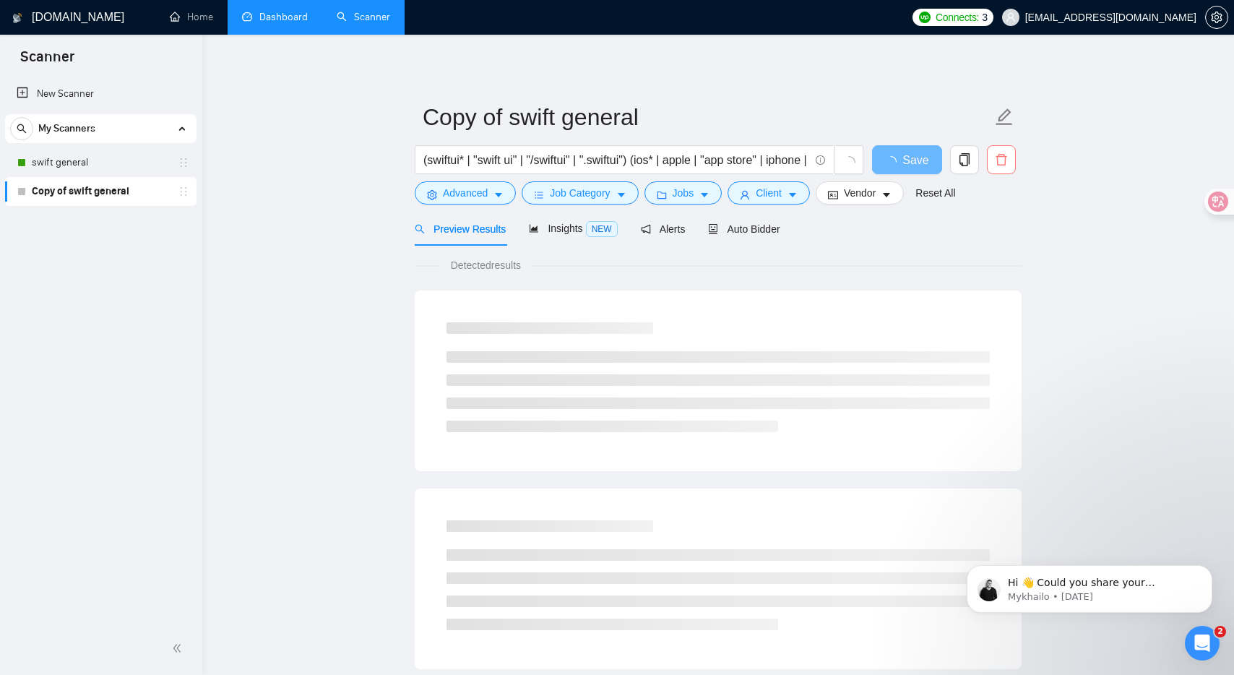
click at [1002, 157] on icon "delete" at bounding box center [1001, 159] width 13 height 13
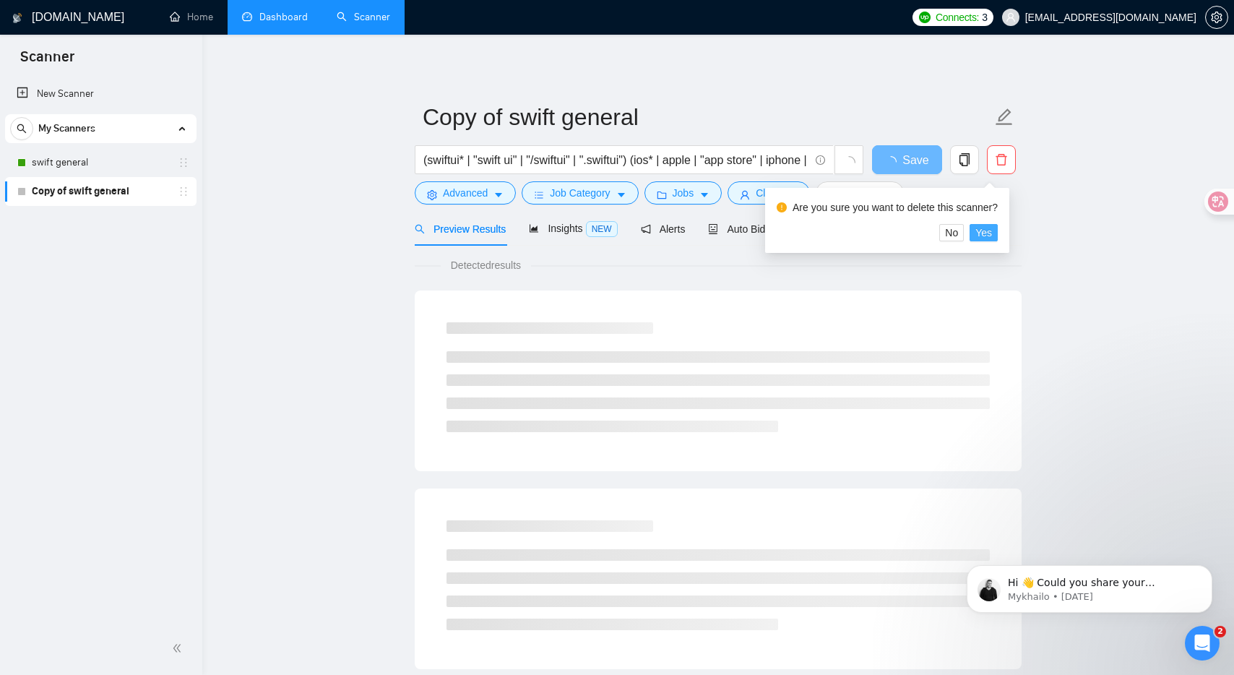
click at [982, 230] on span "Yes" at bounding box center [983, 233] width 17 height 16
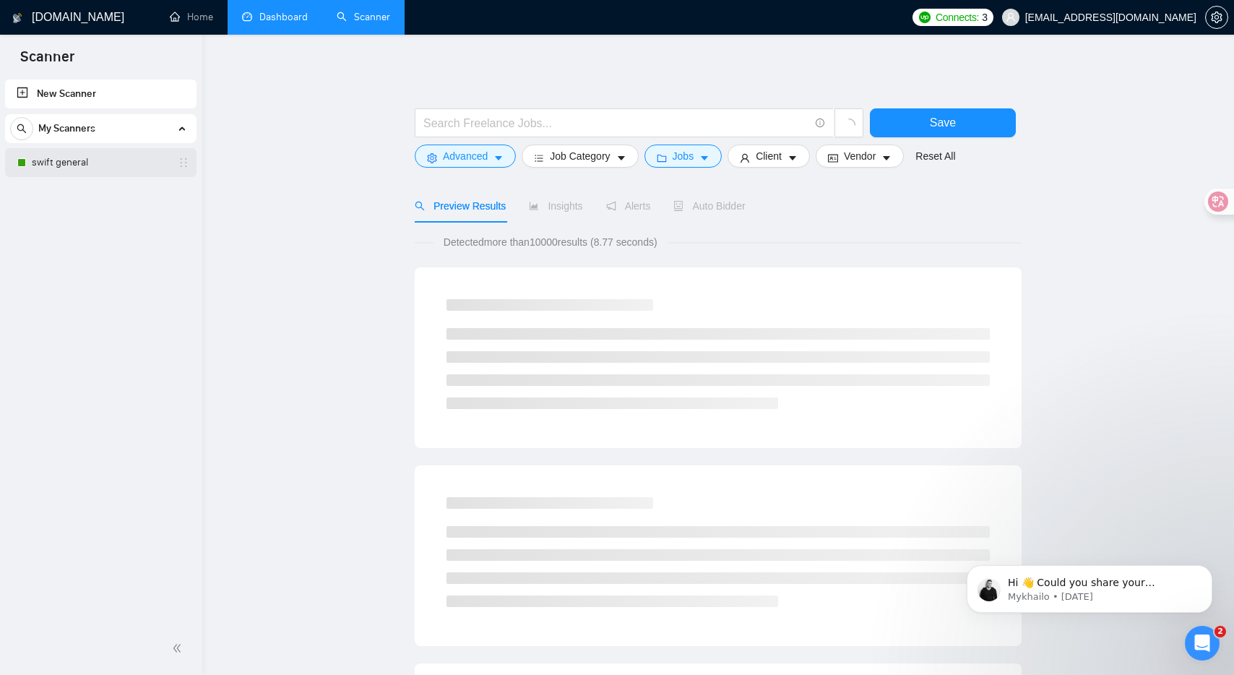
click at [111, 159] on link "swift general" at bounding box center [100, 162] width 137 height 29
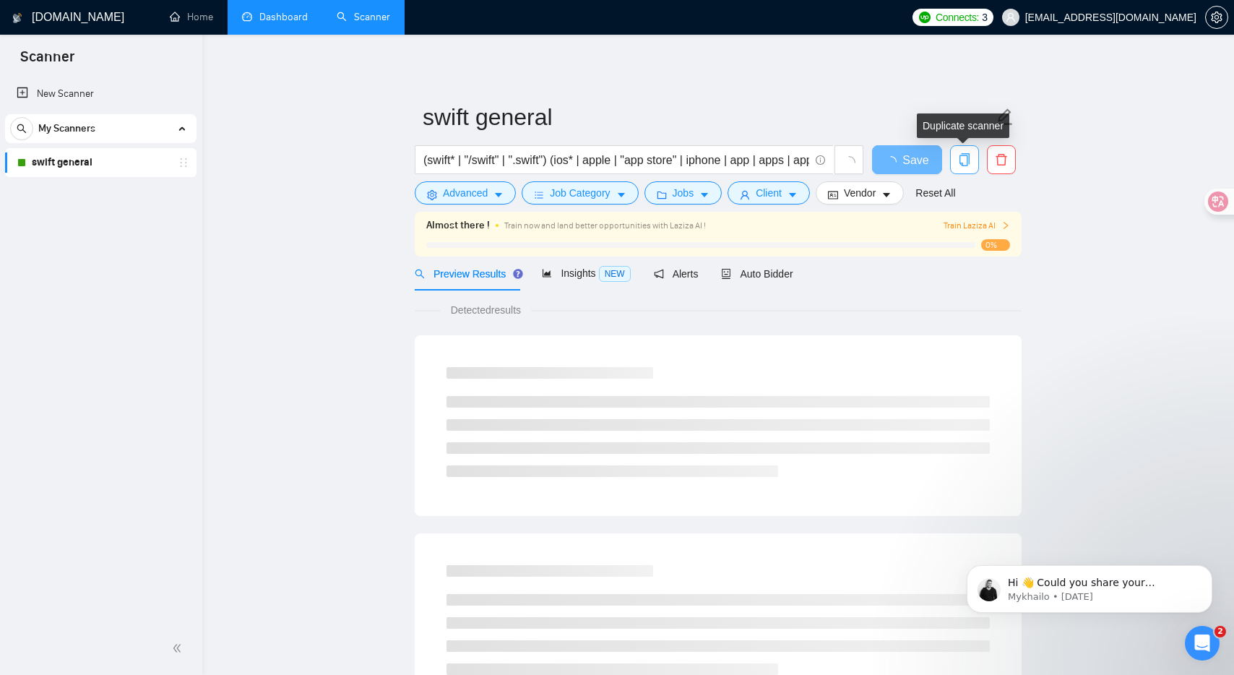
click at [966, 161] on icon "copy" at bounding box center [964, 159] width 13 height 13
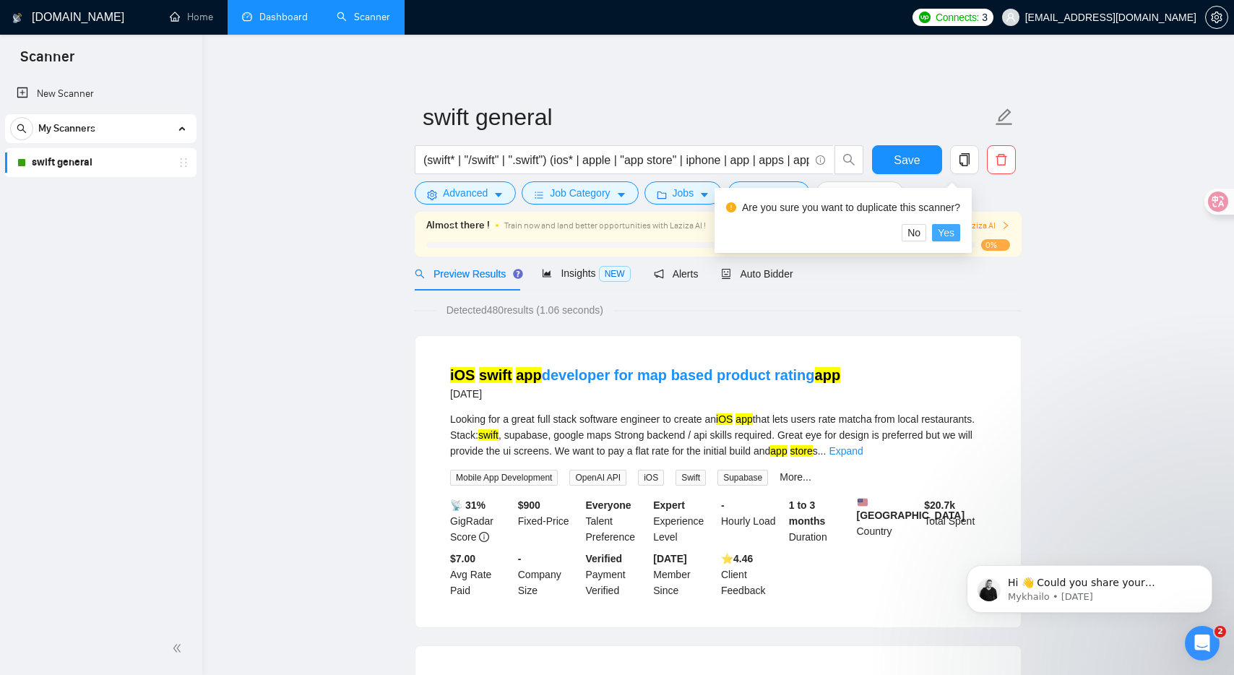
click at [948, 228] on span "Yes" at bounding box center [946, 233] width 17 height 16
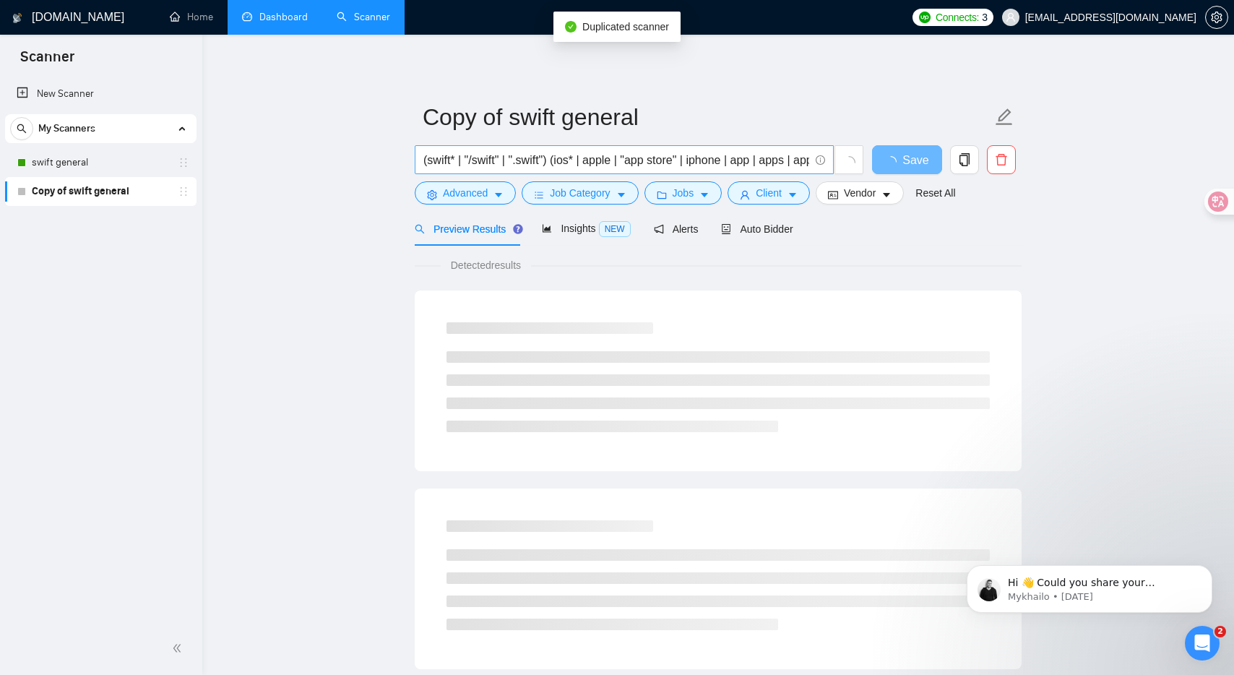
click at [566, 163] on input "(swift* | "/swift" | ".swift") (ios* | apple | "app store" | iphone | app | app…" at bounding box center [616, 160] width 386 height 18
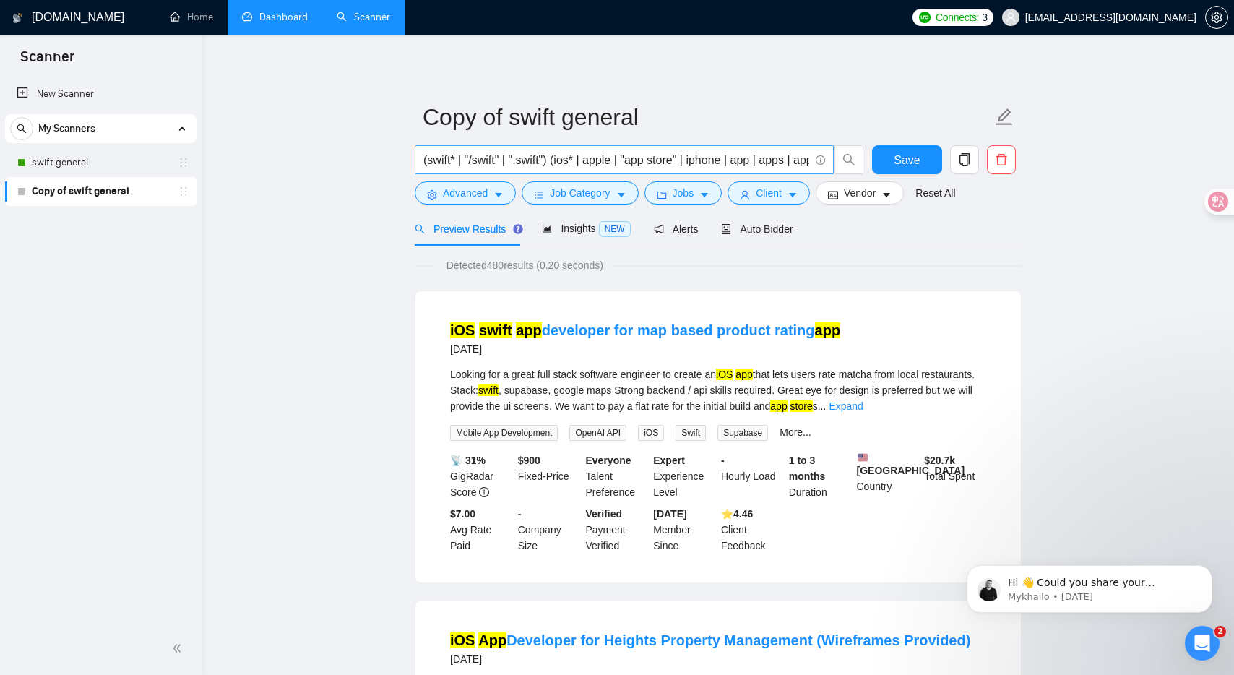
click at [496, 157] on input "(swift* | "/swift" | ".swift") (ios* | apple | "app store" | iphone | app | app…" at bounding box center [616, 160] width 386 height 18
paste input "objective-c | objc | obj-c | ".m" | ".h"
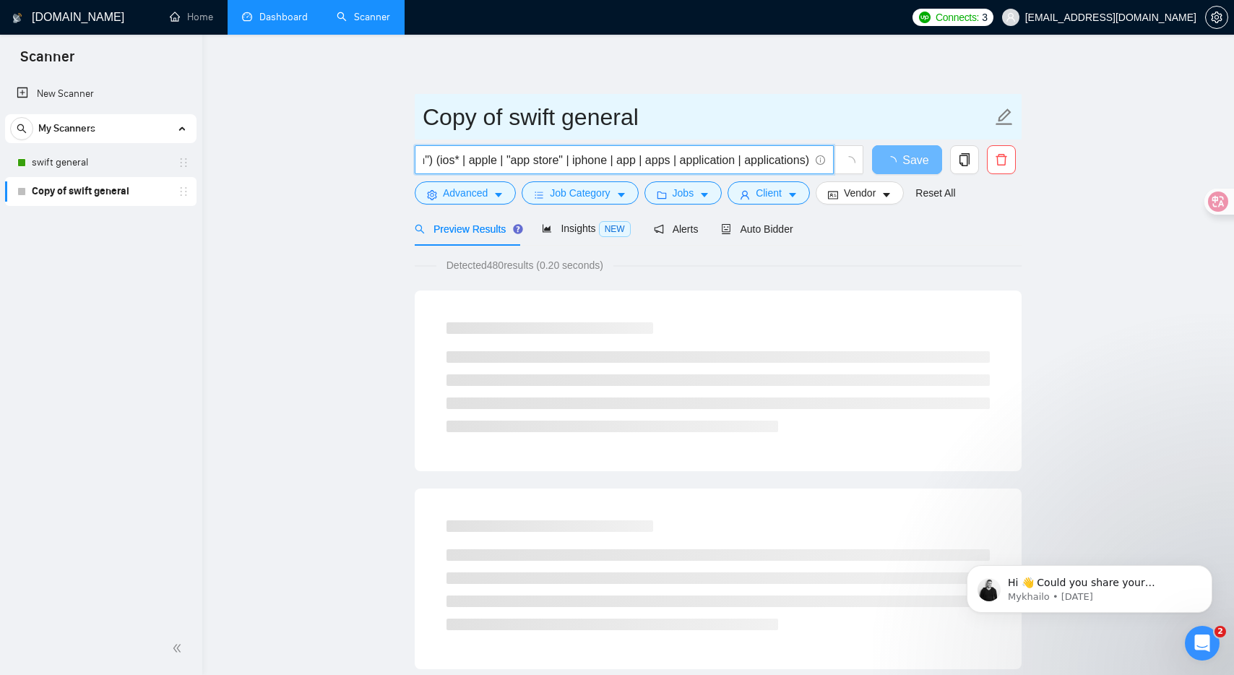
type input "(objective-c | objc | obj-c | ".m" | ".h") (ios* | apple | "app store" | iphone…"
click at [995, 116] on icon "edit" at bounding box center [1004, 117] width 19 height 19
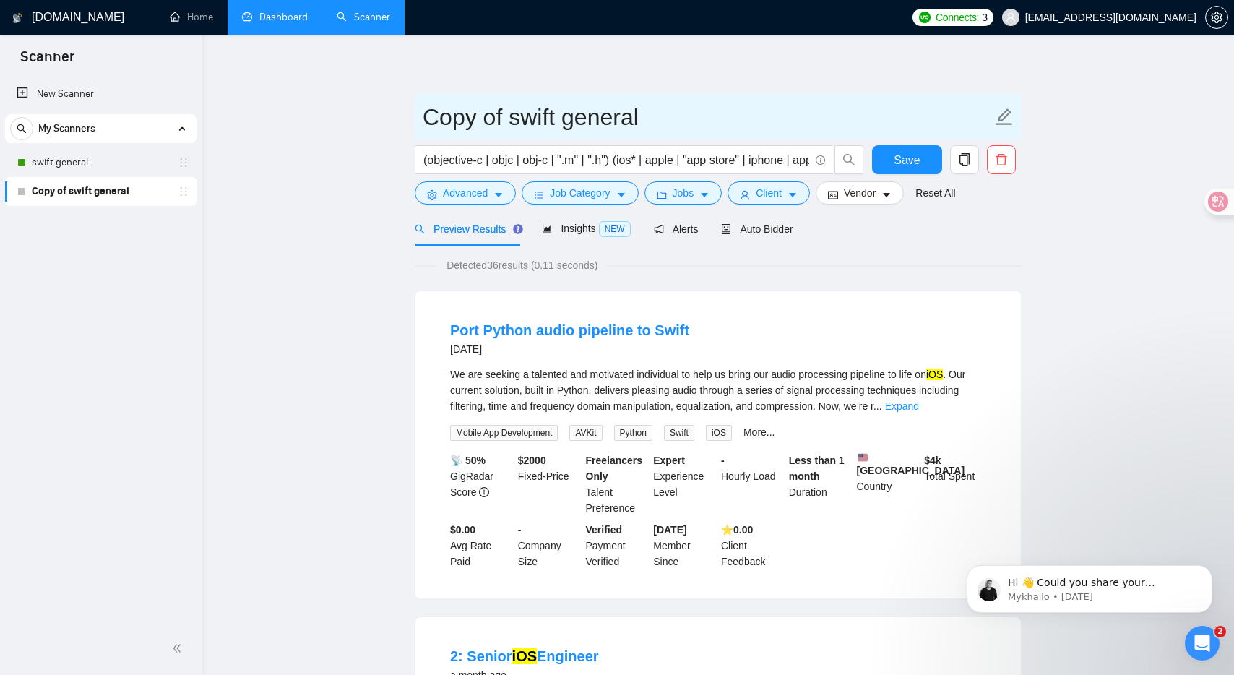
click at [532, 121] on input "Copy of swift general" at bounding box center [707, 117] width 569 height 36
type input "oc general"
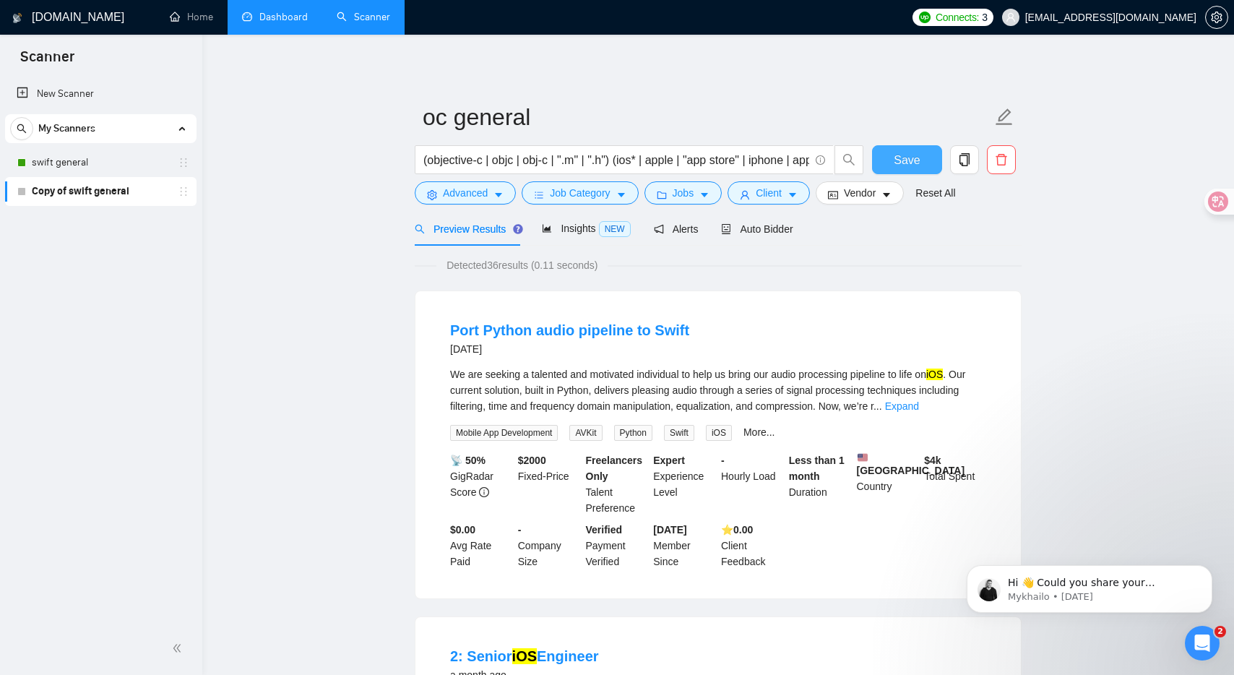
click at [899, 156] on span "Save" at bounding box center [907, 160] width 26 height 18
click at [898, 162] on span "Save" at bounding box center [907, 160] width 26 height 18
click at [95, 160] on link "swift general" at bounding box center [100, 162] width 137 height 29
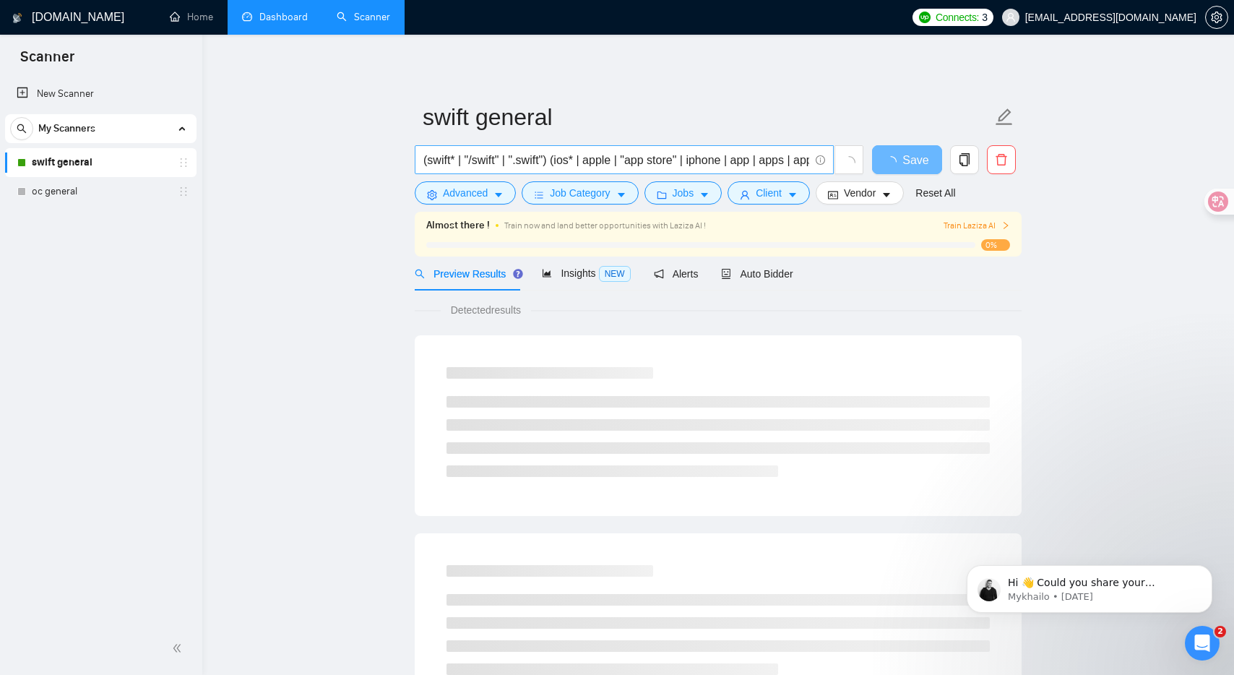
click at [716, 162] on input "(swift* | "/swift" | ".swift") (ios* | apple | "app store" | iphone | app | app…" at bounding box center [616, 160] width 386 height 18
paste input "(swift* | "/swift" | ".swift") (ios* | macos* | ipados* | watchos* | tvos* | vi…"
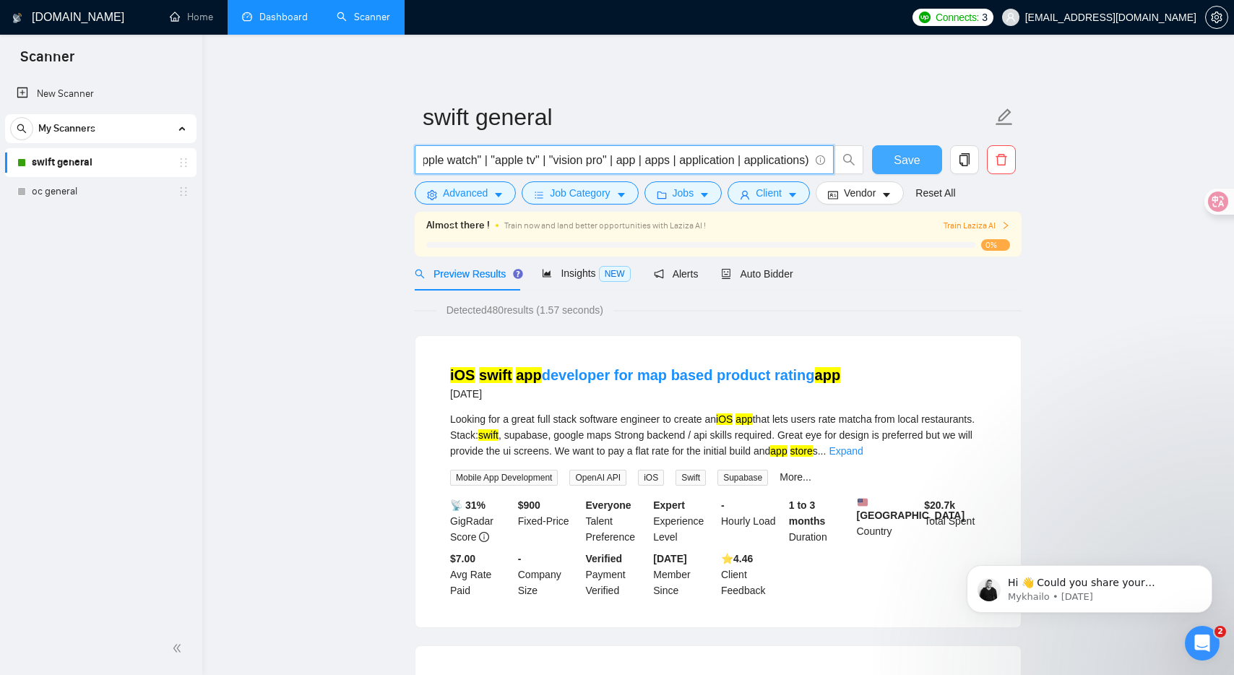
type input "(swift* | "/swift" | ".swift") (ios* | macos* | ipados* | watchos* | tvos* | vi…"
click at [917, 163] on span "Save" at bounding box center [907, 160] width 26 height 18
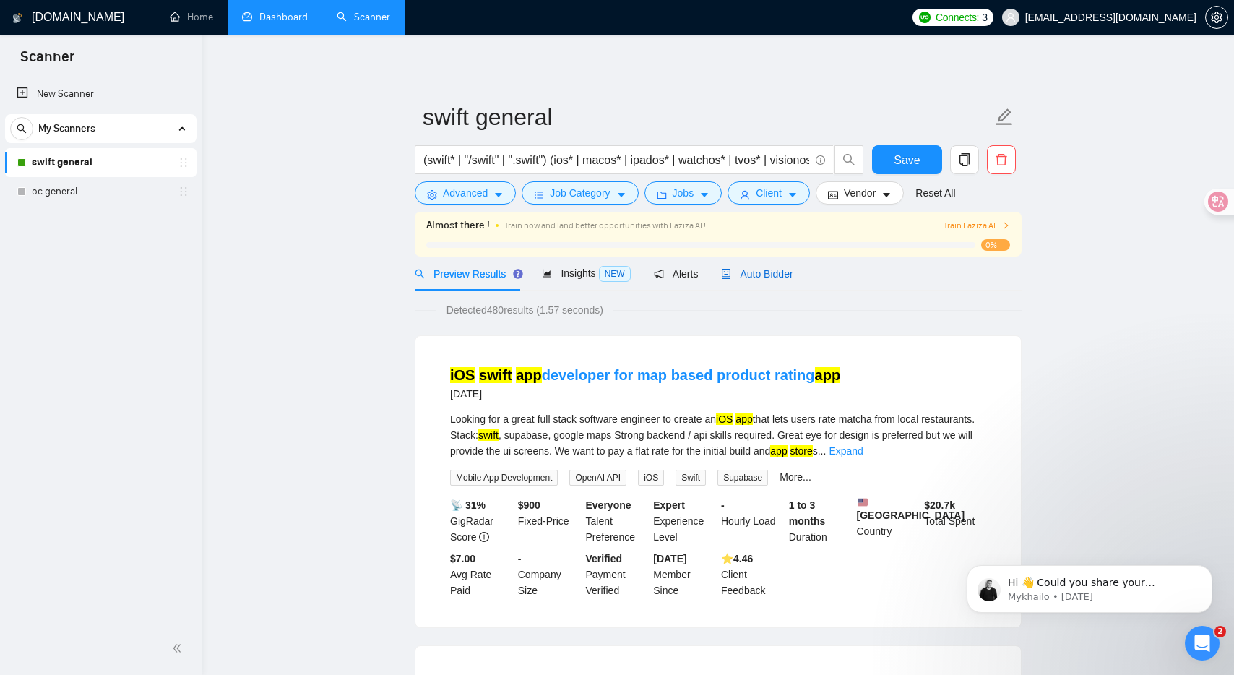
click at [746, 273] on span "Auto Bidder" at bounding box center [757, 274] width 72 height 12
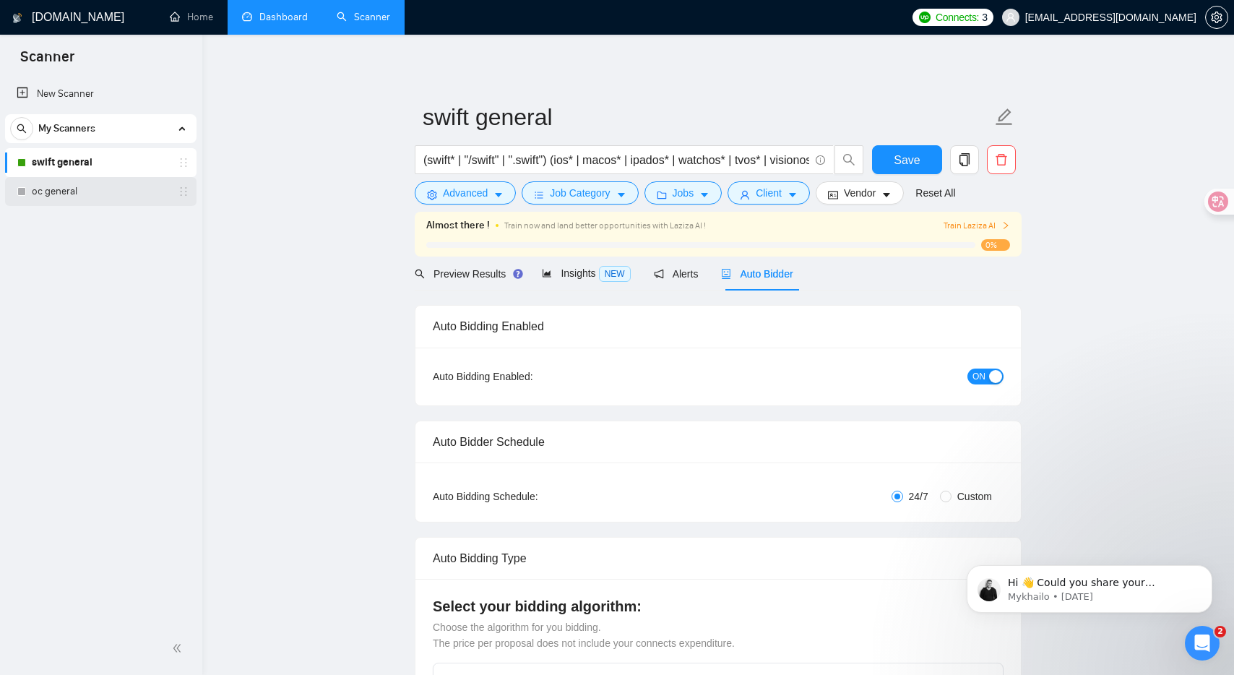
click at [94, 189] on link "oc general" at bounding box center [100, 191] width 137 height 29
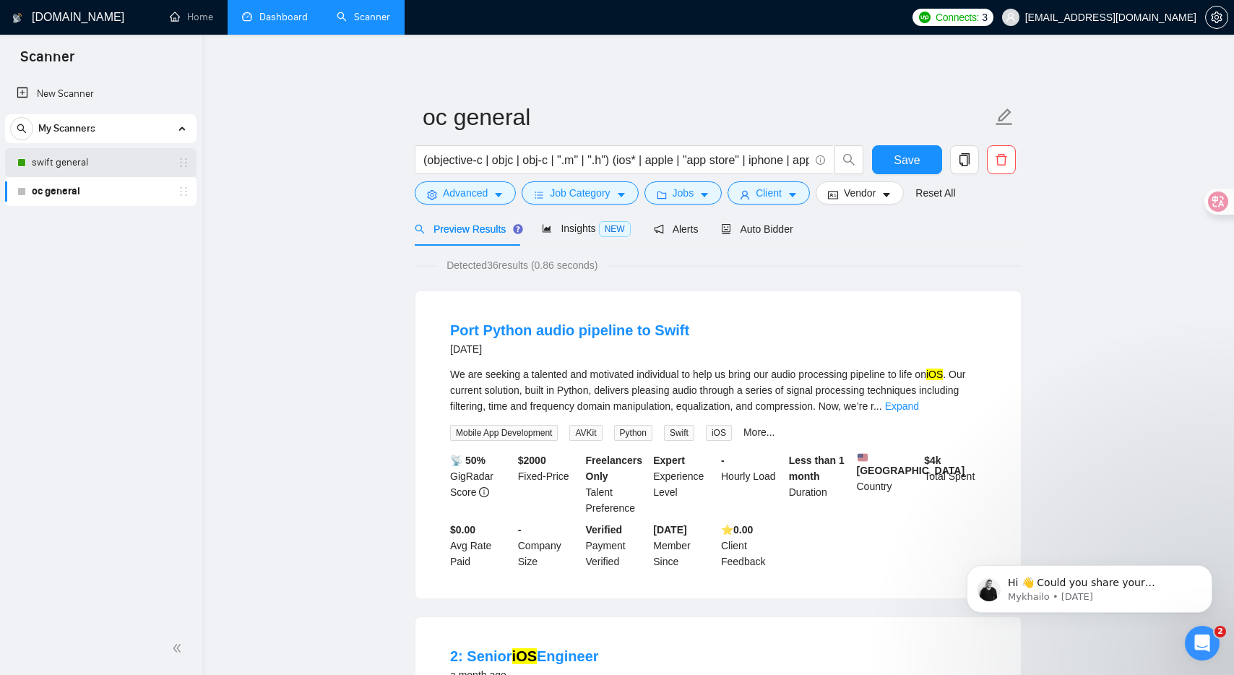
click at [118, 155] on link "swift general" at bounding box center [100, 162] width 137 height 29
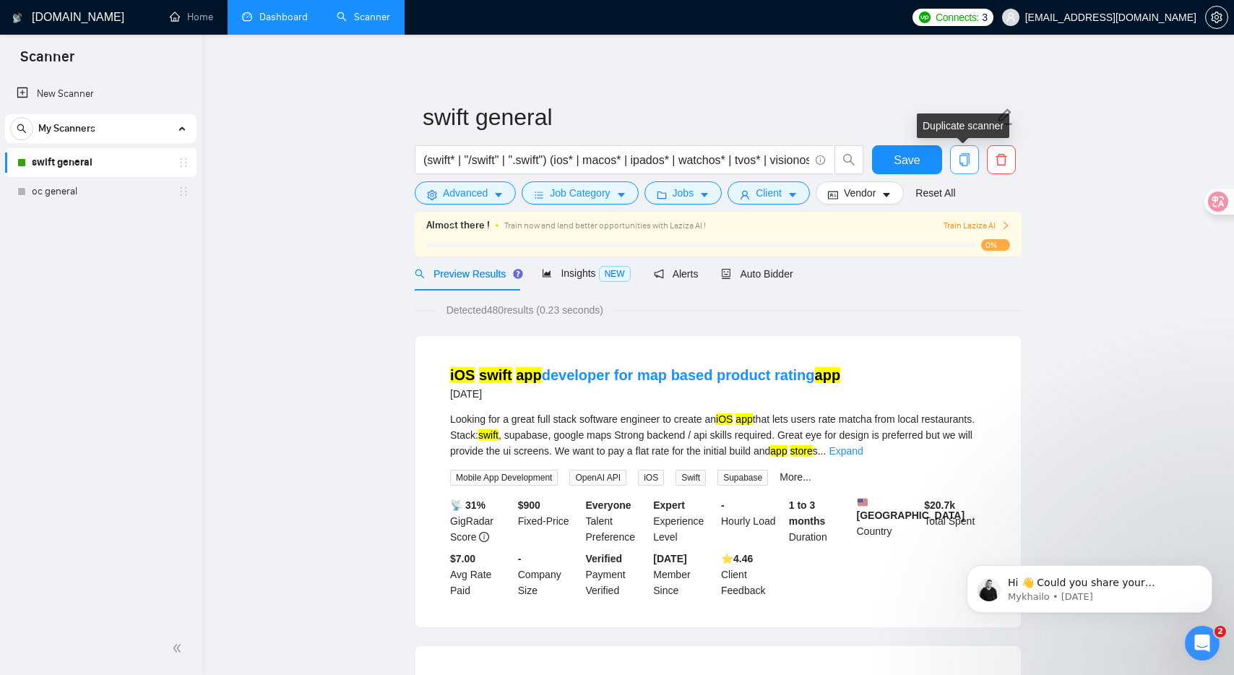
click at [964, 161] on icon "copy" at bounding box center [964, 159] width 13 height 13
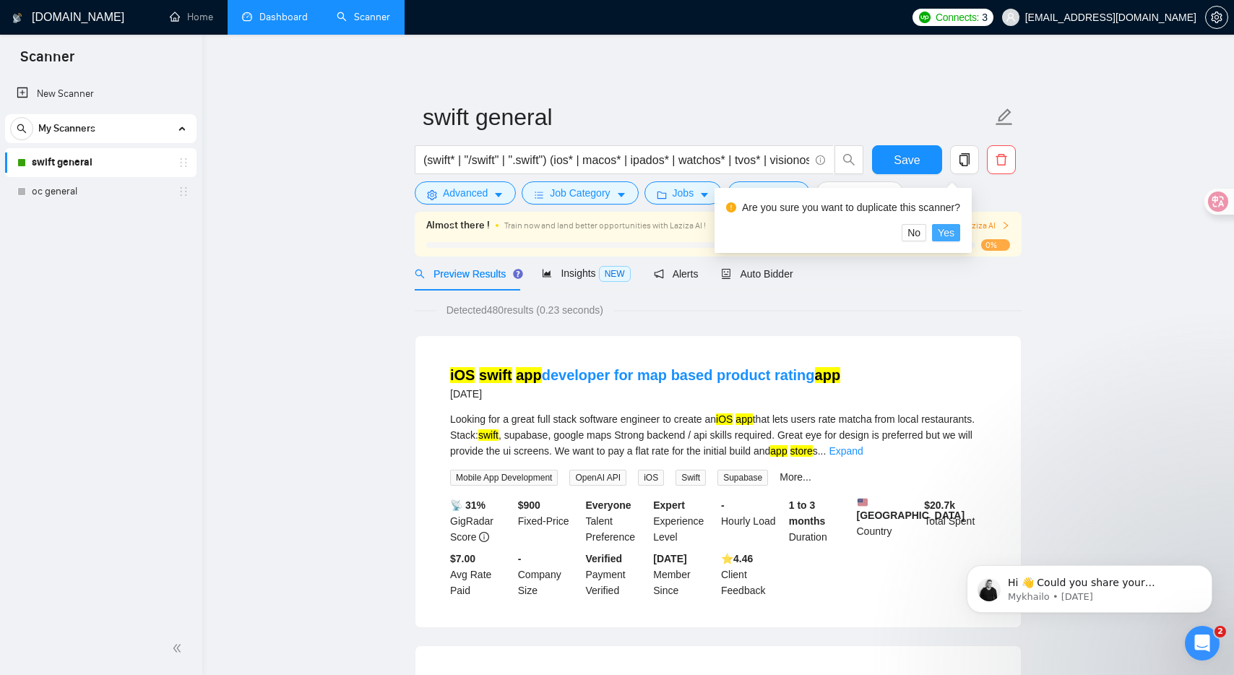
click at [953, 228] on span "Yes" at bounding box center [946, 233] width 17 height 16
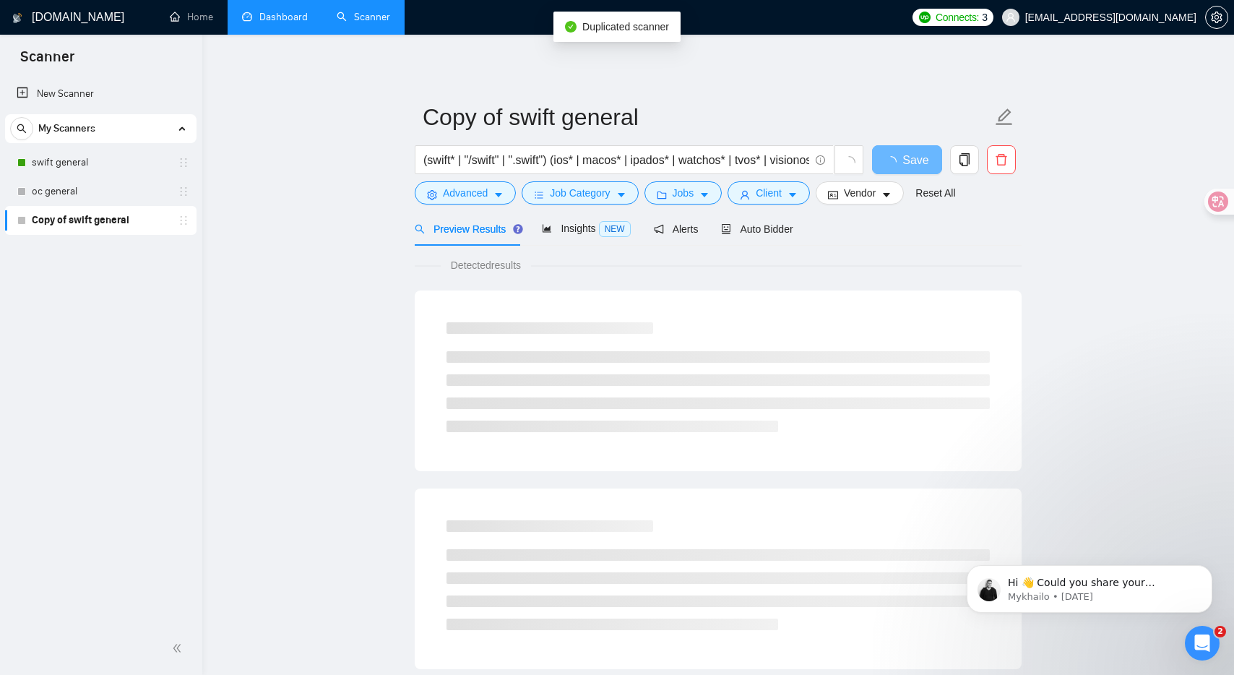
click at [78, 221] on link "Copy of swift general" at bounding box center [100, 220] width 137 height 29
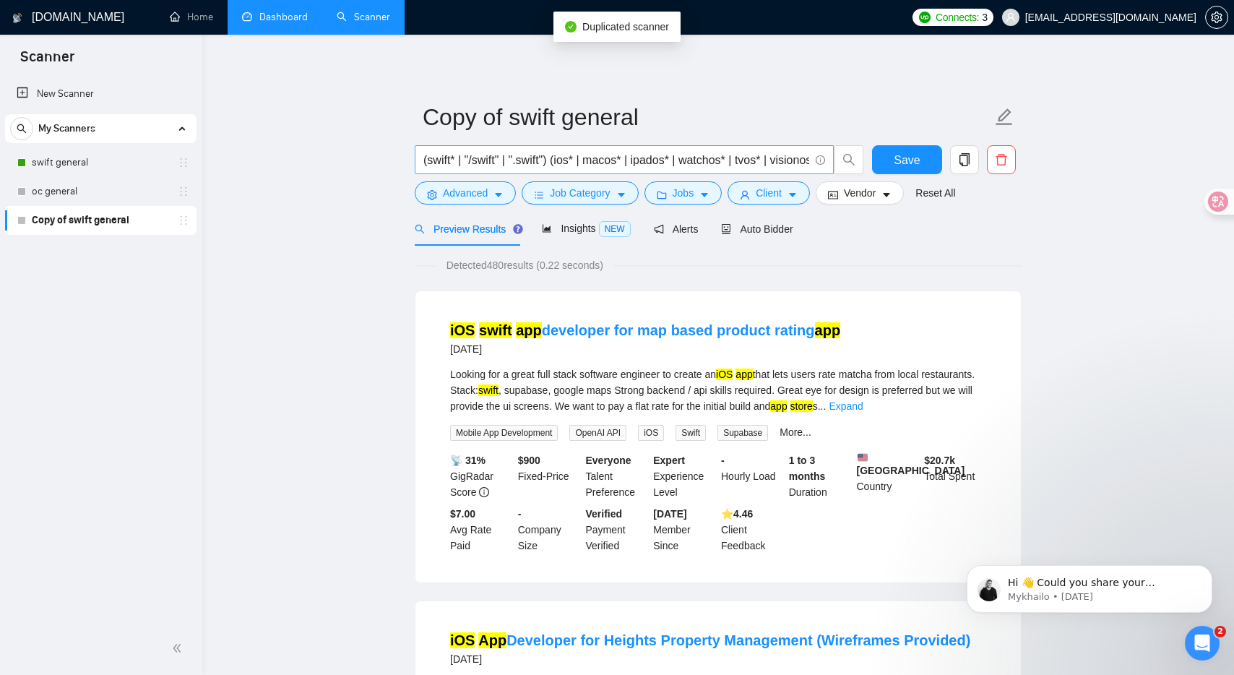
click at [667, 158] on input "(swift* | "/swift" | ".swift") (ios* | macos* | ipados* | watchos* | tvos* | vi…" at bounding box center [616, 160] width 386 height 18
type input "、"
paste input "(swiftui* | "swift ui" | "/swiftui") (ios* | macos* | ipados* | watchos* | tvos…"
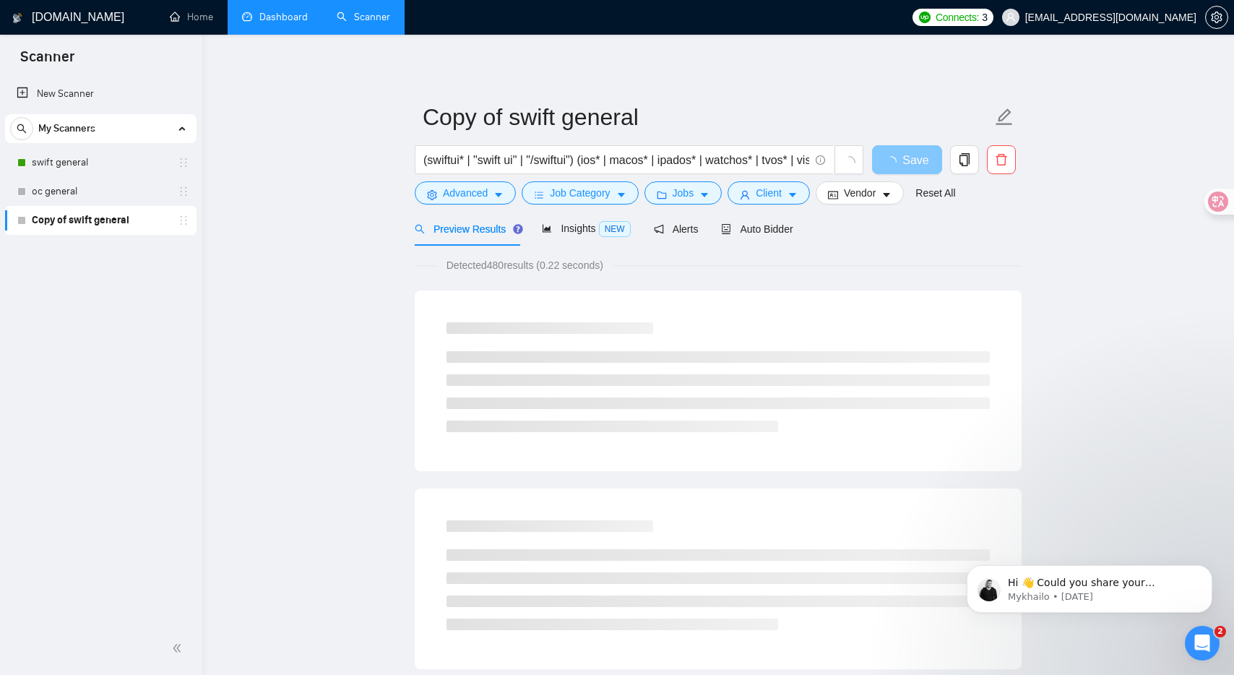
click at [902, 156] on span "Save" at bounding box center [915, 160] width 26 height 18
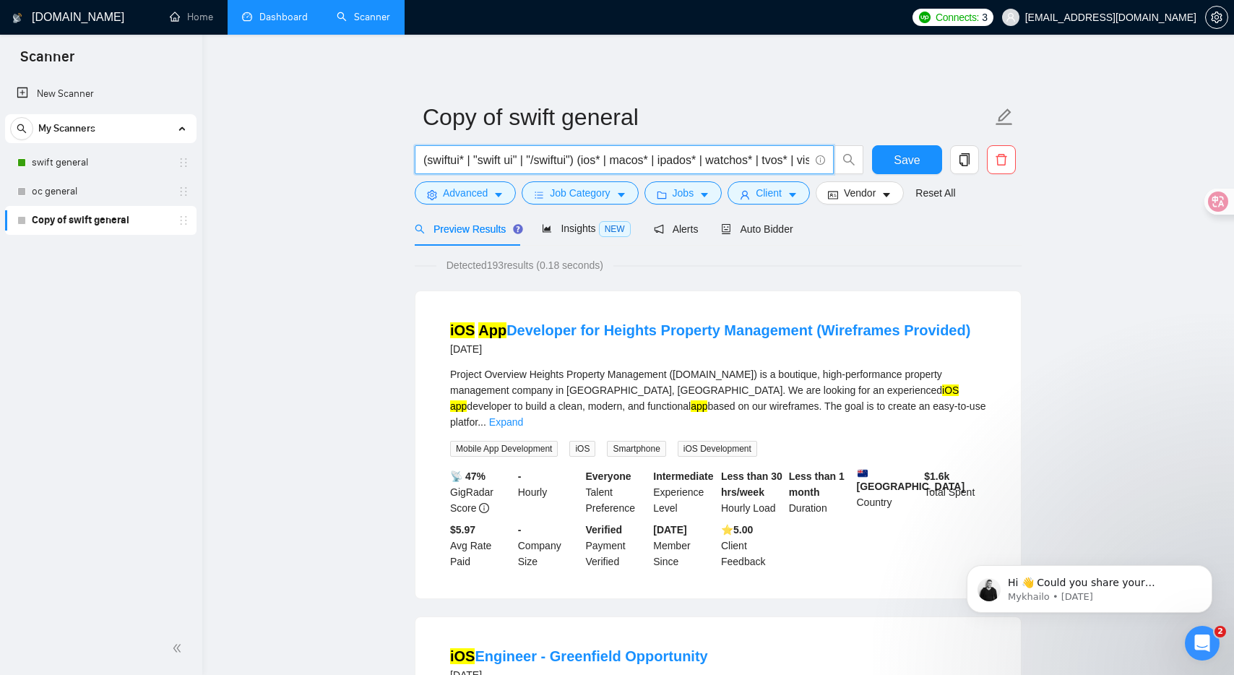
click at [577, 160] on input "(swiftui* | "swift ui" | "/swiftui") (ios* | macos* | ipados* | watchos* | tvos…" at bounding box center [616, 160] width 386 height 18
type input "swiftui"
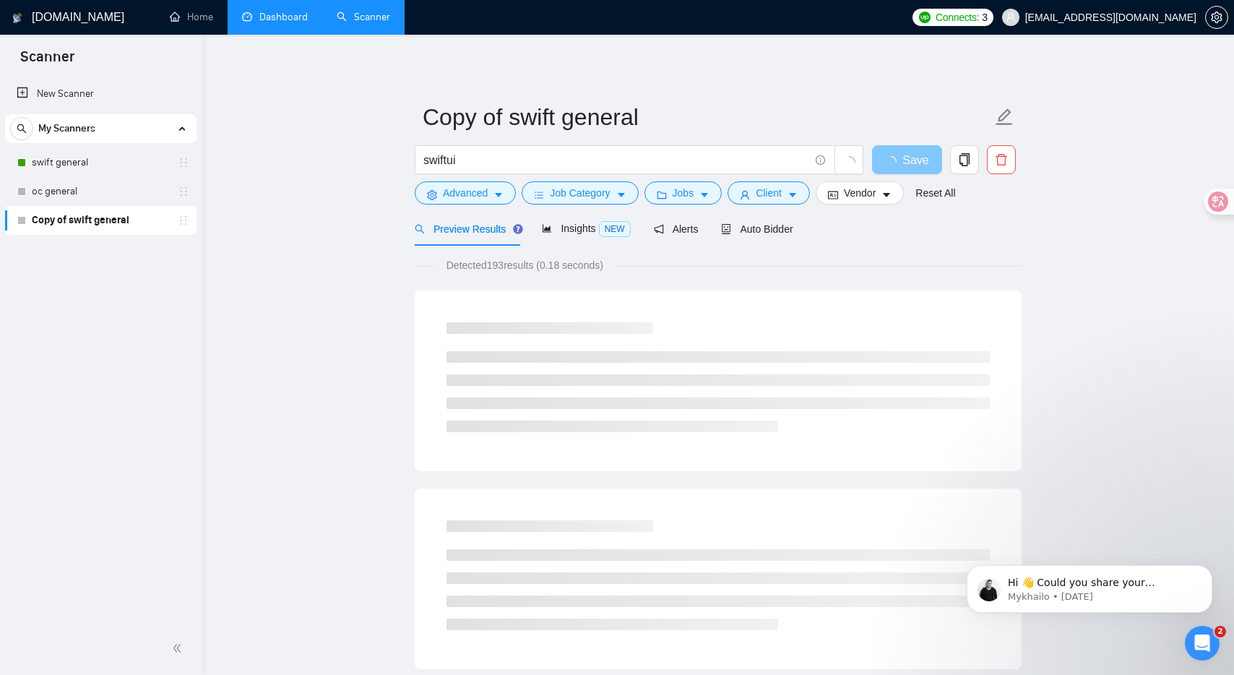
click at [902, 155] on span "Save" at bounding box center [915, 160] width 26 height 18
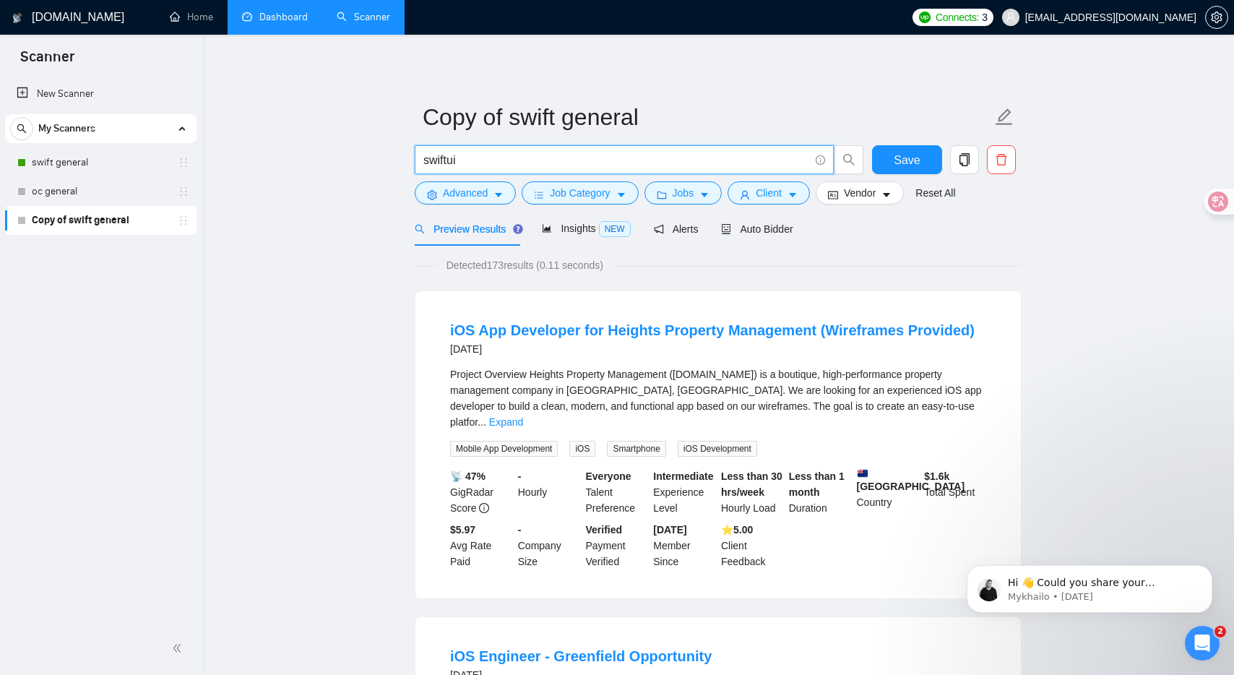
click at [636, 159] on input "swiftui" at bounding box center [616, 160] width 386 height 18
paste input "(swiftui* | "swift ui" | "/swiftui") (ios* | macos* | ipados* | watchos* | tvos…"
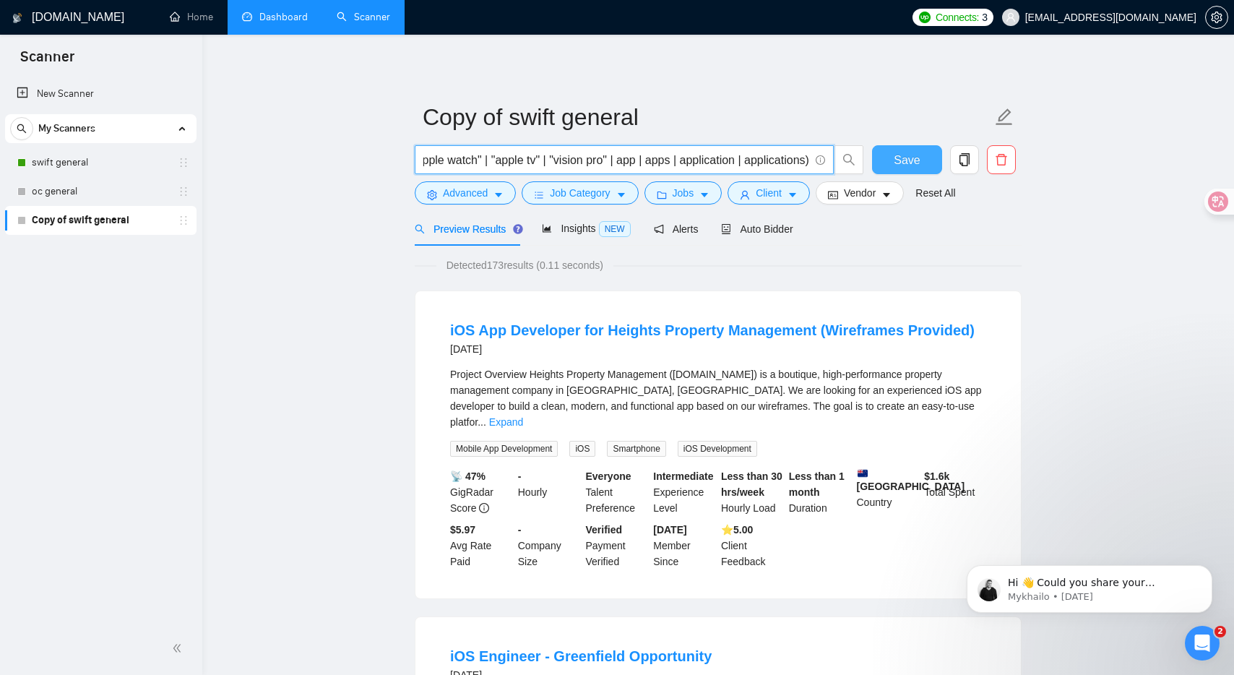
type input "(swiftui* | "swift ui" | "/swiftui") (ios* | macos* | ipados* | watchos* | tvos…"
click at [925, 155] on button "Save" at bounding box center [907, 159] width 70 height 29
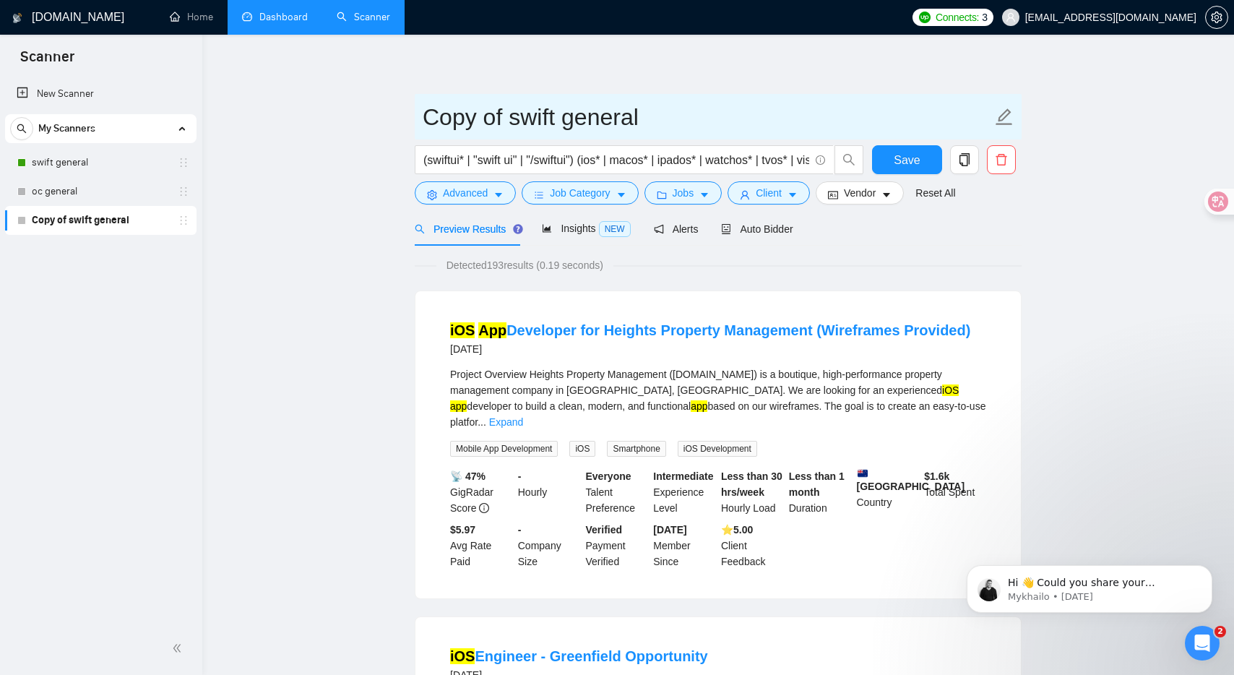
click at [1010, 122] on icon "edit" at bounding box center [1004, 117] width 19 height 19
click at [1001, 115] on icon "edit" at bounding box center [1004, 116] width 17 height 17
click at [558, 118] on input "Copy of swift general" at bounding box center [707, 117] width 569 height 36
drag, startPoint x: 510, startPoint y: 111, endPoint x: 446, endPoint y: 116, distance: 63.8
click at [446, 116] on input "Copy of swiftui general" at bounding box center [707, 117] width 569 height 36
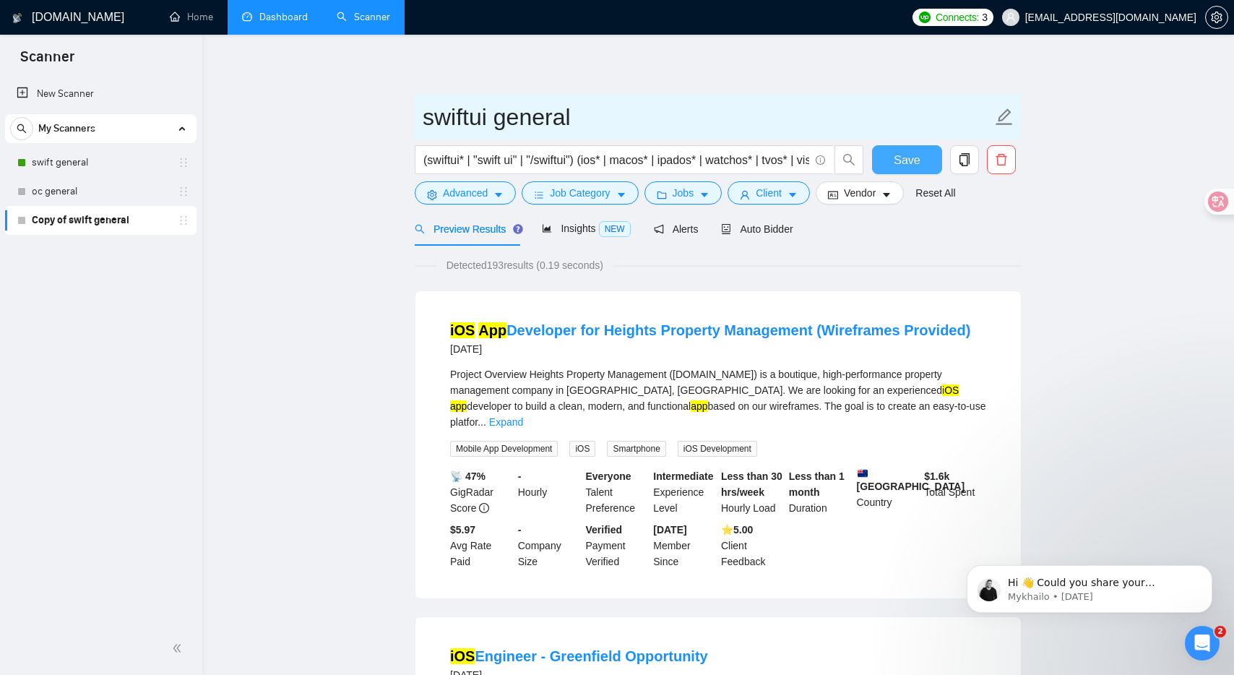
type input "swiftui general"
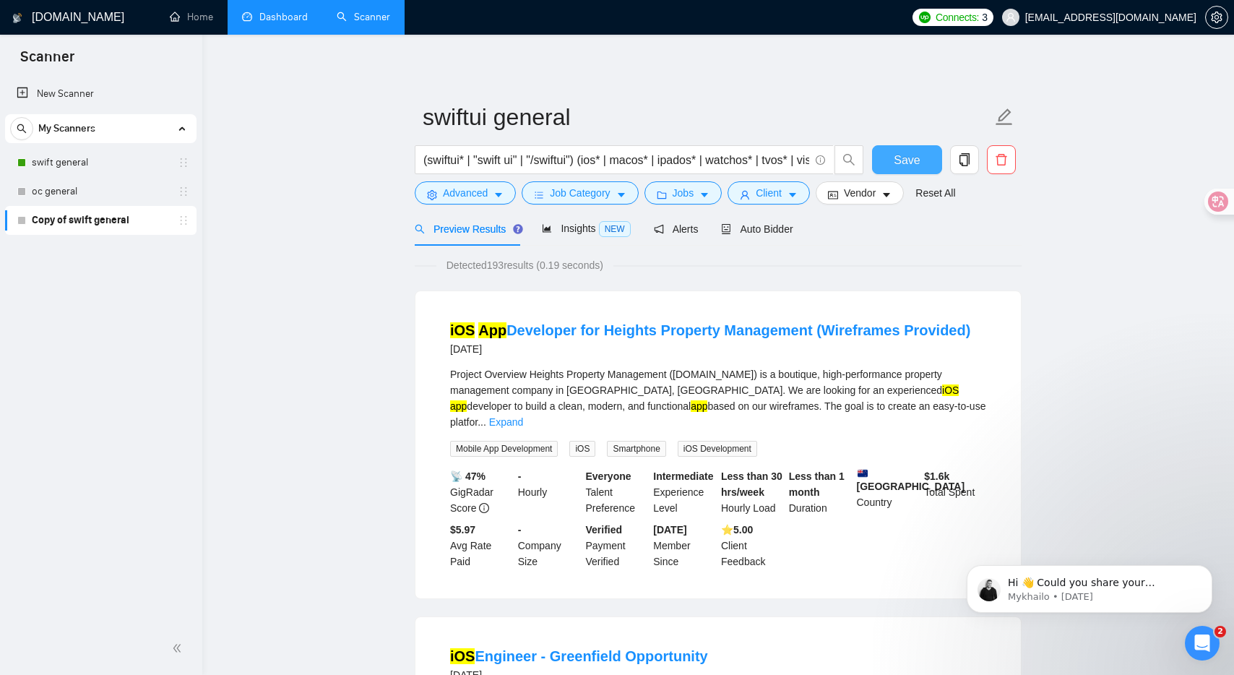
click at [891, 162] on button "Save" at bounding box center [907, 159] width 70 height 29
click at [848, 187] on button "Vendor" at bounding box center [860, 192] width 88 height 23
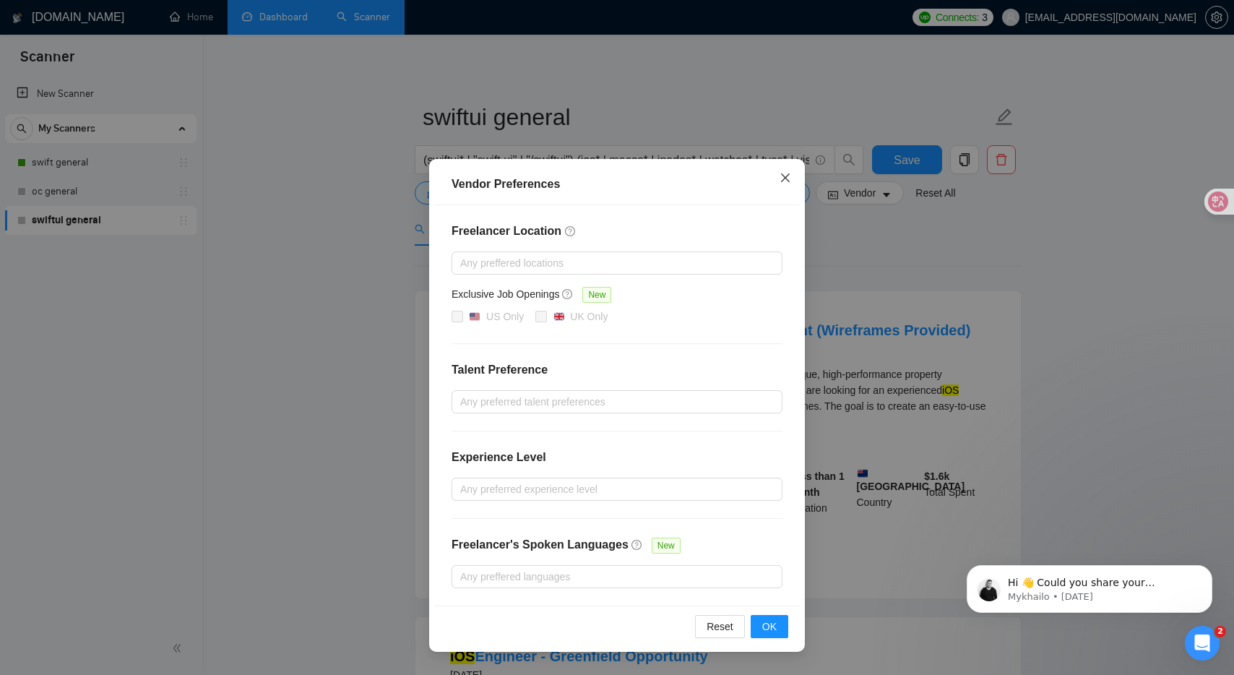
click at [782, 177] on icon "close" at bounding box center [785, 178] width 12 height 12
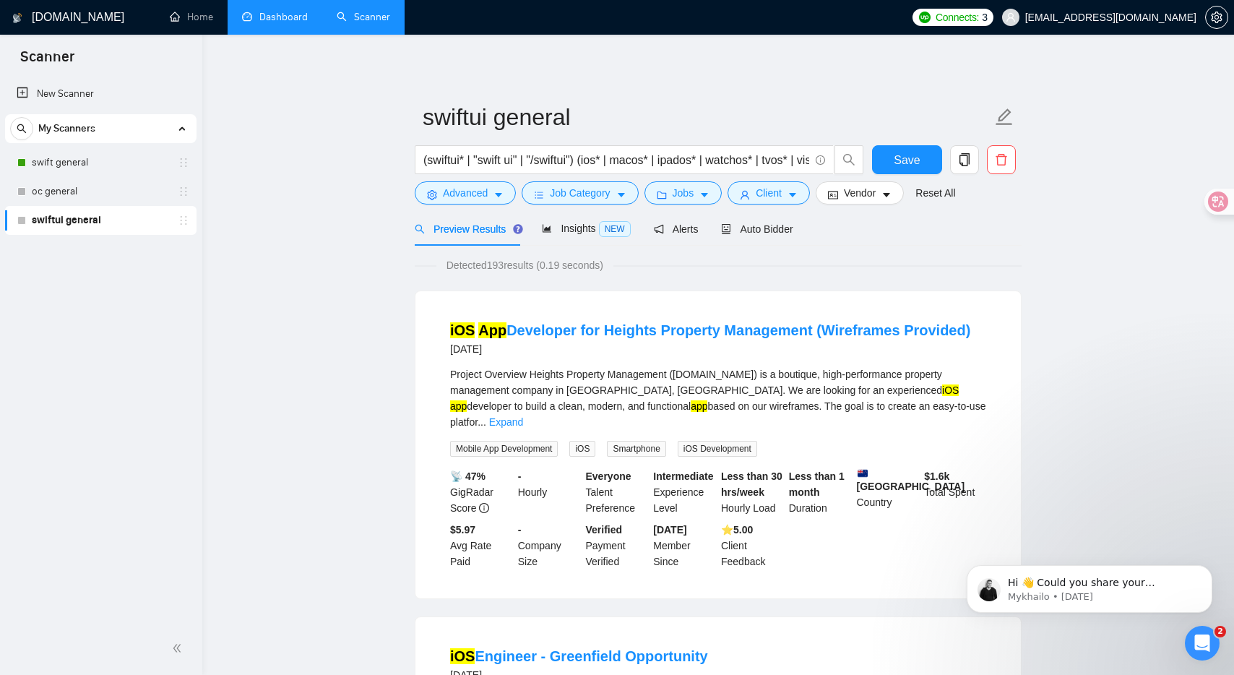
scroll to position [1, 0]
click at [781, 228] on span "Auto Bidder" at bounding box center [757, 228] width 72 height 12
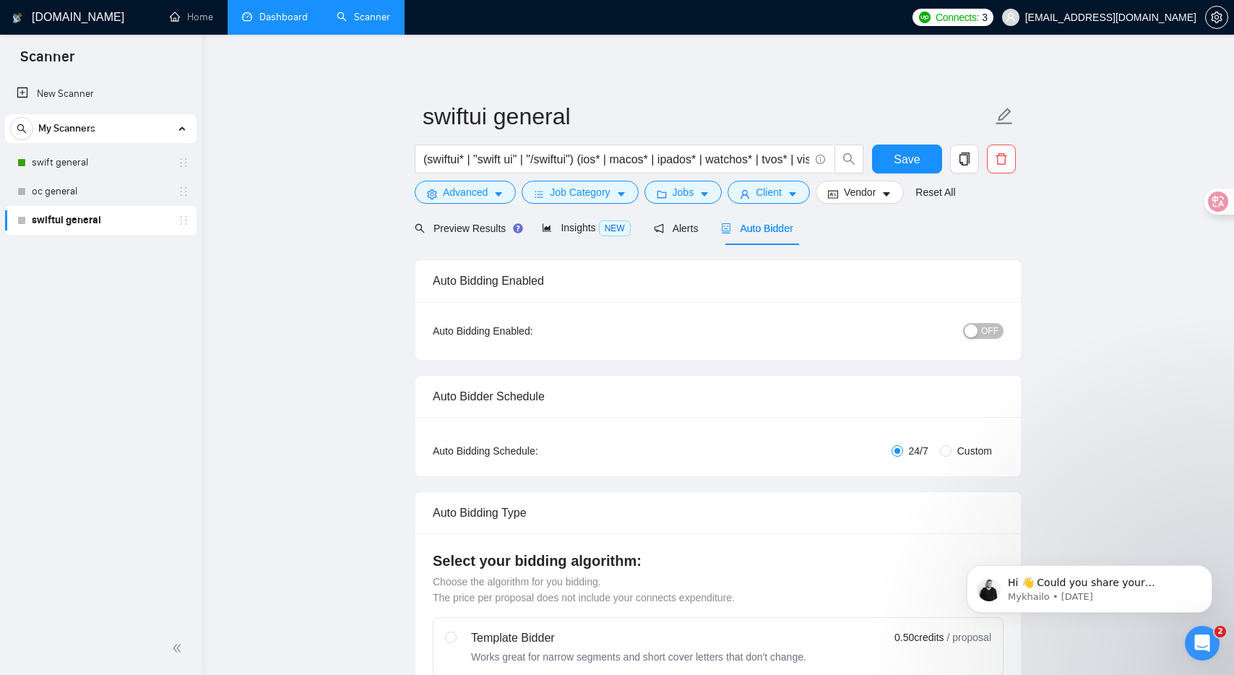
drag, startPoint x: 1002, startPoint y: 324, endPoint x: 995, endPoint y: 328, distance: 8.1
click at [1002, 324] on div "OFF" at bounding box center [908, 330] width 190 height 17
click at [994, 329] on span "OFF" at bounding box center [989, 331] width 17 height 16
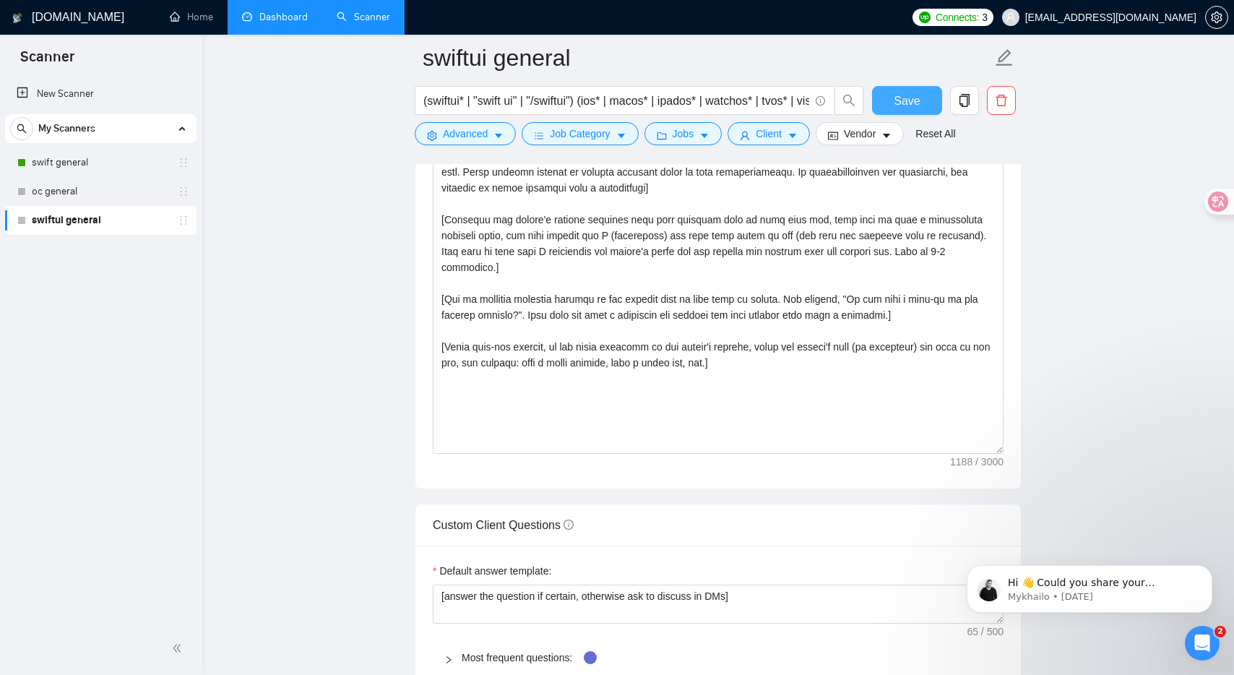
scroll to position [1644, 0]
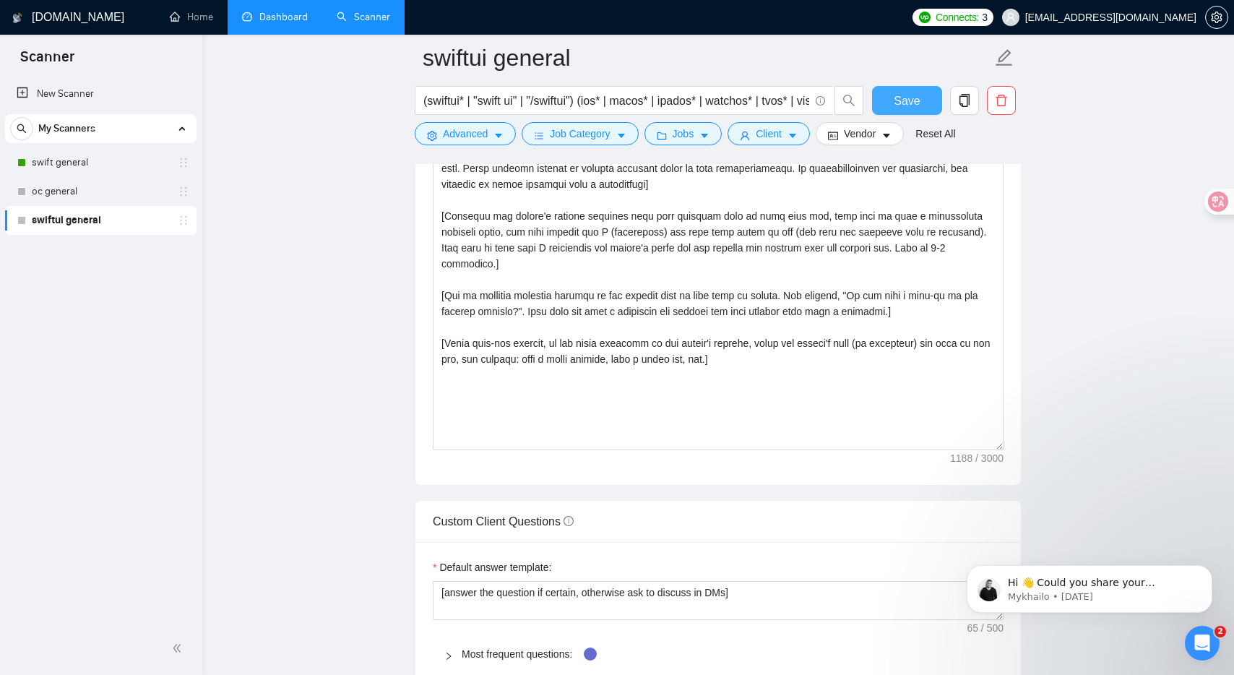
click at [908, 99] on span "Save" at bounding box center [907, 101] width 26 height 18
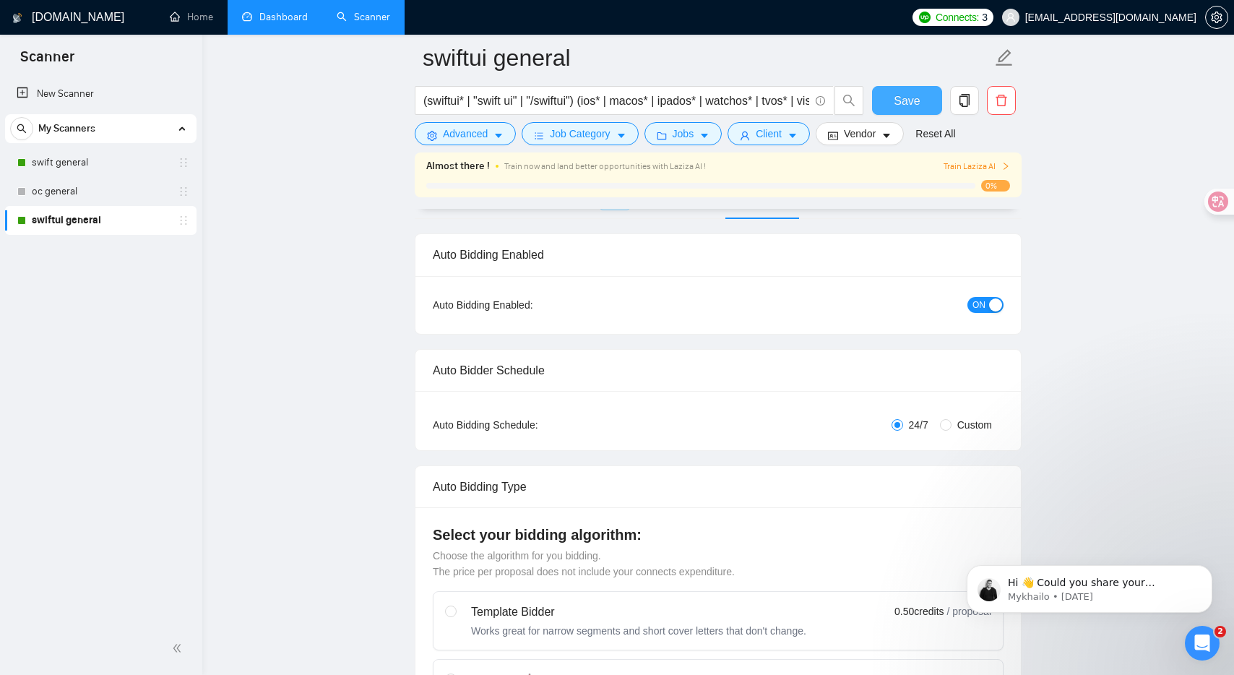
scroll to position [0, 0]
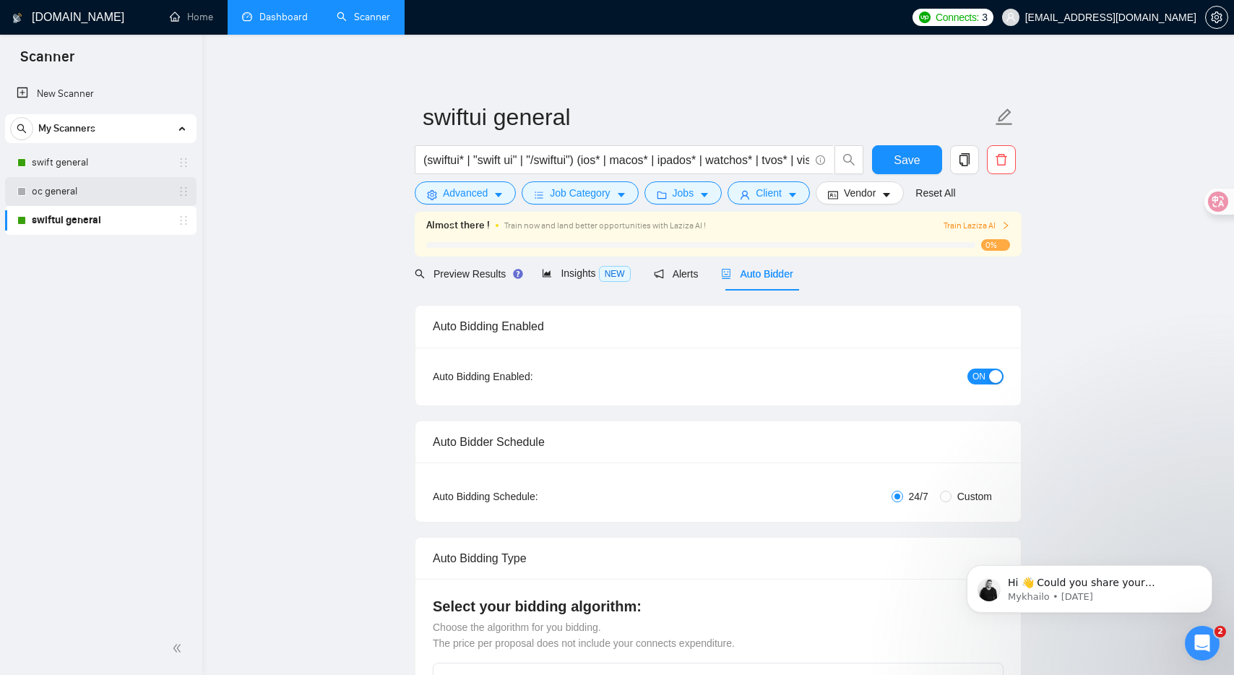
click at [74, 199] on link "oc general" at bounding box center [100, 191] width 137 height 29
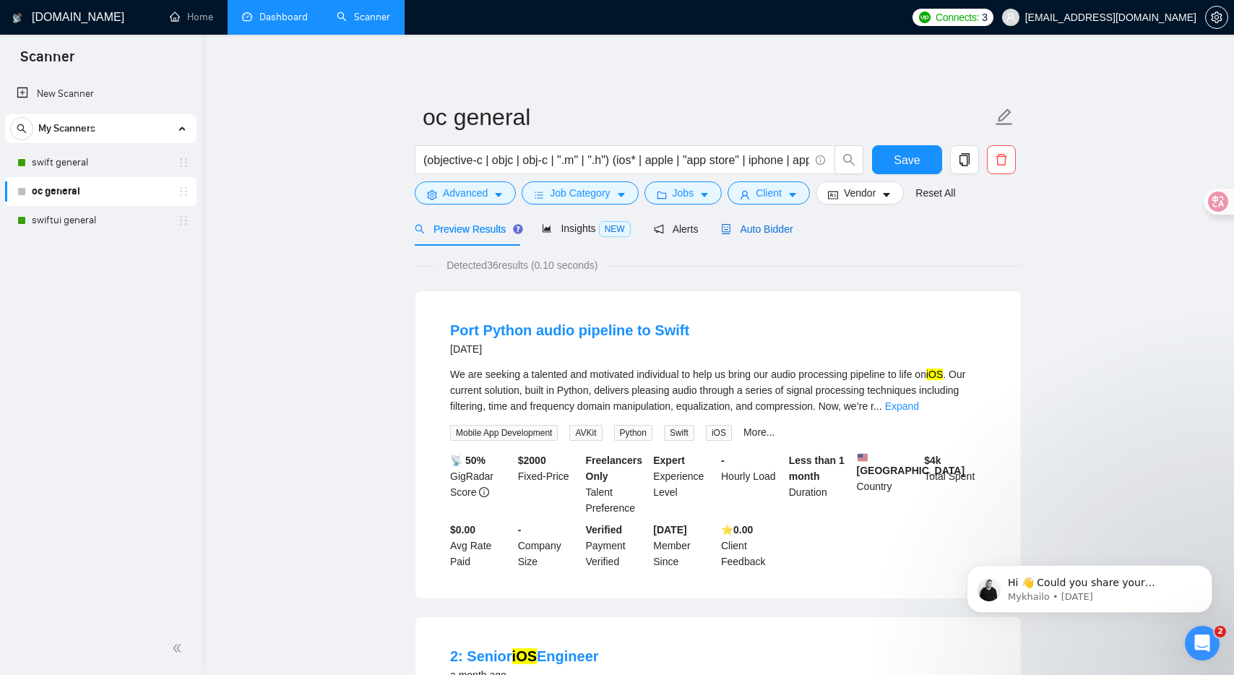
click at [779, 232] on span "Auto Bidder" at bounding box center [757, 229] width 72 height 12
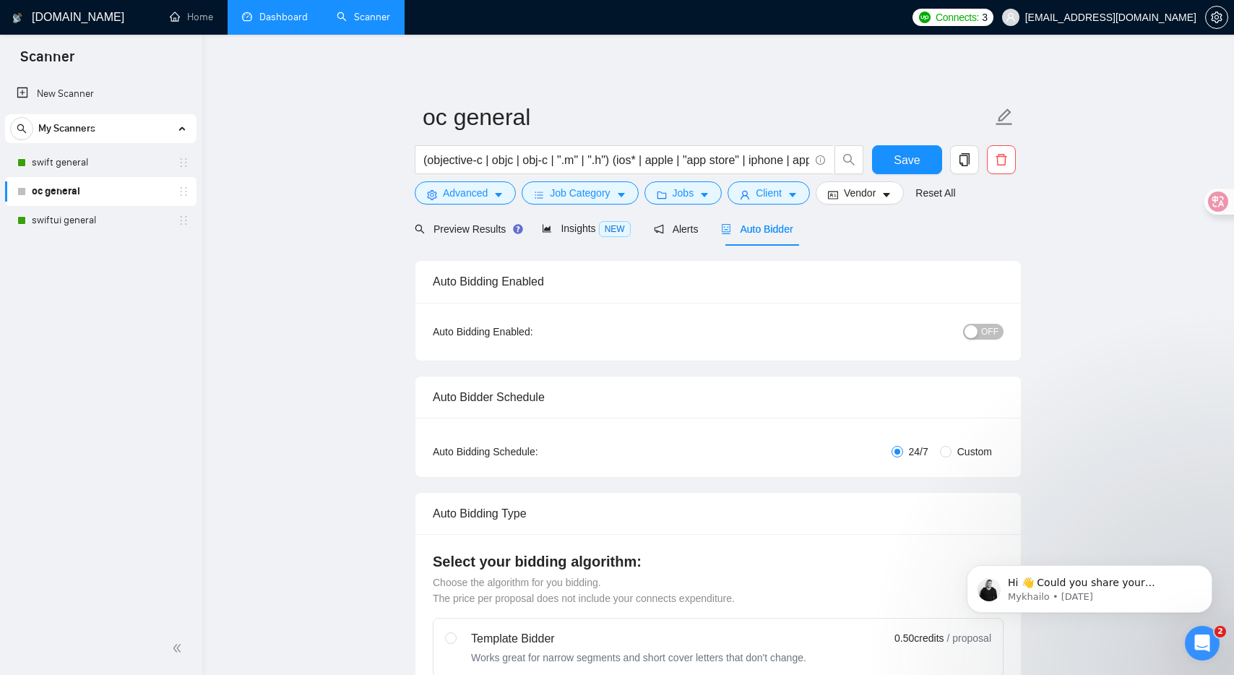
click at [991, 332] on span "OFF" at bounding box center [989, 332] width 17 height 16
click at [892, 159] on button "Save" at bounding box center [907, 159] width 70 height 29
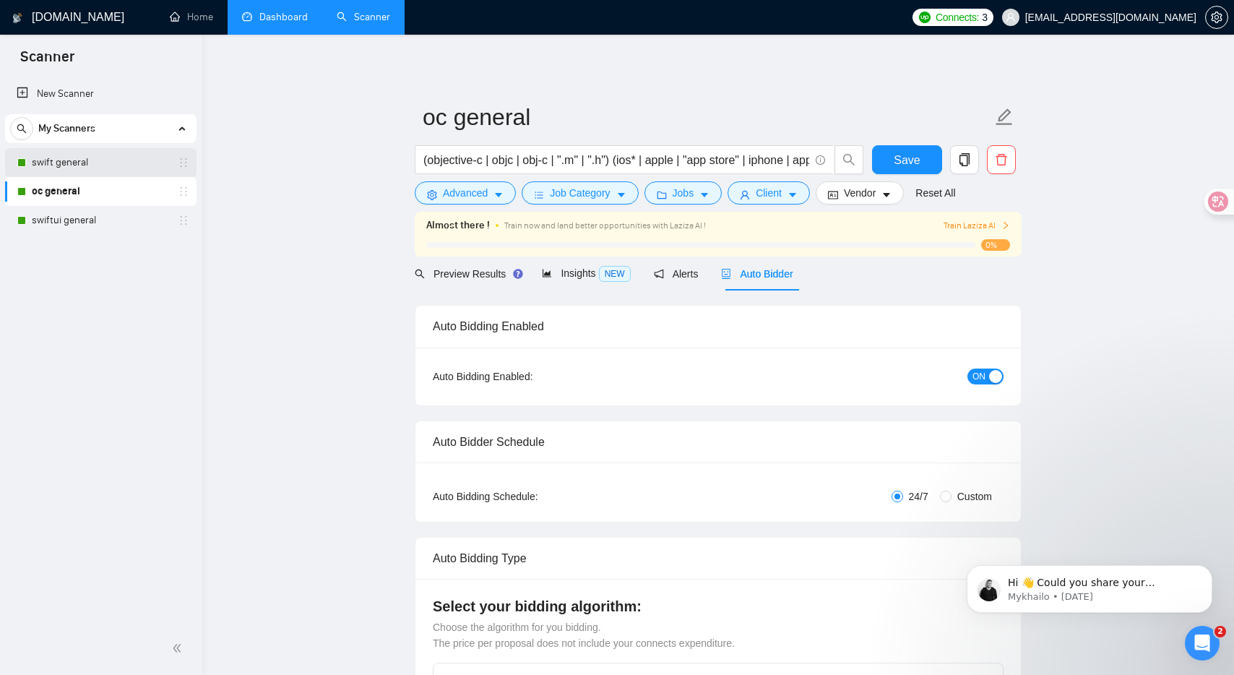
click at [89, 166] on link "swift general" at bounding box center [100, 162] width 137 height 29
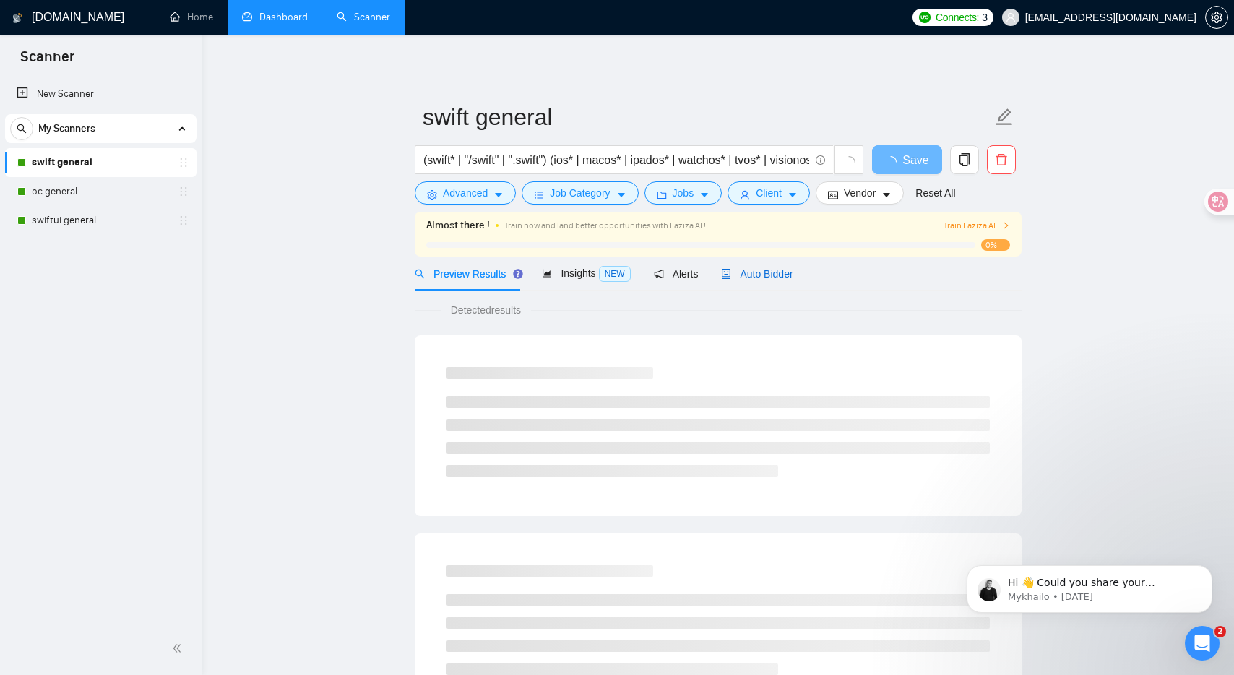
click at [761, 273] on span "Auto Bidder" at bounding box center [757, 274] width 72 height 12
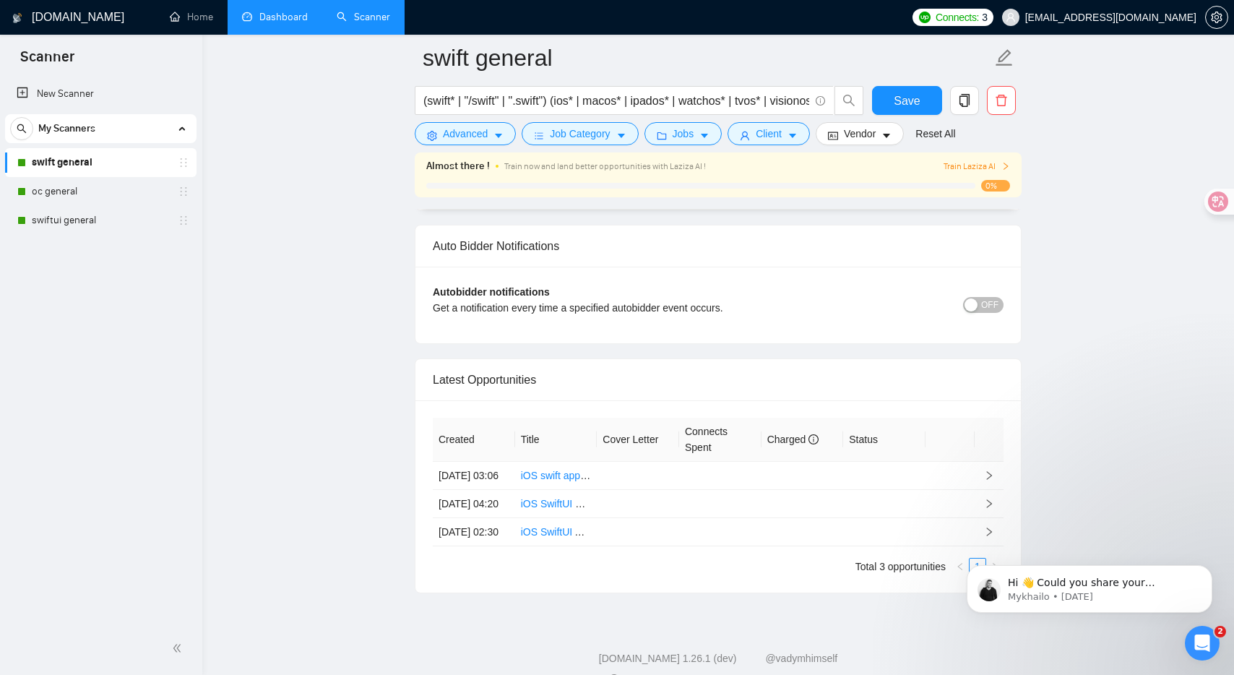
scroll to position [3409, 0]
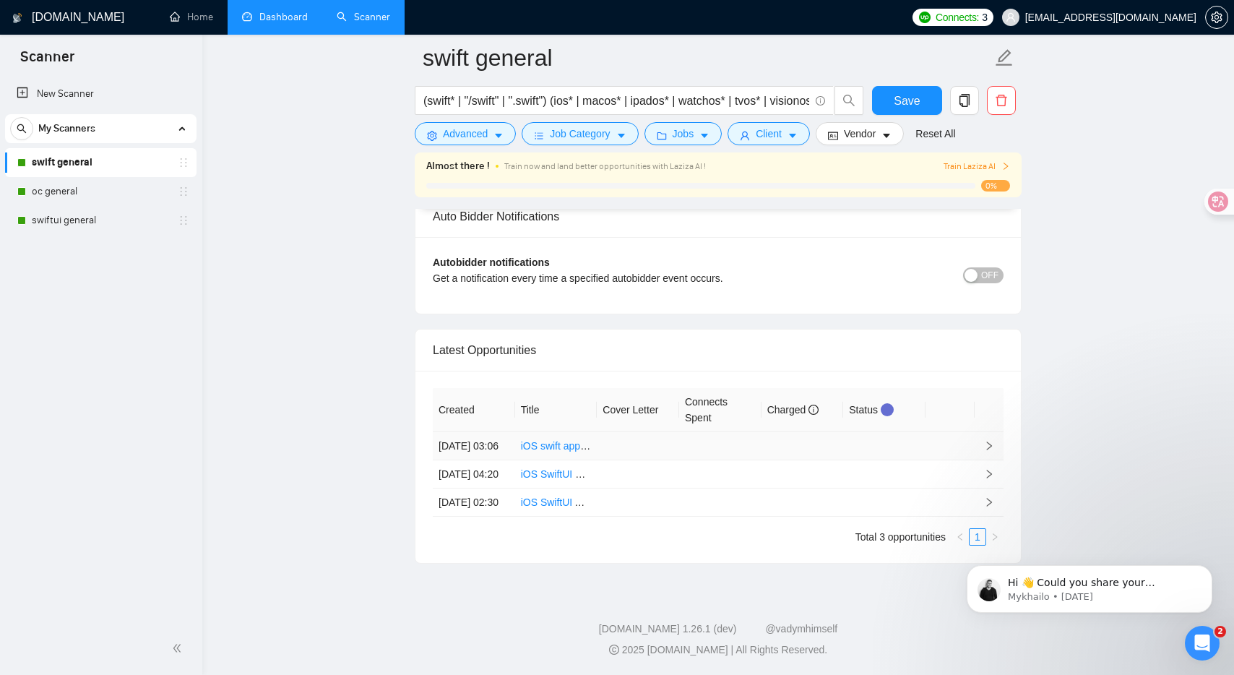
click at [883, 432] on td at bounding box center [884, 446] width 82 height 28
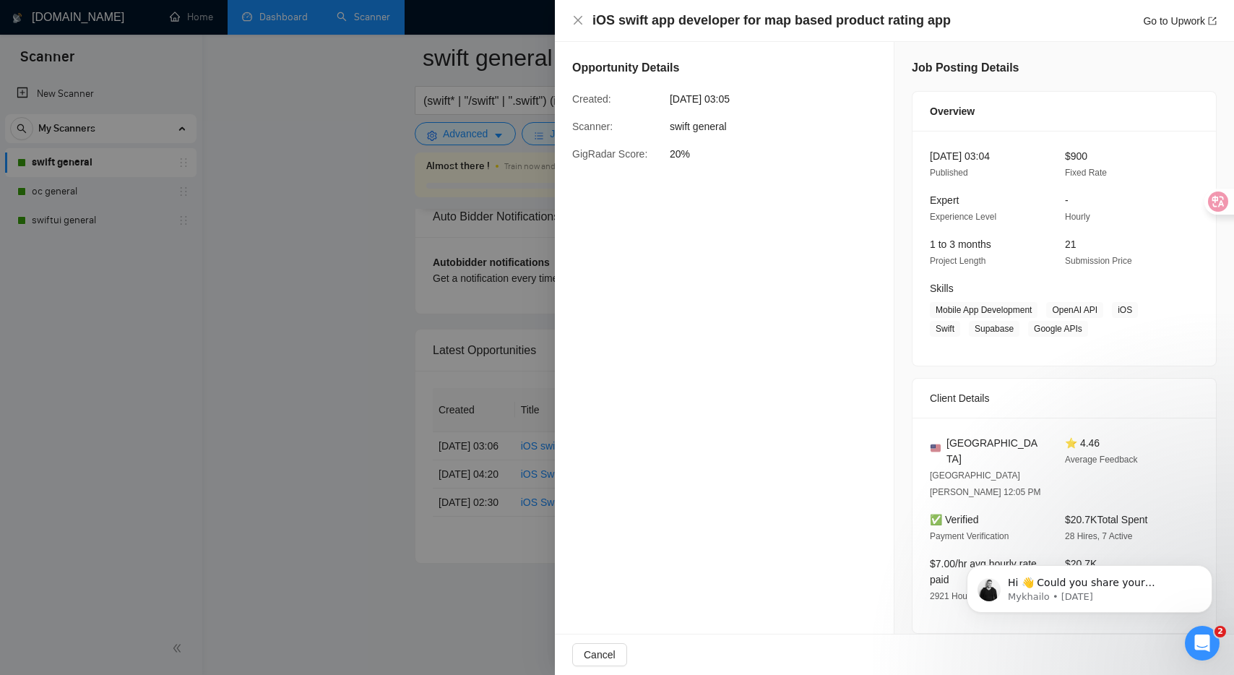
click at [343, 341] on div at bounding box center [617, 337] width 1234 height 675
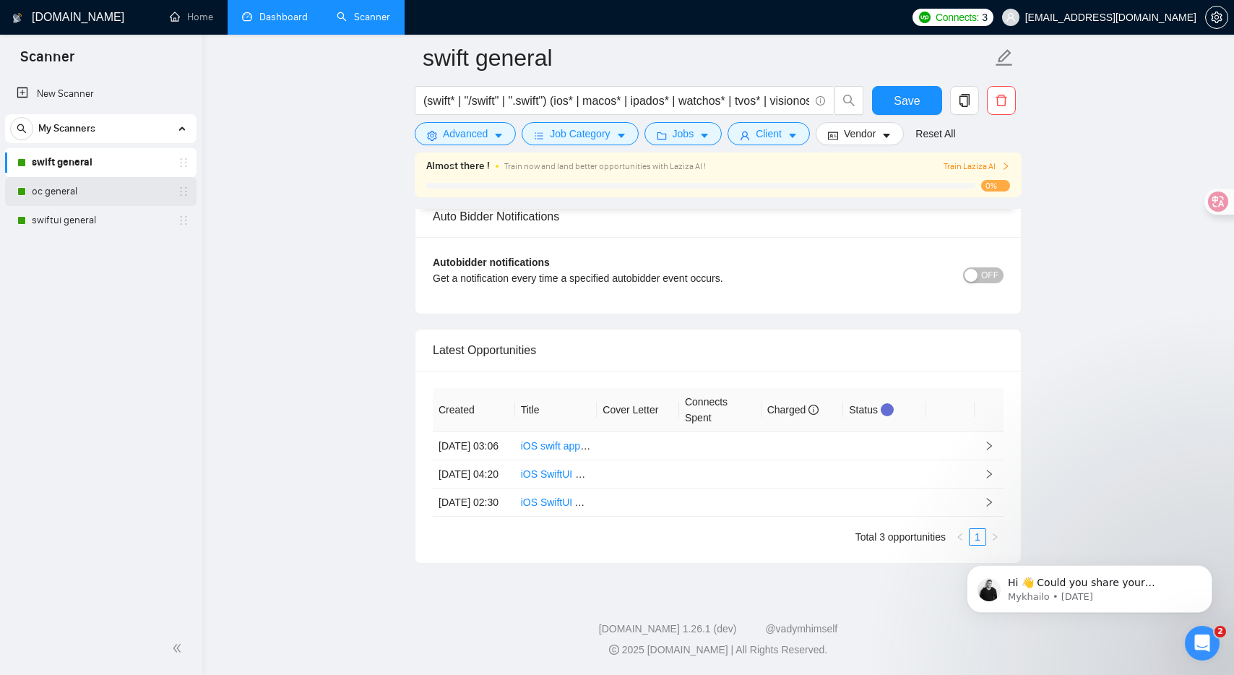
click at [145, 189] on link "oc general" at bounding box center [100, 191] width 137 height 29
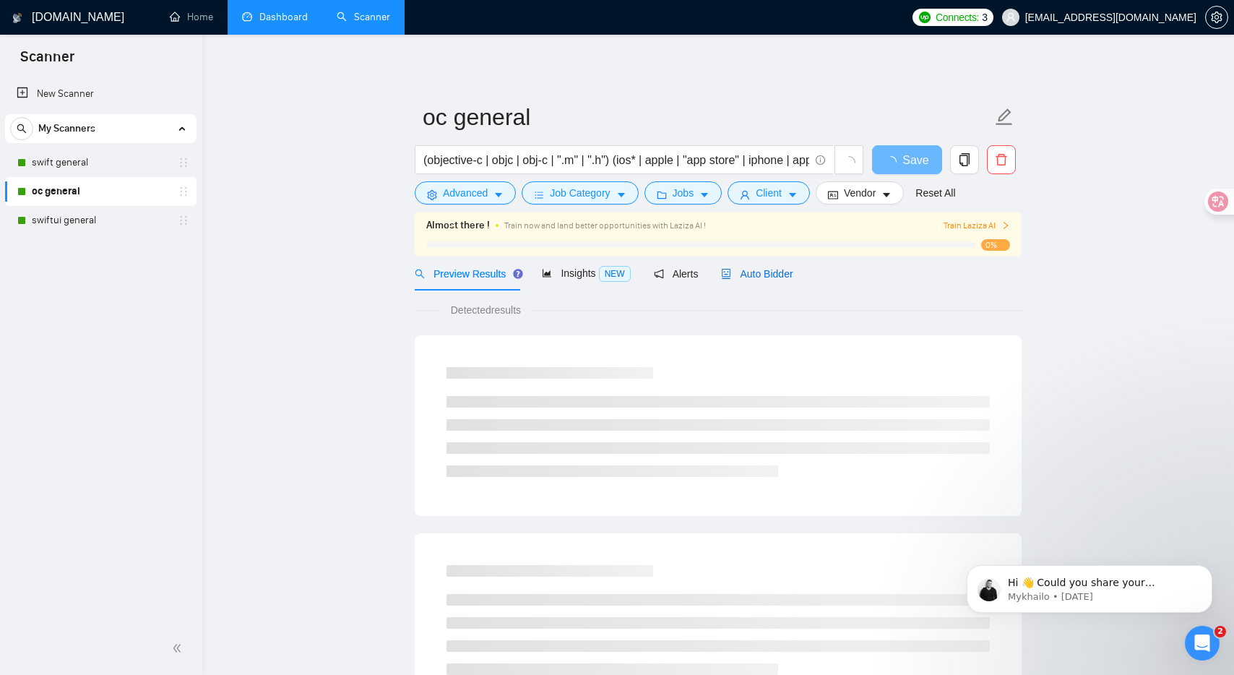
click at [740, 274] on span "Auto Bidder" at bounding box center [757, 274] width 72 height 12
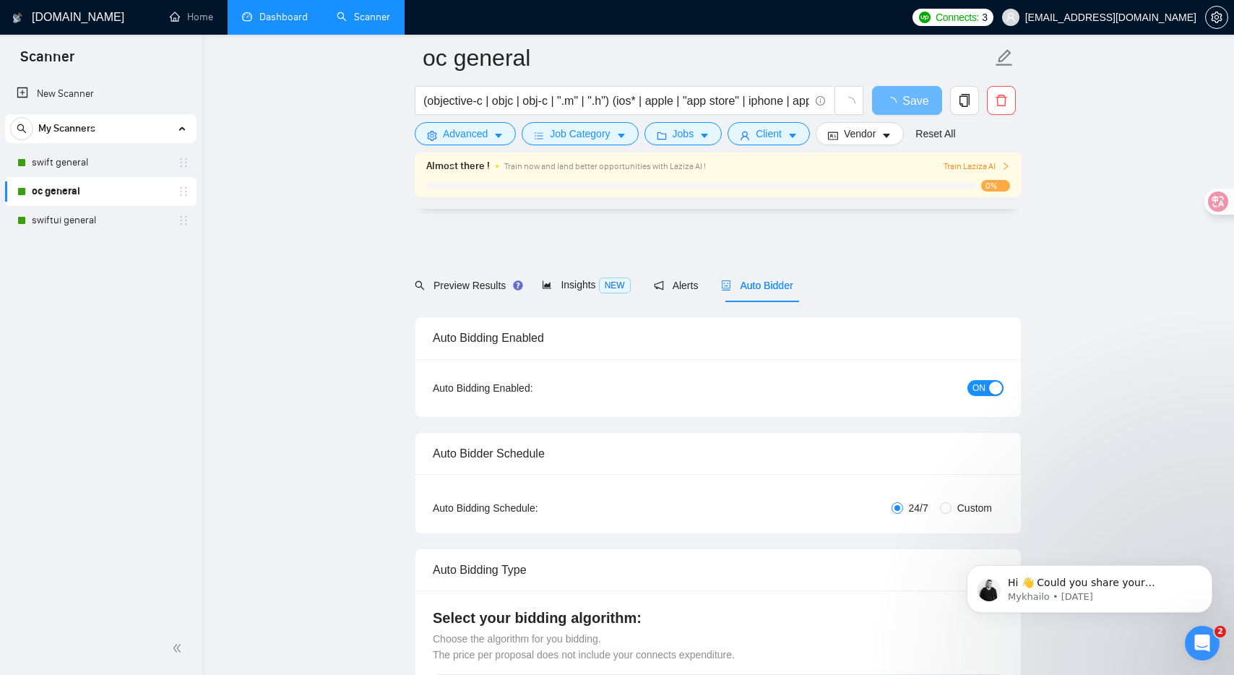
scroll to position [3237, 0]
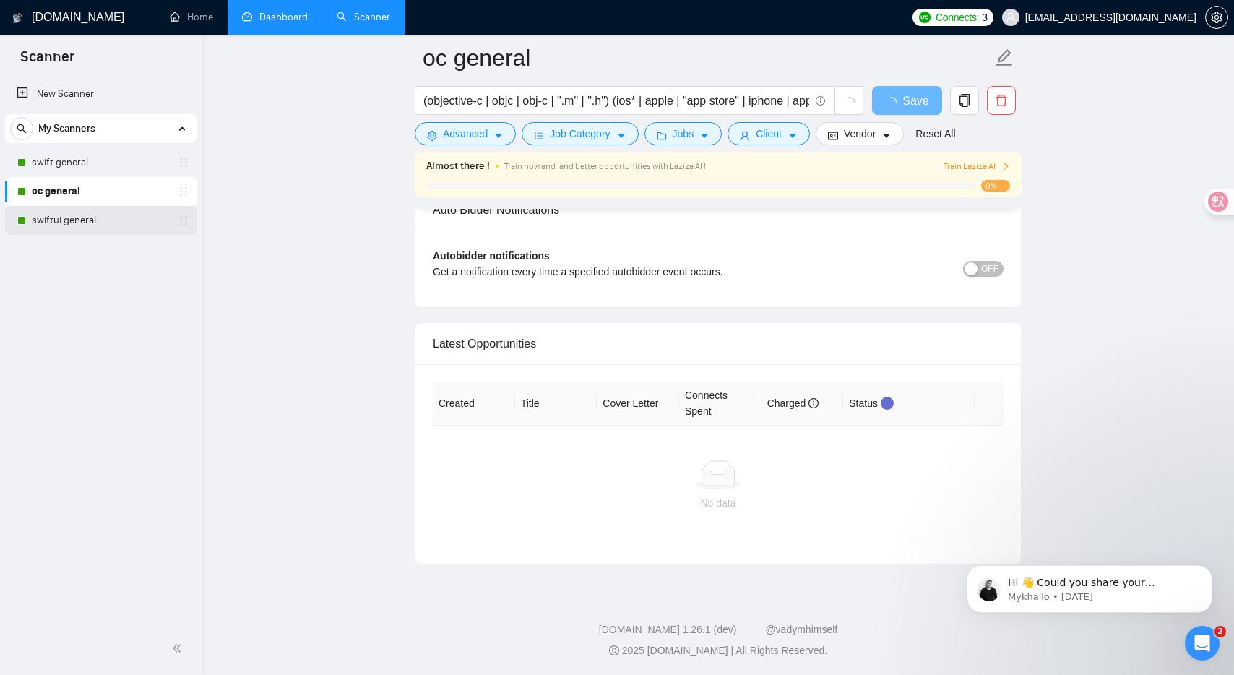
click at [110, 219] on link "swiftui general" at bounding box center [100, 220] width 137 height 29
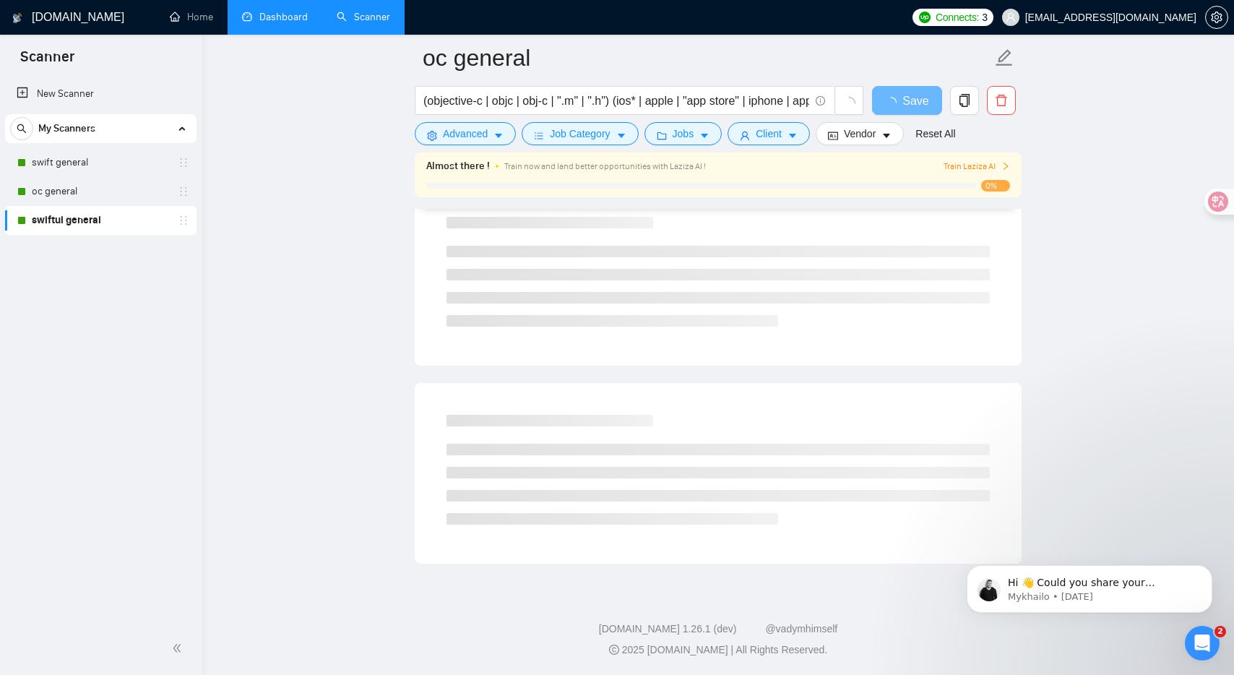
scroll to position [756, 0]
